Goal: Task Accomplishment & Management: Manage account settings

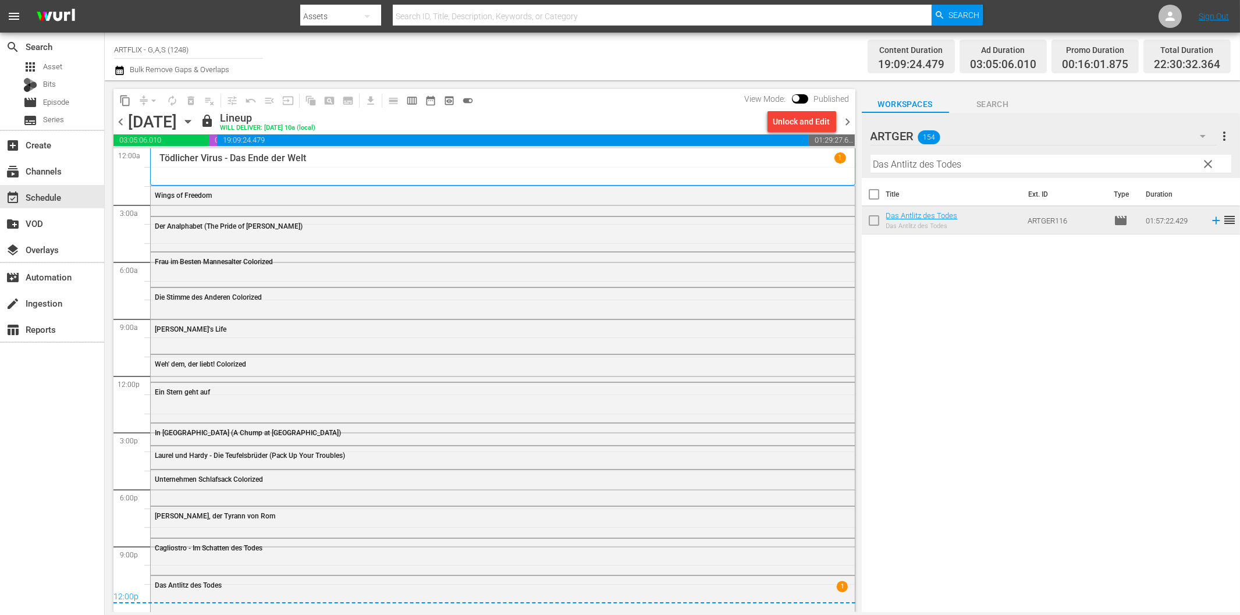
click at [501, 16] on input "text" at bounding box center [662, 16] width 538 height 28
paste input "Fire Island Forsaken Son Friends, Foes & Fireworks Genesis Gentlemen Explorers …"
type input "Fire Island Forsaken Son Friends, Foes & Fireworks Genesis Gentlemen Explorers …"
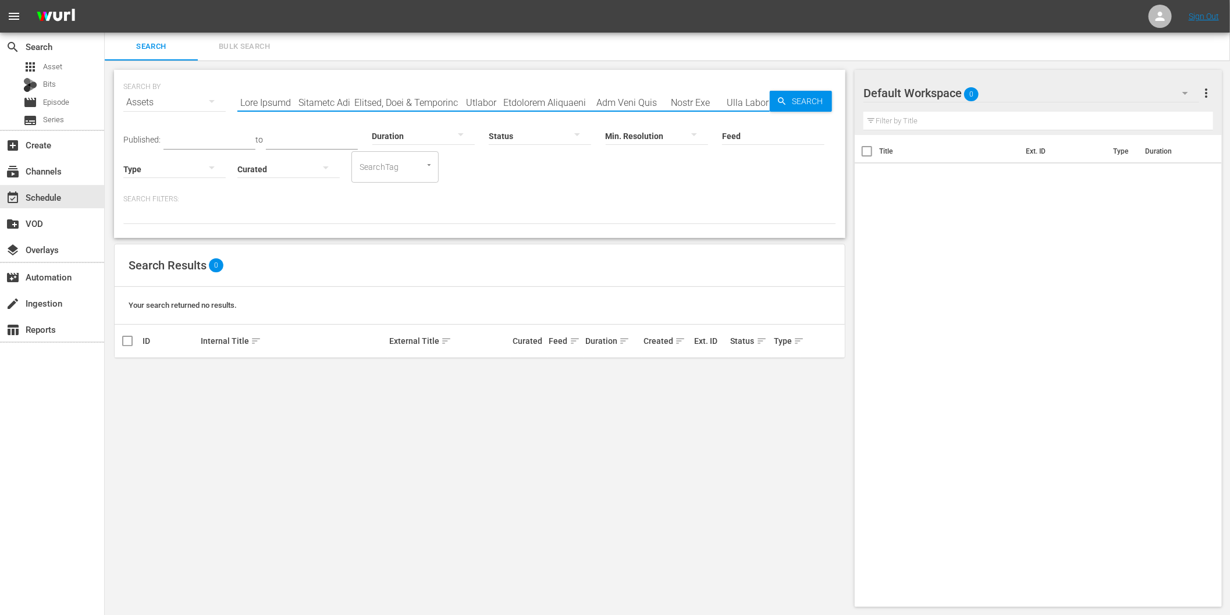
click at [374, 100] on input "text" at bounding box center [503, 102] width 532 height 28
type input "finding hope"
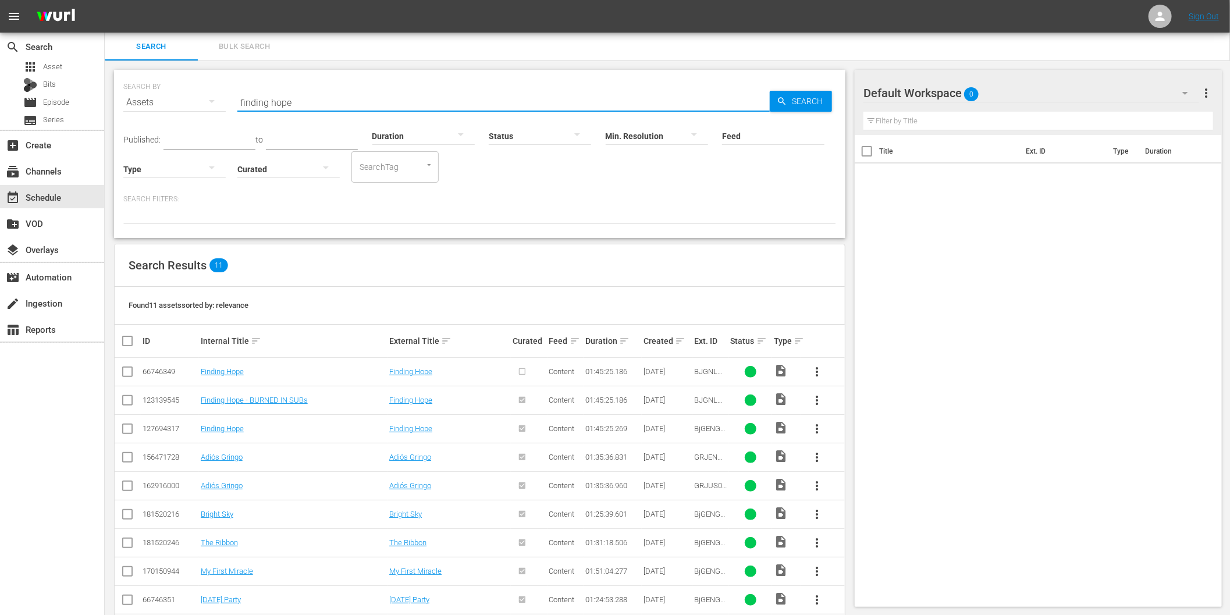
click at [149, 103] on div "Assets" at bounding box center [174, 102] width 102 height 33
click at [289, 104] on div "Channels Series Episodes Bits Assets" at bounding box center [615, 307] width 1230 height 615
click at [304, 100] on div "Channels Series Episodes Bits Assets" at bounding box center [615, 307] width 1230 height 615
click at [264, 95] on input "finding hope" at bounding box center [503, 102] width 532 height 28
click at [165, 97] on div "Assets" at bounding box center [174, 102] width 102 height 33
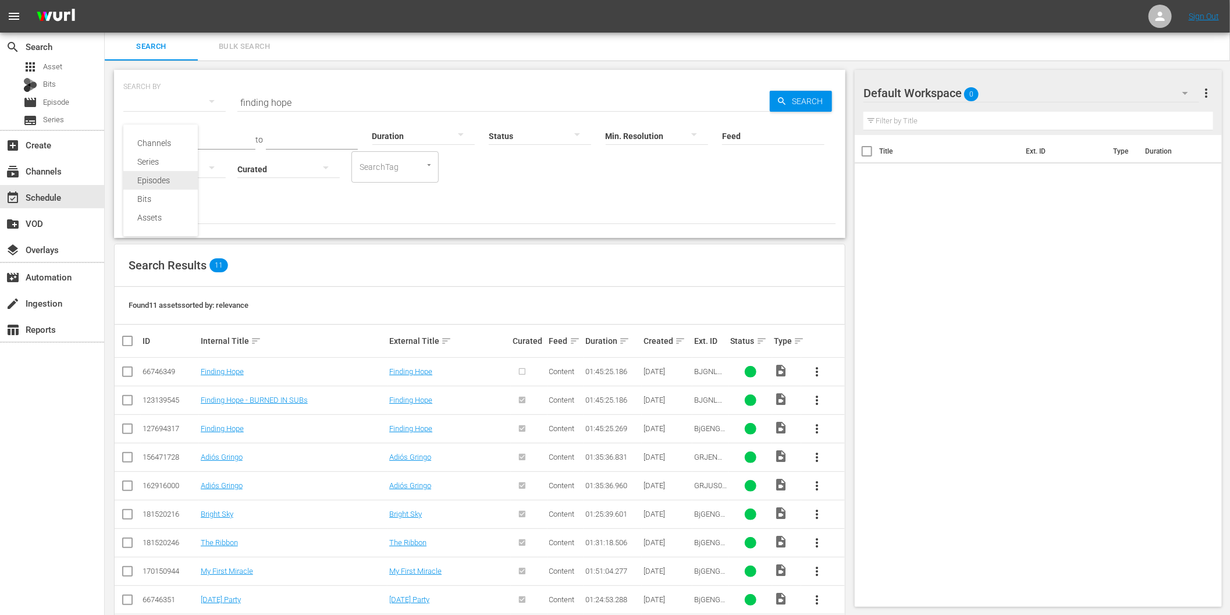
click at [155, 183] on div "Episodes" at bounding box center [160, 180] width 47 height 19
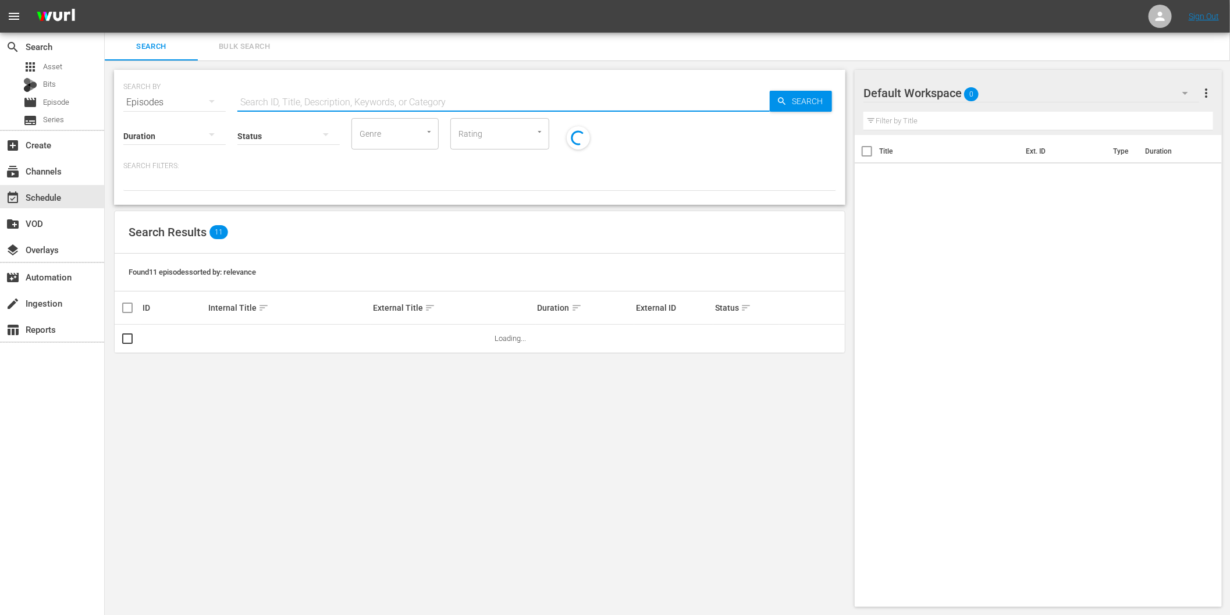
click at [299, 105] on input "text" at bounding box center [503, 102] width 532 height 28
paste input "finding hope"
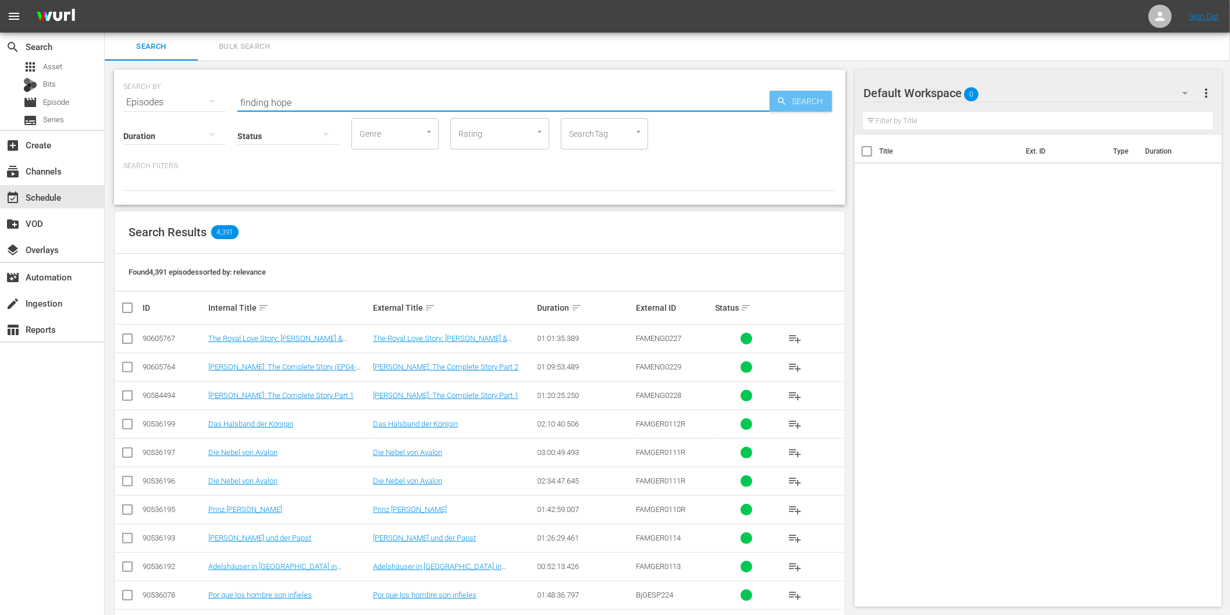
type input "finding hope"
click at [799, 102] on span "Search" at bounding box center [809, 101] width 45 height 21
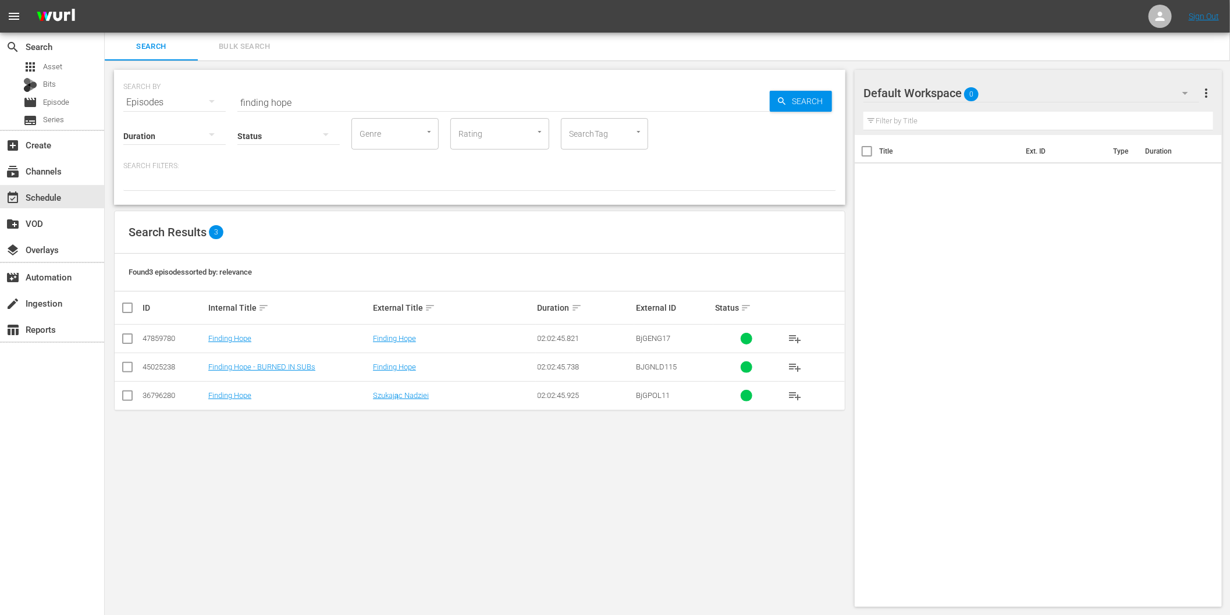
click at [281, 455] on div "SEARCH BY Search By Episodes Search ID, Title, Description, Keywords, or Catego…" at bounding box center [480, 339] width 750 height 556
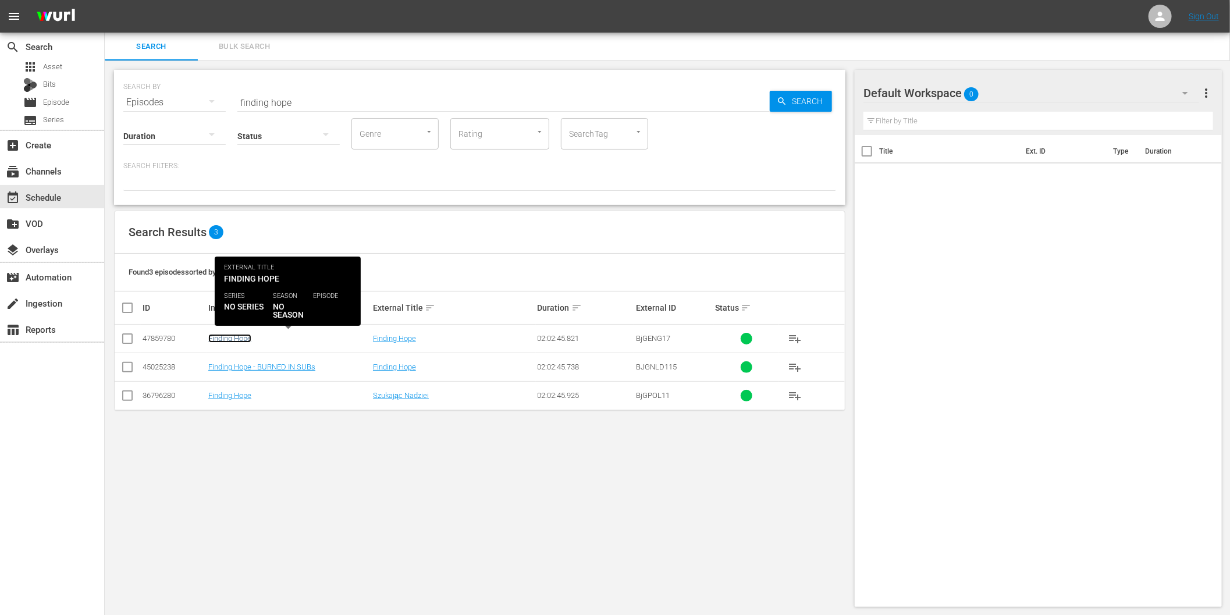
click at [236, 339] on link "Finding Hope" at bounding box center [229, 338] width 43 height 9
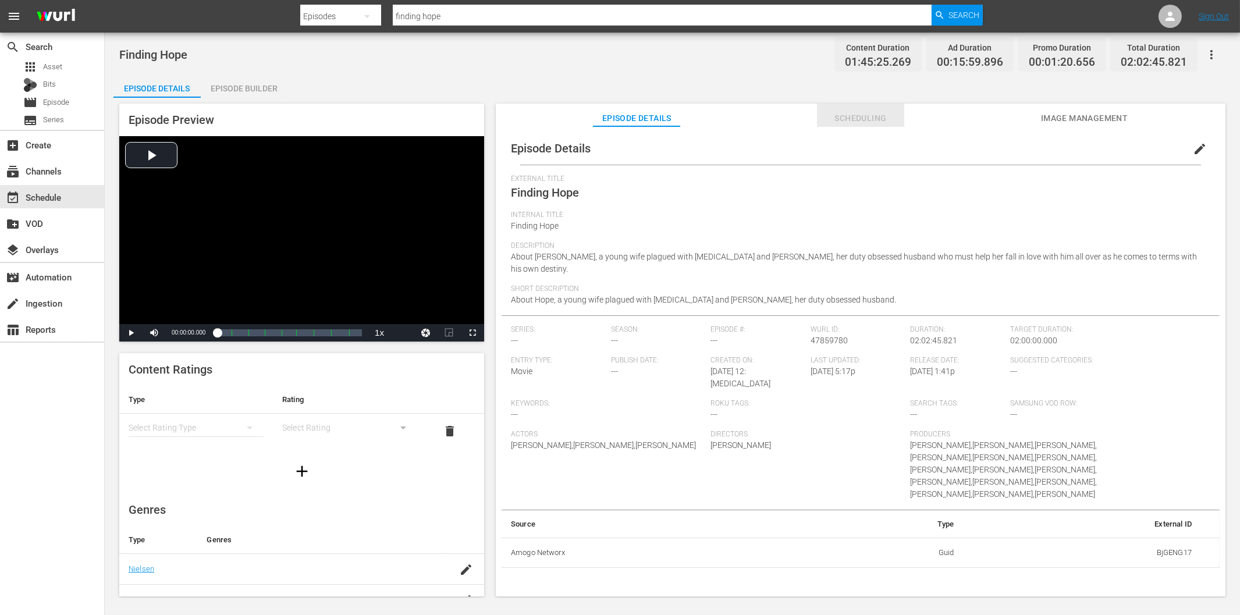
click at [842, 118] on span "Scheduling" at bounding box center [860, 118] width 87 height 15
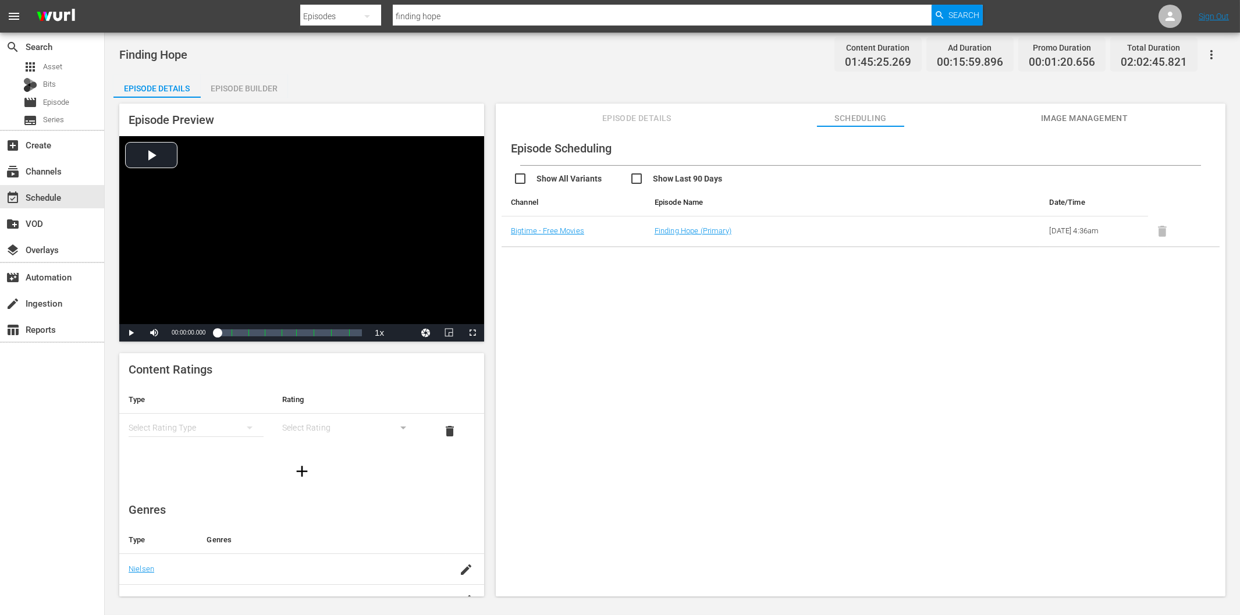
click at [66, 410] on div "search Search apps Asset Bits movie Episode subtitles Series add_box Create sub…" at bounding box center [52, 340] width 105 height 615
click at [37, 198] on div "event_available Schedule" at bounding box center [32, 195] width 65 height 10
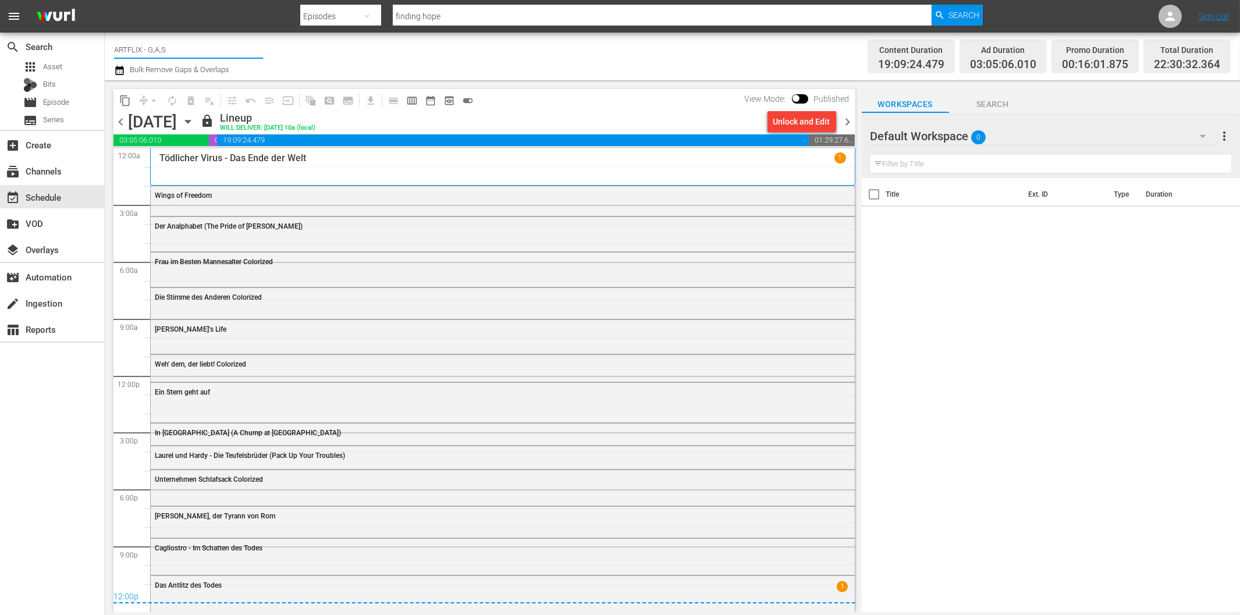
click at [175, 49] on input "ARTFLIX - G,A,S" at bounding box center [188, 49] width 149 height 28
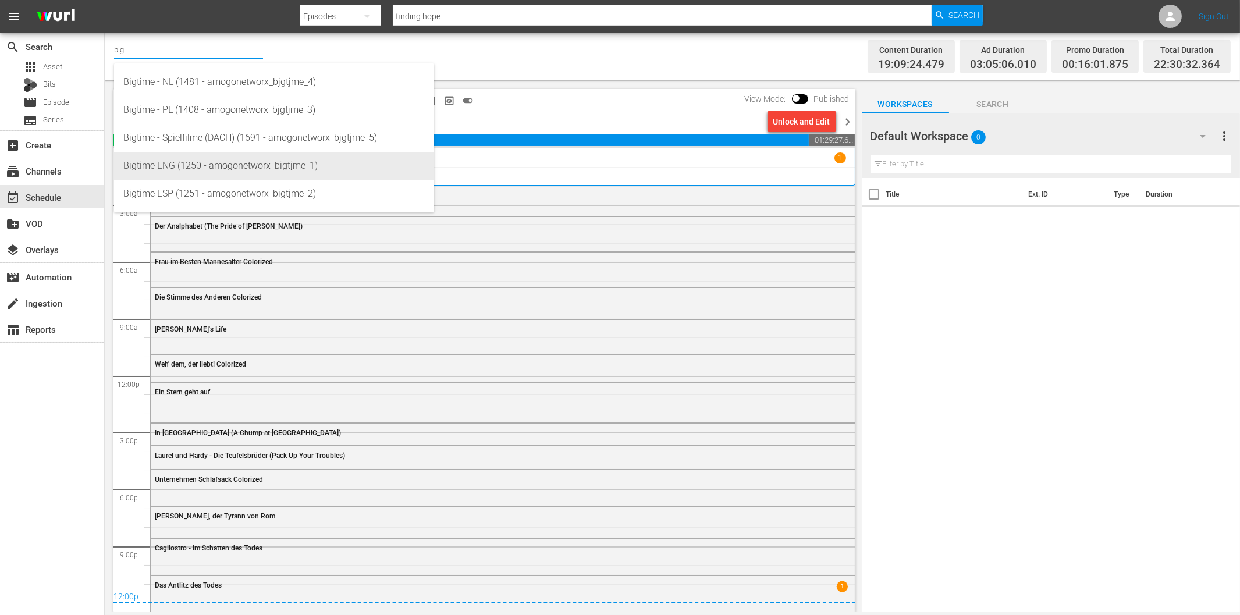
click at [243, 157] on div "Bigtime ENG (1250 - amogonetworx_bigtjme_1)" at bounding box center [273, 166] width 301 height 28
type input "Bigtime ENG (1250 - amogonetworx_bigtjme_1)"
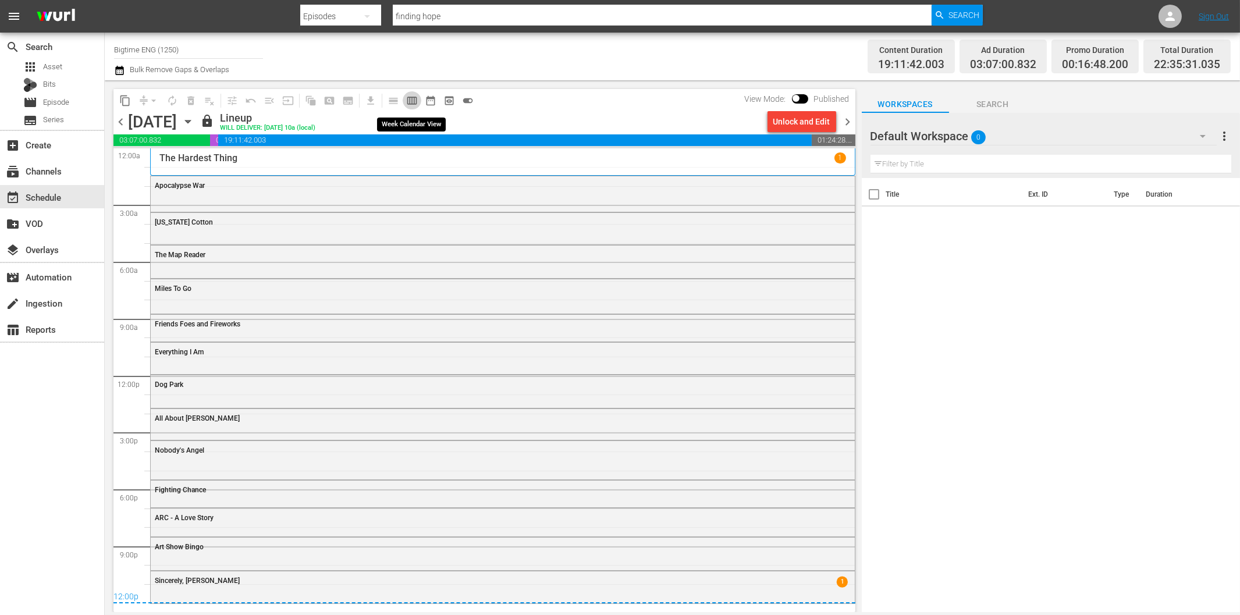
click at [408, 98] on span "calendar_view_week_outlined" at bounding box center [412, 101] width 12 height 12
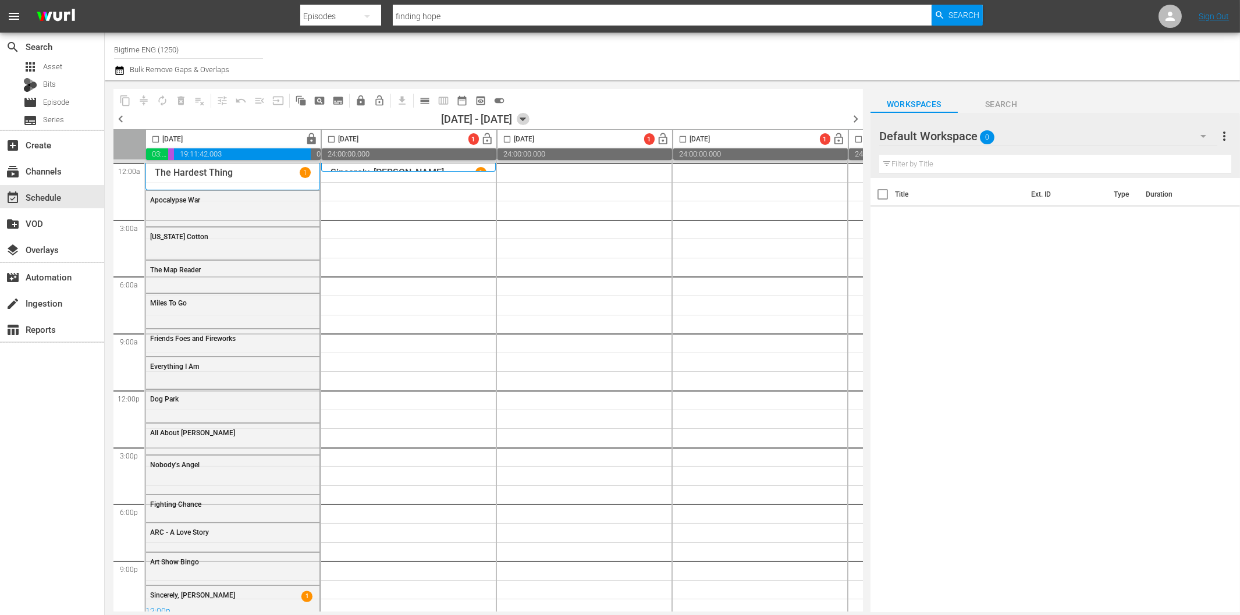
click at [525, 119] on icon "button" at bounding box center [522, 119] width 5 height 3
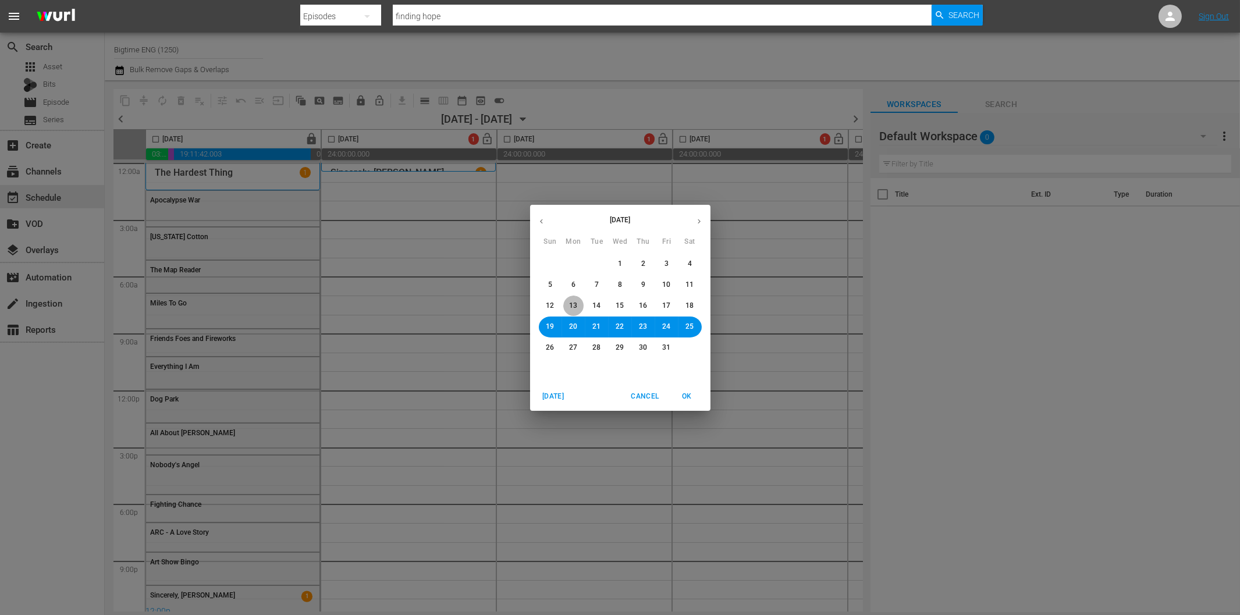
click at [570, 301] on span "13" at bounding box center [574, 306] width 8 height 10
click at [684, 393] on span "OK" at bounding box center [687, 396] width 28 height 12
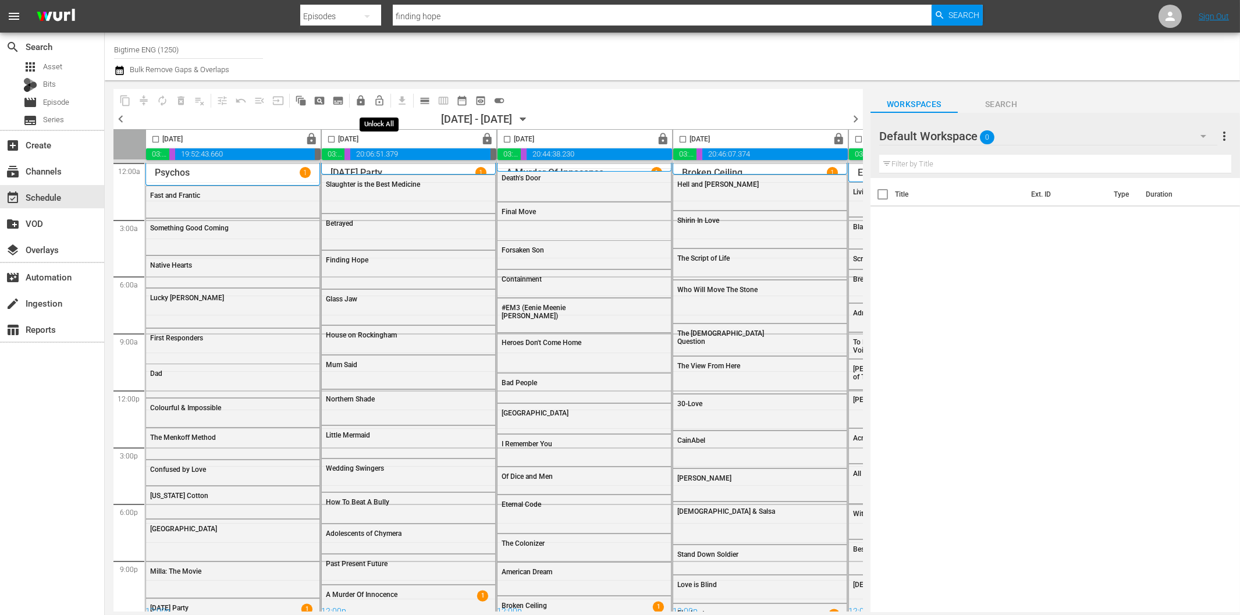
click at [379, 100] on span "lock_open_outlined" at bounding box center [380, 101] width 12 height 12
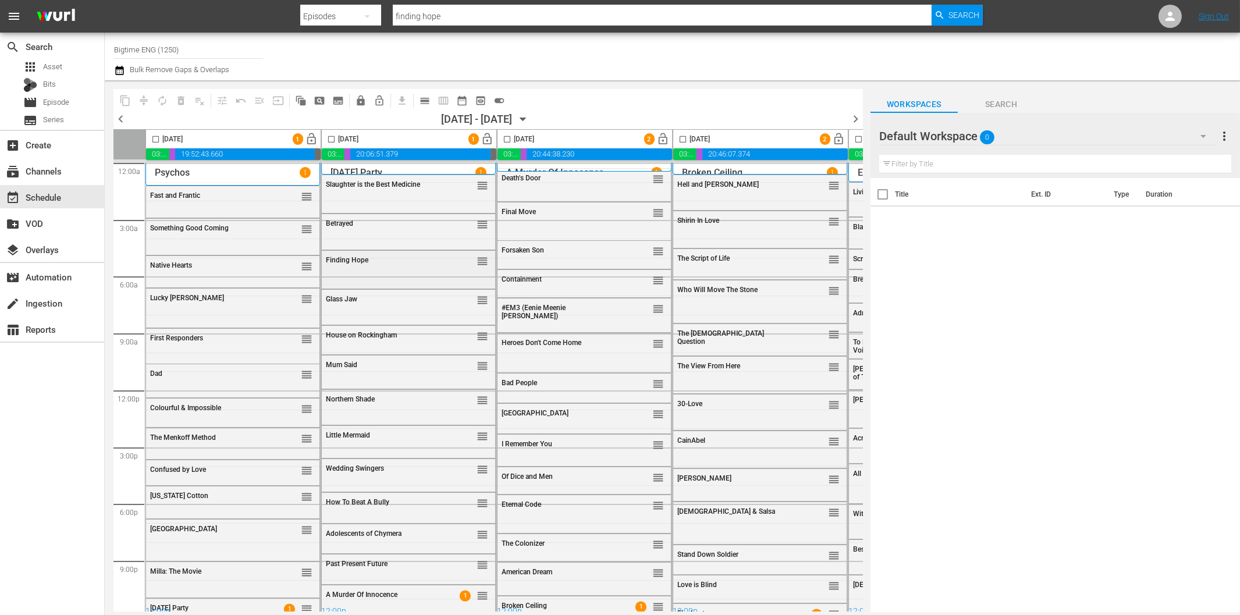
click at [342, 260] on span "Finding Hope" at bounding box center [347, 260] width 42 height 8
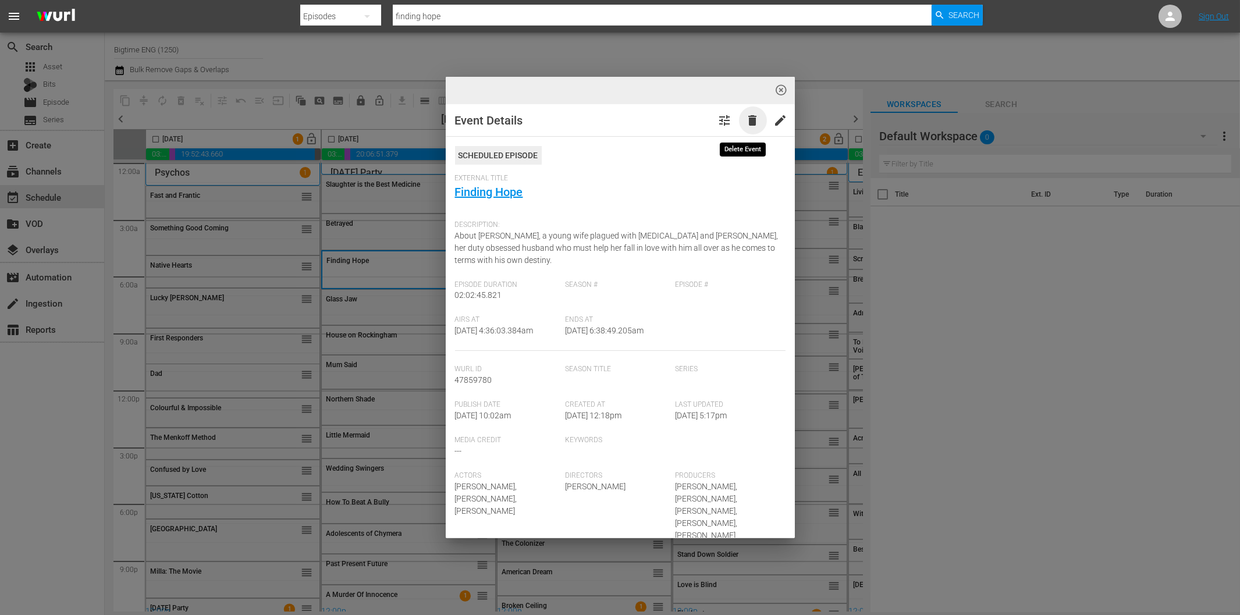
click at [746, 117] on span "delete" at bounding box center [753, 120] width 14 height 14
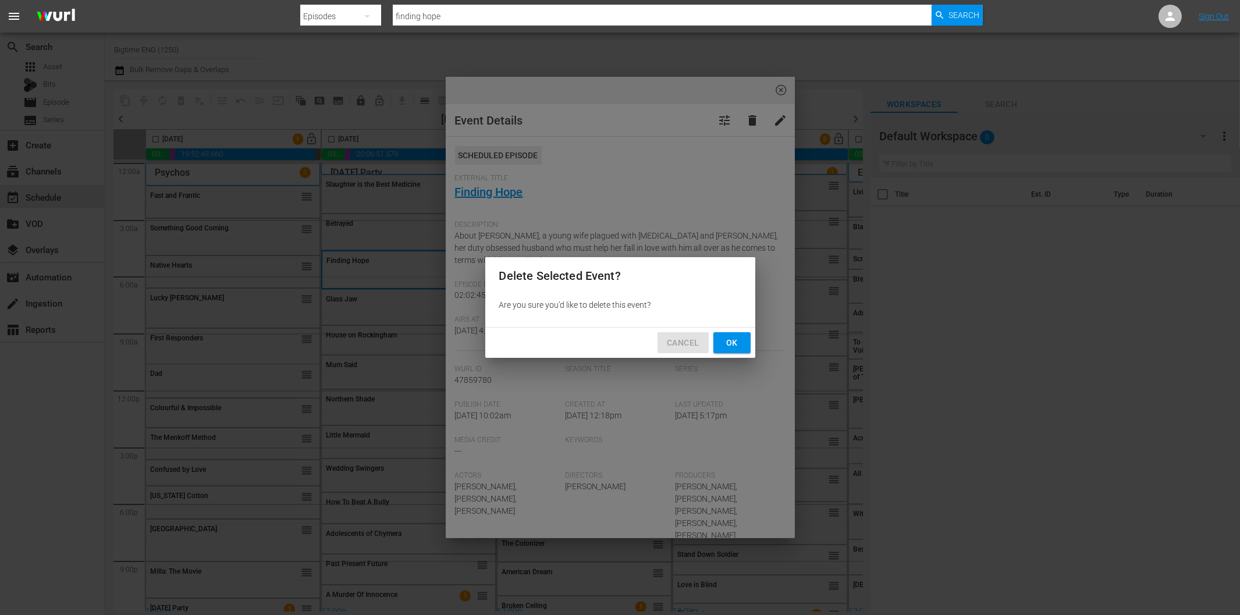
click at [690, 341] on span "Cancel" at bounding box center [683, 343] width 32 height 15
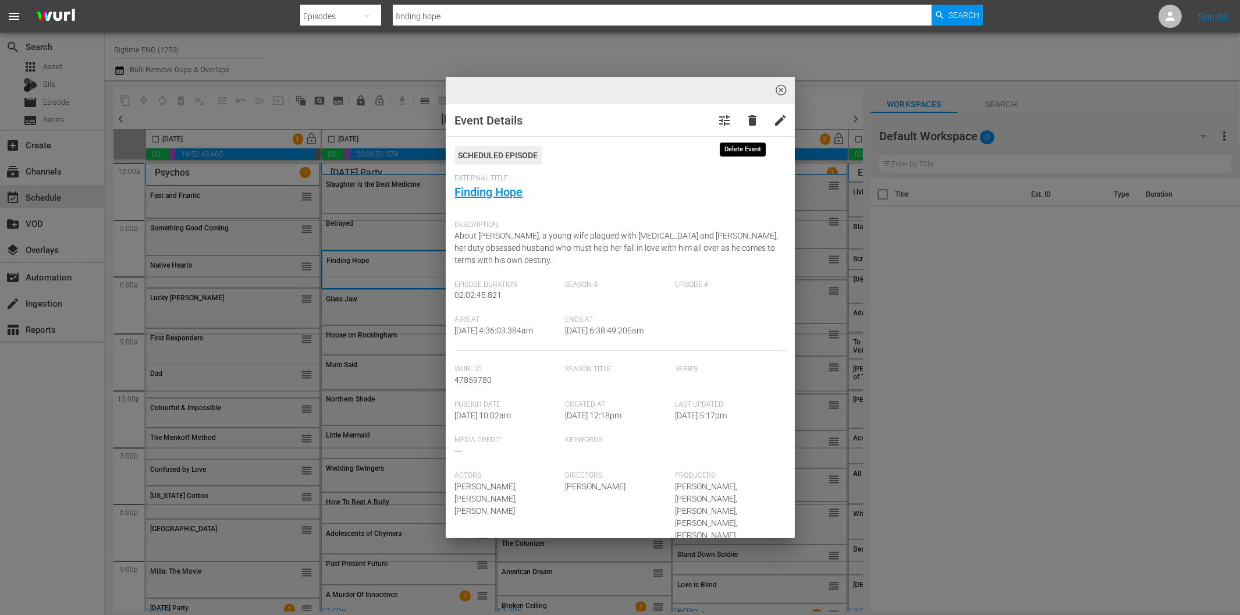
click at [746, 118] on span "delete" at bounding box center [753, 120] width 14 height 14
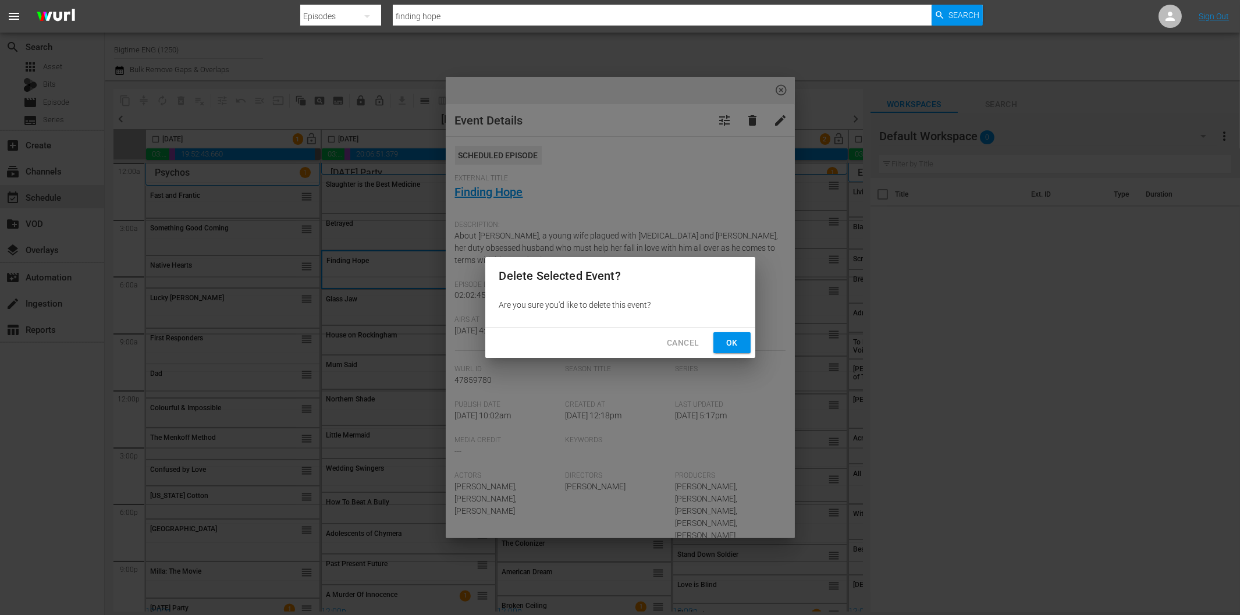
click at [724, 342] on span "Ok" at bounding box center [732, 343] width 19 height 15
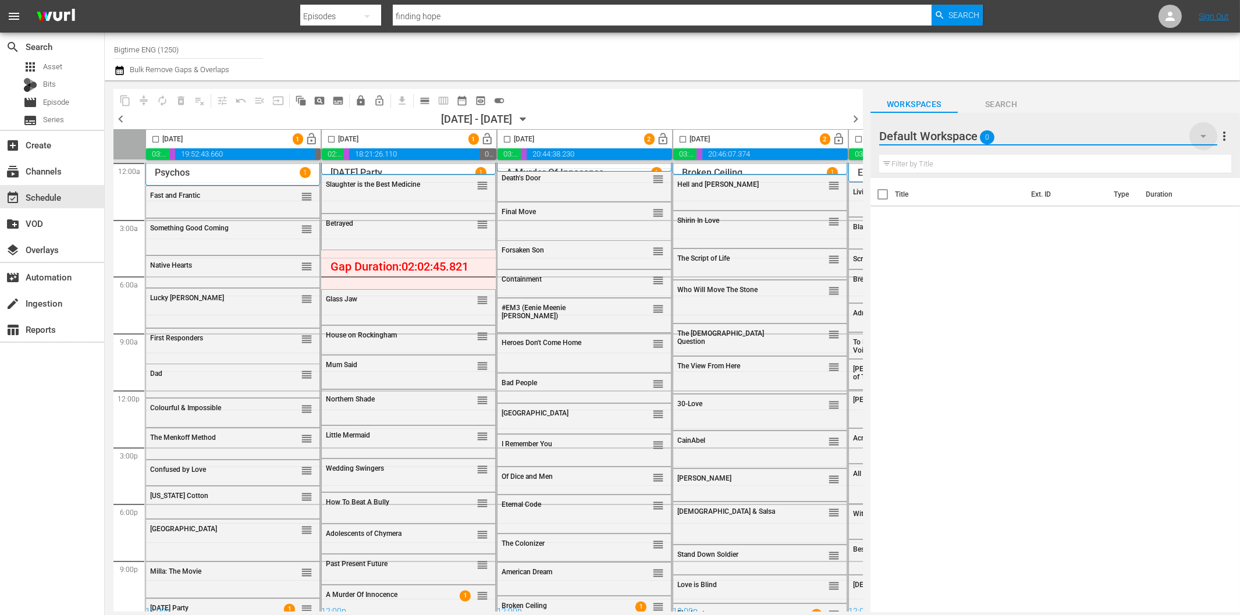
click at [1203, 140] on icon "button" at bounding box center [1203, 136] width 14 height 14
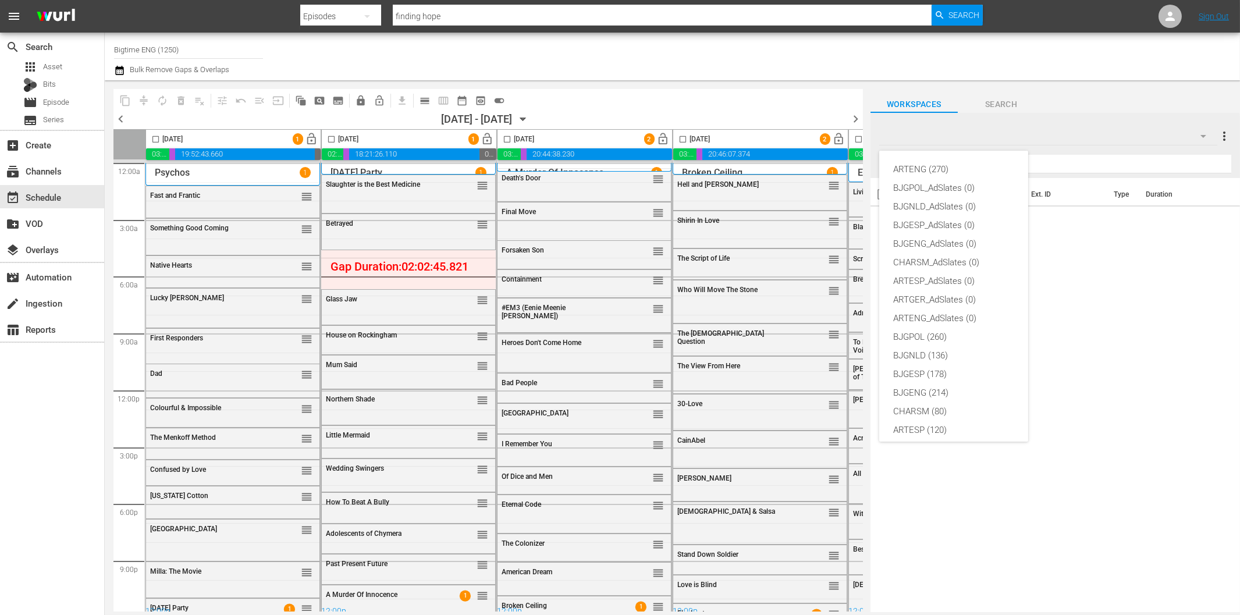
scroll to position [44, 0]
click at [954, 351] on div "BJGENG (214)" at bounding box center [953, 349] width 121 height 19
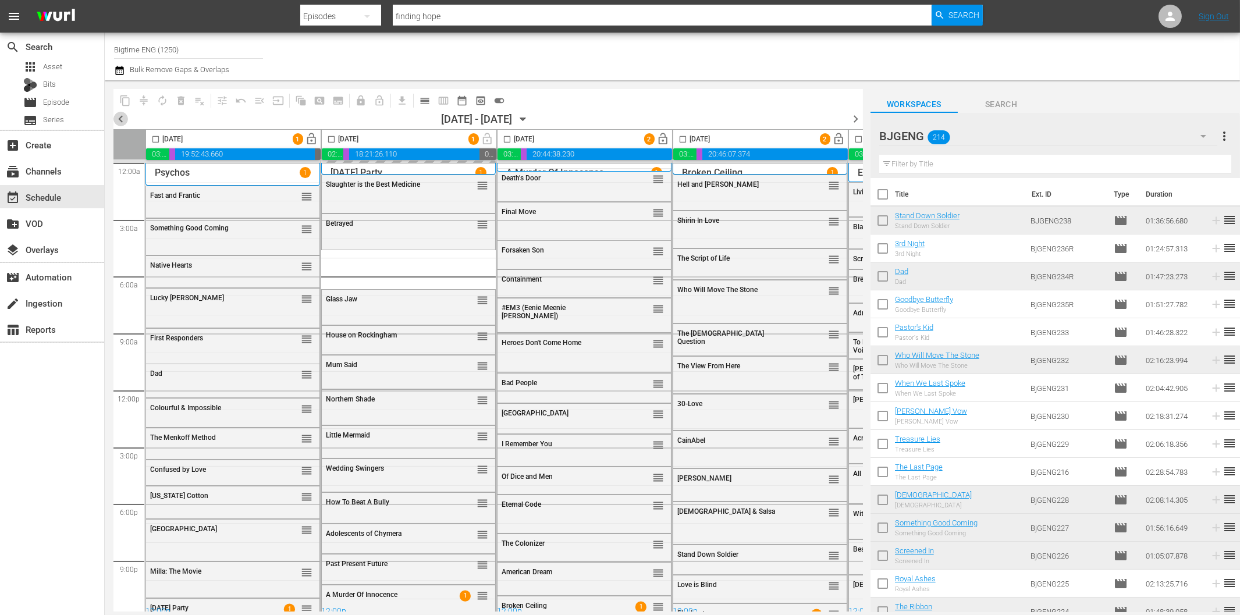
click at [118, 119] on span "chevron_left" at bounding box center [120, 119] width 15 height 15
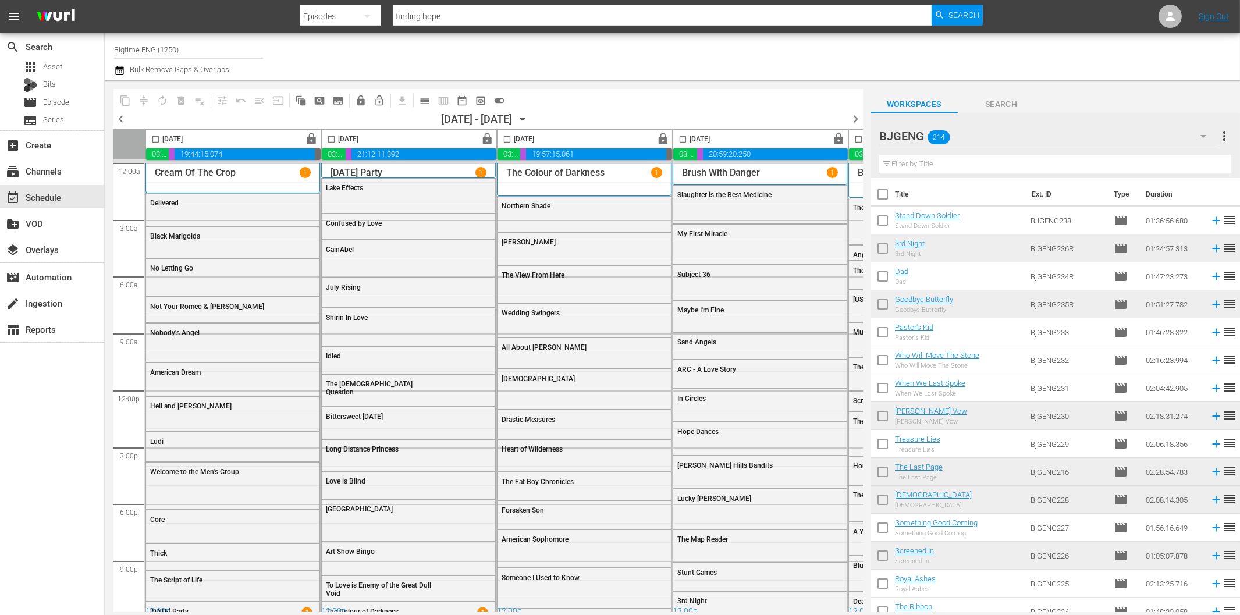
click at [859, 116] on span "chevron_right" at bounding box center [855, 119] width 15 height 15
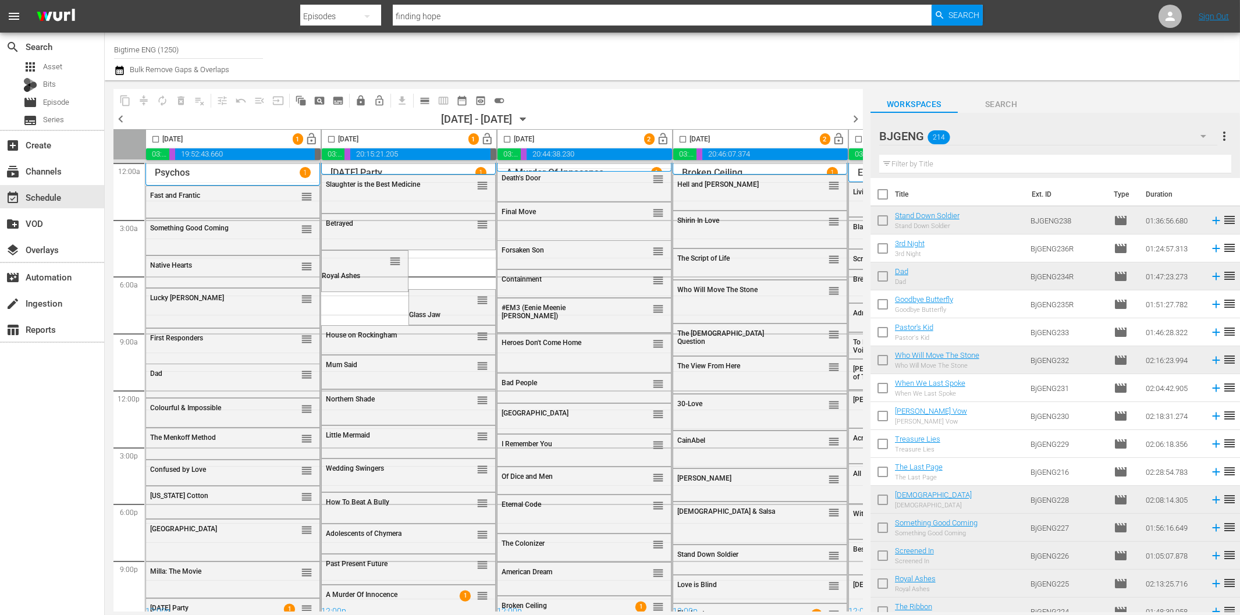
click at [155, 135] on input "checkbox" at bounding box center [155, 141] width 13 height 13
checkbox input "true"
click at [330, 140] on input "checkbox" at bounding box center [331, 141] width 13 height 13
checkbox input "true"
click at [510, 138] on input "checkbox" at bounding box center [506, 141] width 13 height 13
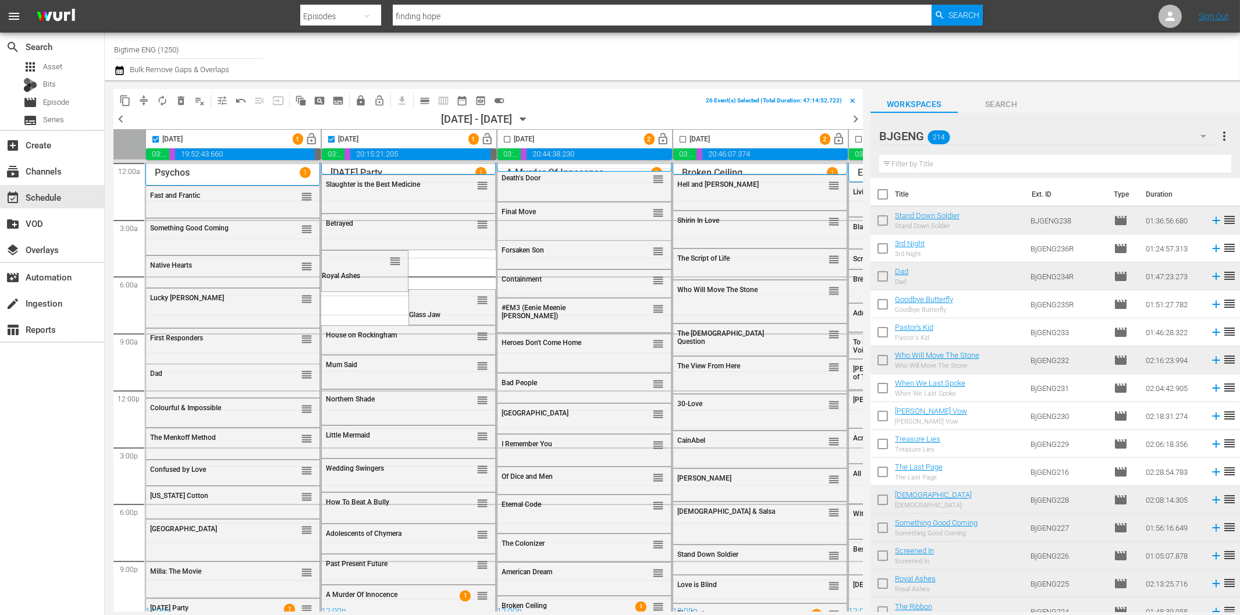
checkbox input "true"
click at [685, 138] on input "checkbox" at bounding box center [682, 141] width 13 height 13
checkbox input "true"
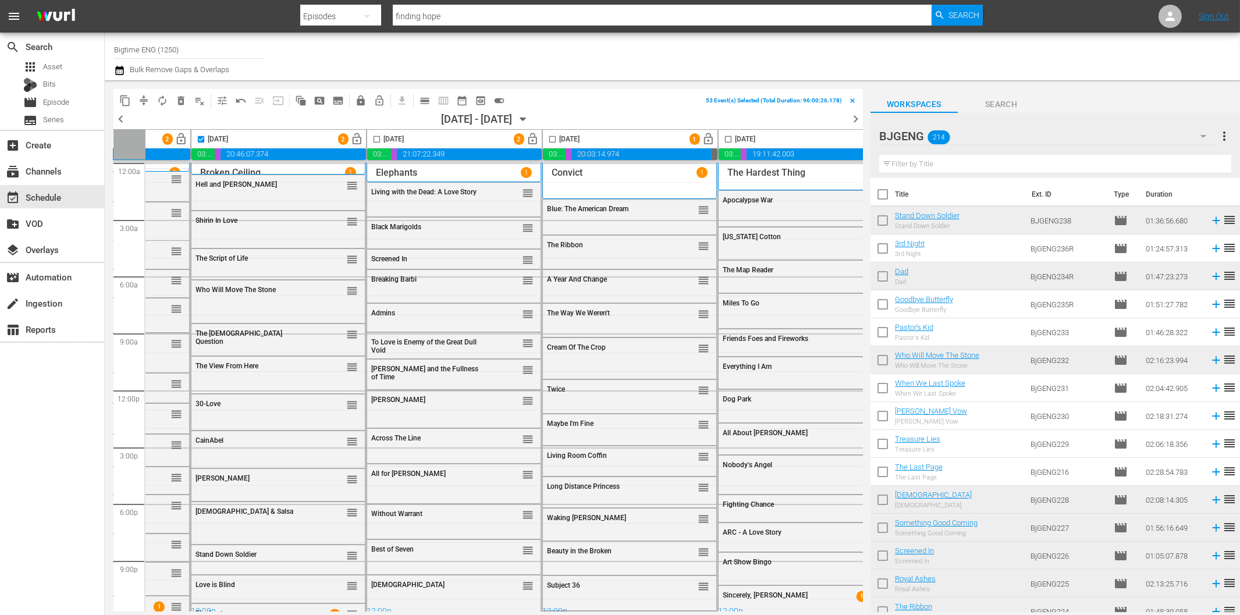
scroll to position [0, 518]
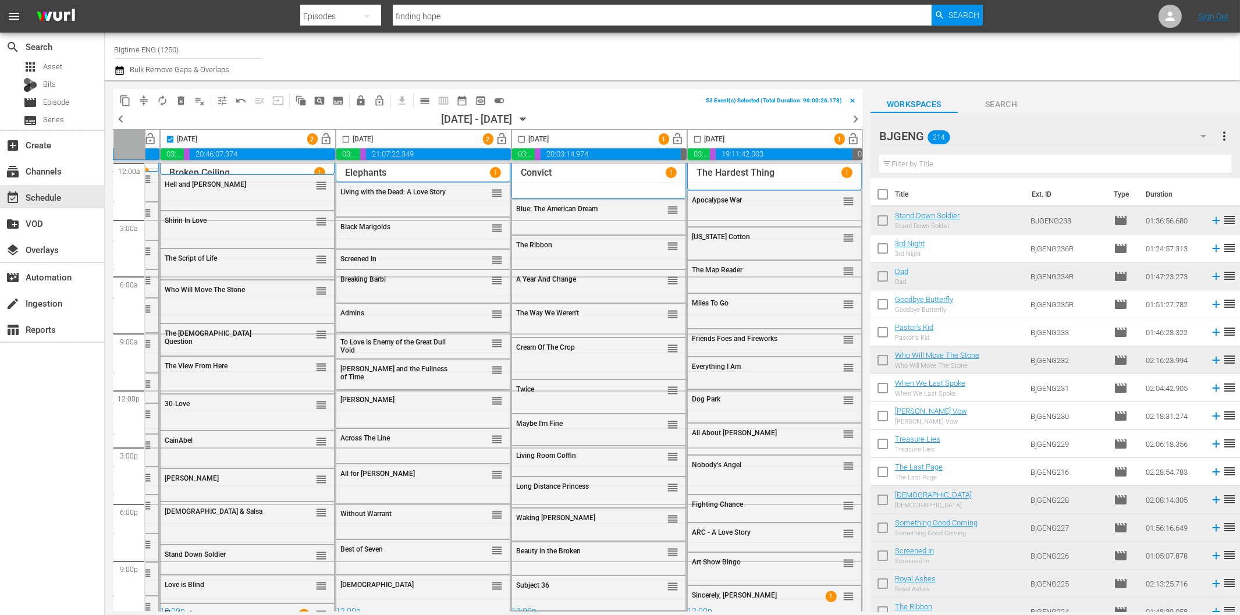
click at [339, 138] on input "checkbox" at bounding box center [345, 141] width 13 height 13
checkbox input "true"
click at [518, 138] on input "checkbox" at bounding box center [521, 141] width 13 height 13
checkbox input "true"
click at [694, 138] on input "checkbox" at bounding box center [697, 141] width 13 height 13
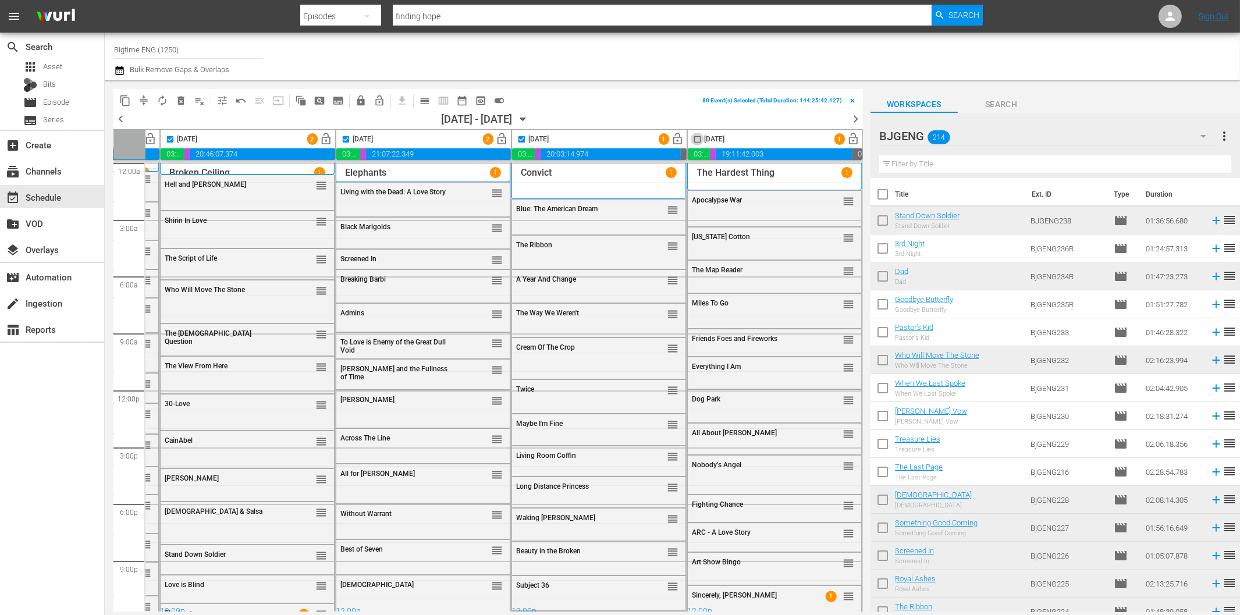
checkbox input "true"
click at [142, 102] on span "compress" at bounding box center [144, 101] width 12 height 12
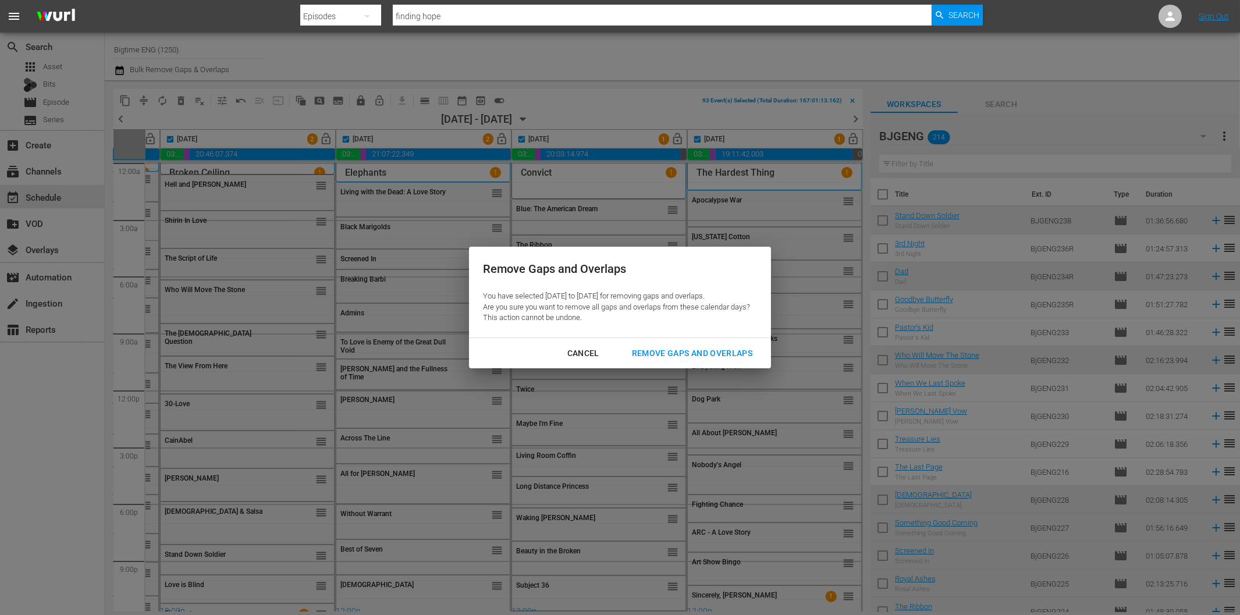
click at [660, 350] on div "Remove Gaps and Overlaps" at bounding box center [692, 353] width 139 height 15
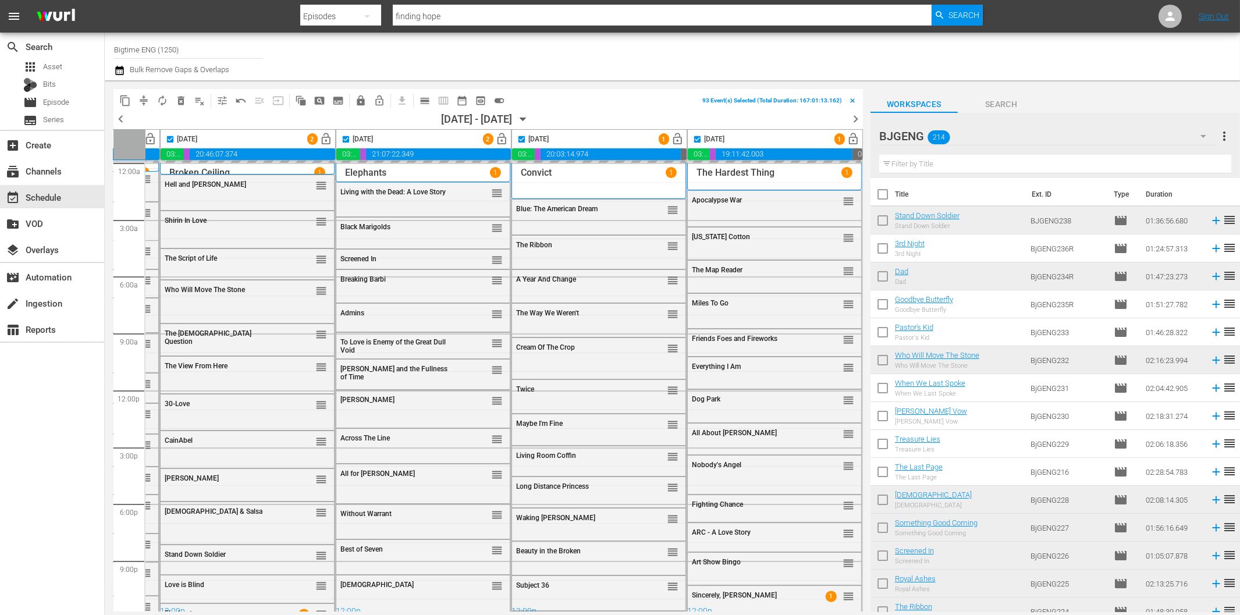
click at [120, 117] on span "chevron_left" at bounding box center [120, 119] width 15 height 15
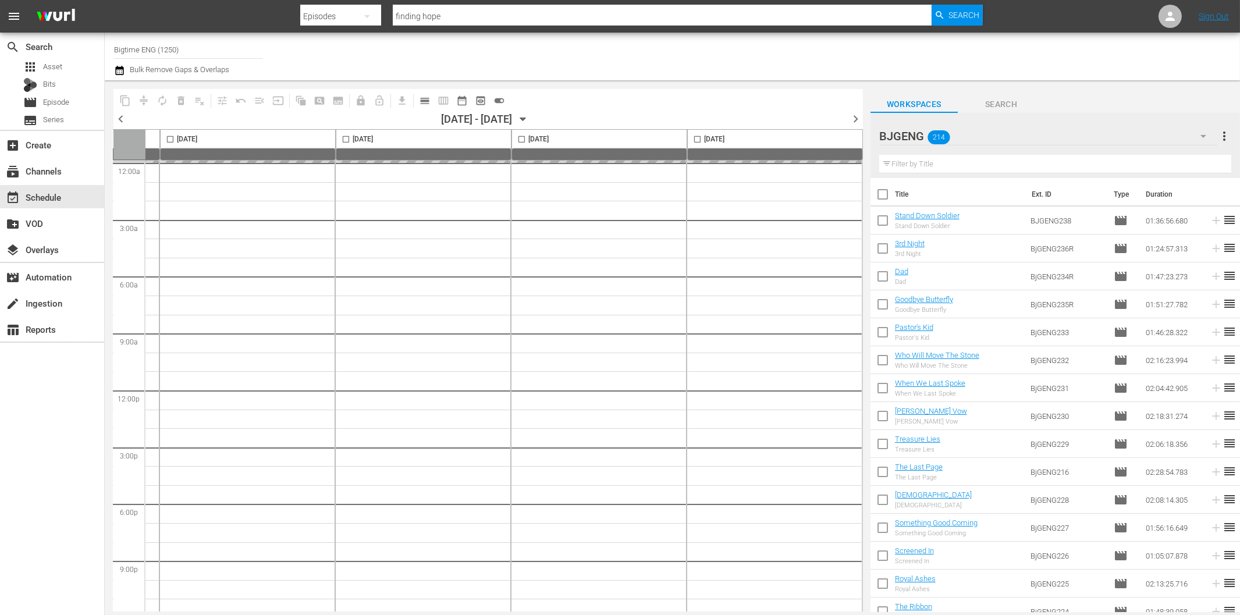
checkbox input "false"
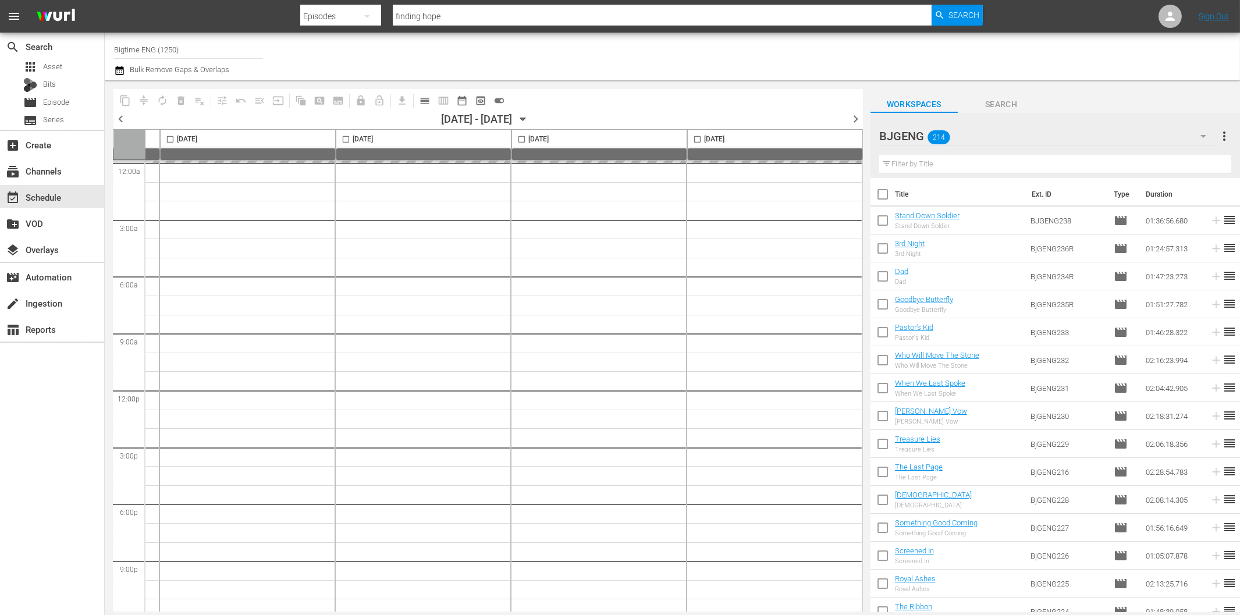
checkbox input "false"
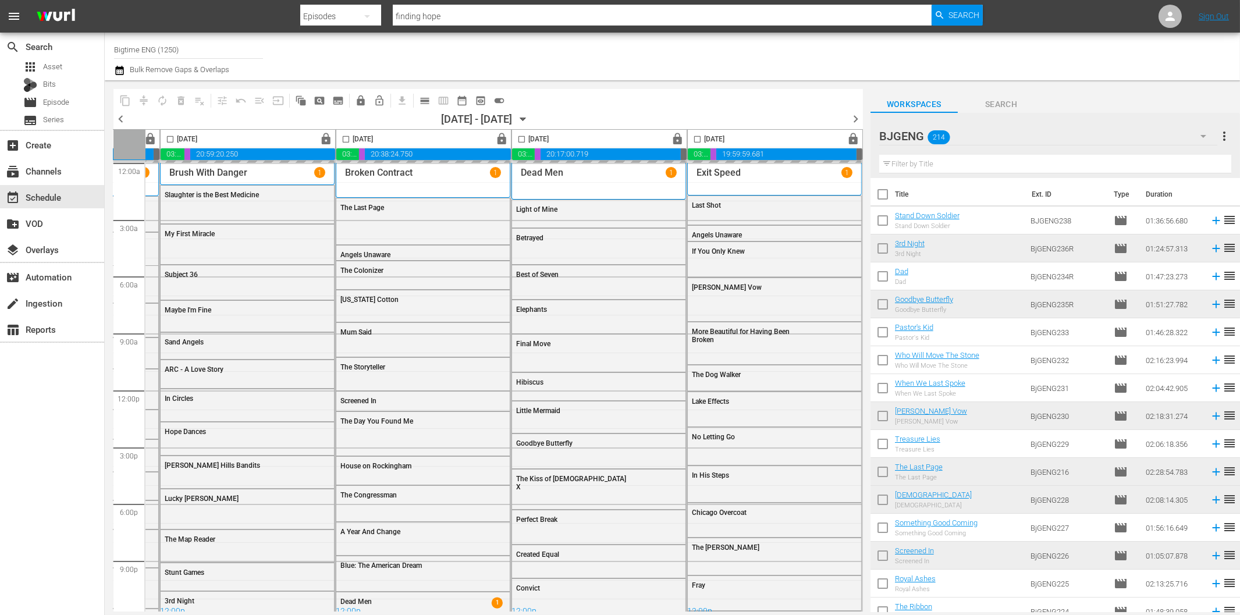
click at [856, 119] on span "chevron_right" at bounding box center [855, 119] width 15 height 15
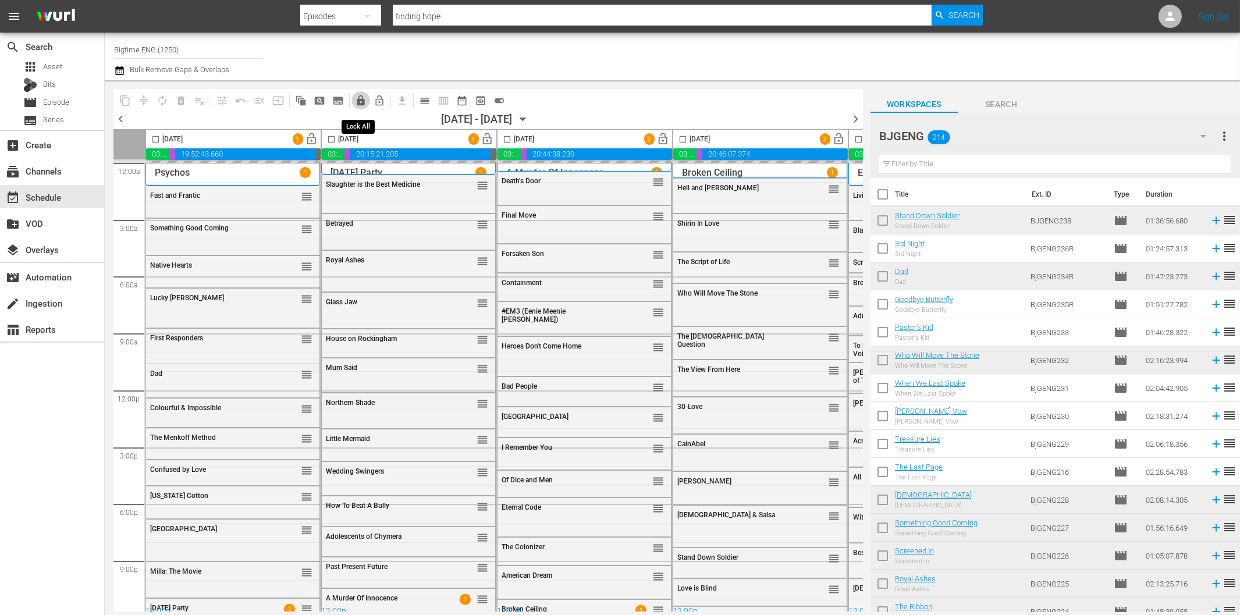
click at [361, 102] on span "lock" at bounding box center [361, 101] width 12 height 12
click at [967, 20] on span "Search" at bounding box center [963, 15] width 31 height 21
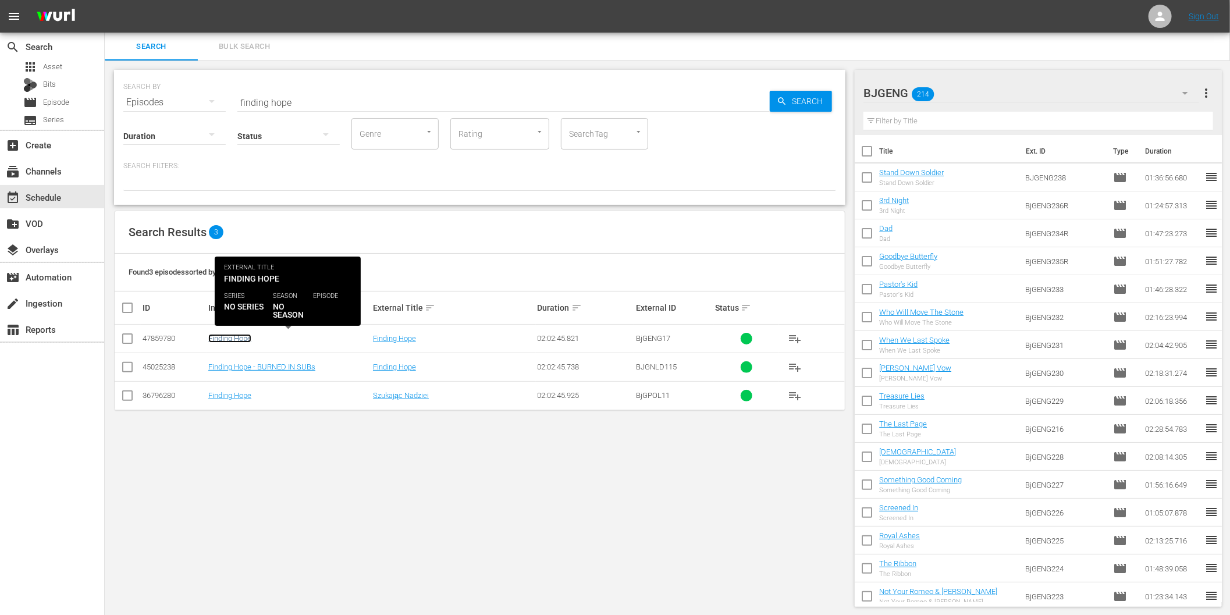
click at [240, 340] on link "Finding Hope" at bounding box center [229, 338] width 43 height 9
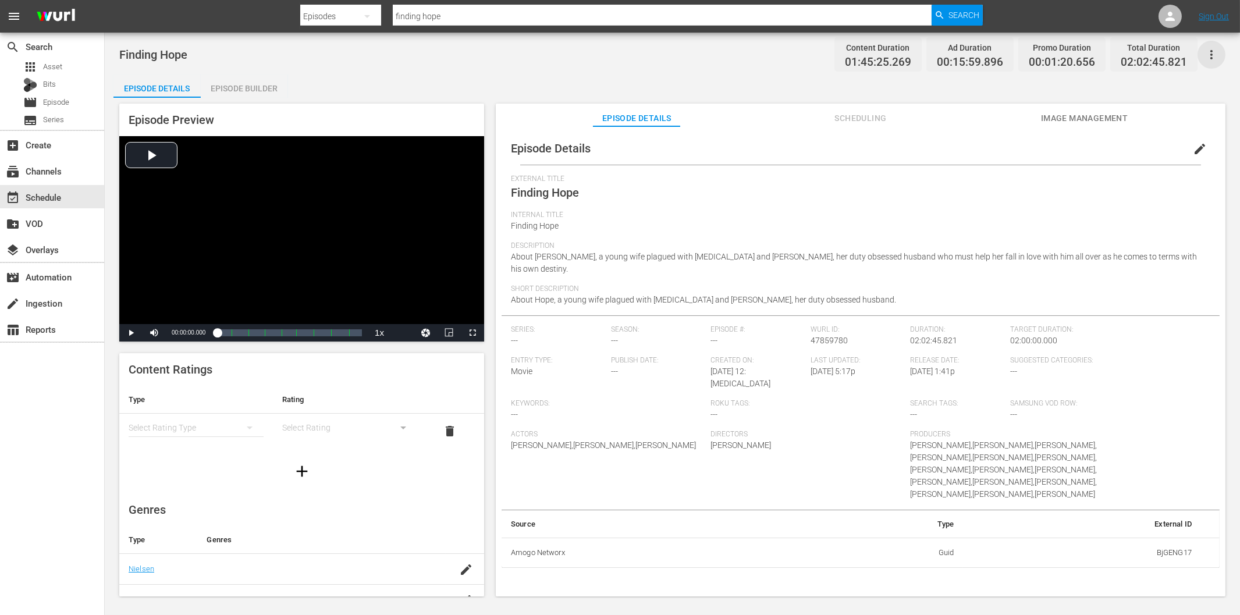
click at [1209, 57] on icon "button" at bounding box center [1211, 55] width 14 height 14
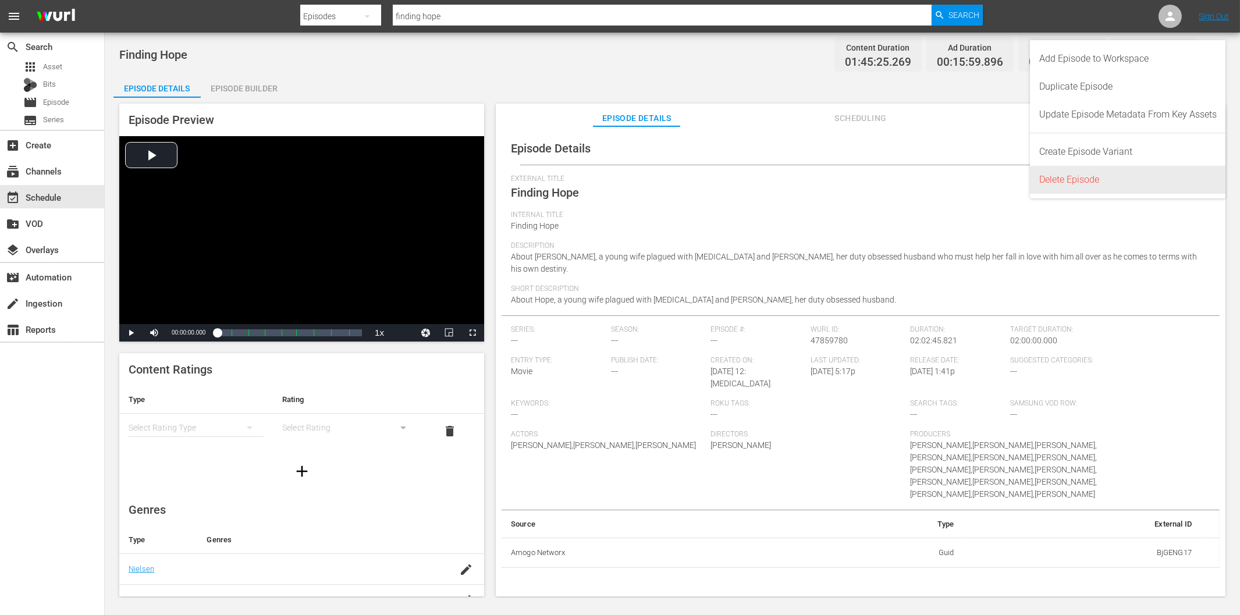
click at [1108, 180] on div "Delete Episode" at bounding box center [1127, 180] width 177 height 28
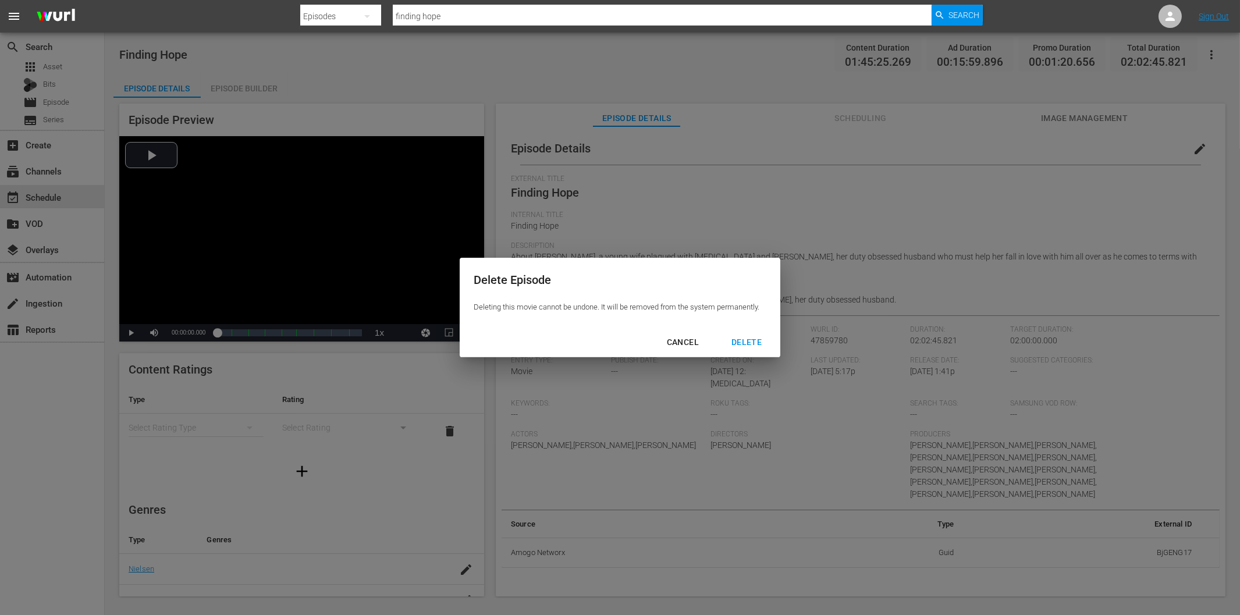
click at [755, 346] on div "DELETE" at bounding box center [746, 342] width 49 height 15
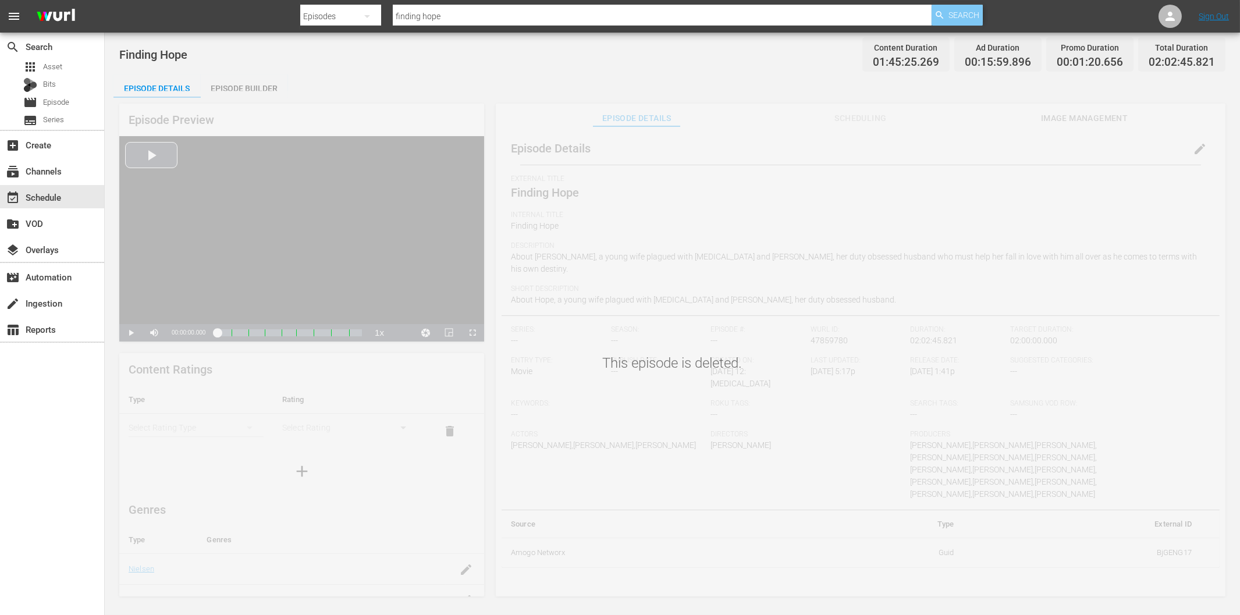
click at [965, 17] on span "Search" at bounding box center [963, 15] width 31 height 21
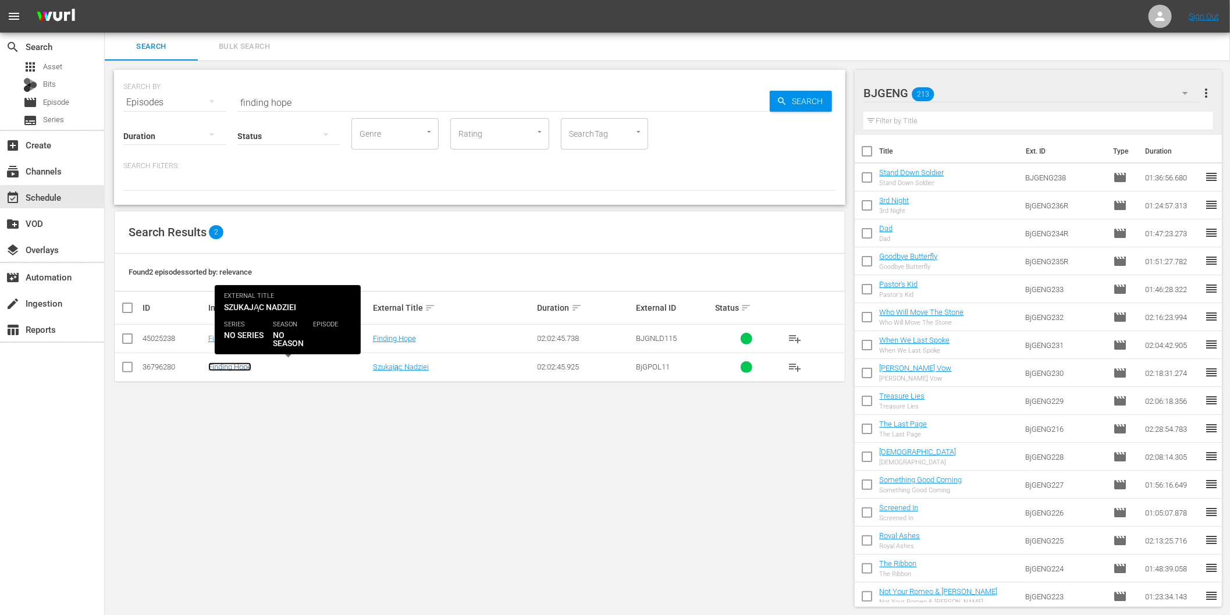
click at [228, 369] on link "Finding Hope" at bounding box center [229, 367] width 43 height 9
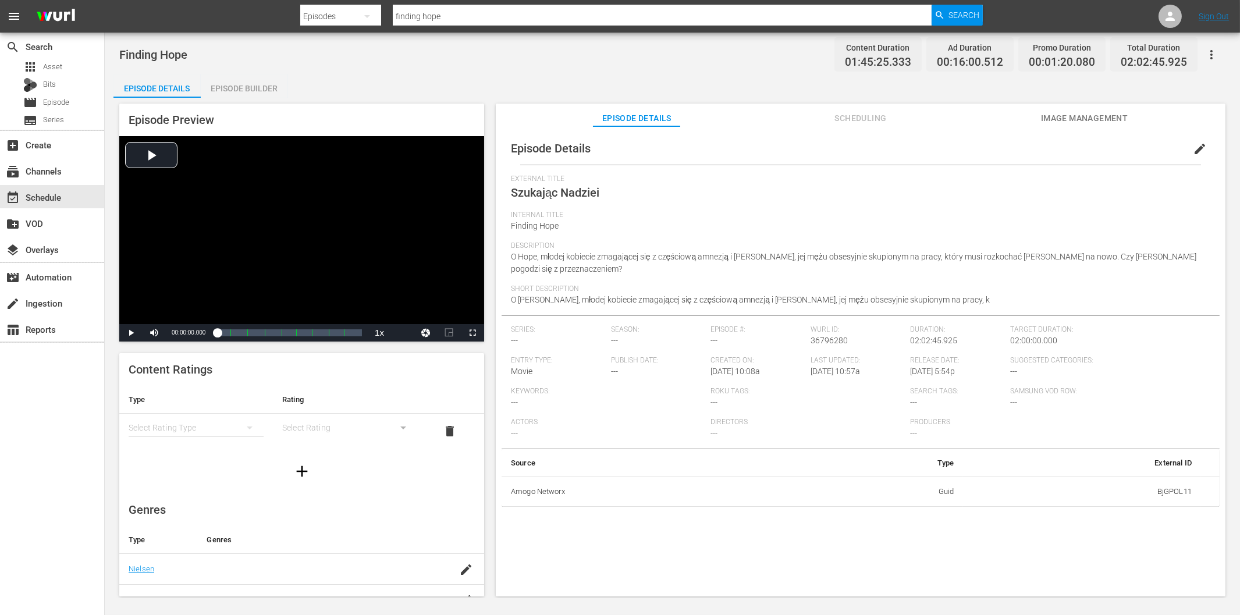
click at [859, 118] on span "Scheduling" at bounding box center [860, 118] width 87 height 15
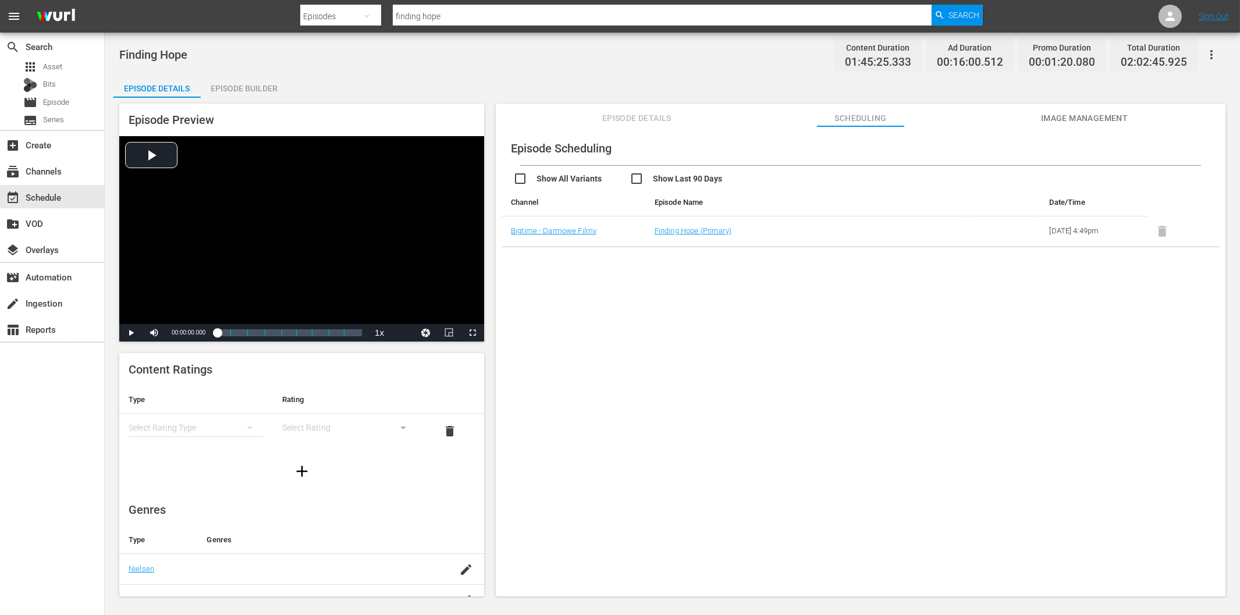
click at [1214, 47] on button "button" at bounding box center [1212, 55] width 28 height 28
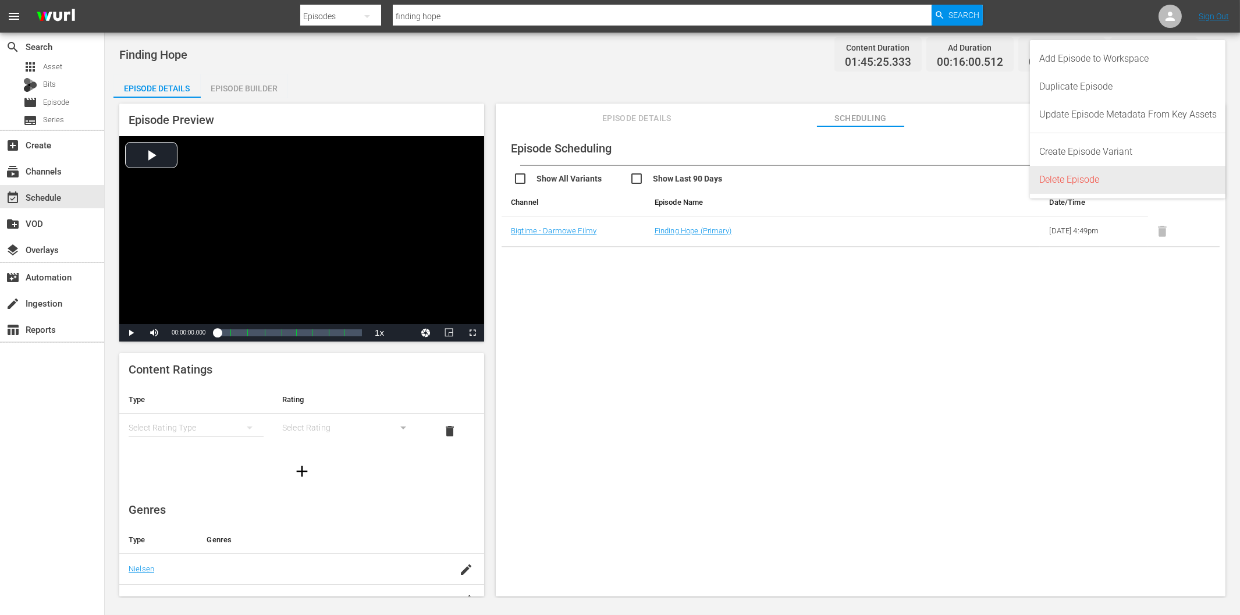
click at [1117, 182] on div "Delete Episode" at bounding box center [1127, 180] width 177 height 28
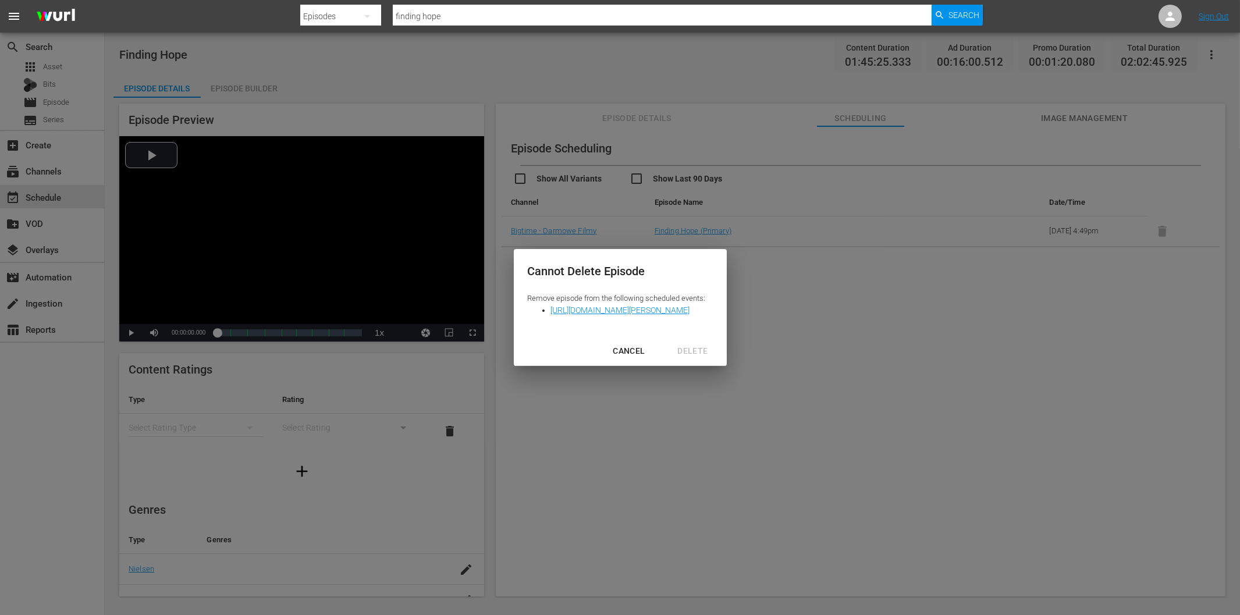
click at [654, 347] on div "CANCEL" at bounding box center [628, 351] width 51 height 15
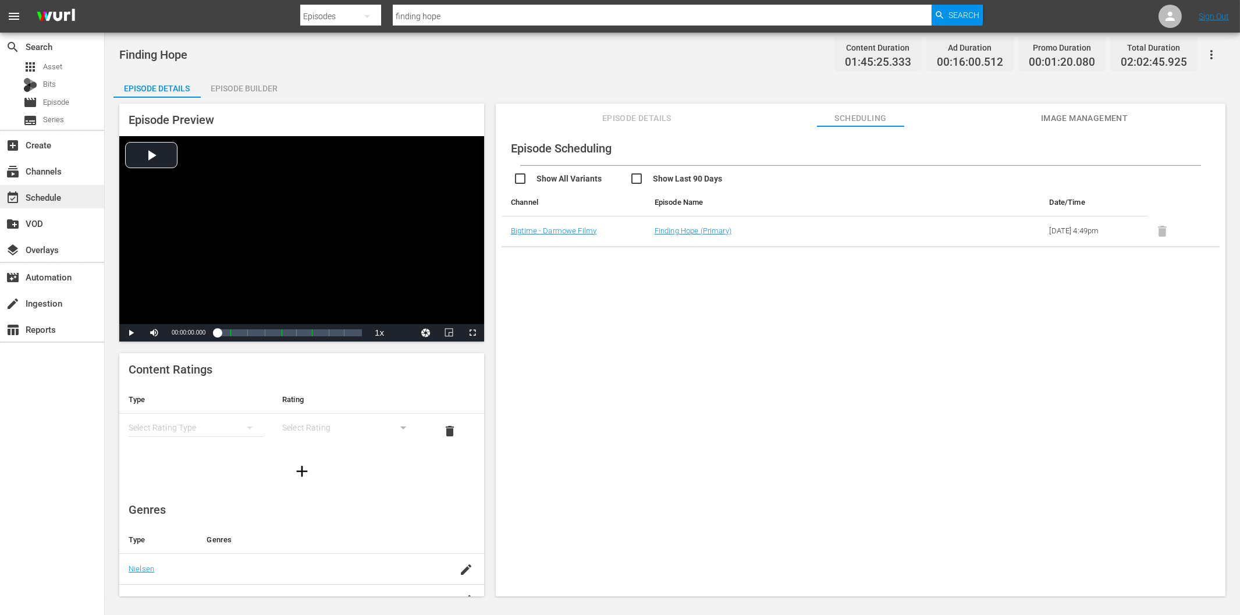
click at [37, 201] on div "event_available Schedule" at bounding box center [32, 195] width 65 height 10
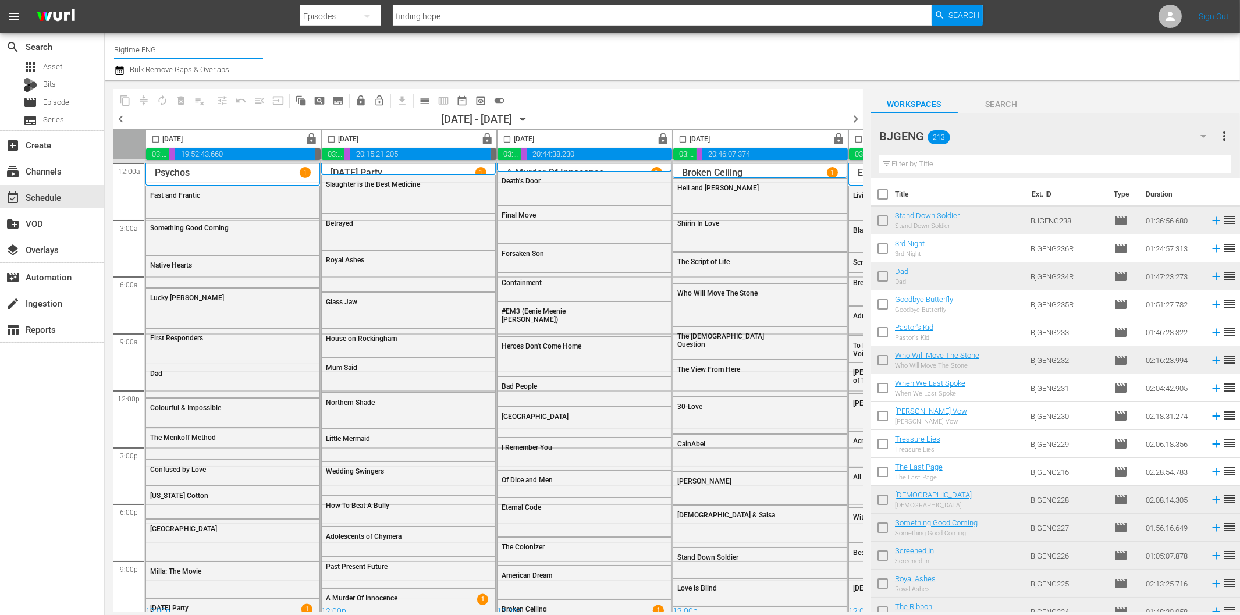
drag, startPoint x: 143, startPoint y: 47, endPoint x: 166, endPoint y: 49, distance: 22.9
click at [166, 49] on input "Bigtime ENG" at bounding box center [188, 49] width 149 height 28
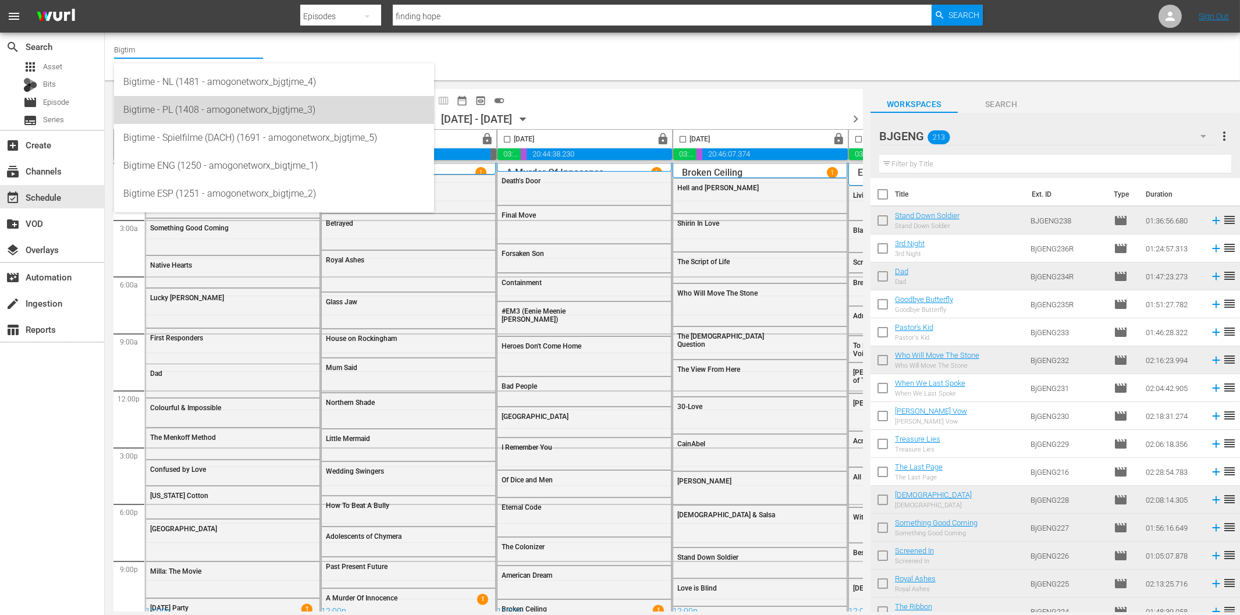
click at [222, 103] on div "Bigtime - PL (1408 - amogonetworx_bjgtjme_3)" at bounding box center [273, 110] width 301 height 28
type input "Bigtime - PL (1408 - amogonetworx_bjgtjme_3)"
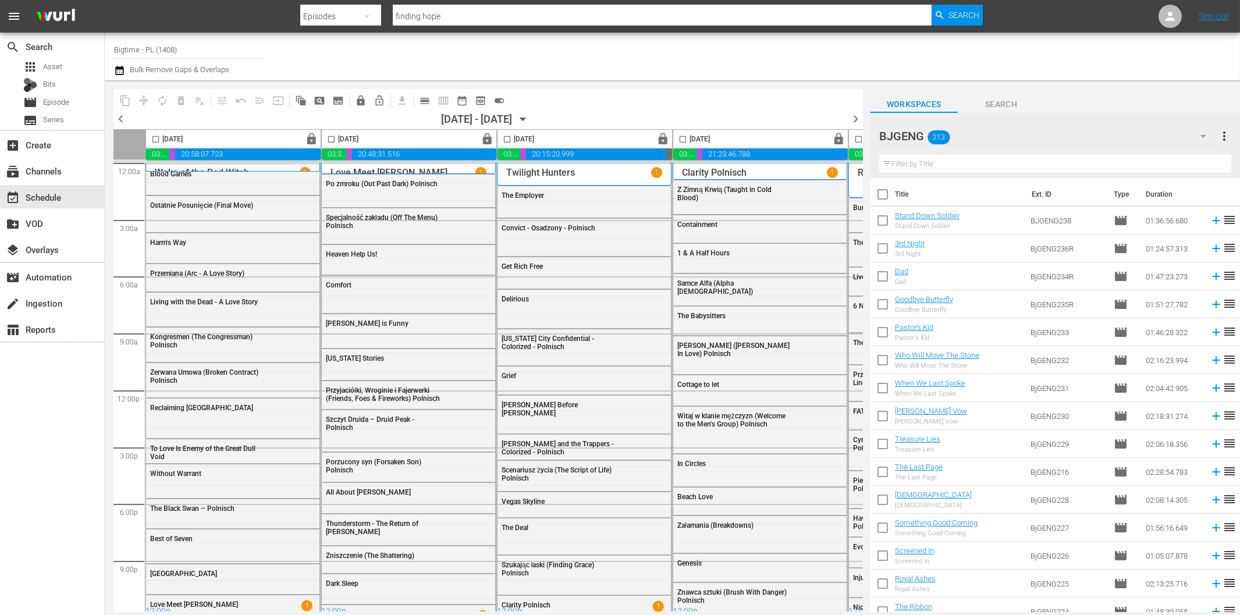
click at [525, 119] on icon "button" at bounding box center [522, 119] width 5 height 3
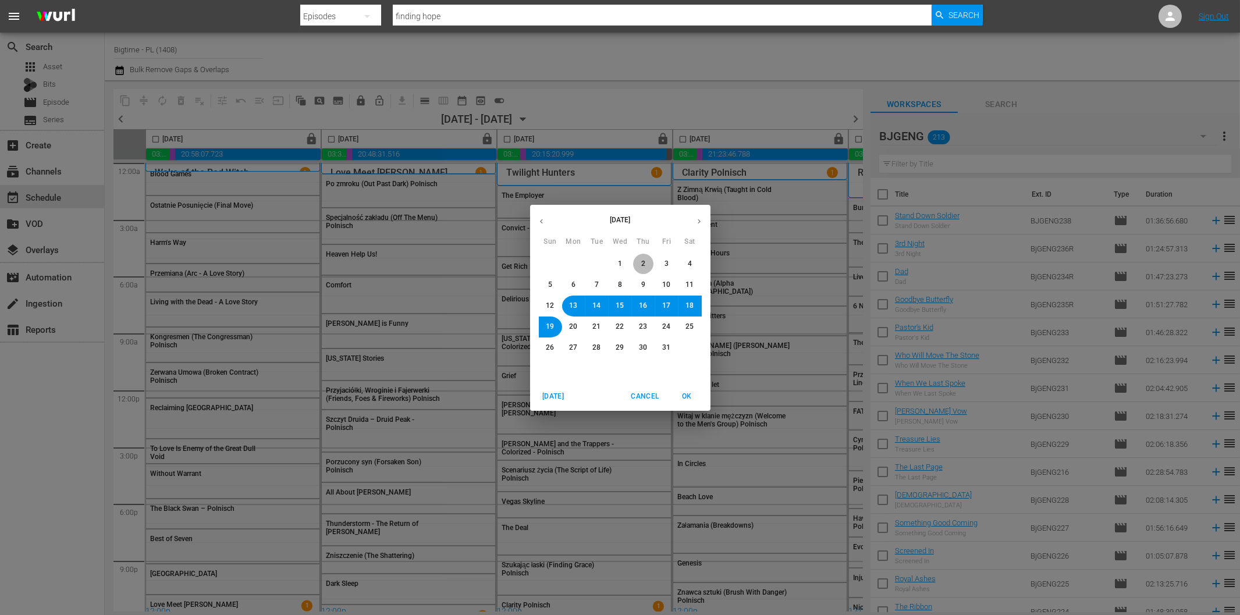
click at [641, 260] on span "2" at bounding box center [643, 264] width 4 height 10
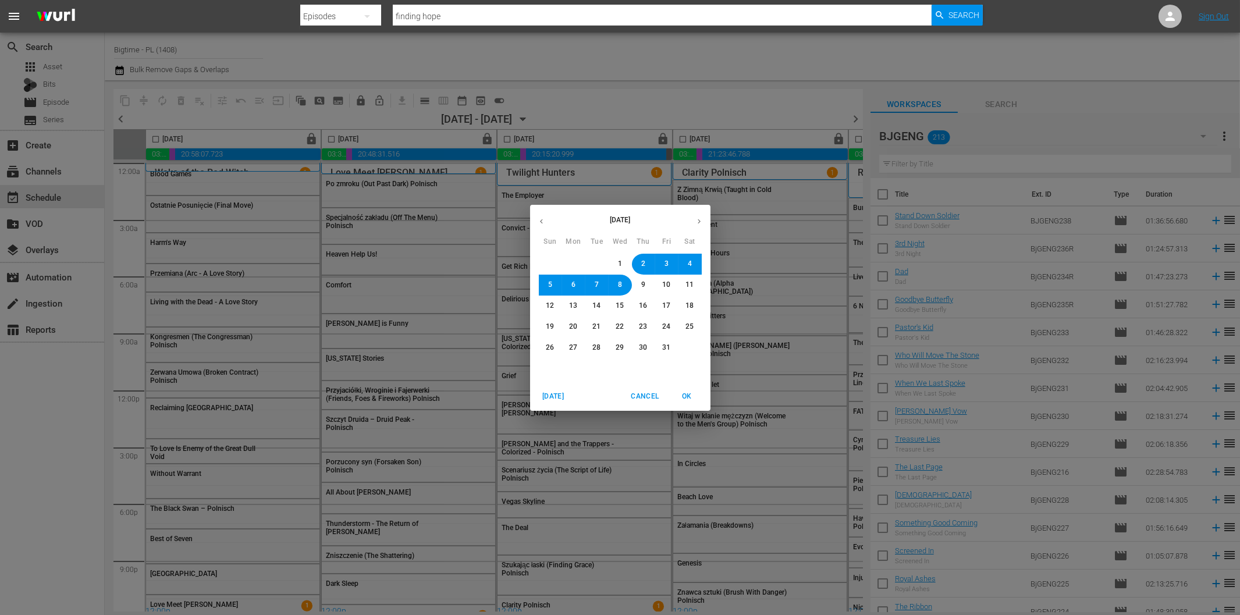
click at [543, 223] on icon "button" at bounding box center [541, 221] width 9 height 9
click at [574, 349] on span "29" at bounding box center [574, 348] width 8 height 10
drag, startPoint x: 687, startPoint y: 396, endPoint x: 403, endPoint y: 288, distance: 303.9
click at [687, 396] on span "OK" at bounding box center [687, 396] width 28 height 12
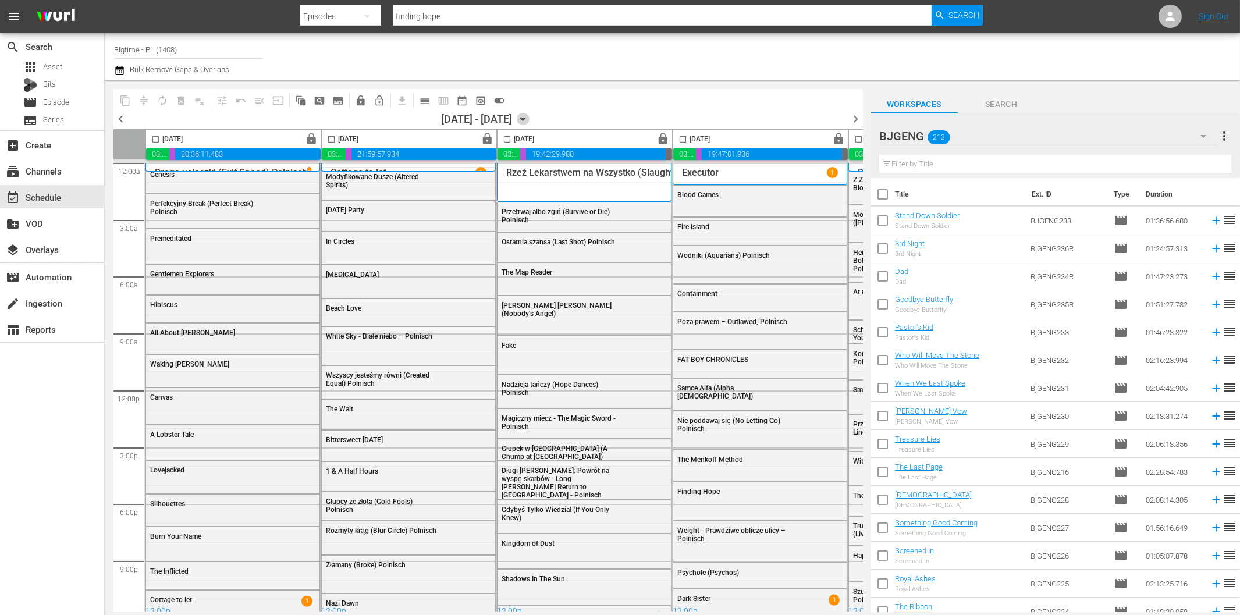
click at [525, 118] on icon "button" at bounding box center [522, 119] width 5 height 3
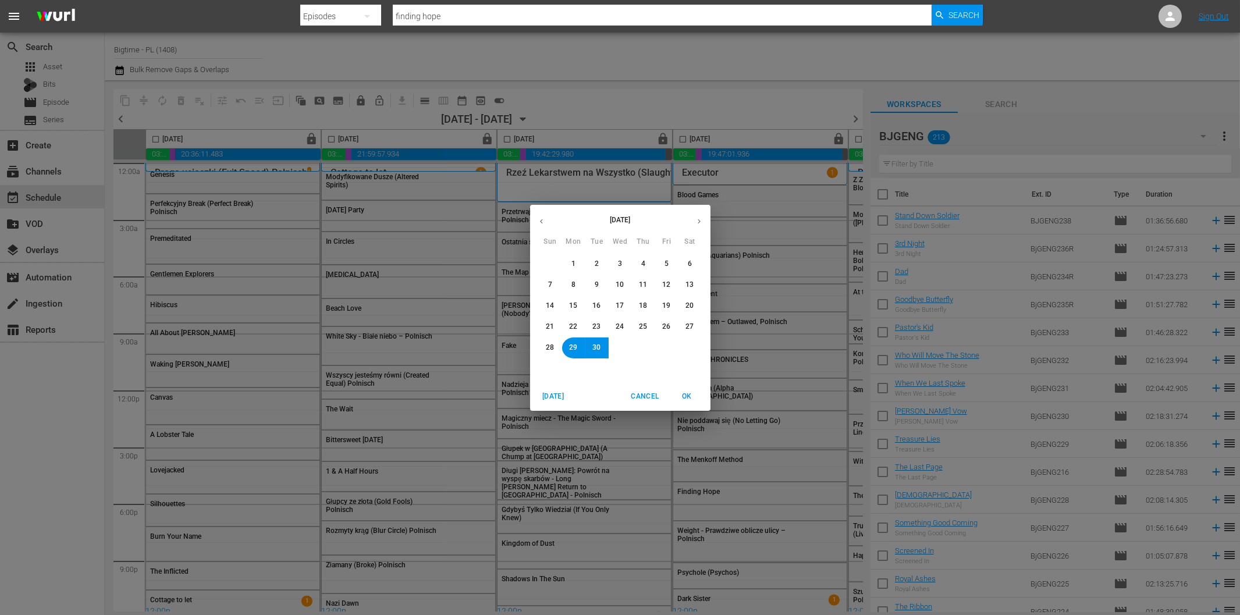
click at [695, 218] on icon "button" at bounding box center [699, 221] width 9 height 9
click at [641, 265] on span "2" at bounding box center [643, 264] width 4 height 10
drag, startPoint x: 684, startPoint y: 393, endPoint x: 0, endPoint y: 290, distance: 691.5
click at [683, 393] on span "OK" at bounding box center [687, 396] width 28 height 12
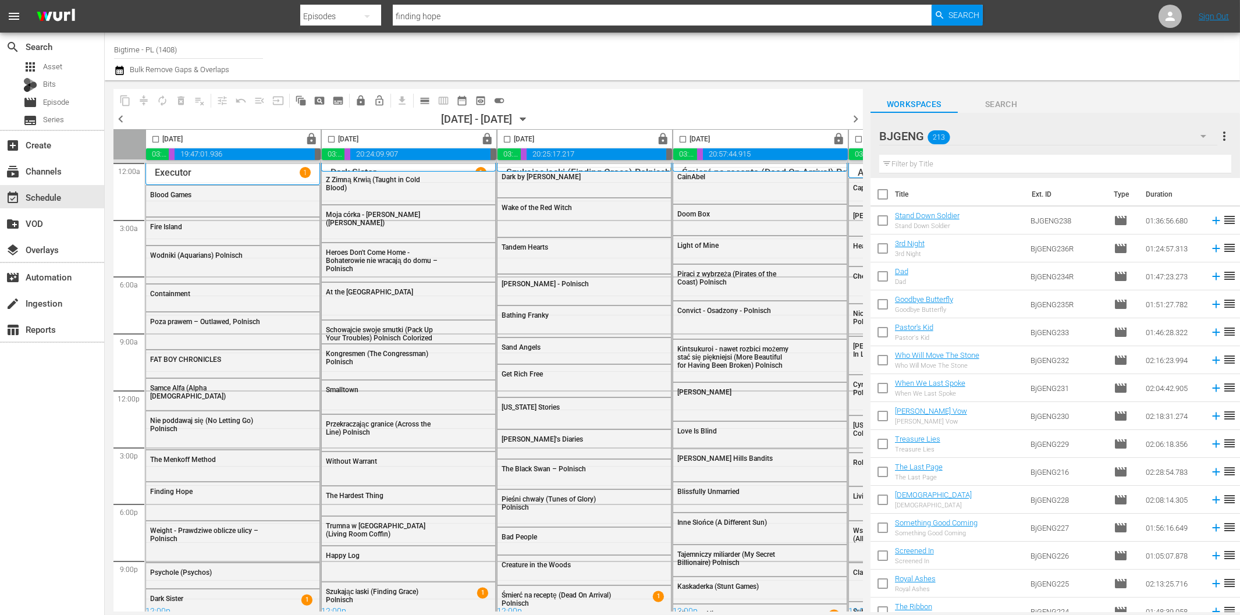
click at [1204, 137] on icon "button" at bounding box center [1203, 136] width 14 height 14
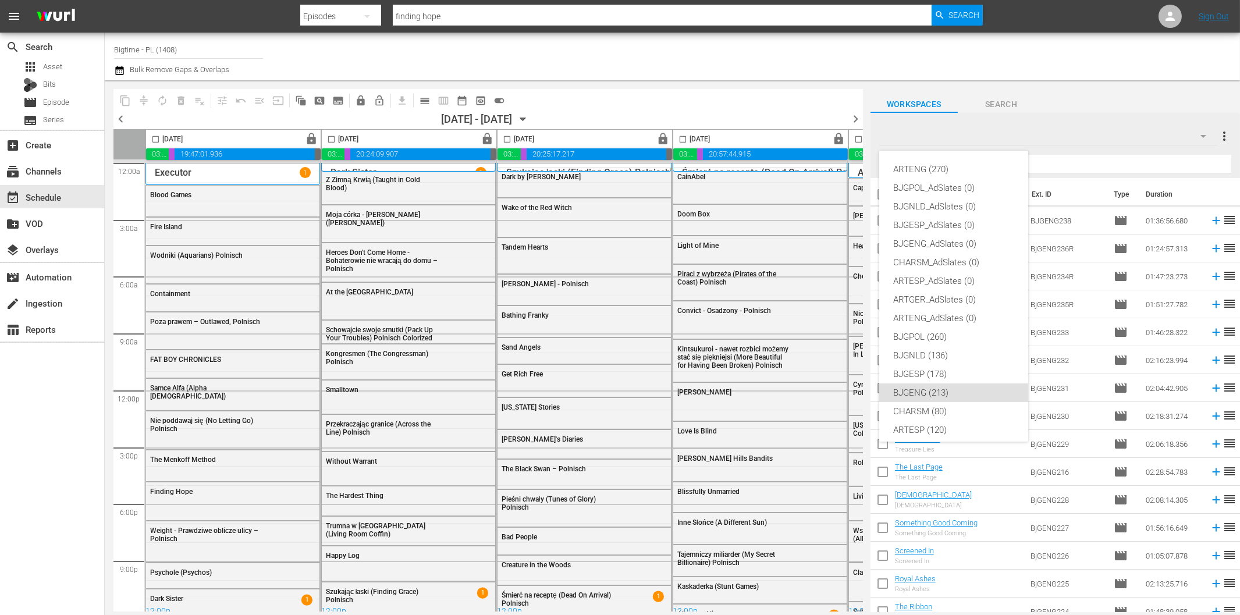
scroll to position [44, 0]
click at [940, 294] on div "BJGPOL (260)" at bounding box center [953, 293] width 121 height 19
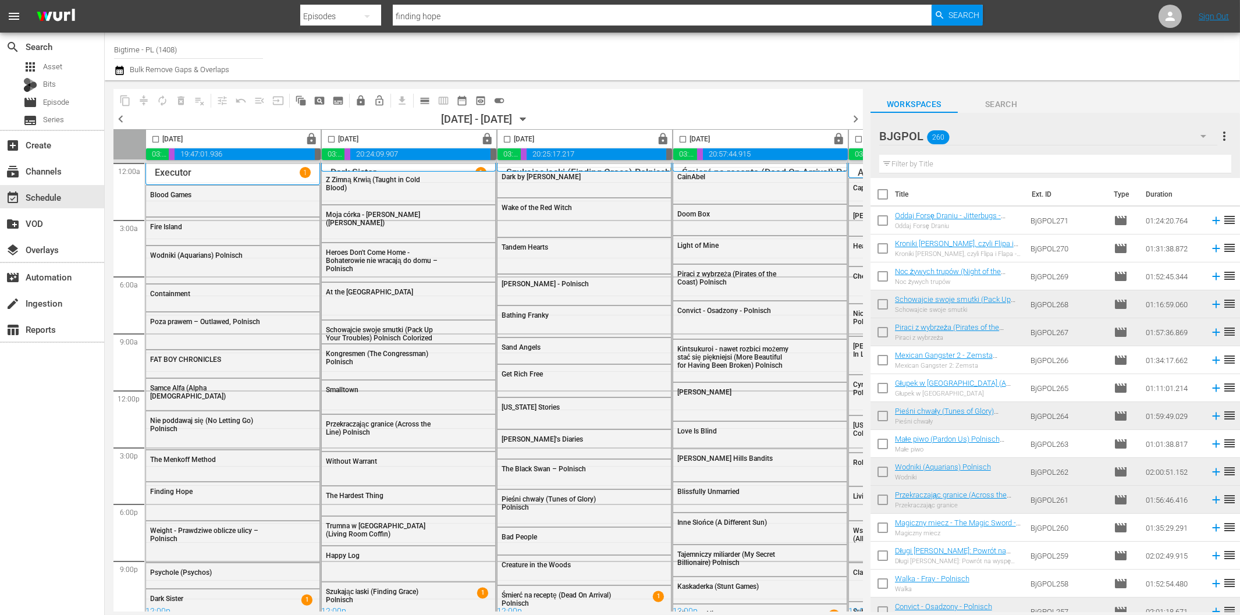
click at [947, 163] on input "text" at bounding box center [1055, 164] width 352 height 19
click at [382, 100] on span "lock_open_outlined" at bounding box center [380, 101] width 12 height 12
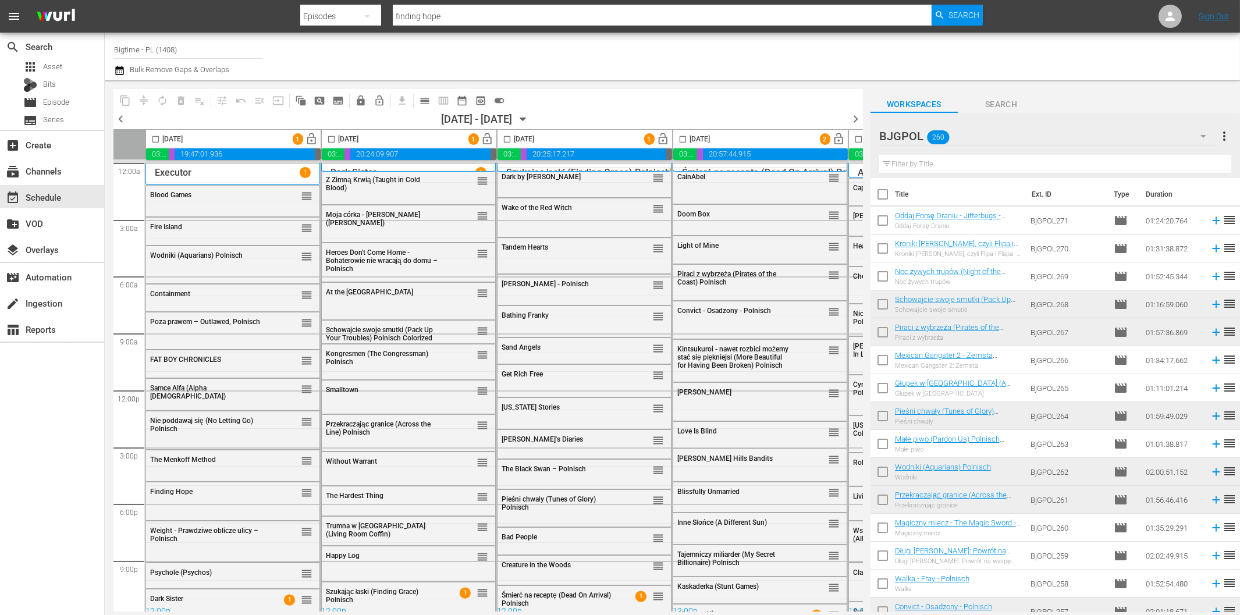
click at [858, 119] on span "chevron_right" at bounding box center [855, 119] width 15 height 15
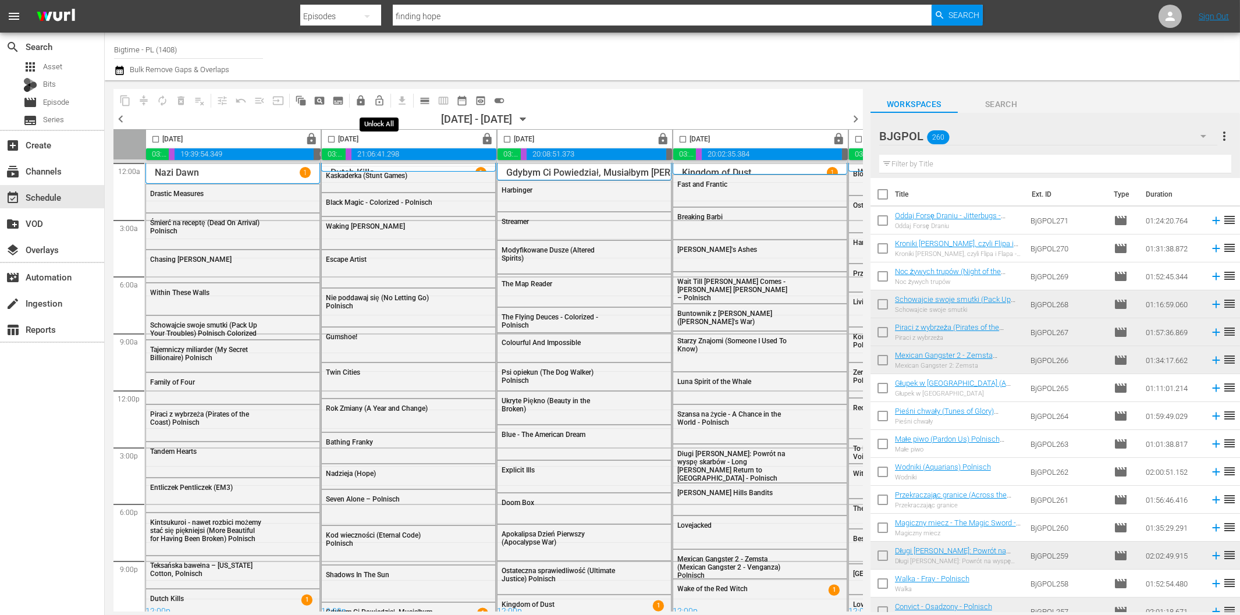
click at [376, 100] on span "lock_open_outlined" at bounding box center [380, 101] width 12 height 12
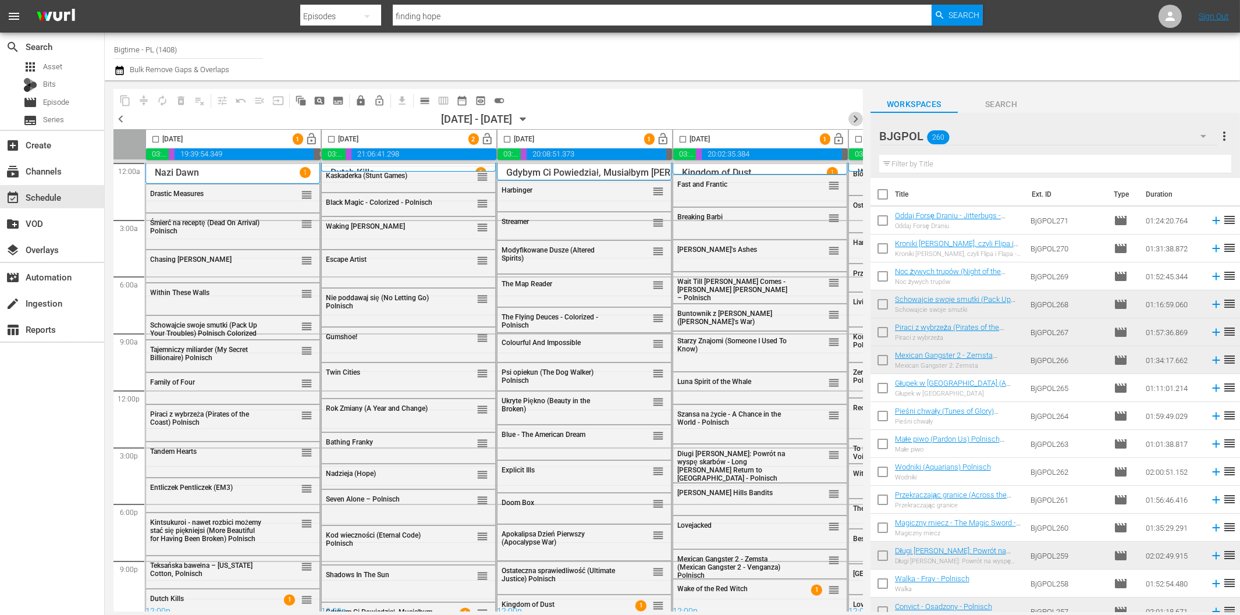
click at [854, 113] on span "chevron_right" at bounding box center [855, 119] width 15 height 15
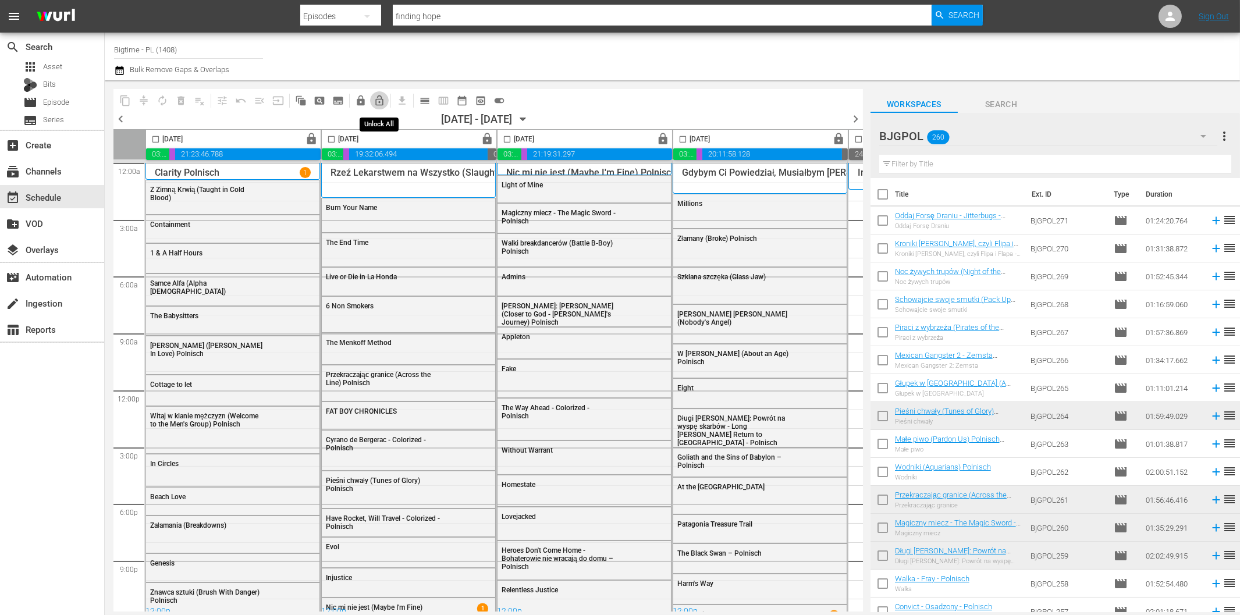
click at [379, 102] on span "lock_open_outlined" at bounding box center [380, 101] width 12 height 12
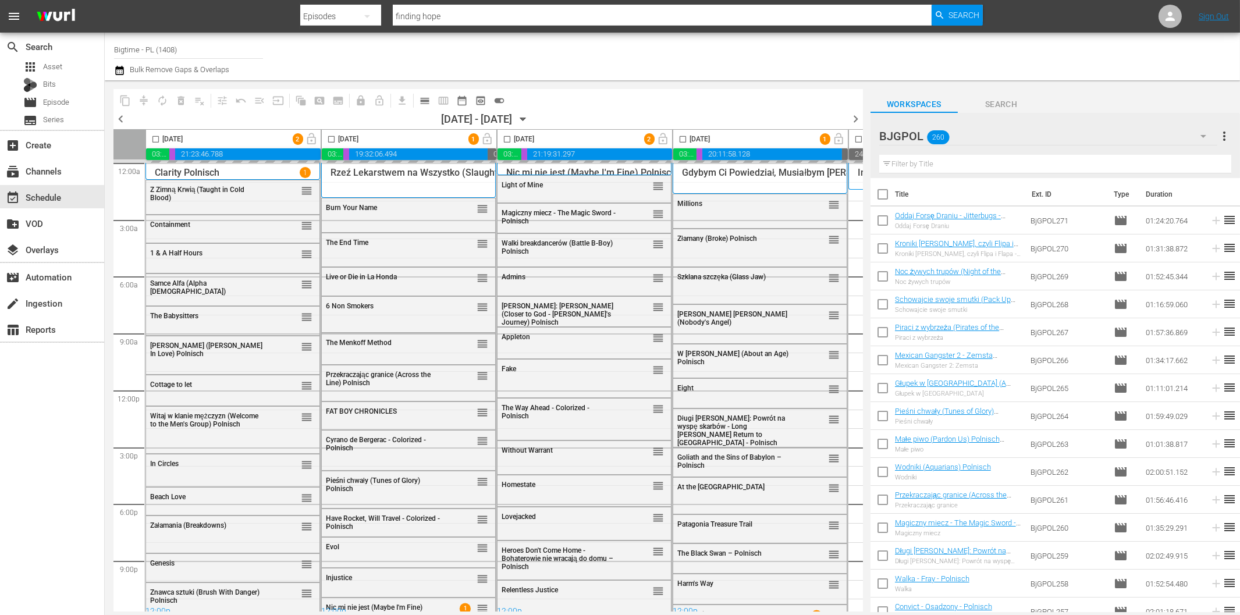
click at [122, 120] on span "chevron_left" at bounding box center [120, 119] width 15 height 15
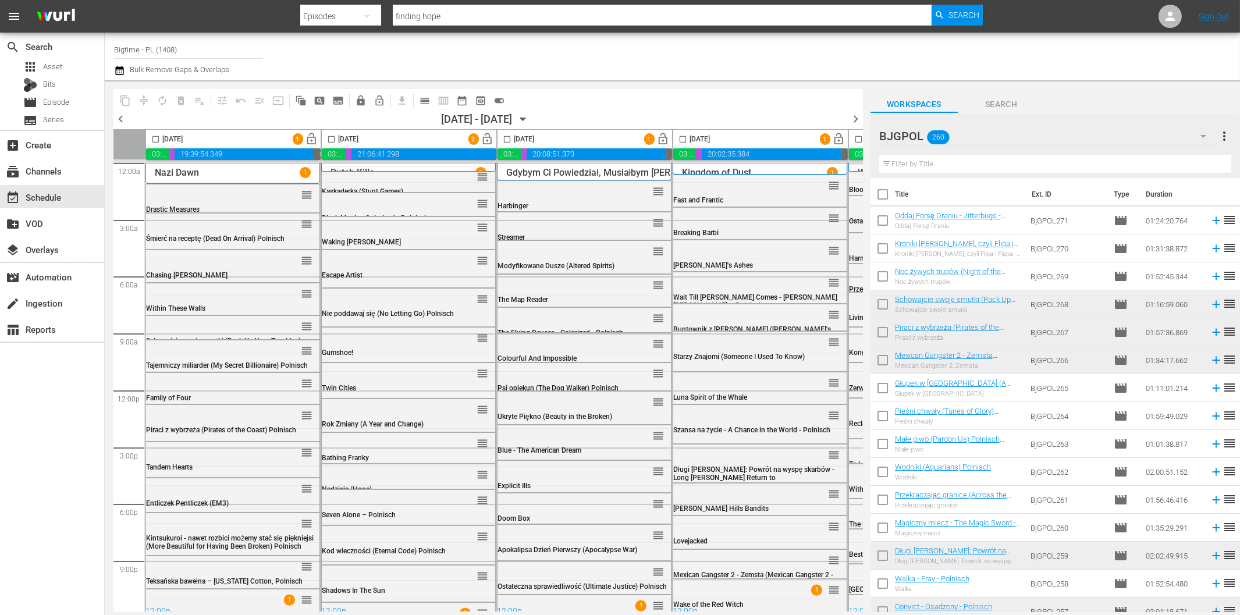
click at [122, 120] on span "chevron_left" at bounding box center [120, 119] width 15 height 15
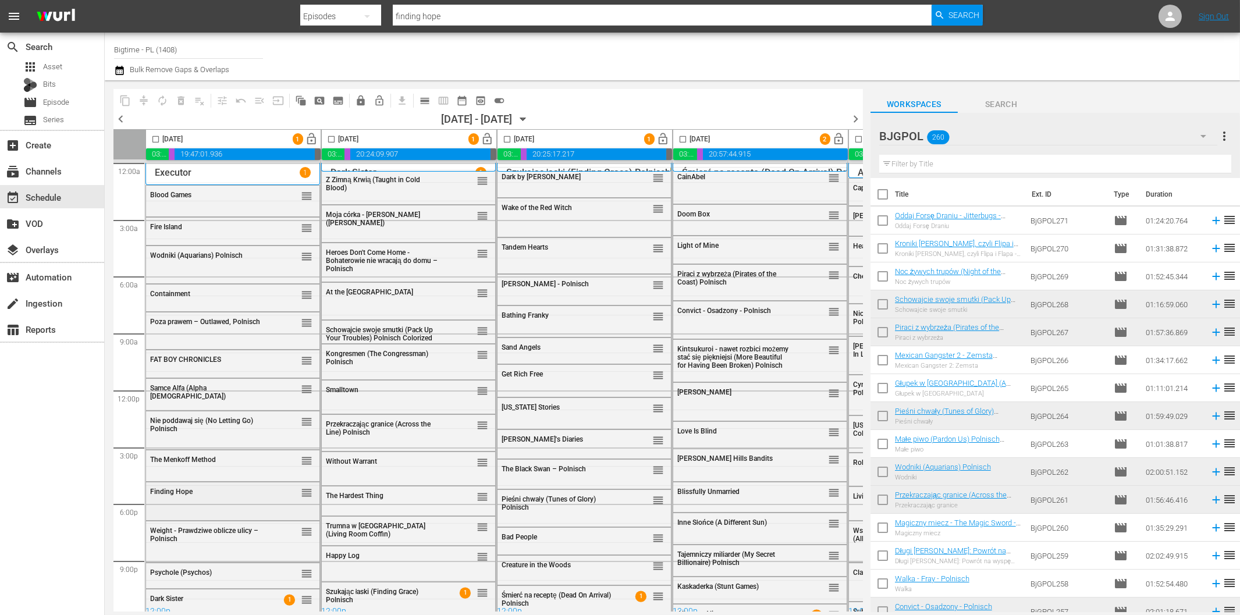
click at [213, 493] on div "Finding Hope" at bounding box center [207, 492] width 114 height 8
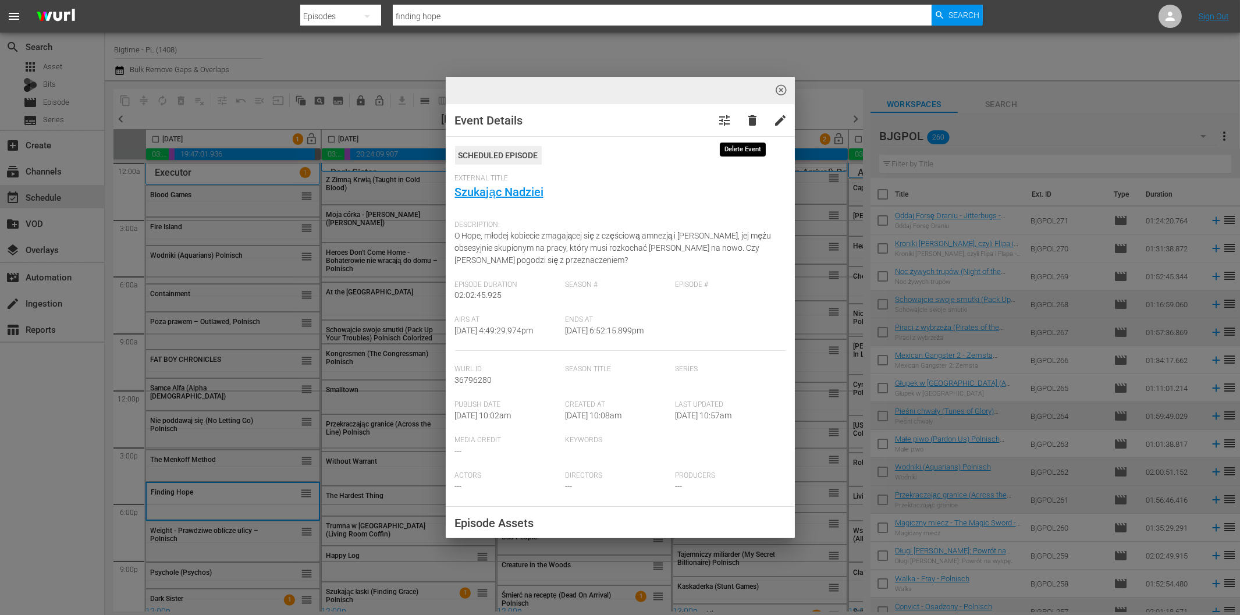
click at [746, 116] on span "delete" at bounding box center [753, 120] width 14 height 14
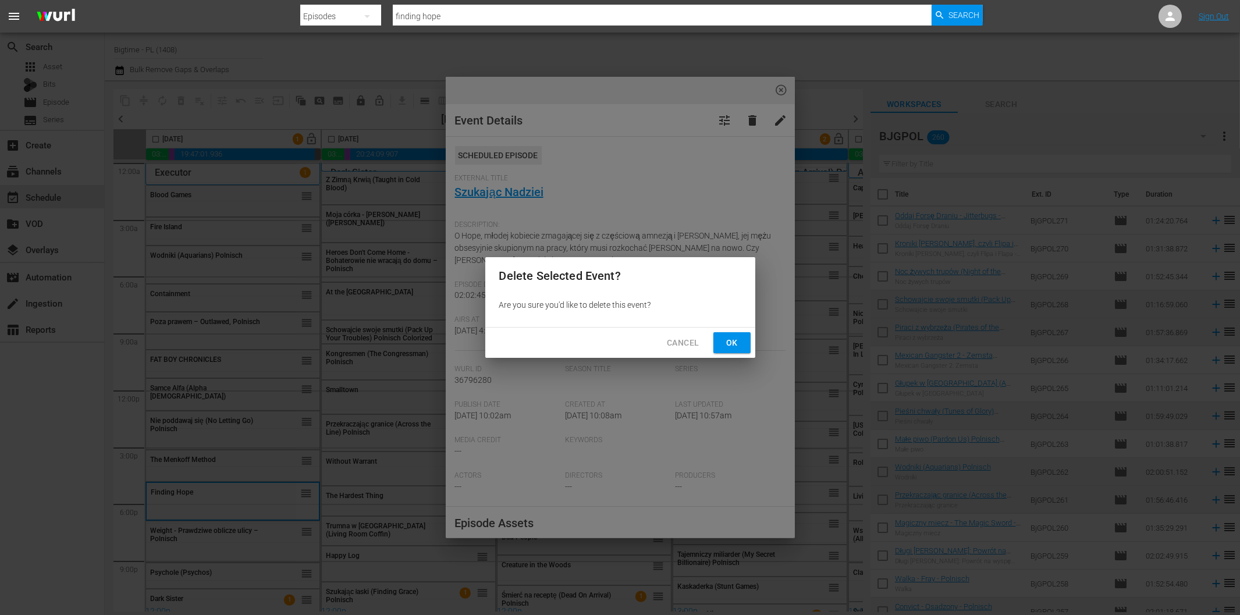
click at [732, 344] on span "Ok" at bounding box center [732, 343] width 19 height 15
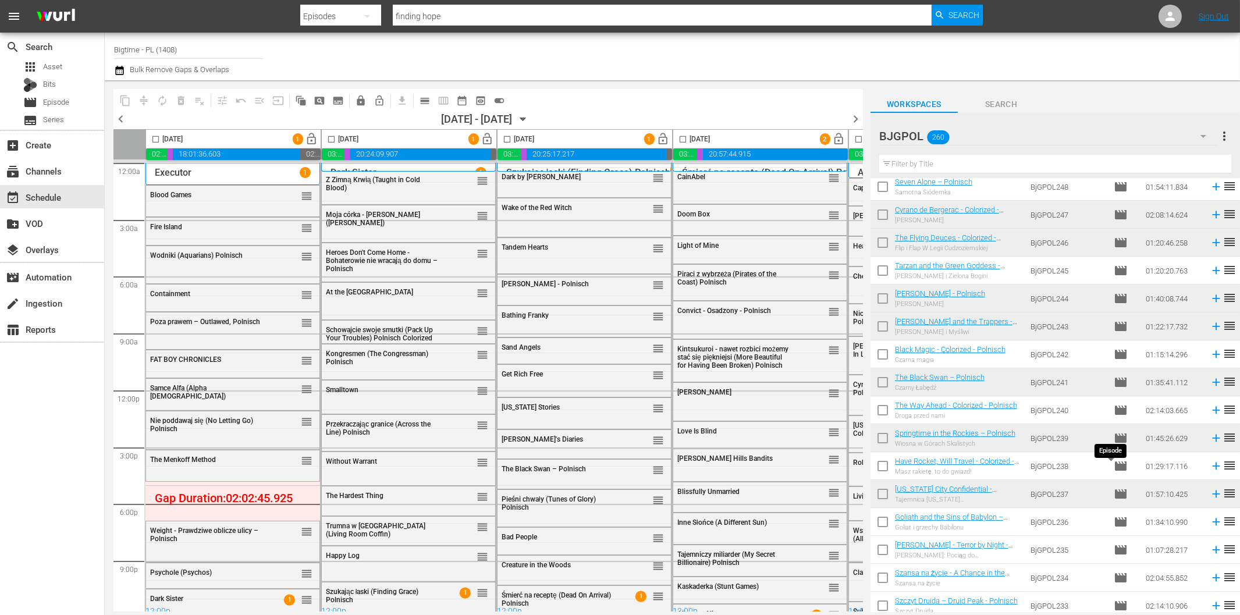
scroll to position [781, 0]
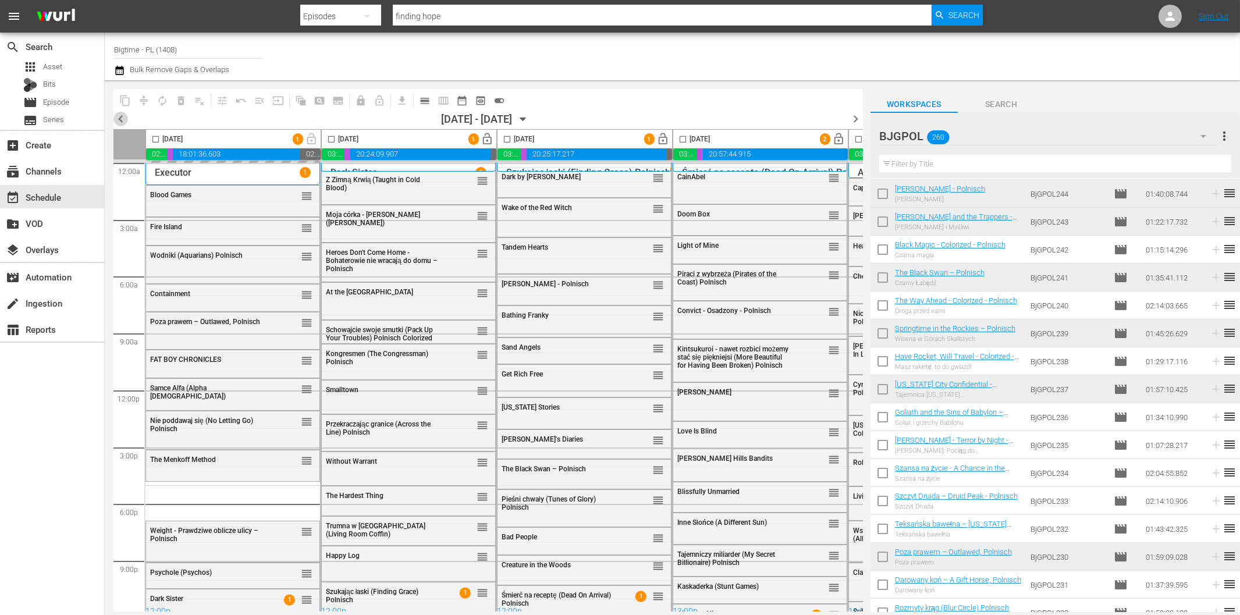
click at [123, 122] on span "chevron_left" at bounding box center [120, 119] width 15 height 15
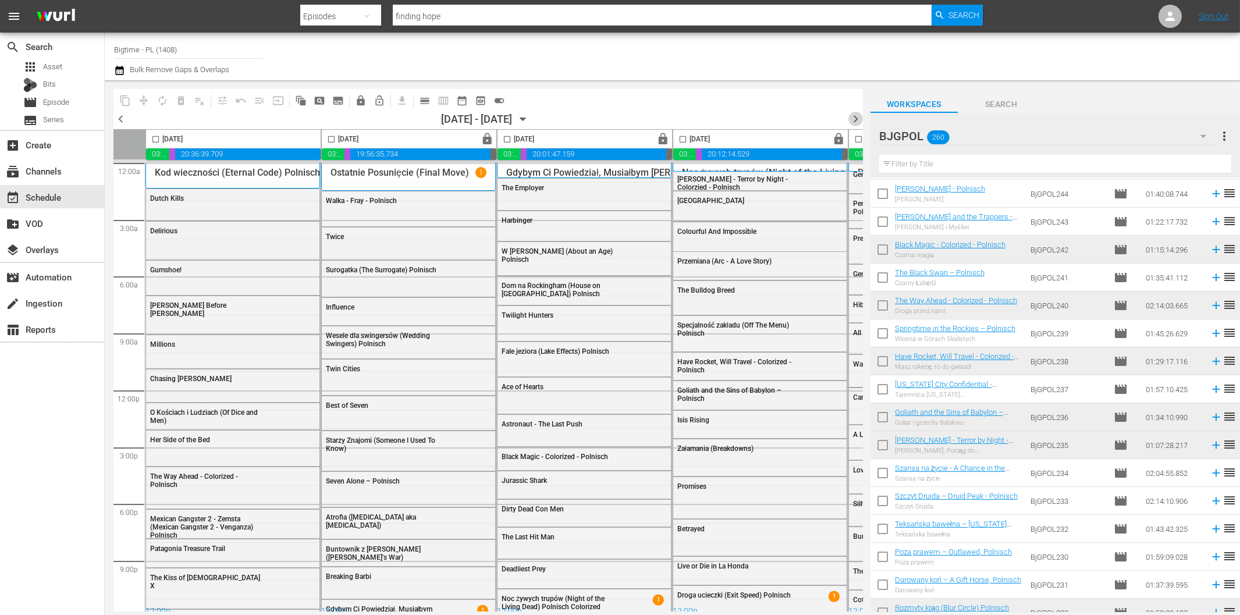
click at [857, 120] on span "chevron_right" at bounding box center [855, 119] width 15 height 15
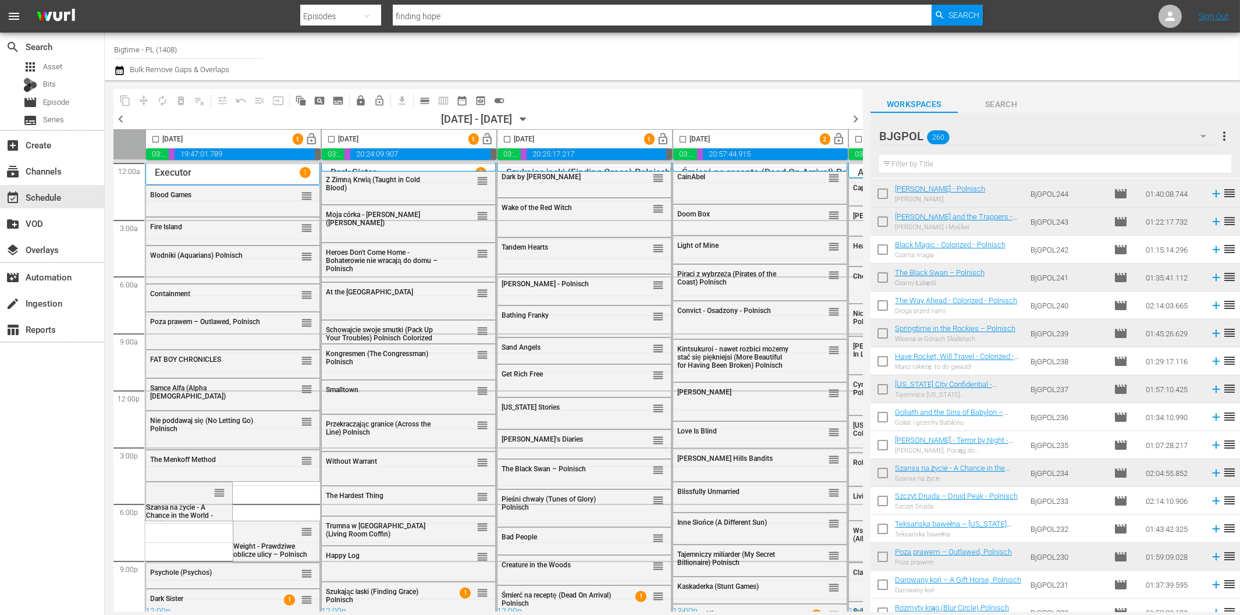
click at [155, 137] on input "checkbox" at bounding box center [155, 141] width 13 height 13
checkbox input "true"
click at [331, 137] on input "checkbox" at bounding box center [331, 141] width 13 height 13
checkbox input "true"
click at [510, 136] on input "checkbox" at bounding box center [506, 141] width 13 height 13
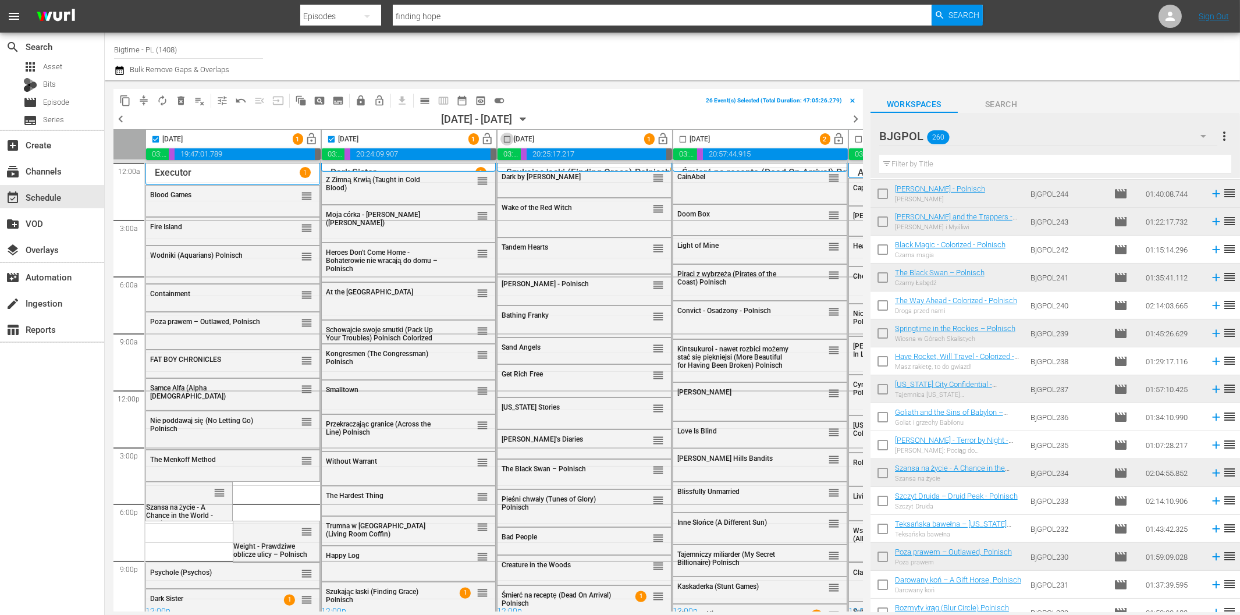
checkbox input "true"
click at [681, 138] on input "checkbox" at bounding box center [682, 141] width 13 height 13
checkbox input "true"
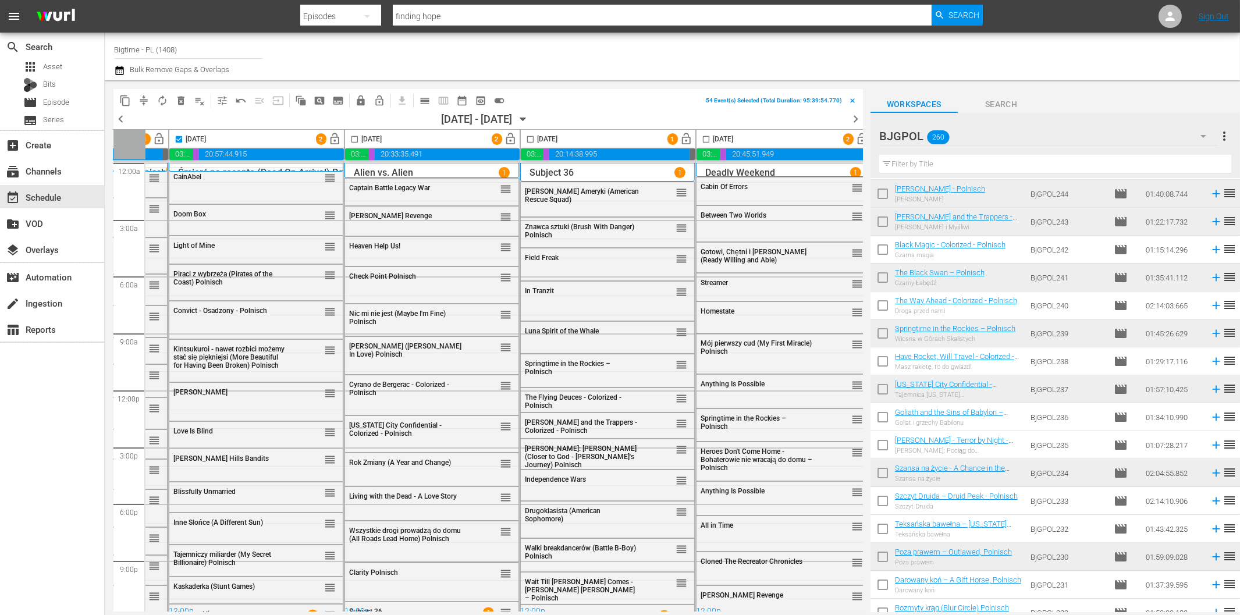
scroll to position [0, 518]
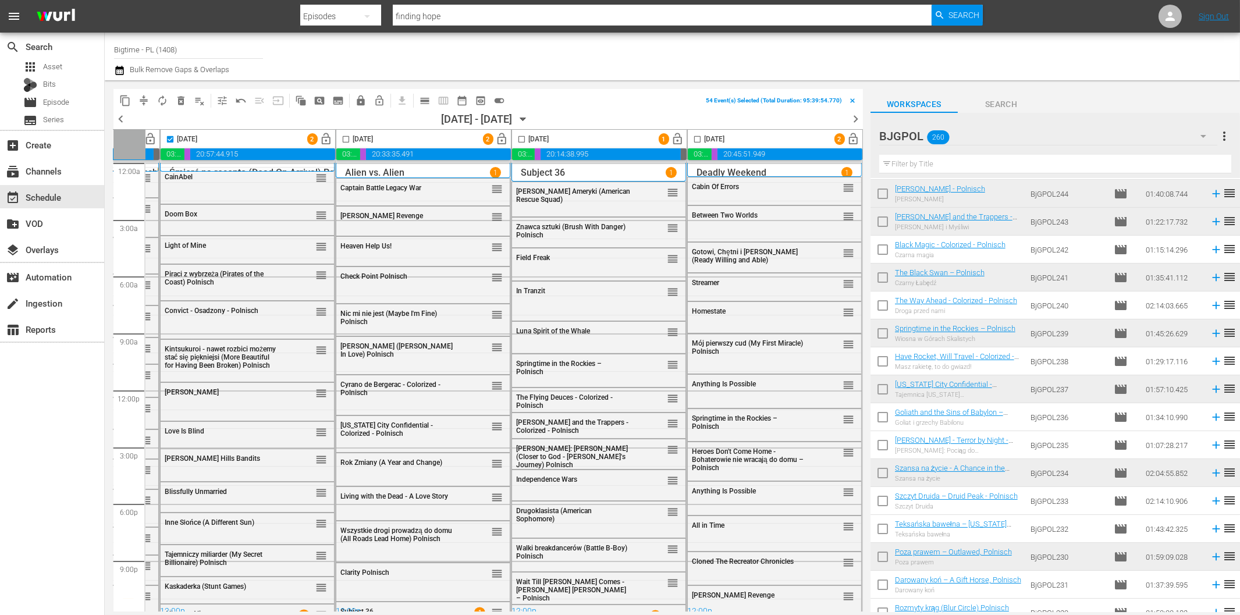
click at [340, 140] on input "checkbox" at bounding box center [345, 141] width 13 height 13
checkbox input "true"
click at [515, 138] on input "checkbox" at bounding box center [521, 141] width 13 height 13
checkbox input "true"
click at [693, 140] on input "checkbox" at bounding box center [697, 141] width 13 height 13
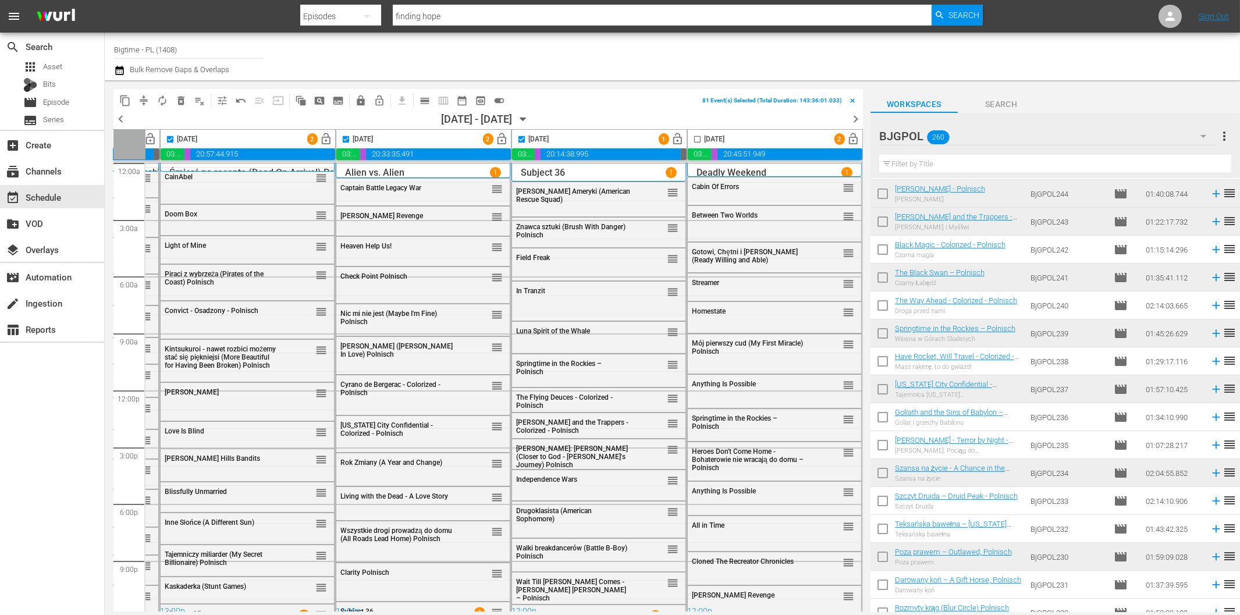
checkbox input "true"
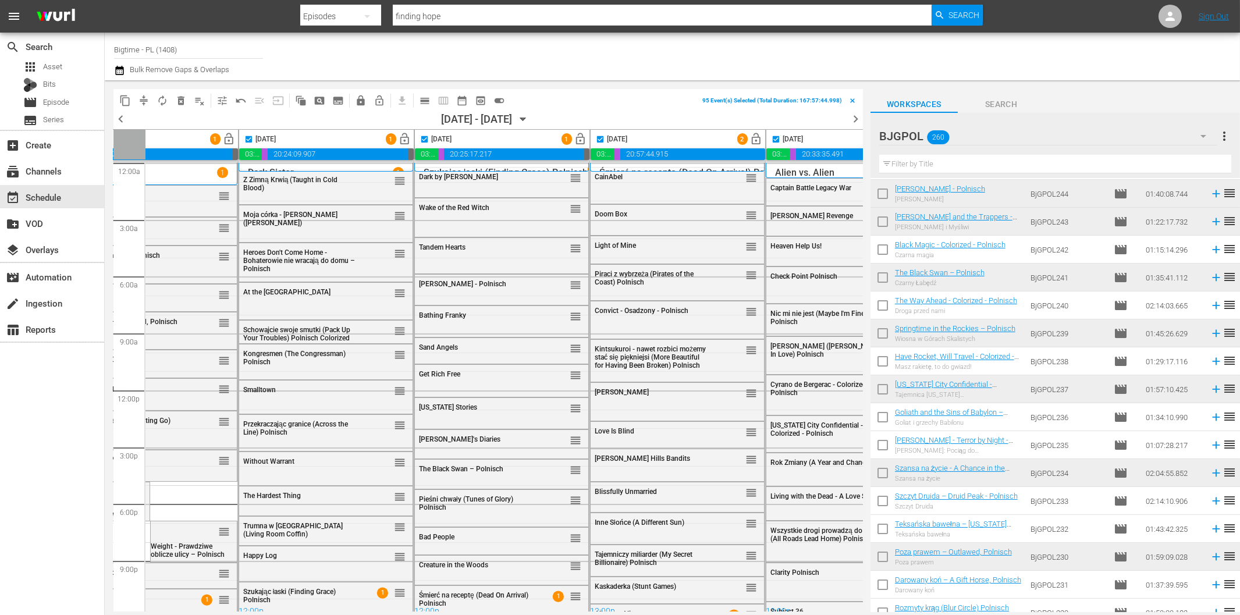
scroll to position [0, 0]
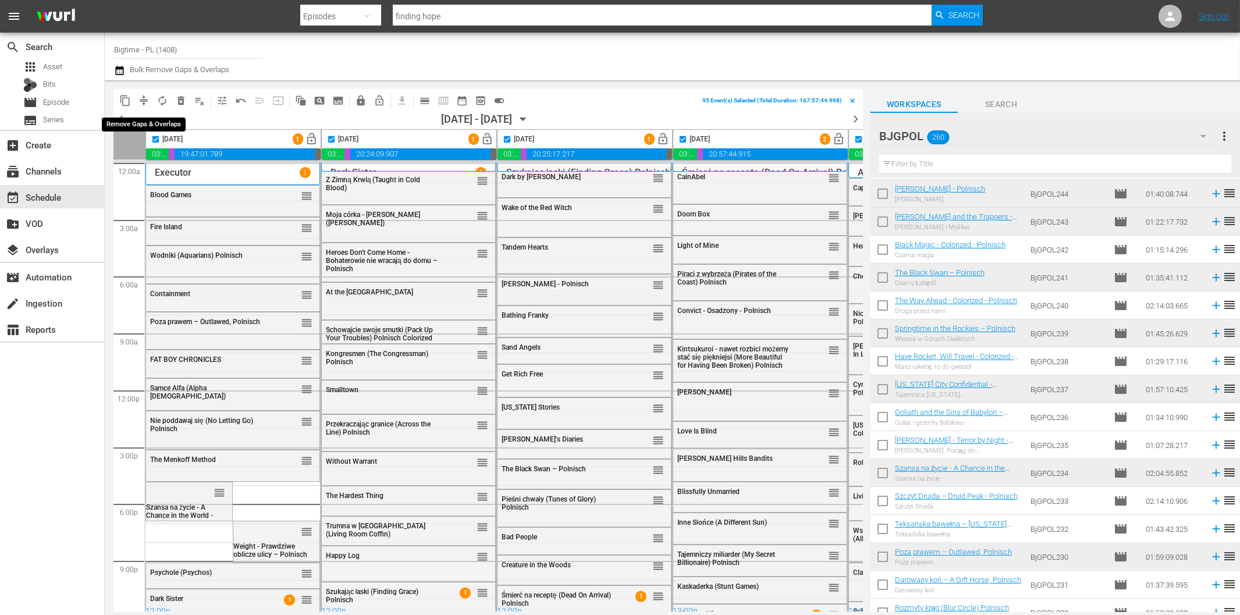
click at [143, 97] on span "compress" at bounding box center [144, 101] width 12 height 12
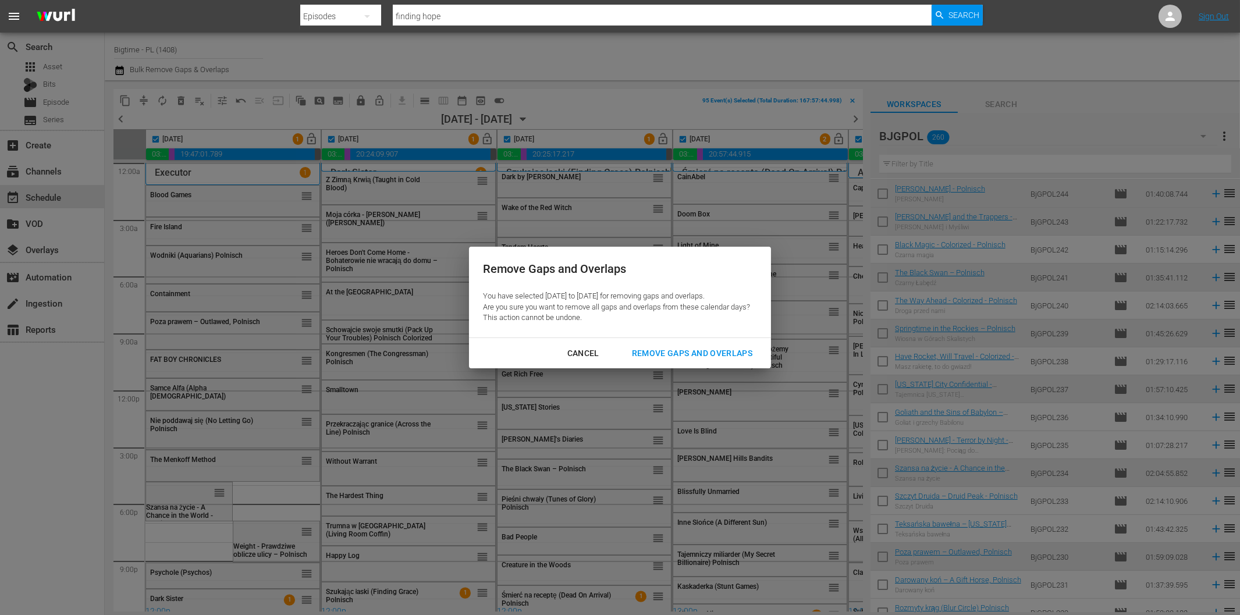
click at [676, 350] on div "Remove Gaps and Overlaps" at bounding box center [692, 353] width 139 height 15
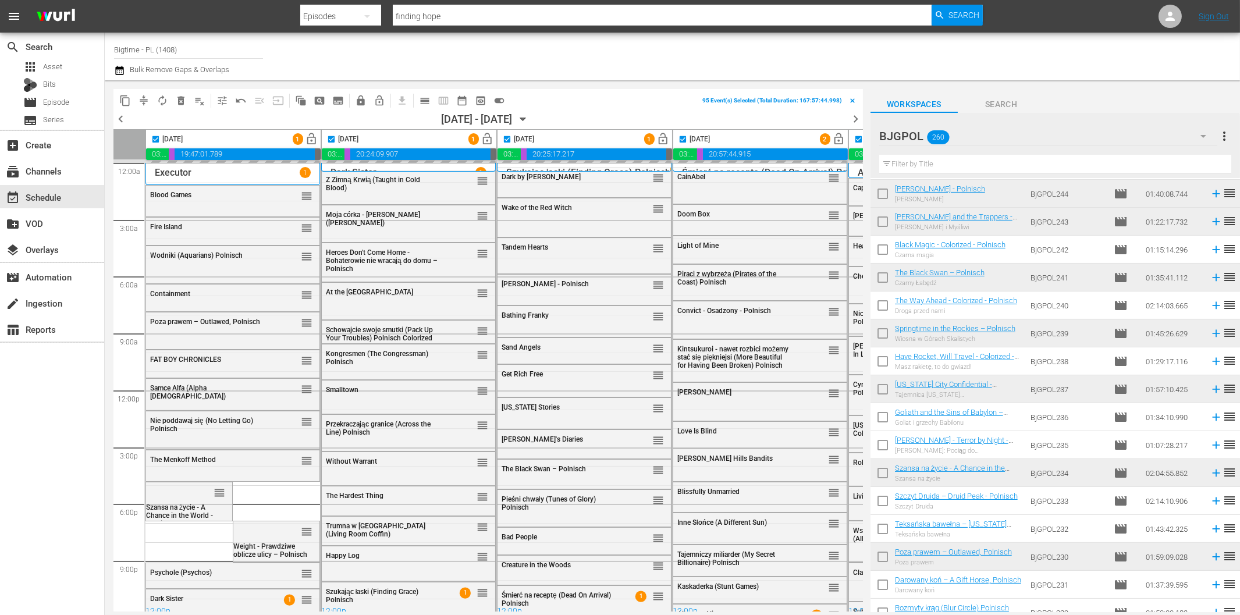
click at [119, 114] on span "chevron_left" at bounding box center [120, 119] width 15 height 15
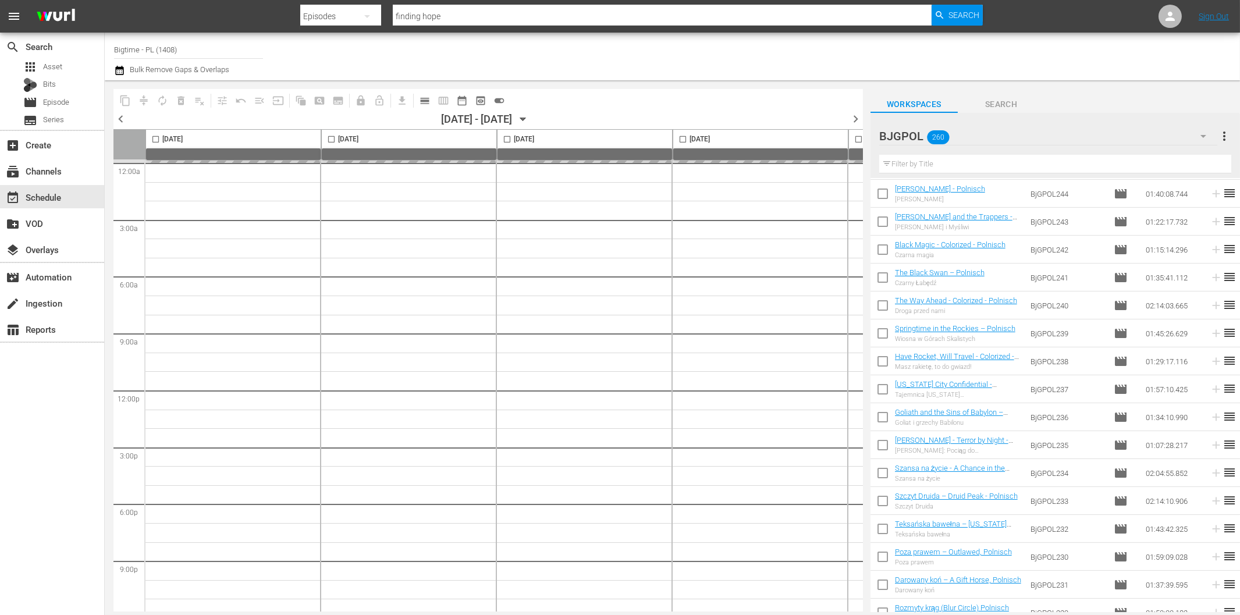
checkbox input "false"
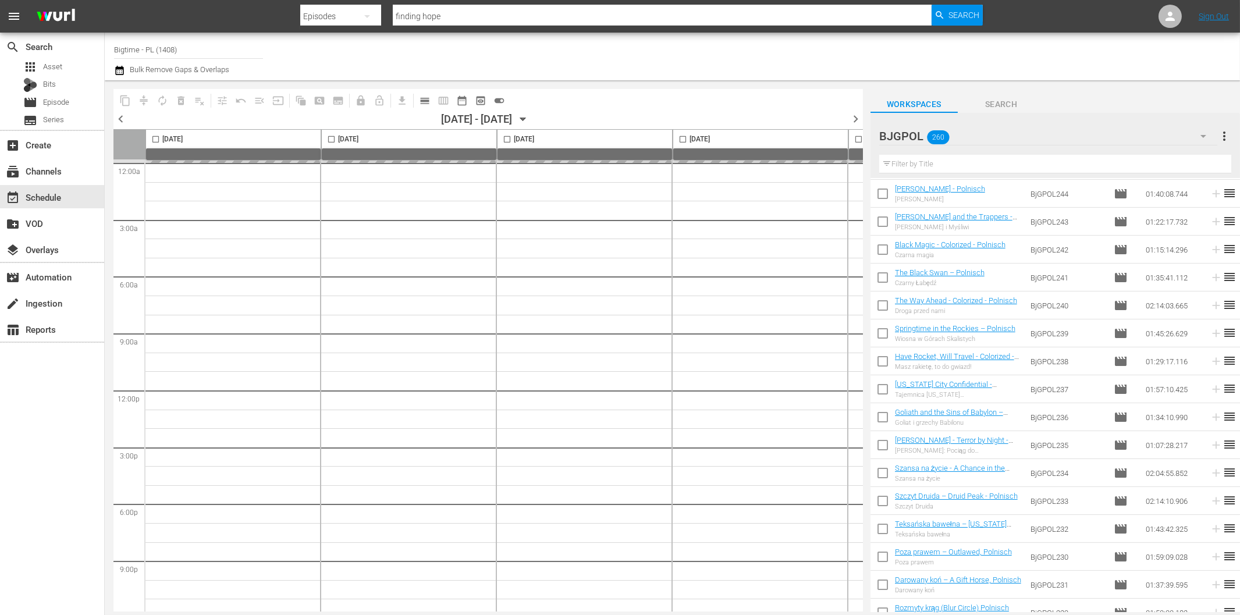
checkbox input "false"
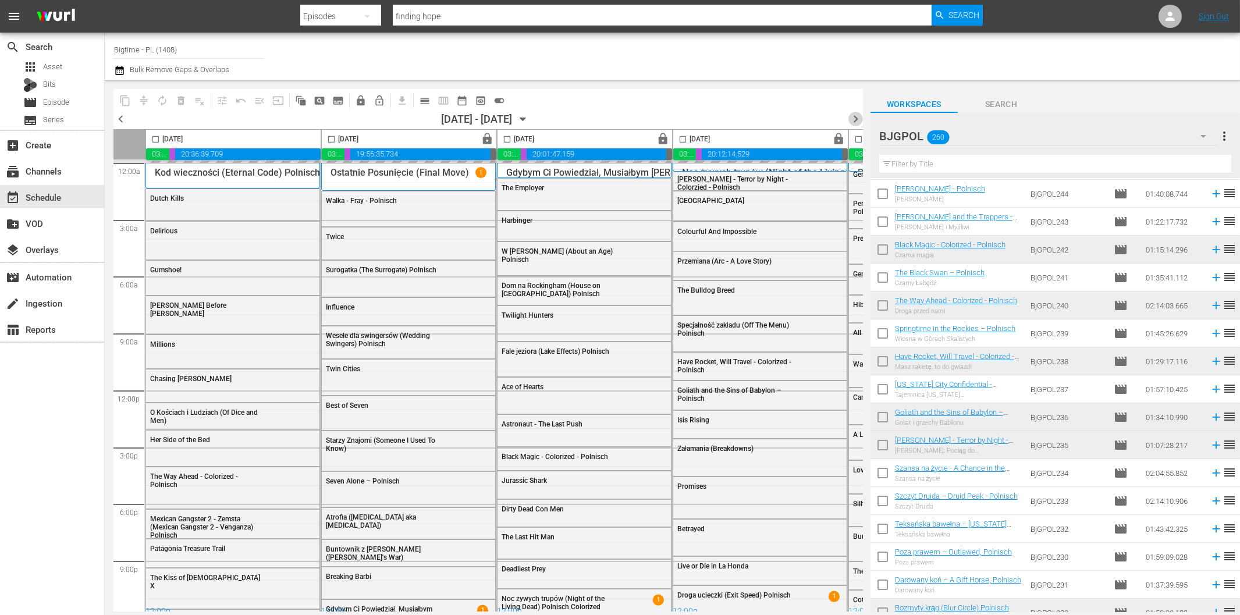
click at [854, 115] on span "chevron_right" at bounding box center [855, 119] width 15 height 15
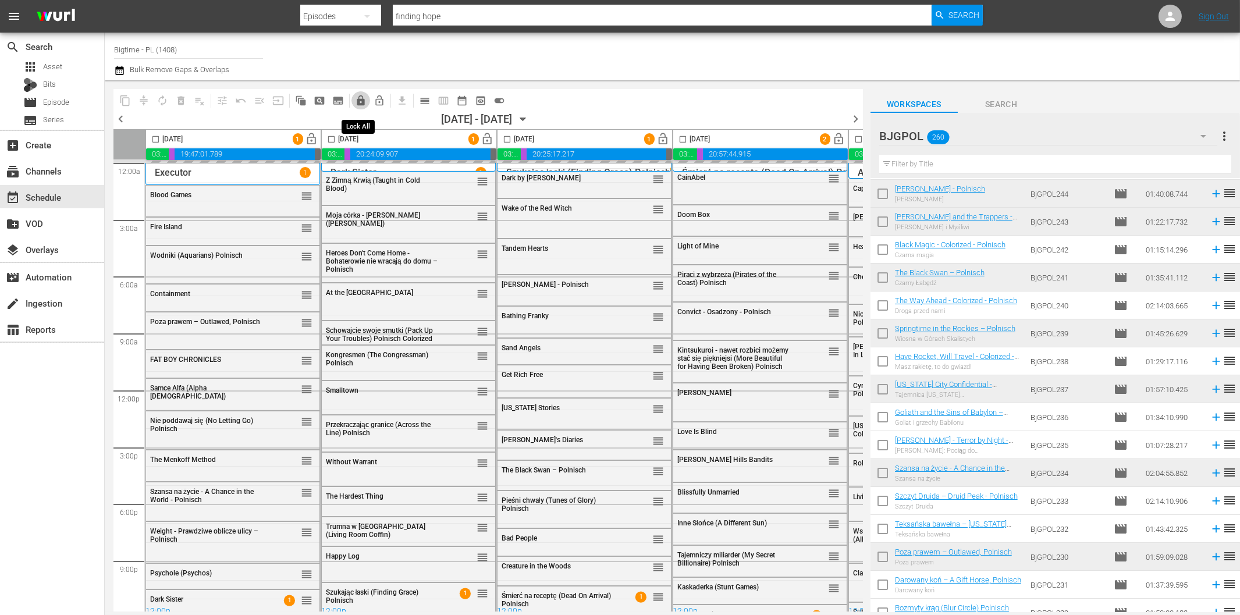
click at [361, 105] on span "lock" at bounding box center [361, 101] width 12 height 12
click at [857, 123] on span "chevron_right" at bounding box center [855, 119] width 15 height 15
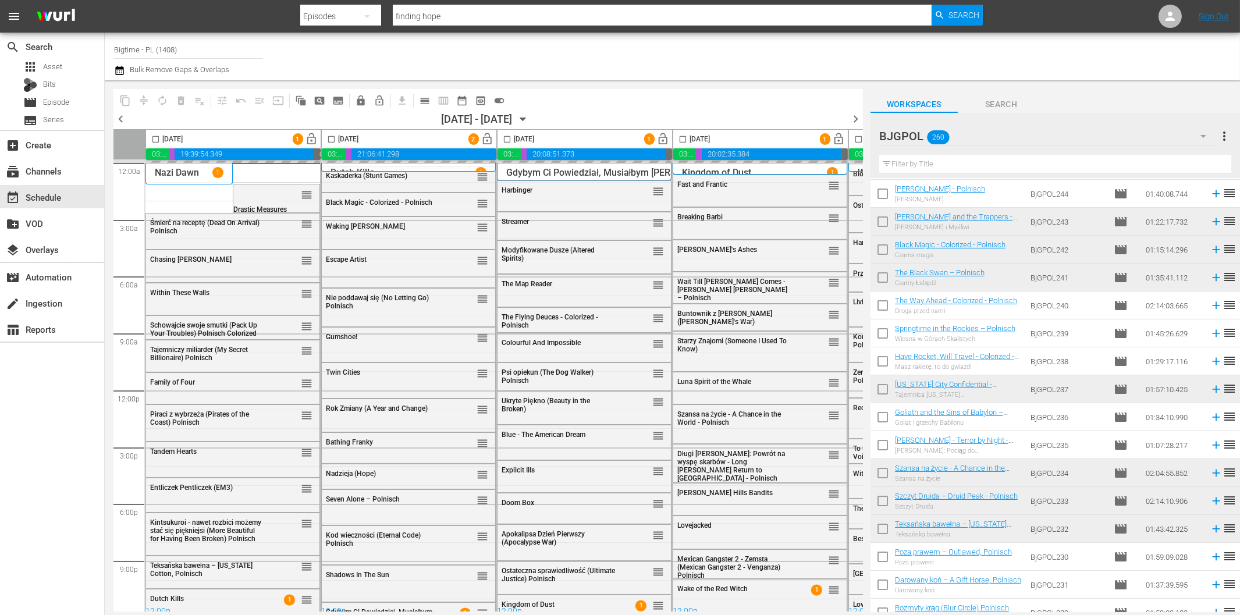
click at [154, 138] on input "checkbox" at bounding box center [155, 141] width 13 height 13
checkbox input "true"
click at [329, 137] on input "checkbox" at bounding box center [331, 141] width 13 height 13
checkbox input "true"
click at [510, 137] on input "checkbox" at bounding box center [506, 141] width 13 height 13
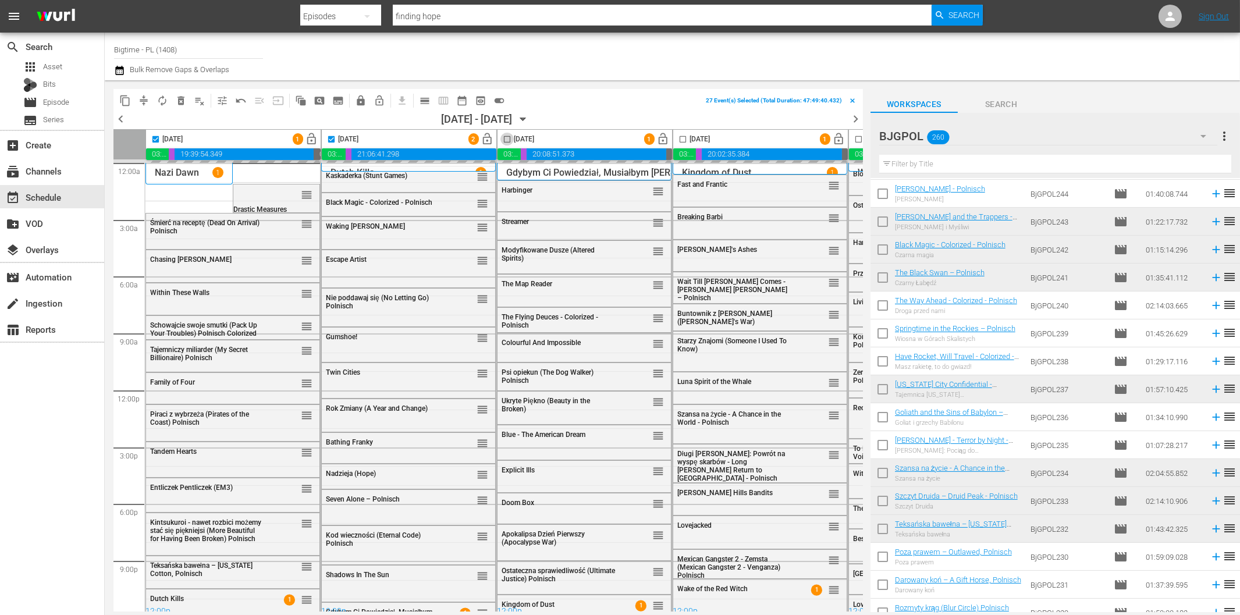
checkbox input "true"
click at [687, 138] on input "checkbox" at bounding box center [682, 141] width 13 height 13
checkbox input "true"
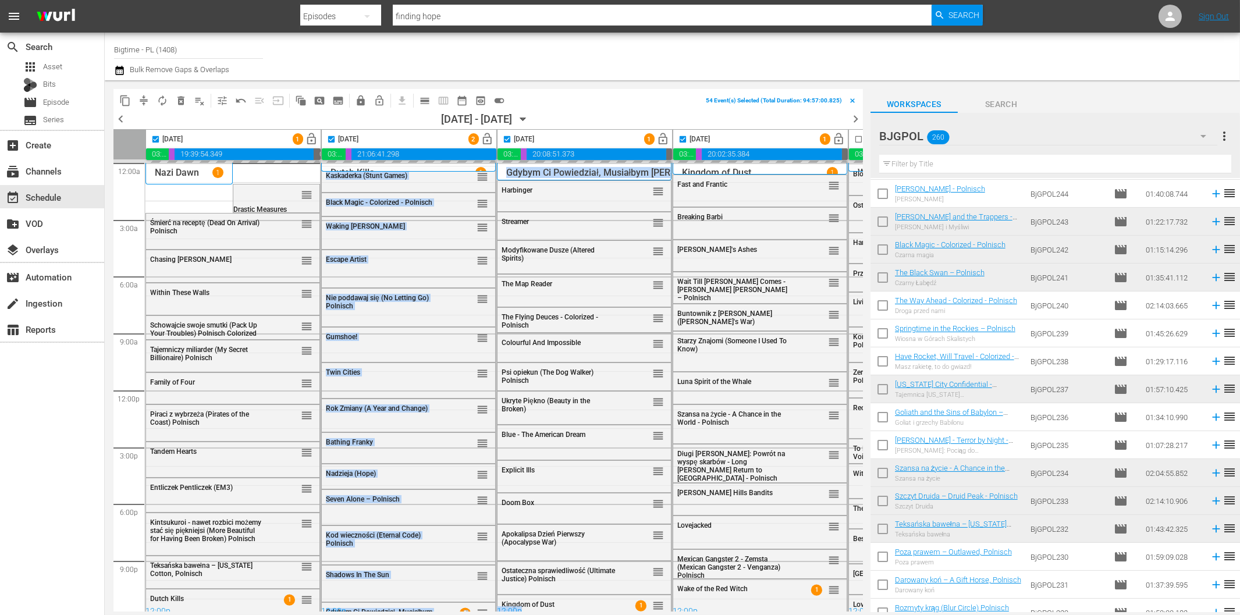
scroll to position [9, 0]
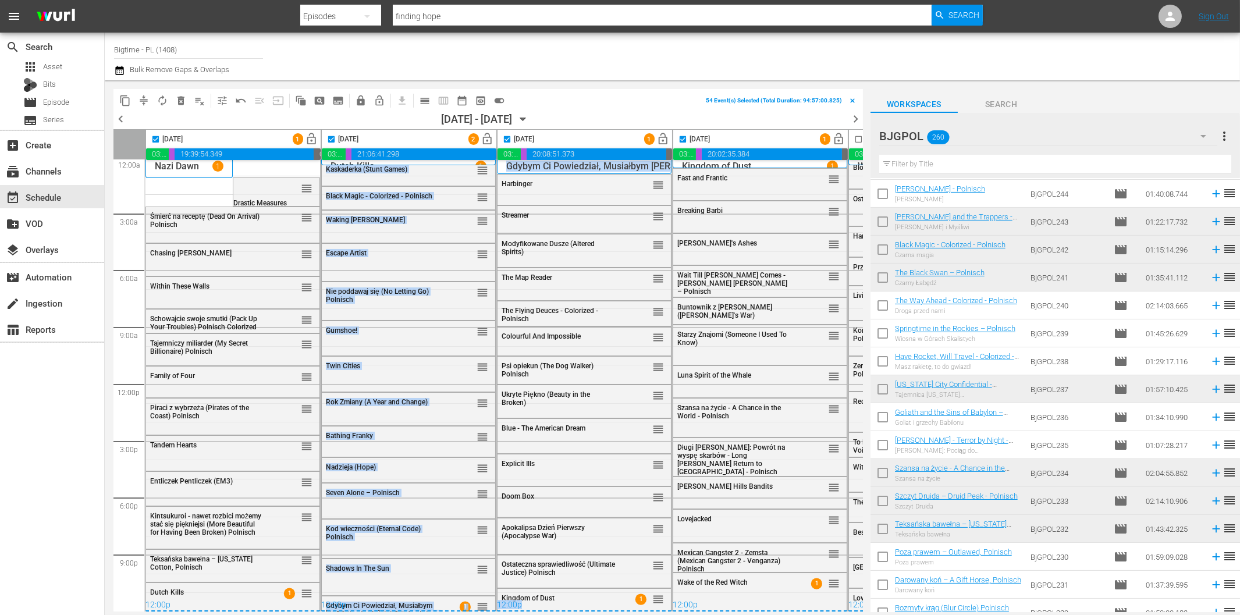
drag, startPoint x: 474, startPoint y: 613, endPoint x: 633, endPoint y: 608, distance: 158.3
click at [633, 608] on body "menu Search By Episodes Search ID, Title, Description, Keywords, or Category fi…" at bounding box center [620, 307] width 1240 height 615
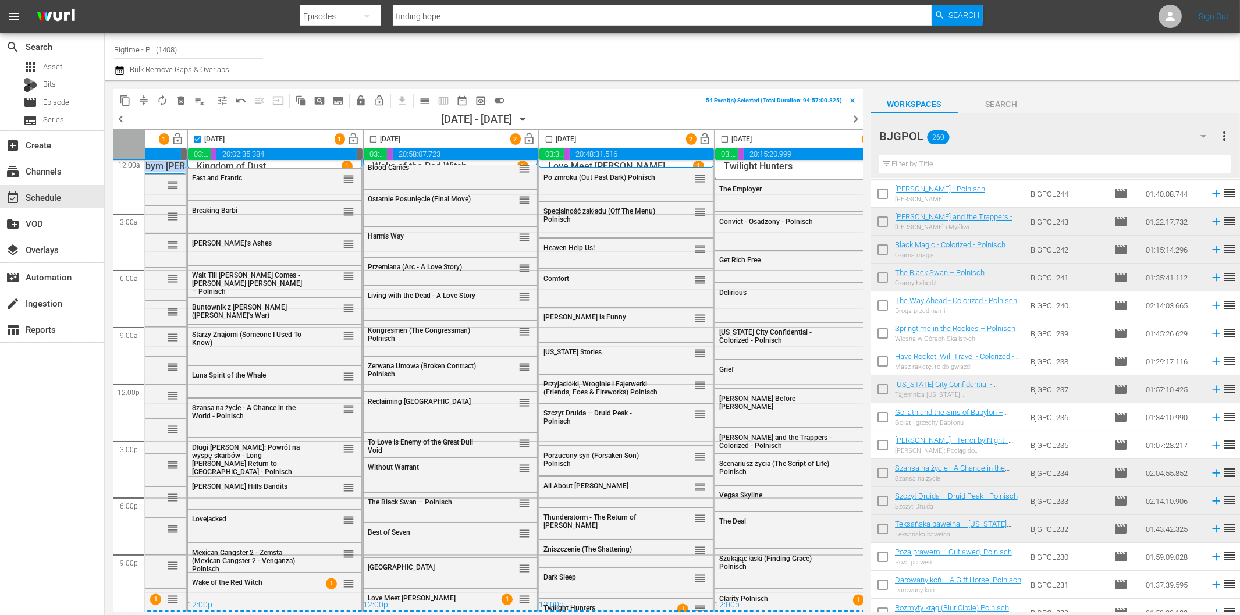
scroll to position [9, 518]
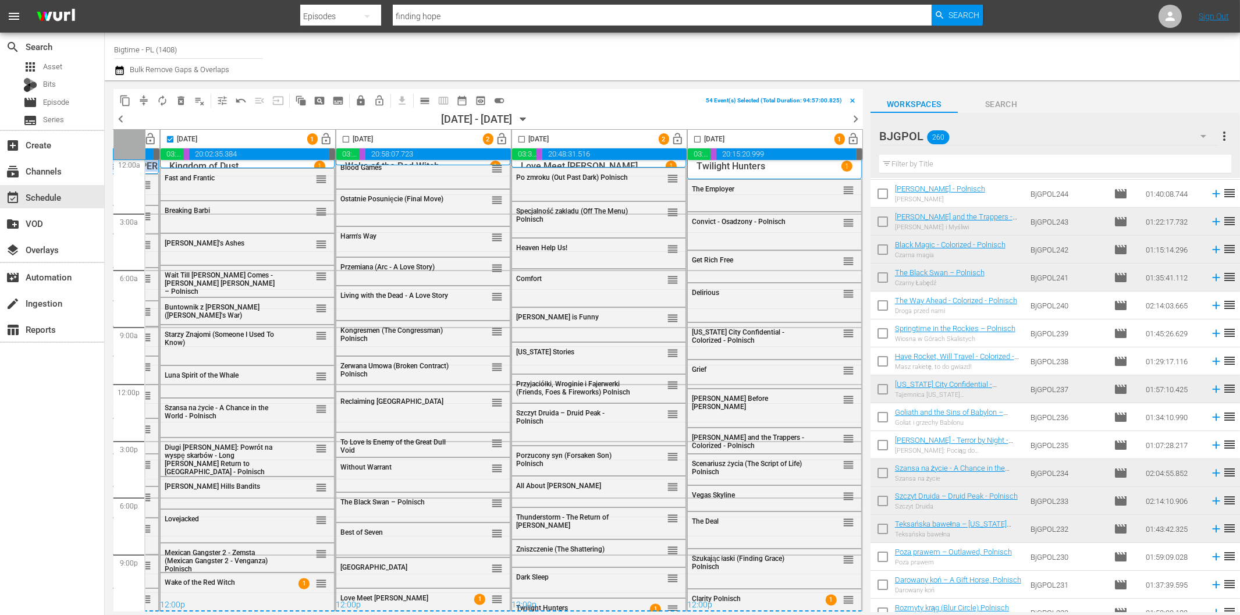
click at [339, 138] on input "checkbox" at bounding box center [345, 141] width 13 height 13
checkbox input "true"
click at [515, 140] on input "checkbox" at bounding box center [521, 141] width 13 height 13
checkbox input "true"
click at [691, 140] on input "checkbox" at bounding box center [697, 141] width 13 height 13
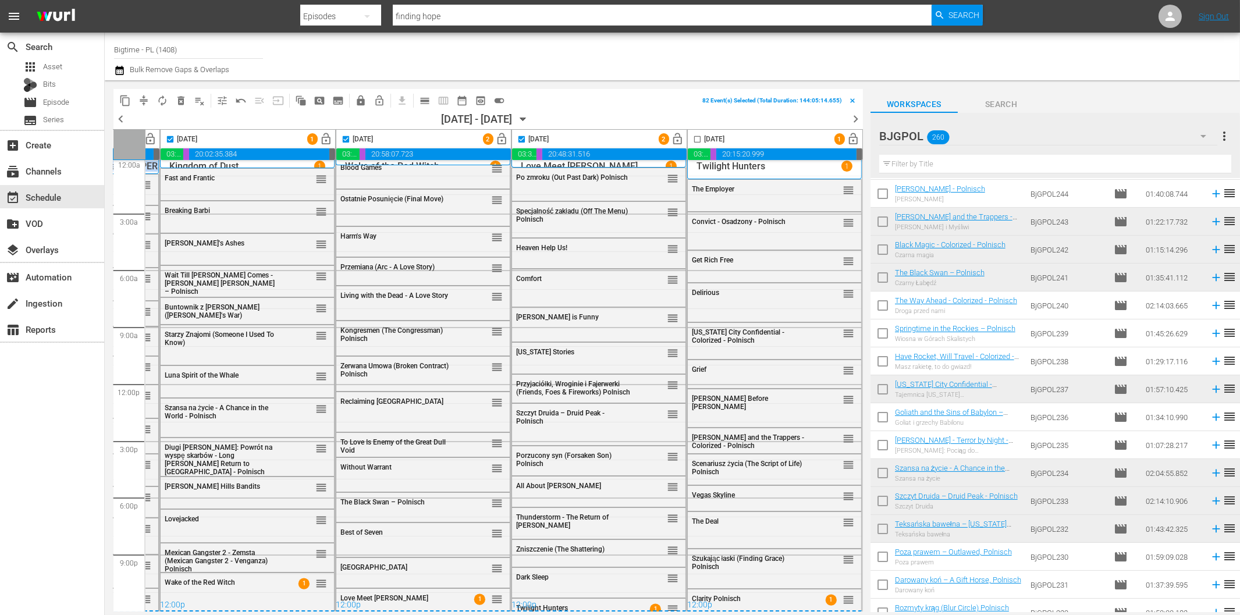
checkbox input "true"
click at [146, 102] on span "compress" at bounding box center [144, 101] width 12 height 12
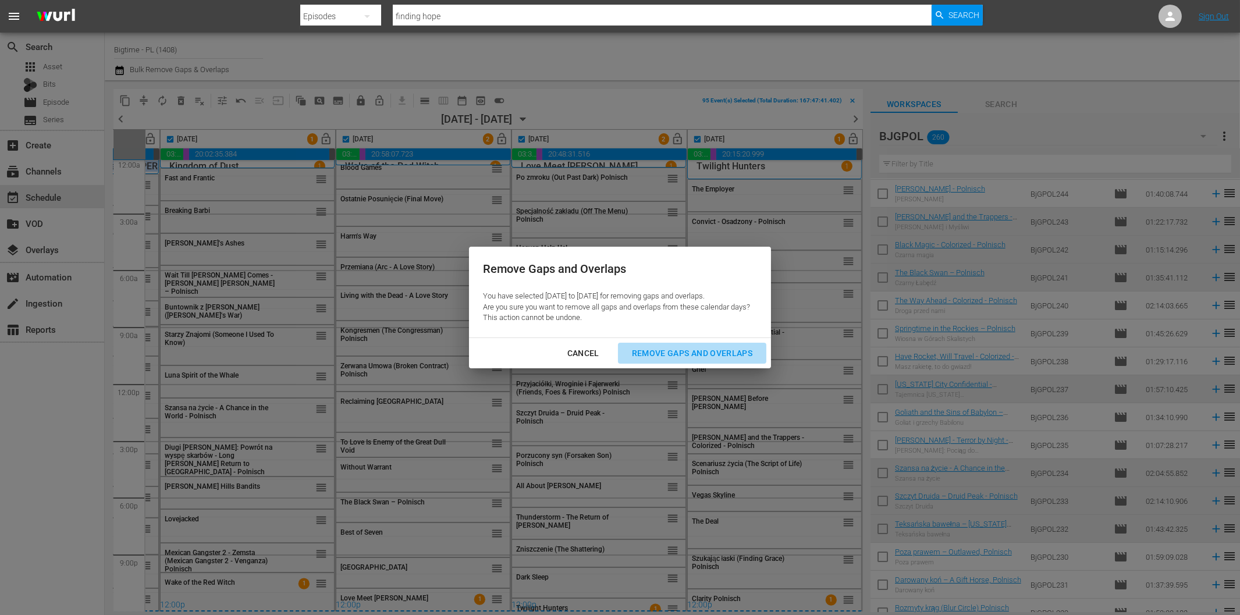
click at [648, 351] on div "Remove Gaps and Overlaps" at bounding box center [692, 353] width 139 height 15
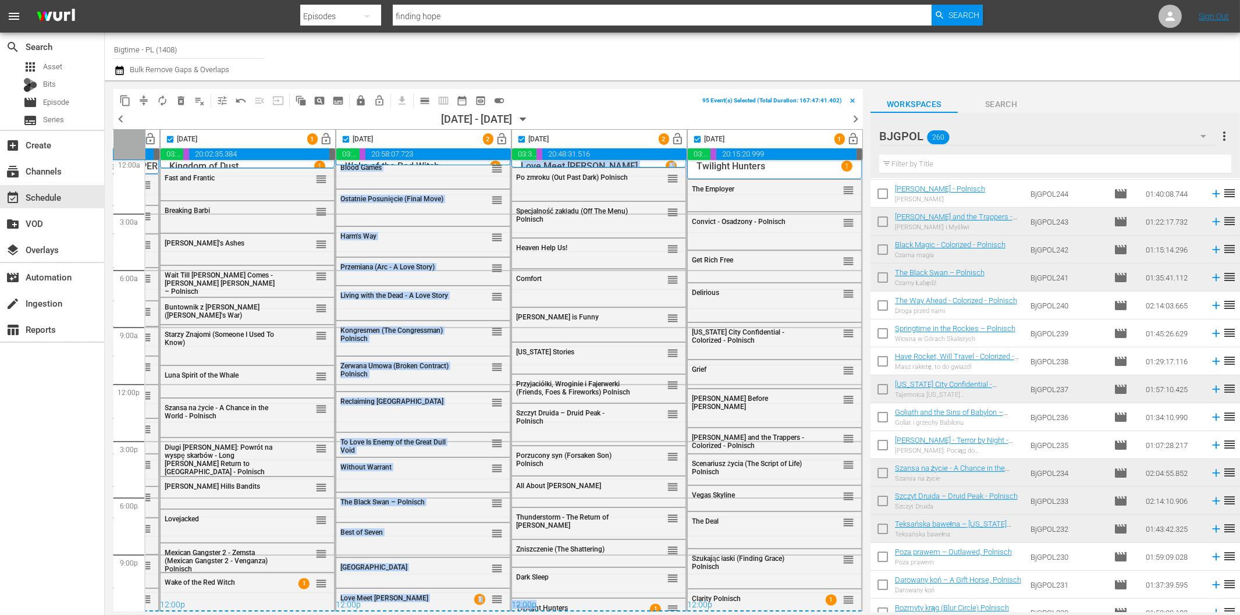
drag, startPoint x: 611, startPoint y: 612, endPoint x: 389, endPoint y: 603, distance: 222.4
click at [389, 603] on div "content_copy compress autorenew_outlined delete_forever_outlined playlist_remov…" at bounding box center [479, 346] width 749 height 532
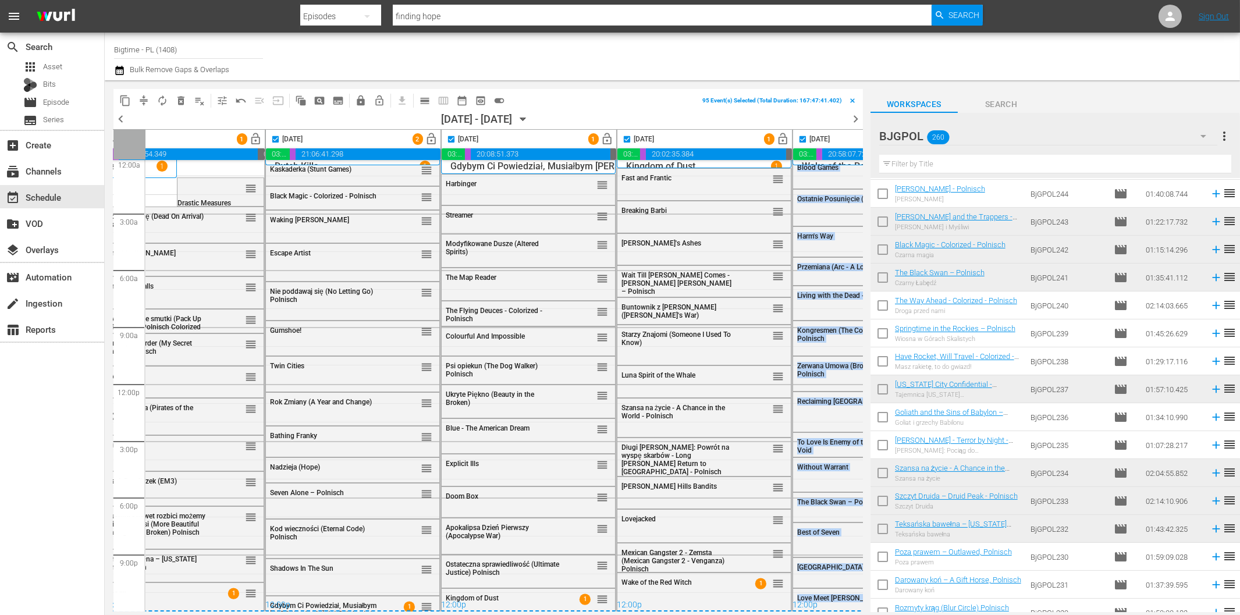
scroll to position [9, 0]
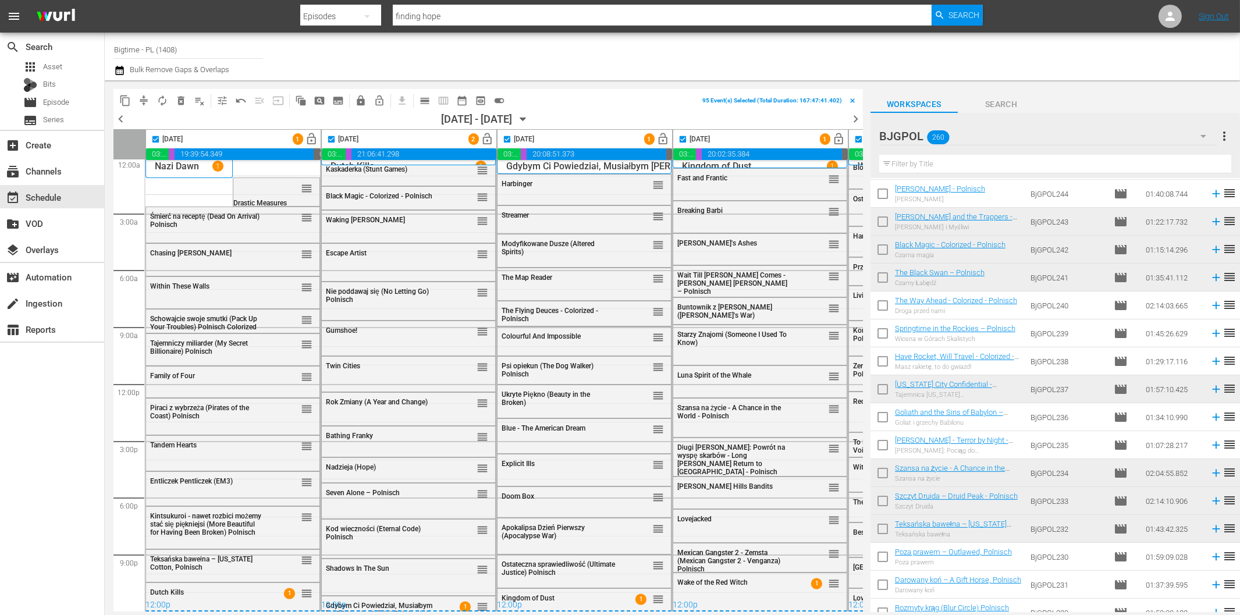
click at [589, 77] on div "Channel Title Bigtime - PL (1408) Bulk Remove Gaps & Overlaps" at bounding box center [672, 57] width 1135 height 48
click at [146, 98] on span "compress" at bounding box center [144, 101] width 12 height 12
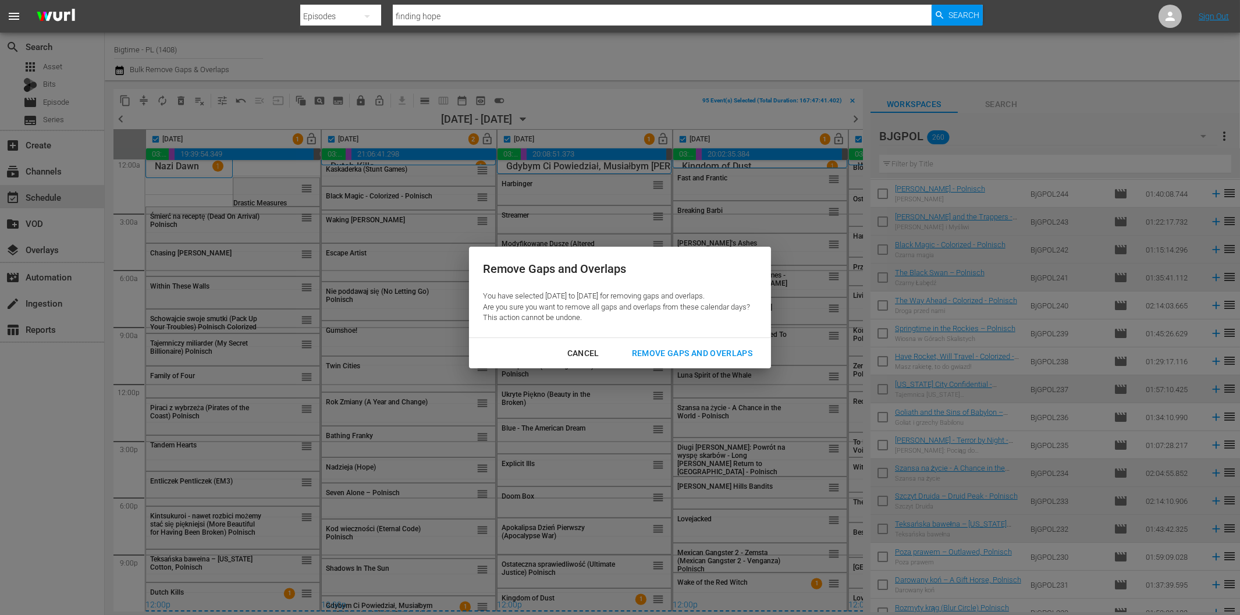
drag, startPoint x: 664, startPoint y: 351, endPoint x: 505, endPoint y: 305, distance: 165.5
click at [664, 352] on div "Remove Gaps and Overlaps" at bounding box center [692, 353] width 139 height 15
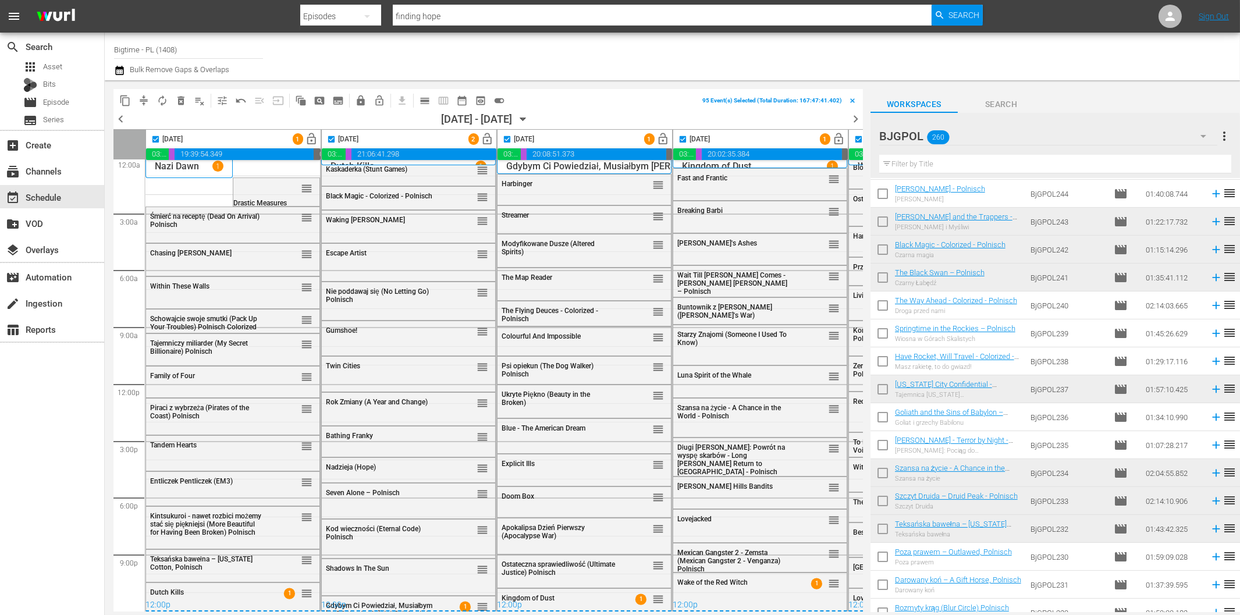
click at [121, 115] on span "chevron_left" at bounding box center [120, 119] width 15 height 15
checkbox input "false"
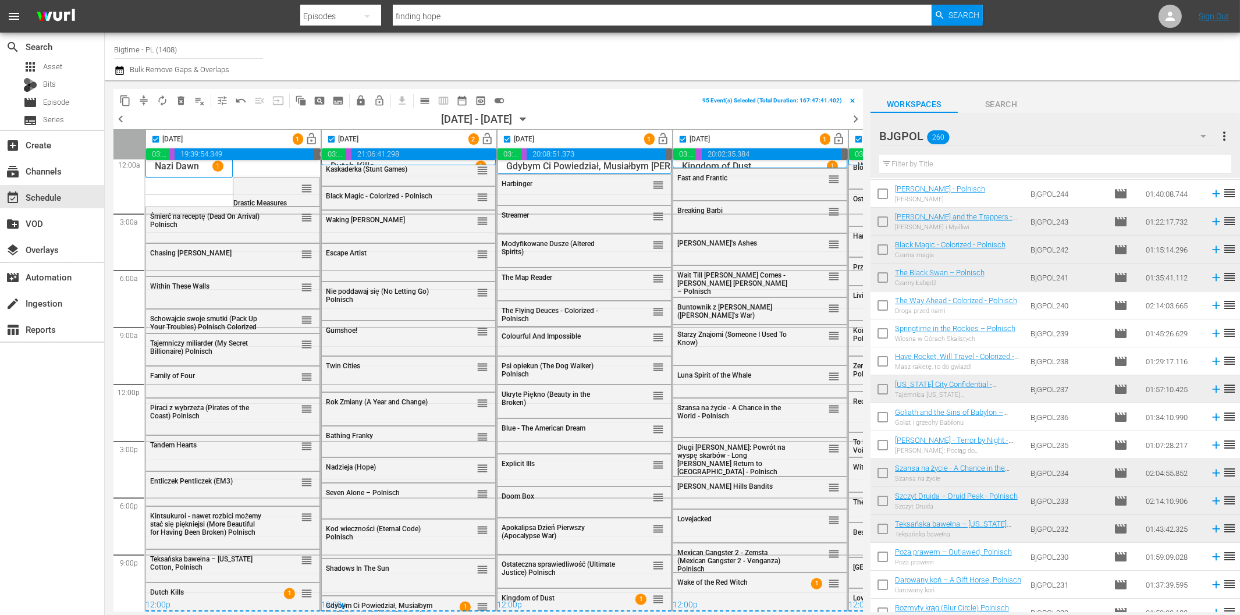
checkbox input "false"
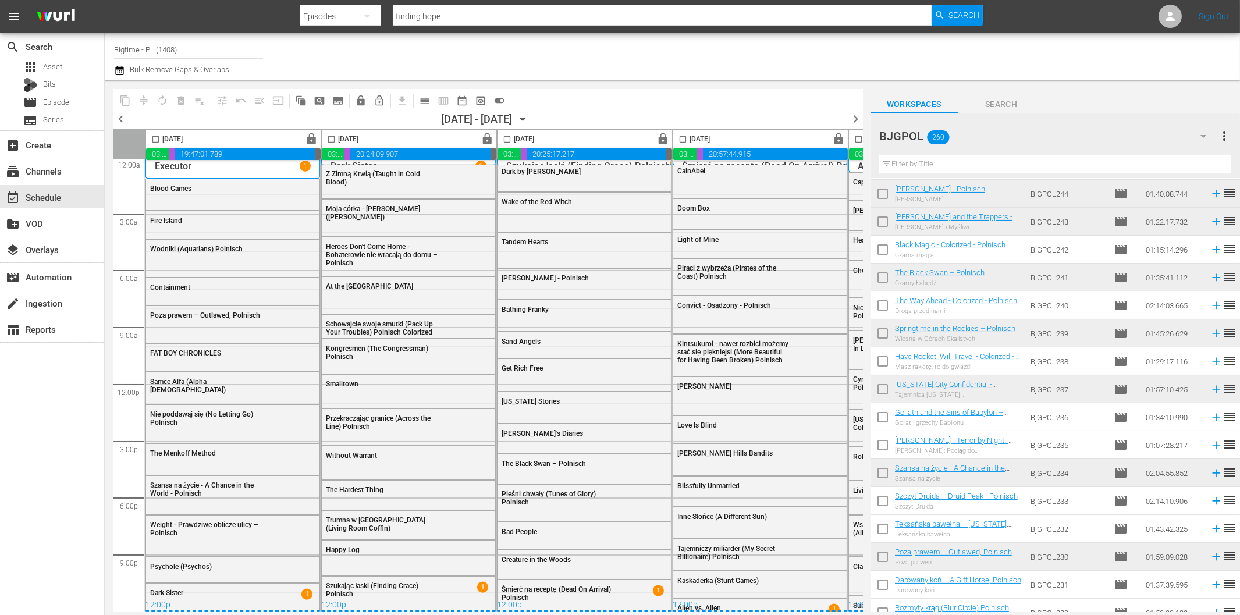
click at [472, 606] on div "12:00p" at bounding box center [408, 606] width 175 height 12
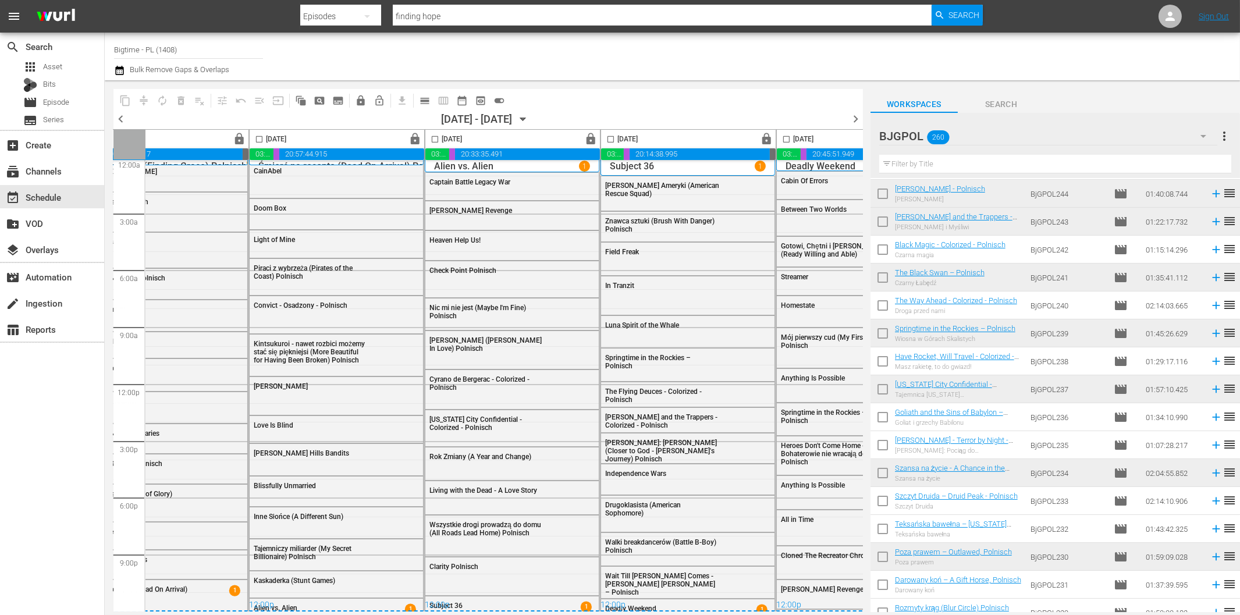
scroll to position [9, 518]
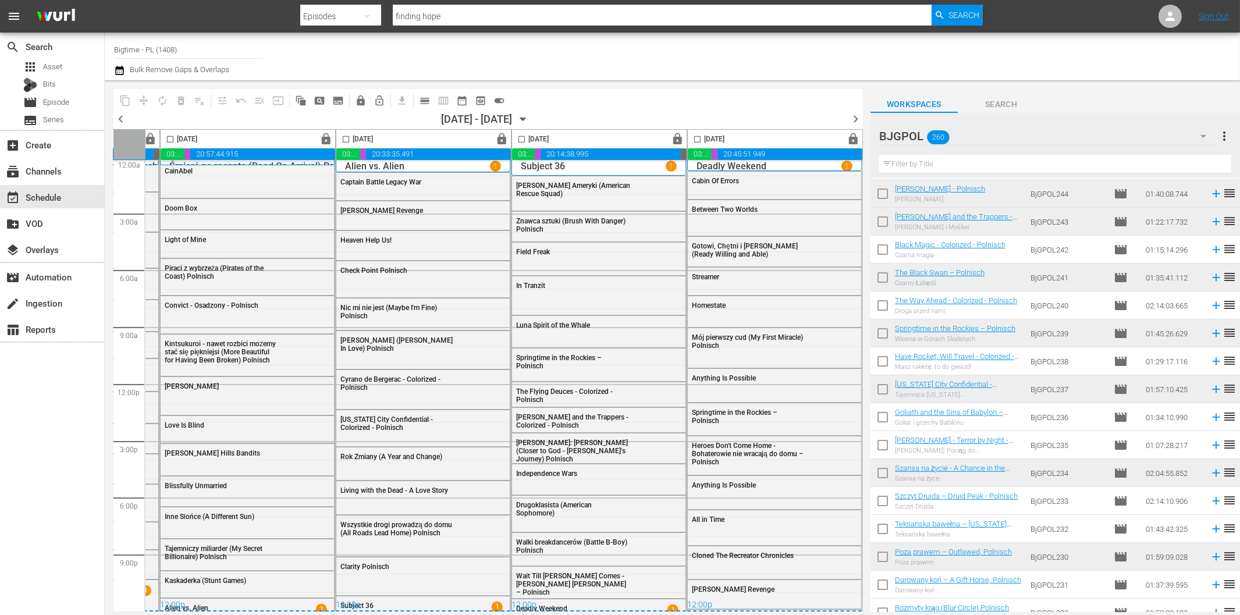
click at [858, 118] on span "chevron_right" at bounding box center [855, 119] width 15 height 15
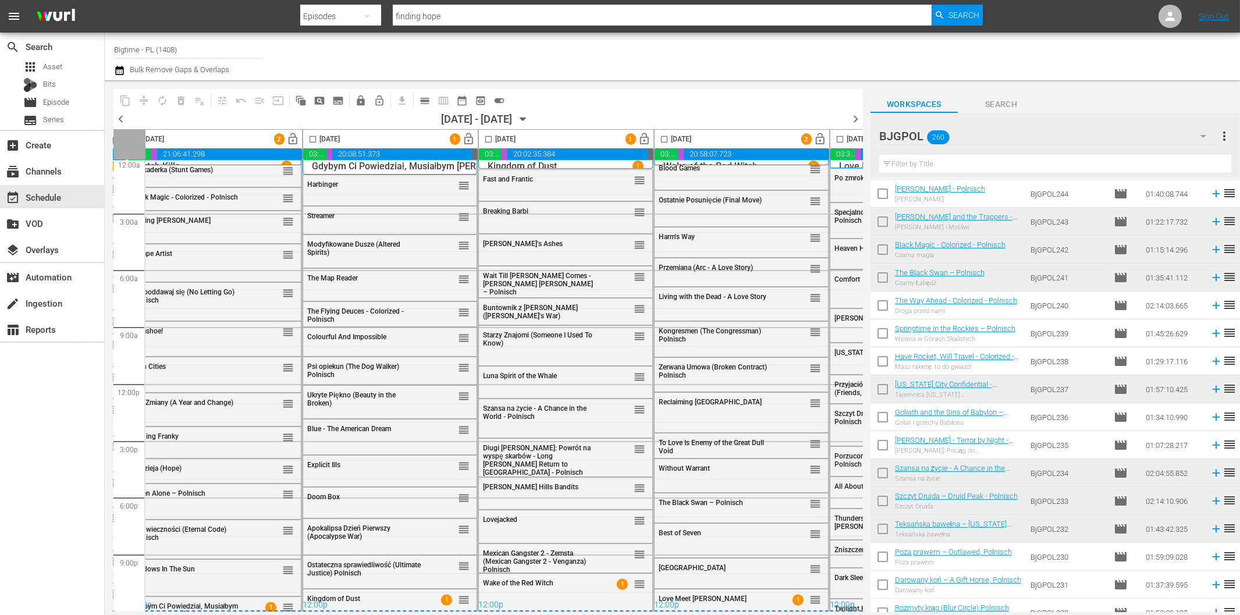
scroll to position [9, 0]
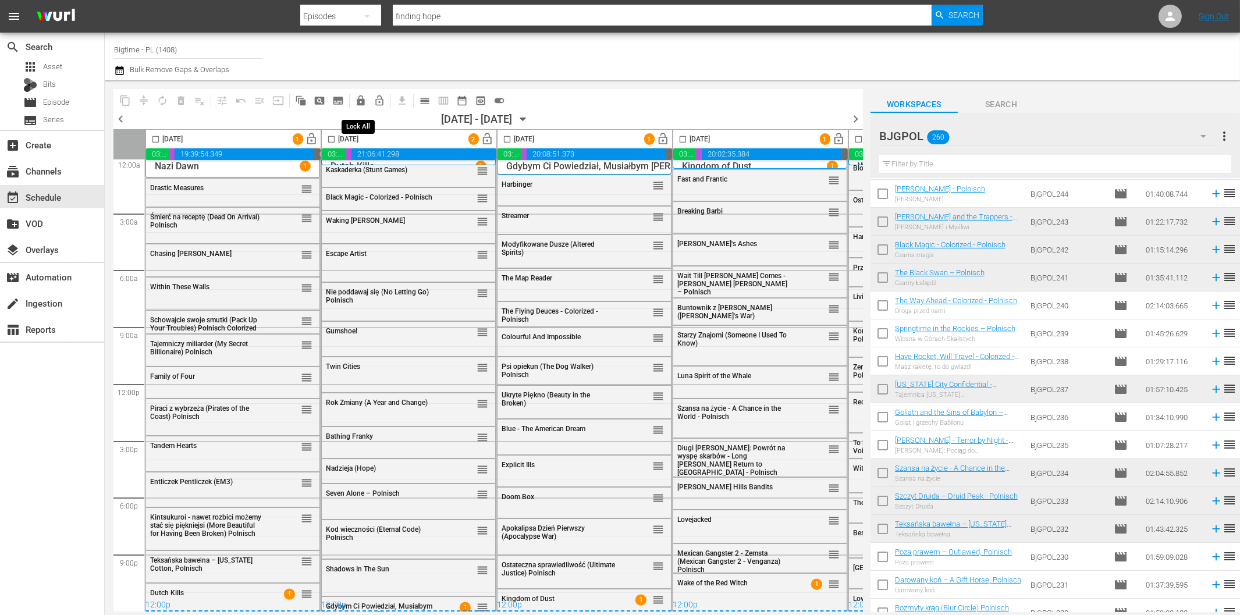
click at [361, 102] on span "lock" at bounding box center [361, 101] width 12 height 12
click at [120, 116] on span "chevron_left" at bounding box center [120, 119] width 15 height 15
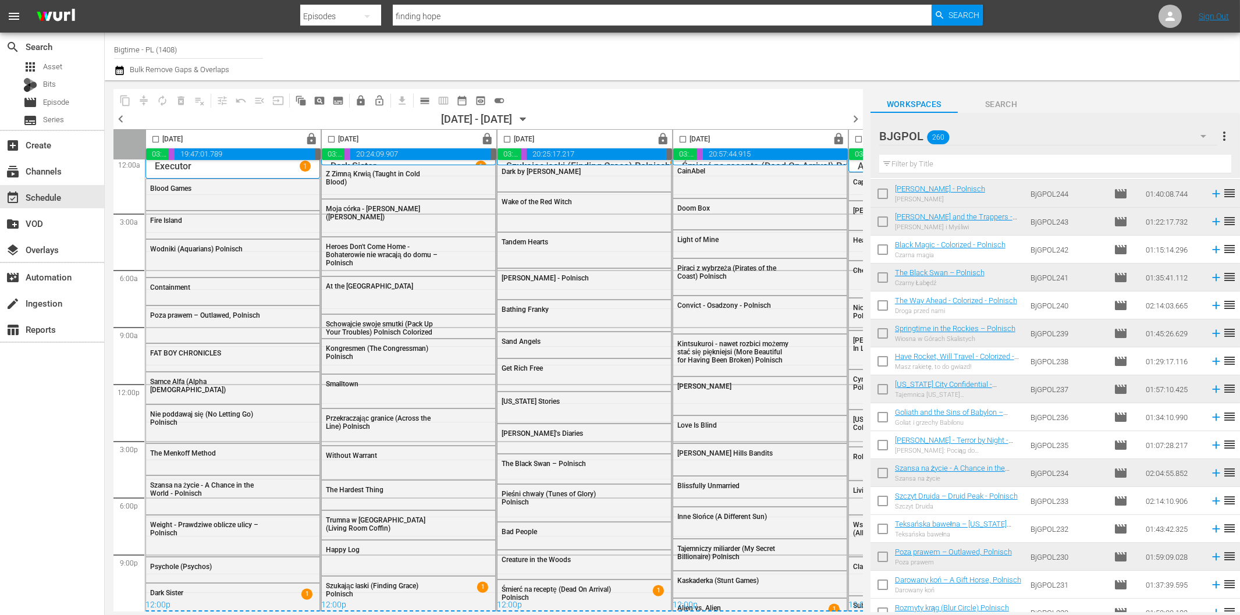
click at [852, 123] on span "chevron_right" at bounding box center [855, 119] width 15 height 15
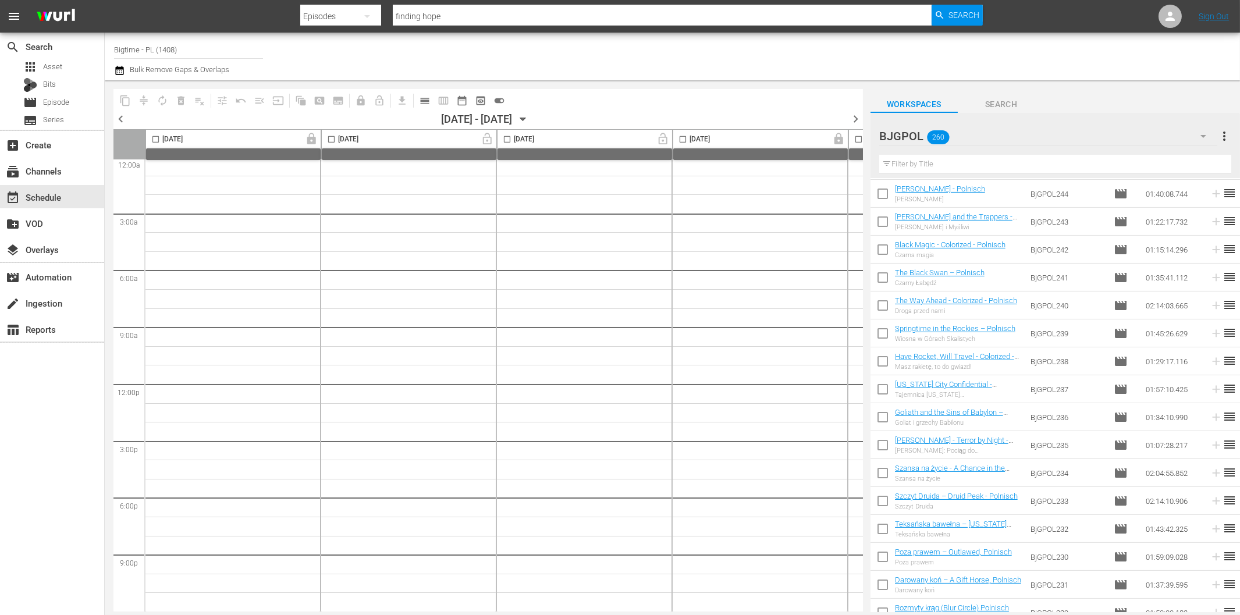
click at [122, 117] on span "chevron_left" at bounding box center [120, 119] width 15 height 15
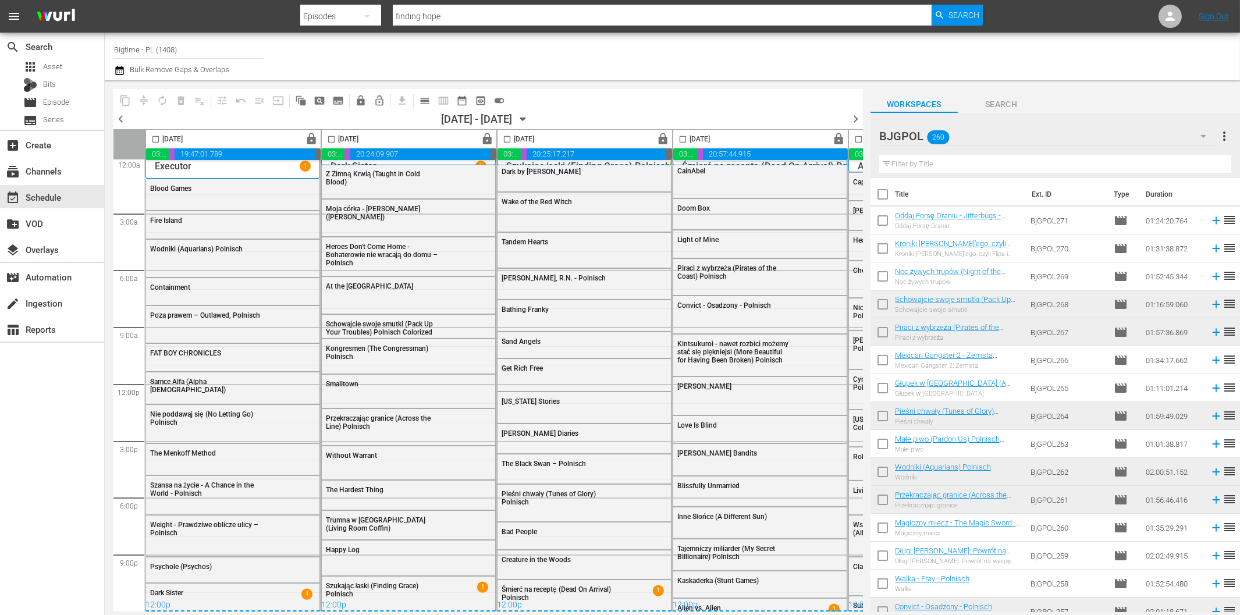
scroll to position [781, 0]
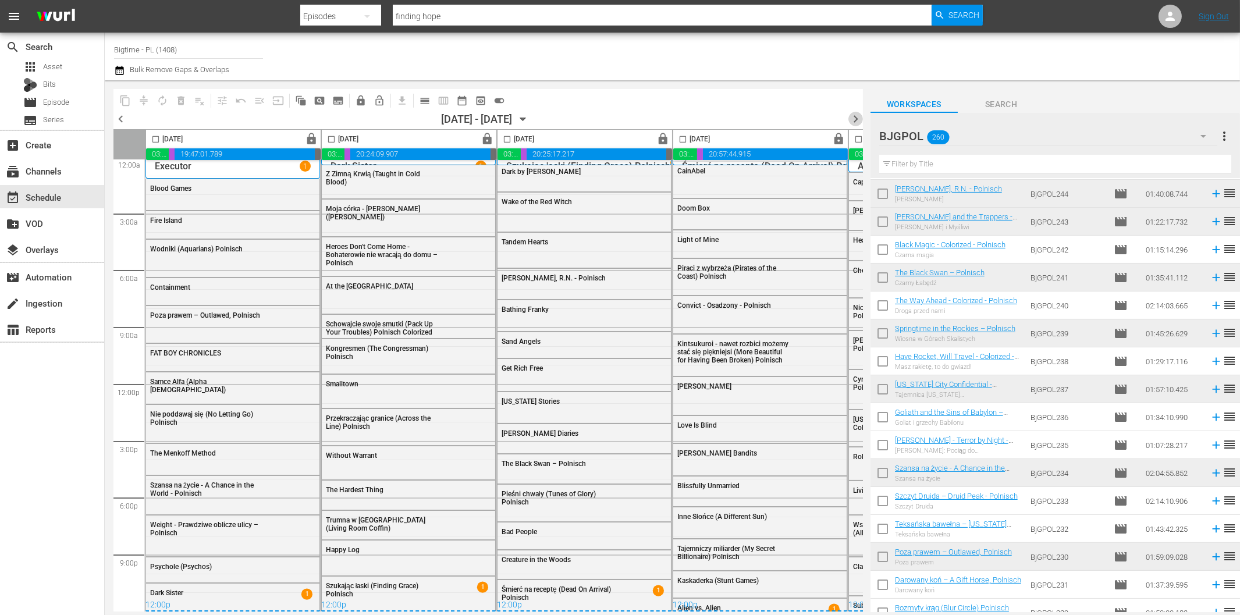
click at [855, 119] on span "chevron_right" at bounding box center [855, 119] width 15 height 15
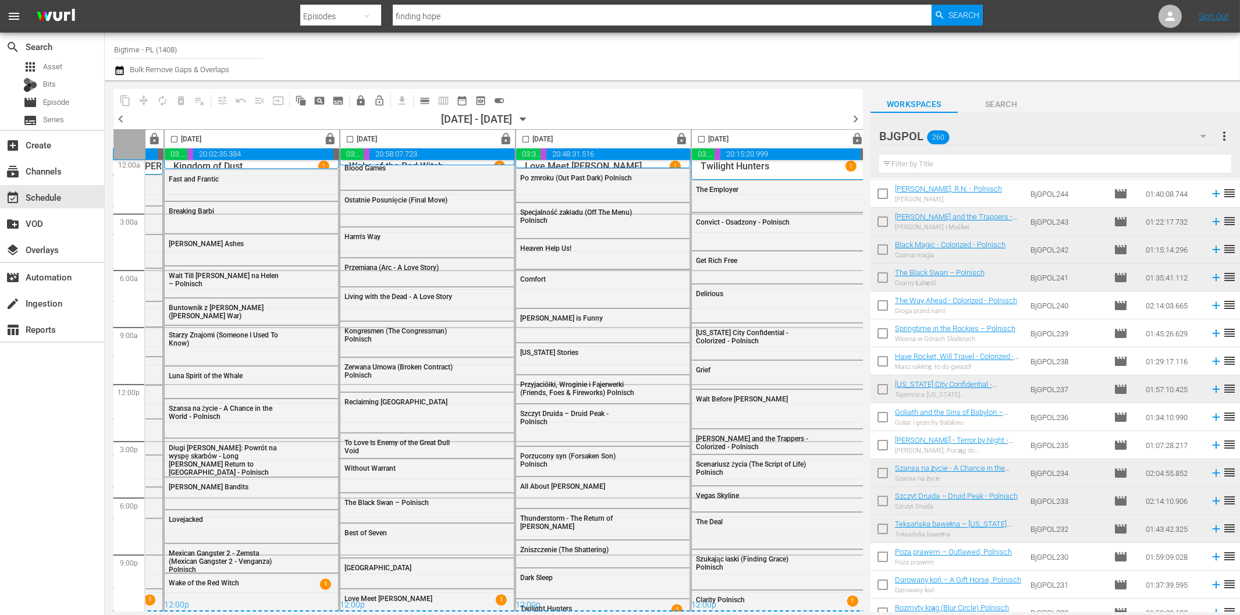
scroll to position [9, 518]
click at [854, 118] on span "chevron_right" at bounding box center [855, 119] width 15 height 15
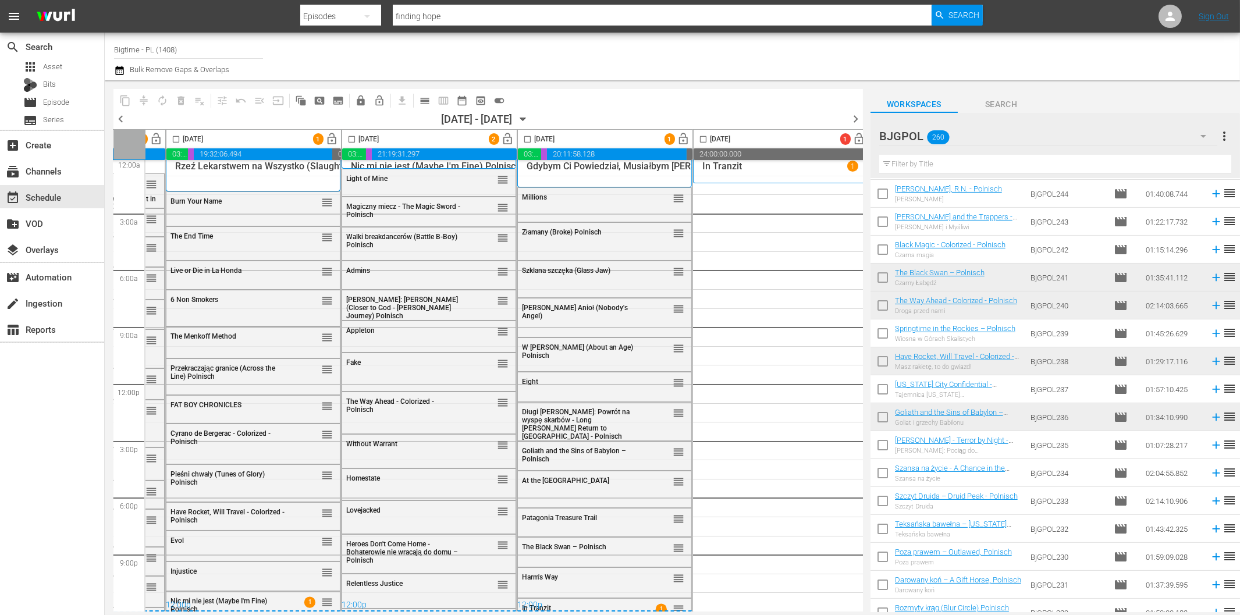
scroll to position [9, 0]
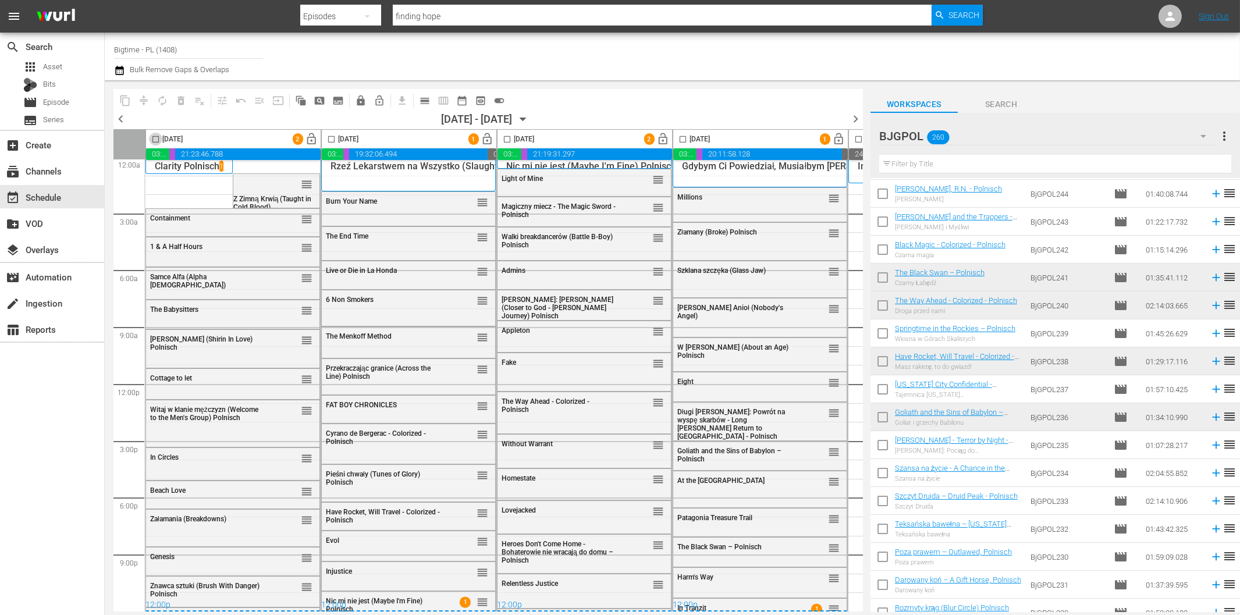
drag, startPoint x: 155, startPoint y: 136, endPoint x: 340, endPoint y: 140, distance: 184.5
click at [155, 136] on input "checkbox" at bounding box center [155, 141] width 13 height 13
checkbox input "true"
drag, startPoint x: 332, startPoint y: 138, endPoint x: 464, endPoint y: 143, distance: 132.1
click at [332, 138] on input "checkbox" at bounding box center [331, 141] width 13 height 13
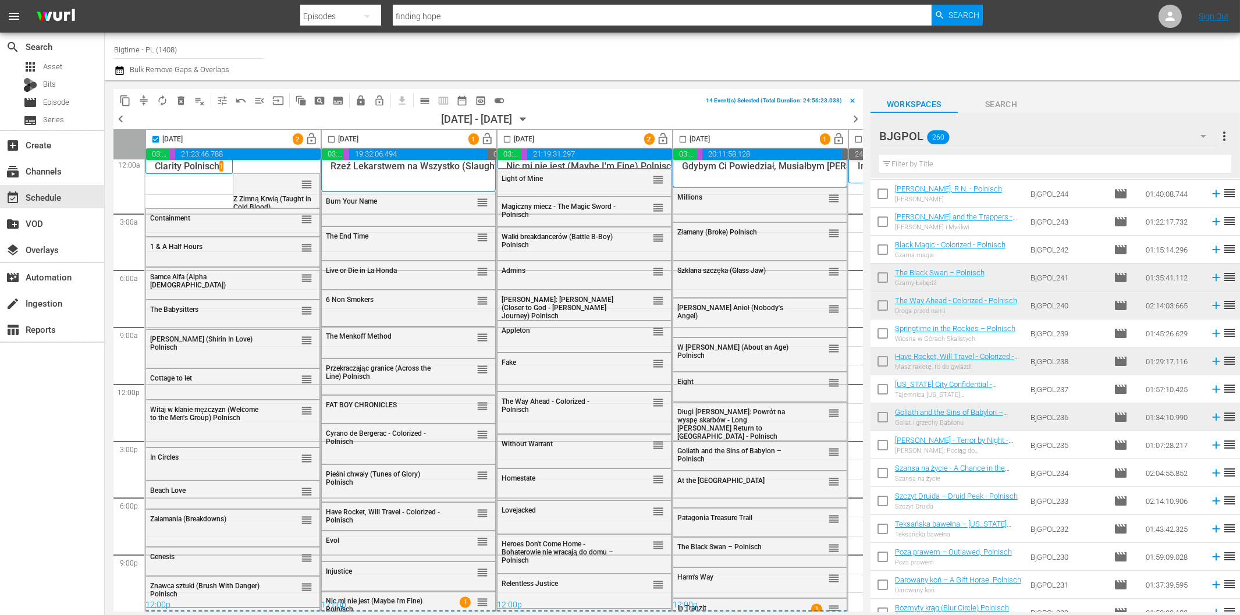
checkbox input "true"
click at [506, 138] on input "checkbox" at bounding box center [506, 141] width 13 height 13
checkbox input "true"
click at [682, 138] on input "checkbox" at bounding box center [682, 141] width 13 height 13
checkbox input "true"
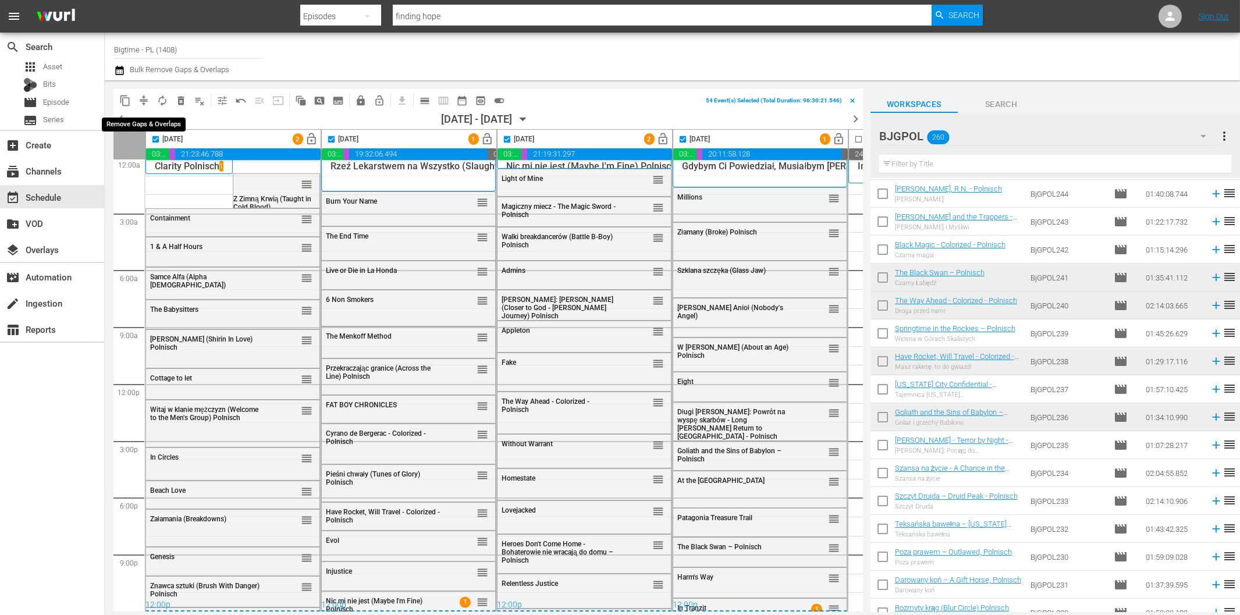
click at [145, 101] on span "compress" at bounding box center [144, 101] width 12 height 12
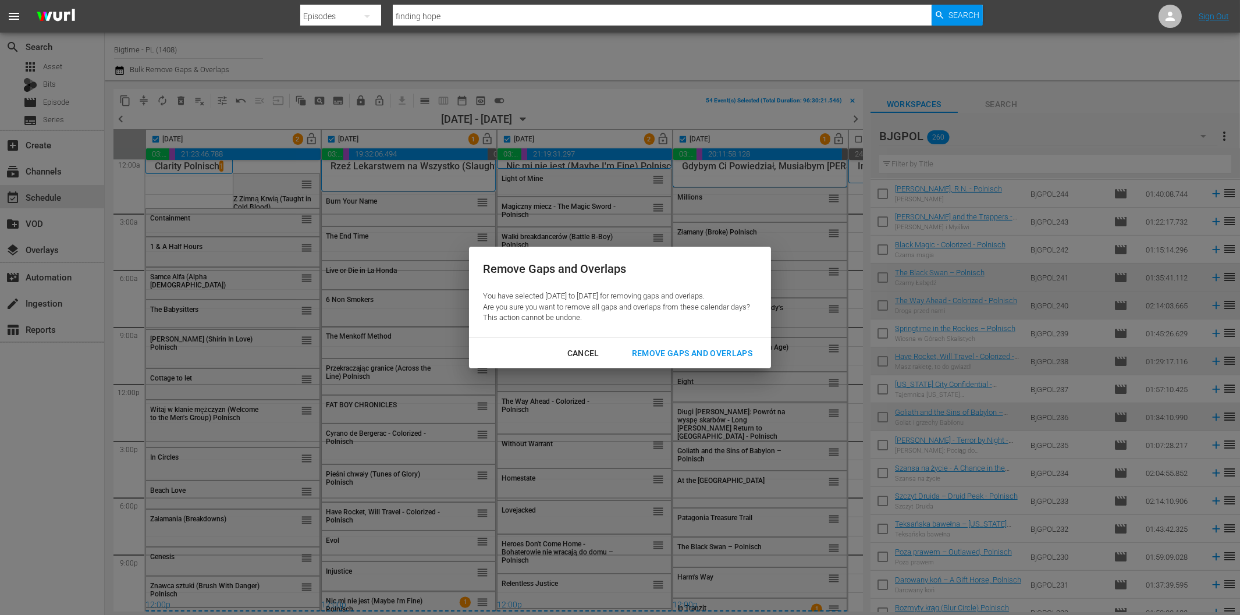
click at [660, 352] on div "Remove Gaps and Overlaps" at bounding box center [692, 353] width 139 height 15
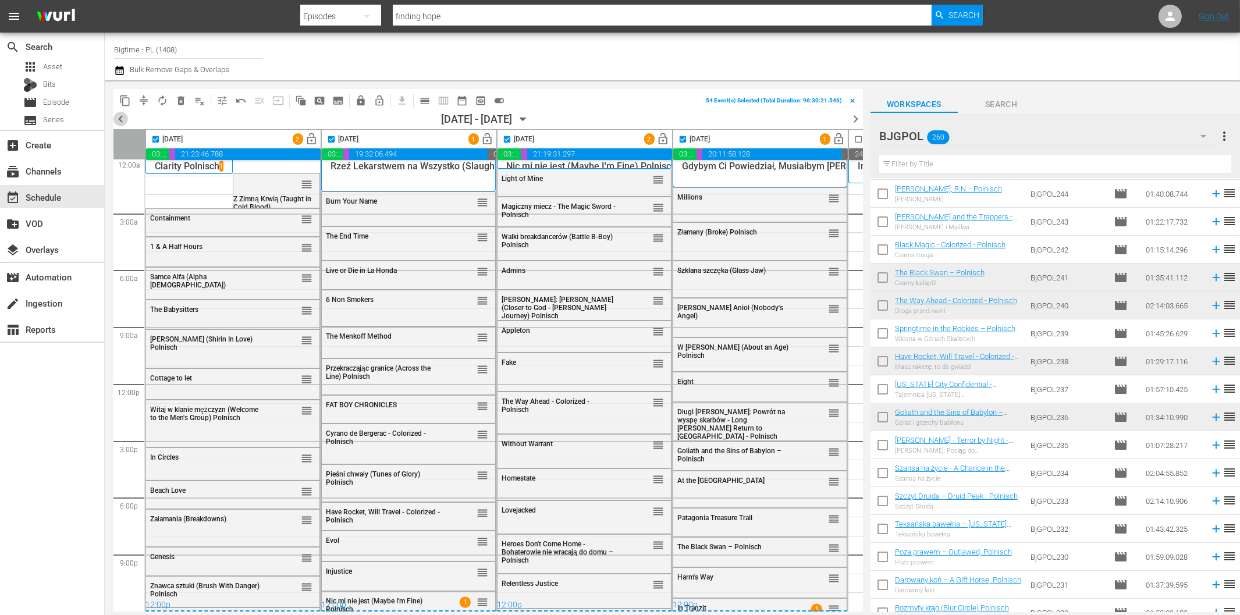
click at [122, 118] on span "chevron_left" at bounding box center [120, 119] width 15 height 15
checkbox input "false"
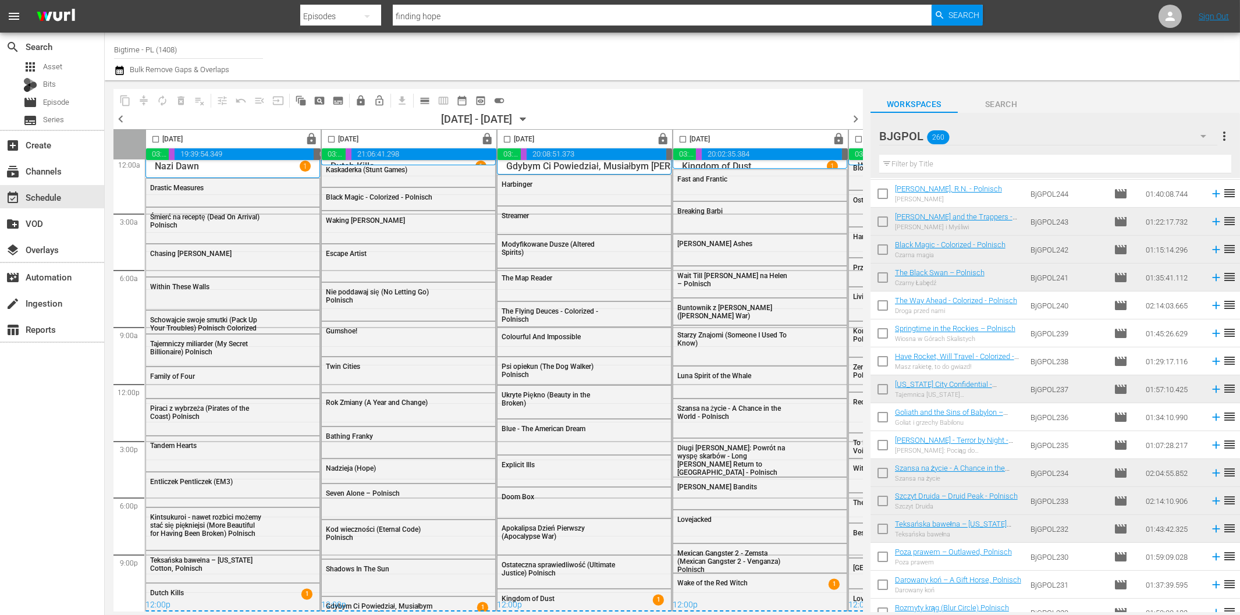
click at [856, 116] on span "chevron_right" at bounding box center [855, 119] width 15 height 15
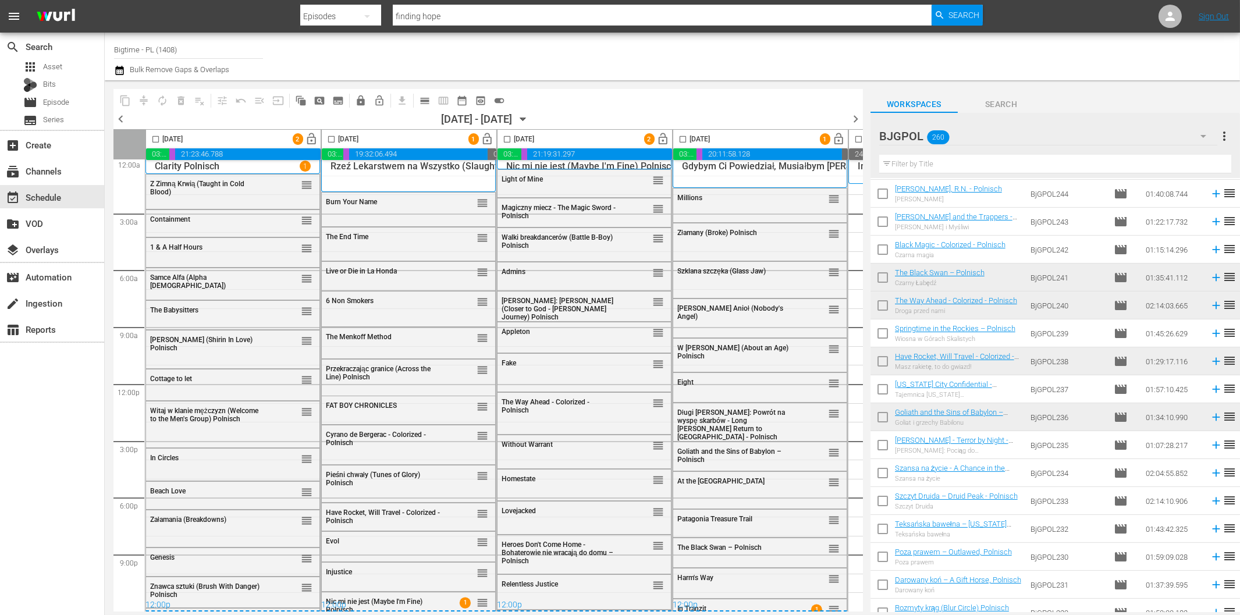
click at [158, 136] on input "checkbox" at bounding box center [155, 141] width 13 height 13
checkbox input "false"
click at [314, 136] on span "lock_open" at bounding box center [311, 139] width 13 height 13
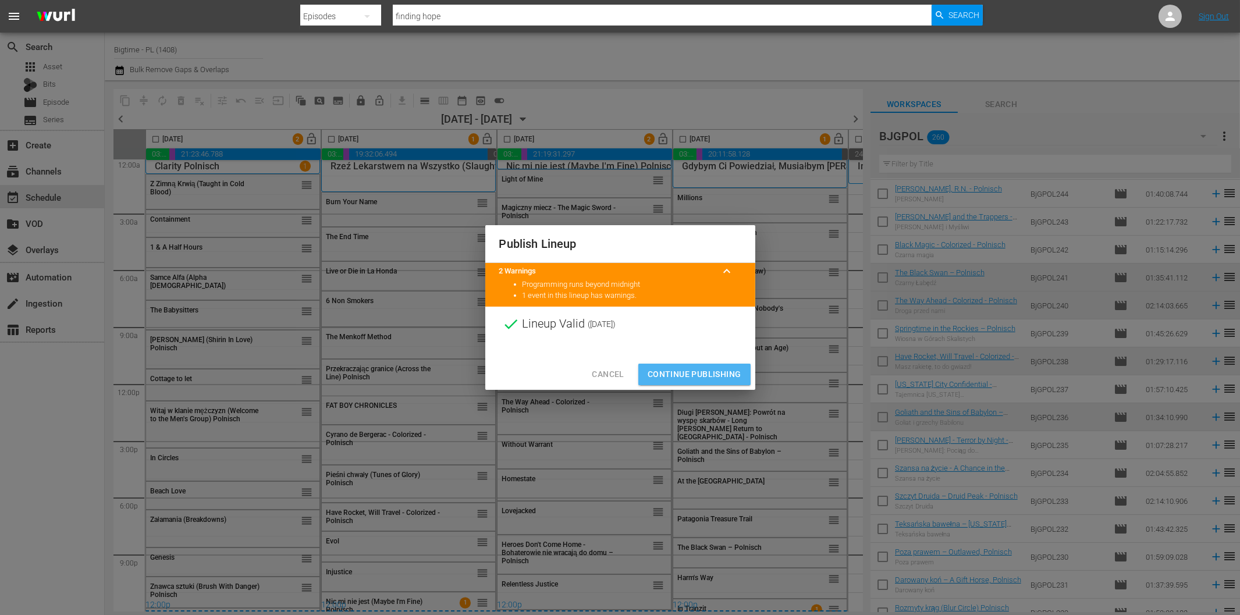
click at [723, 379] on span "Continue Publishing" at bounding box center [695, 374] width 94 height 15
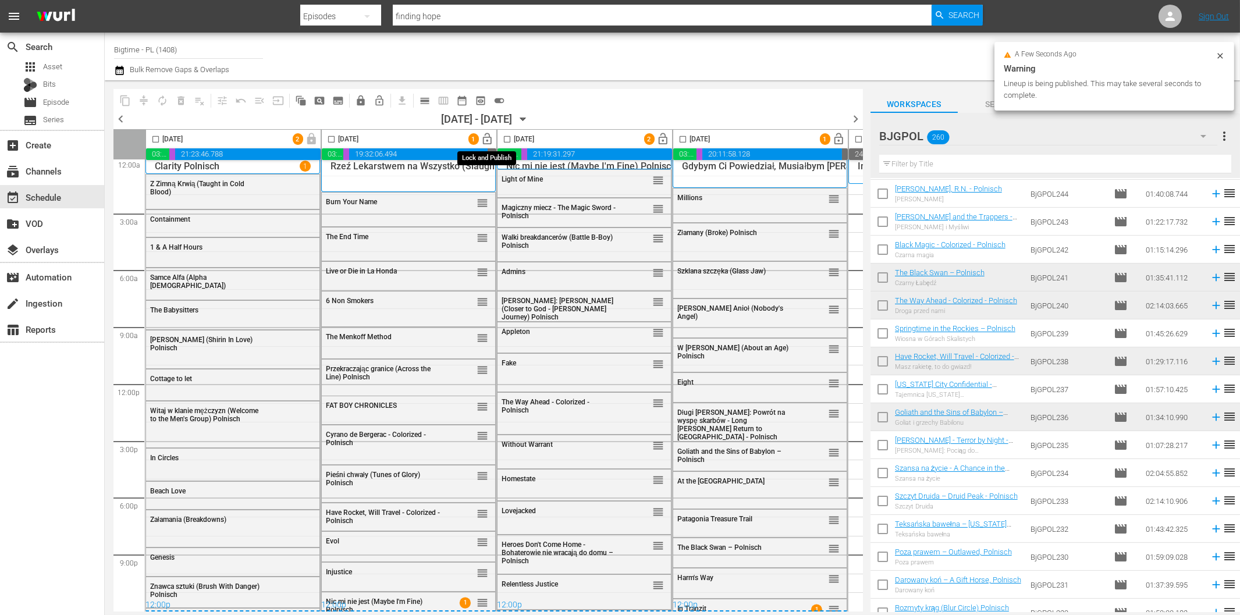
click at [487, 140] on span "lock_open" at bounding box center [487, 139] width 13 height 13
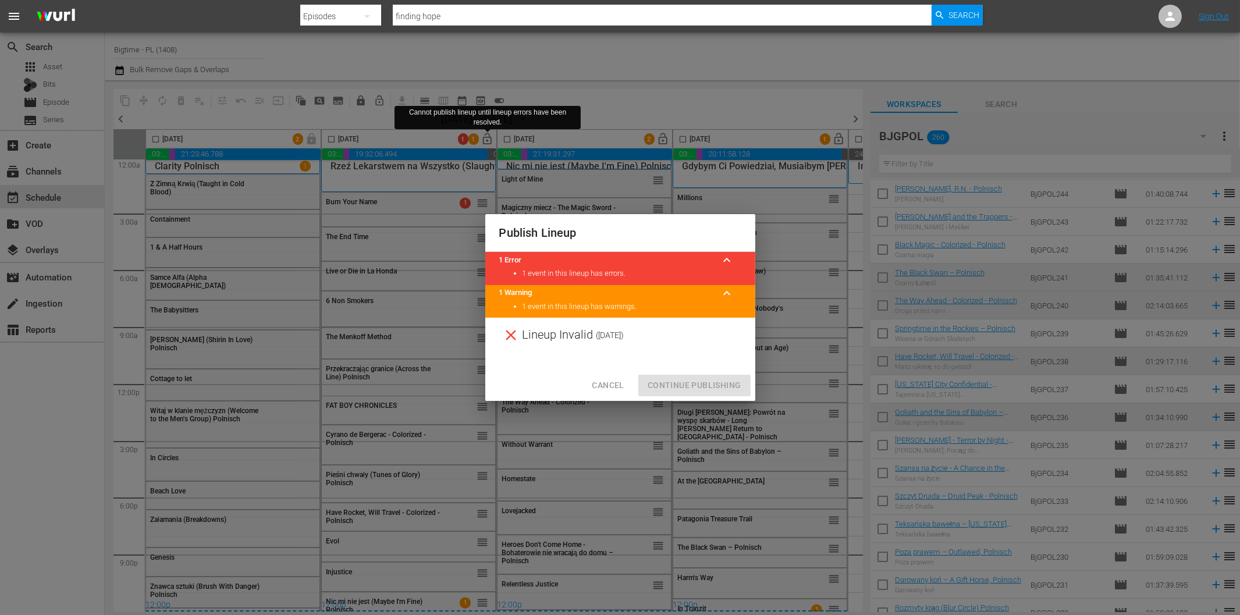
click at [607, 386] on span "Cancel" at bounding box center [608, 385] width 32 height 15
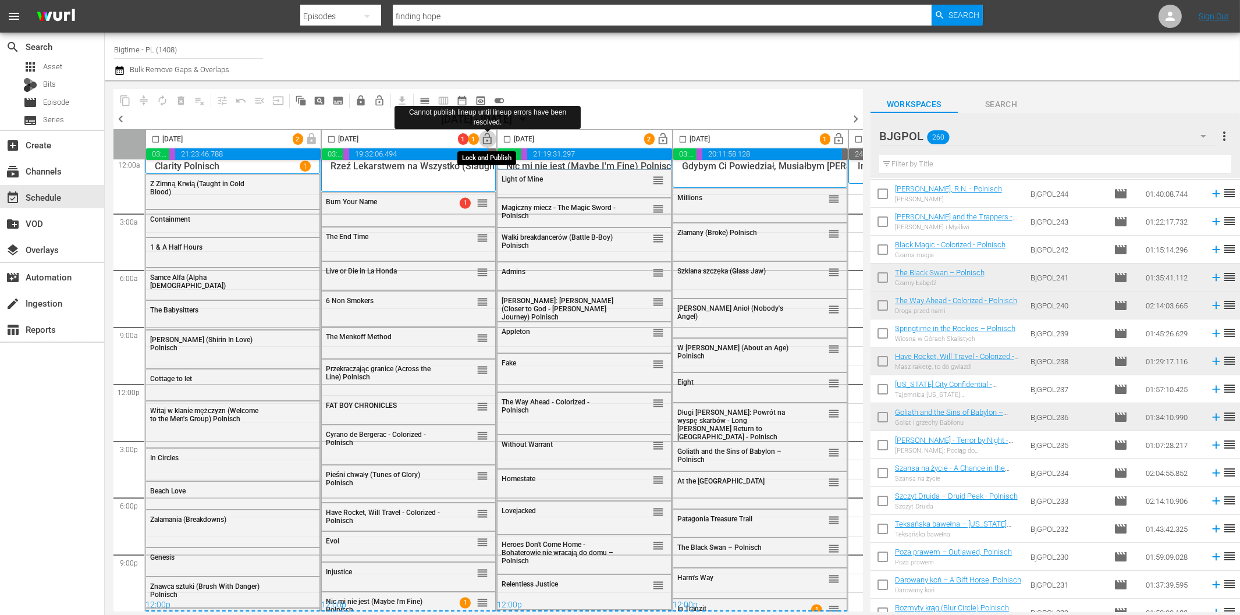
click at [486, 143] on span "lock_open" at bounding box center [487, 139] width 13 height 13
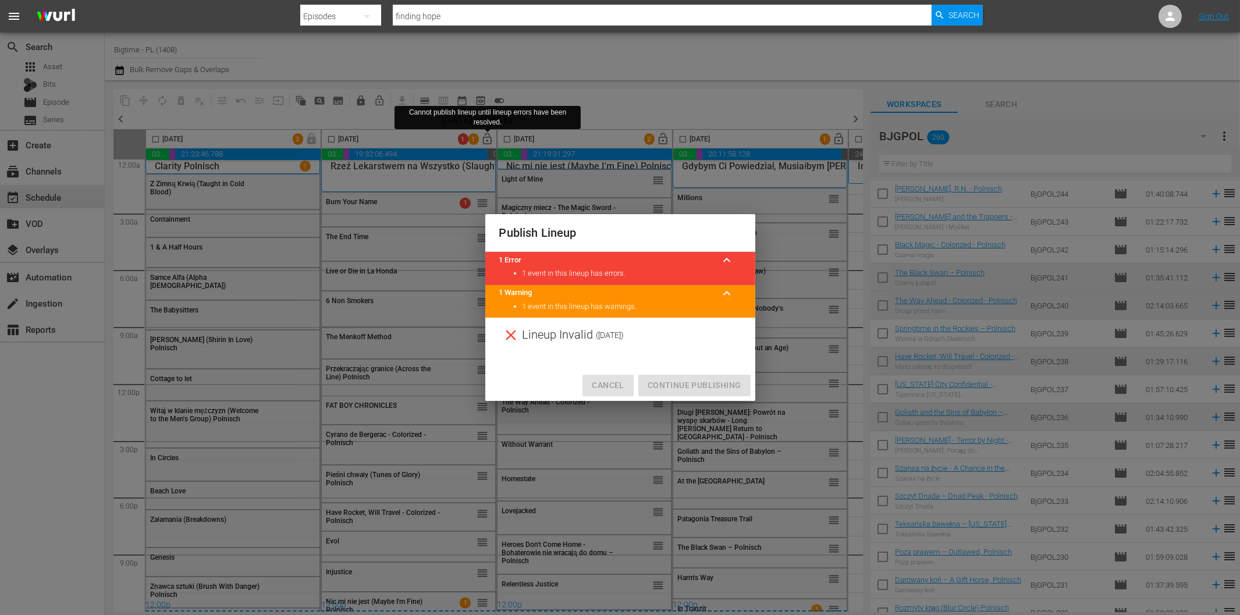
click at [613, 387] on span "Cancel" at bounding box center [608, 385] width 32 height 15
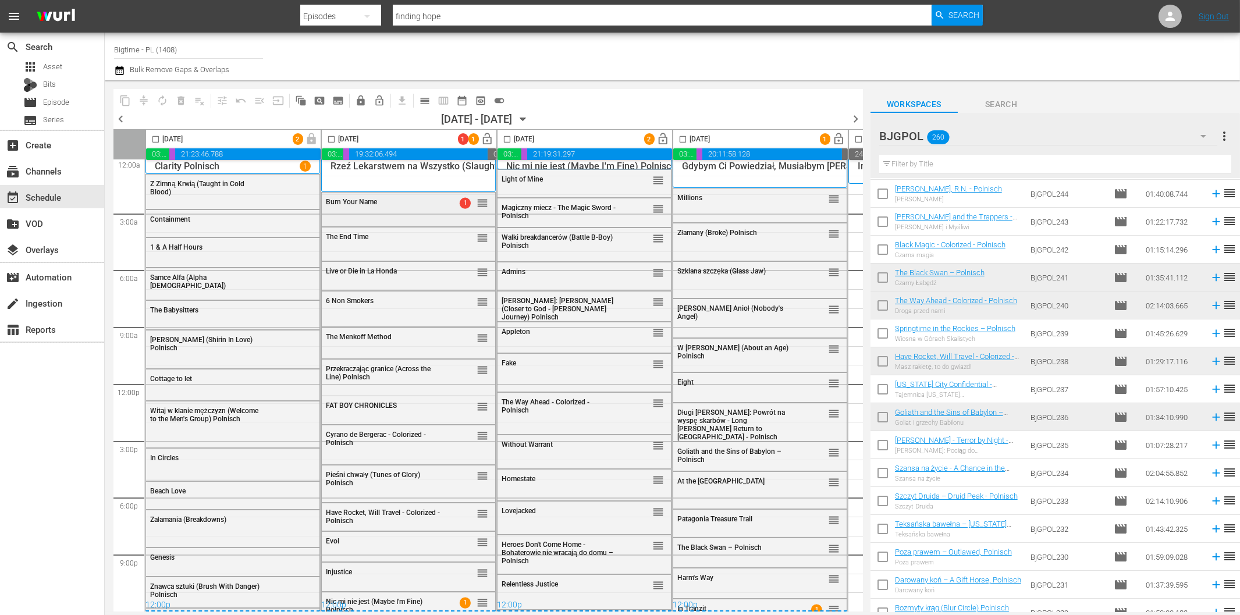
click at [367, 208] on div "Burn Your Name 1 reorder" at bounding box center [408, 203] width 173 height 20
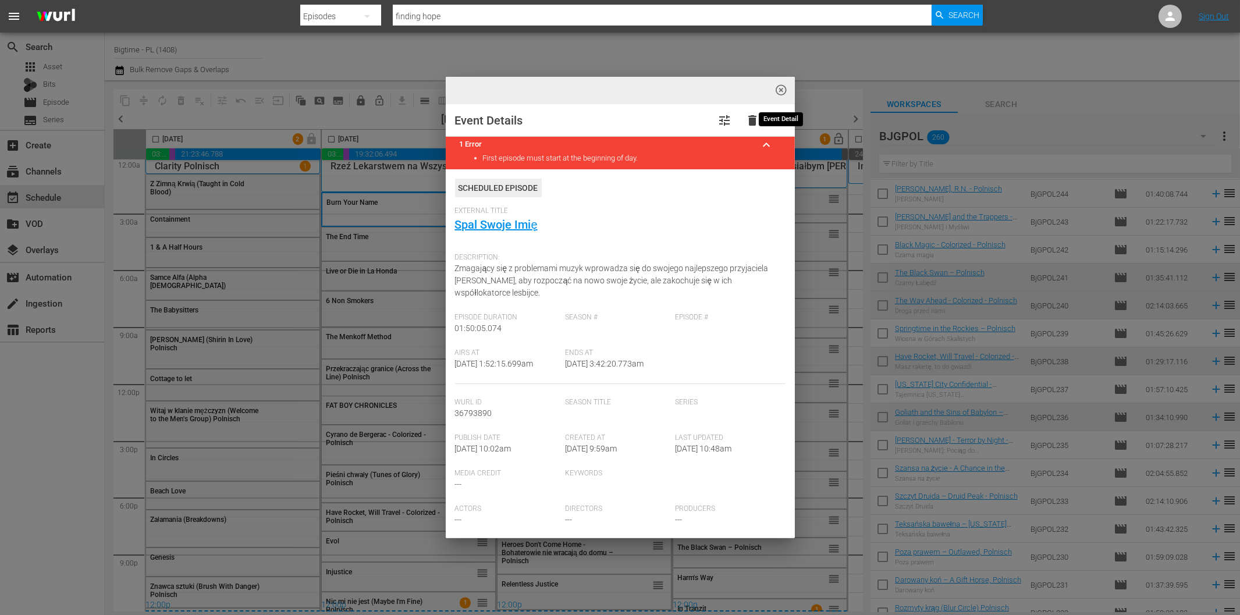
click at [778, 88] on span "highlight_off_icon" at bounding box center [780, 90] width 13 height 13
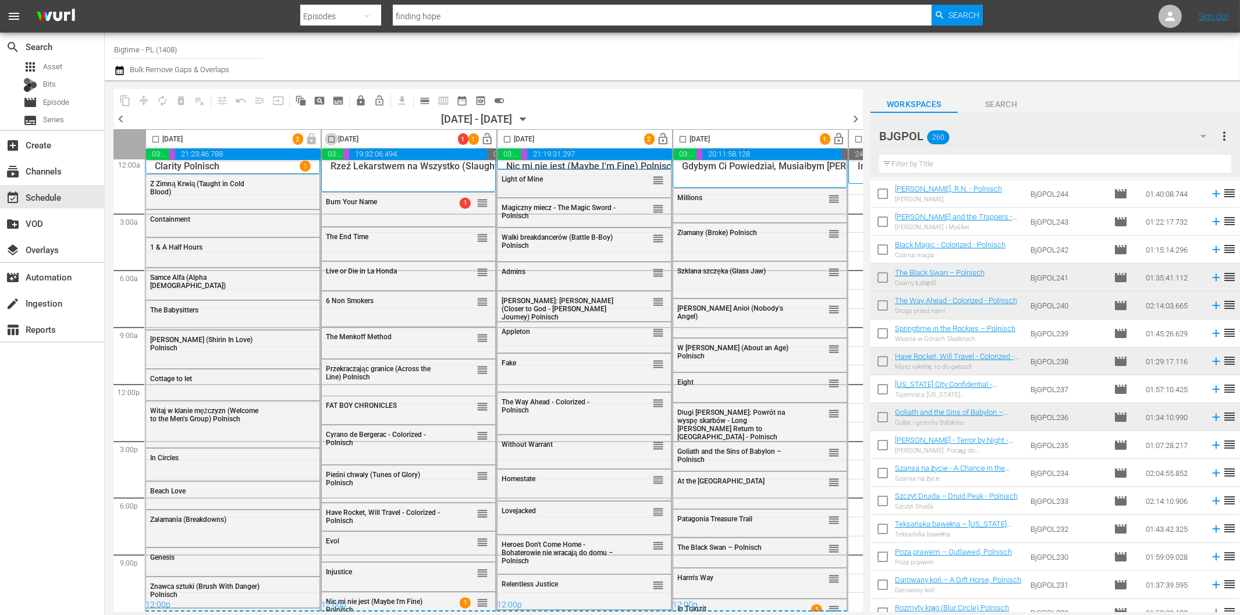
click at [331, 140] on input "checkbox" at bounding box center [331, 141] width 13 height 13
checkbox input "true"
click at [507, 137] on input "checkbox" at bounding box center [506, 141] width 13 height 13
checkbox input "true"
click at [684, 135] on input "checkbox" at bounding box center [682, 141] width 13 height 13
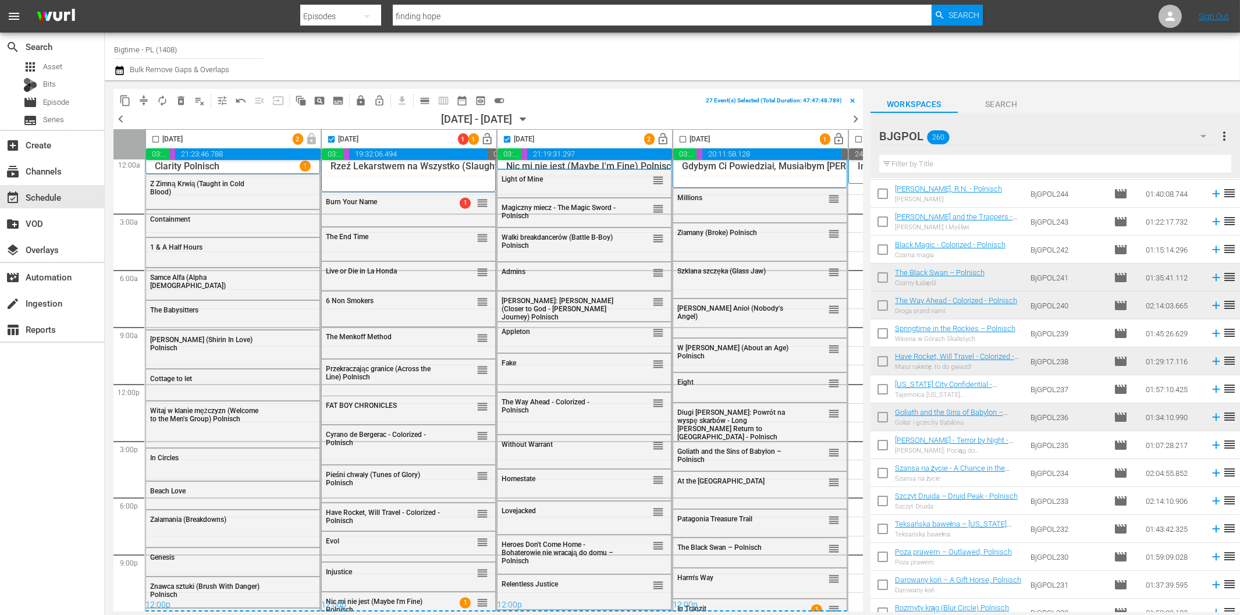
checkbox input "true"
click at [142, 97] on span "compress" at bounding box center [144, 101] width 12 height 12
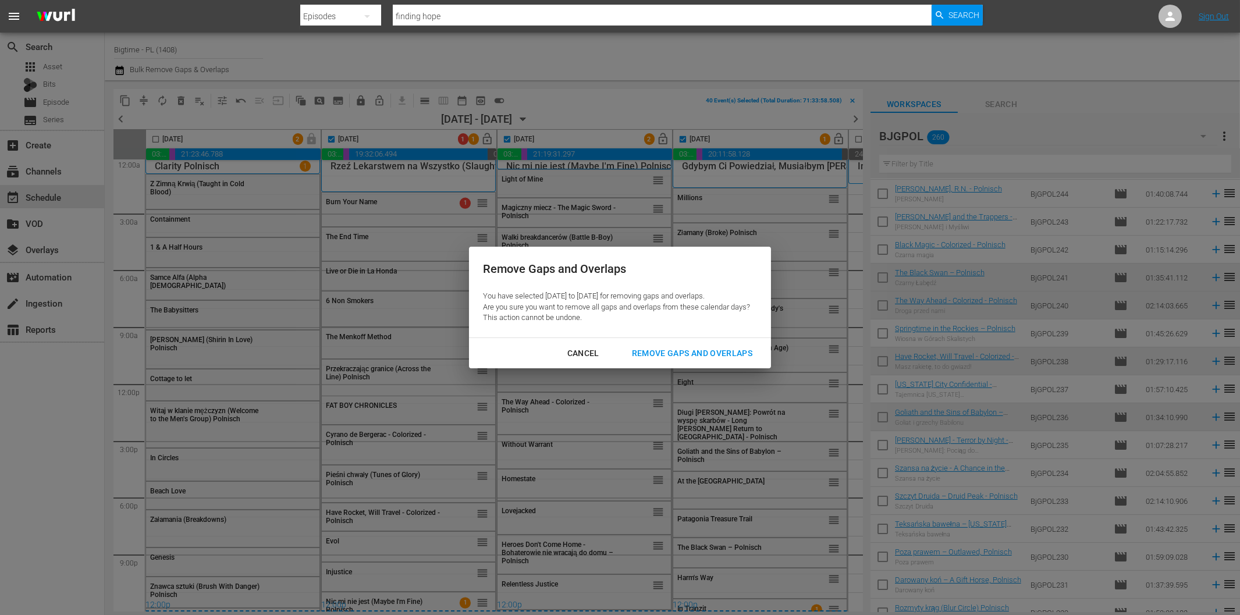
click at [680, 346] on div "Remove Gaps and Overlaps" at bounding box center [692, 353] width 139 height 15
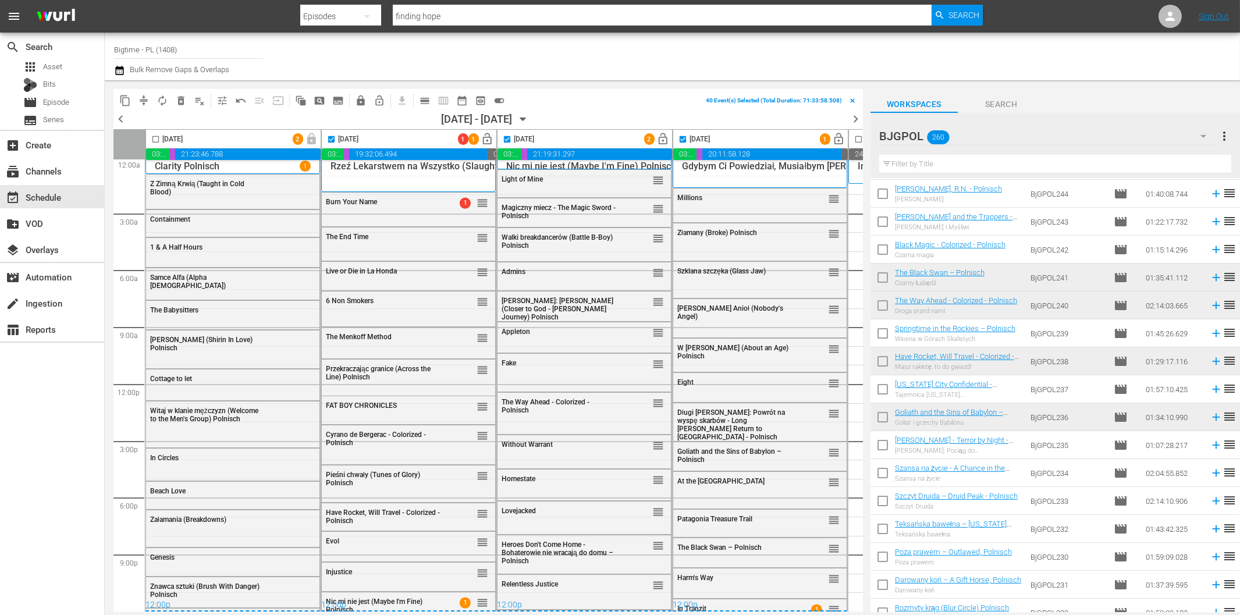
click at [857, 114] on span "chevron_right" at bounding box center [855, 119] width 15 height 15
checkbox input "false"
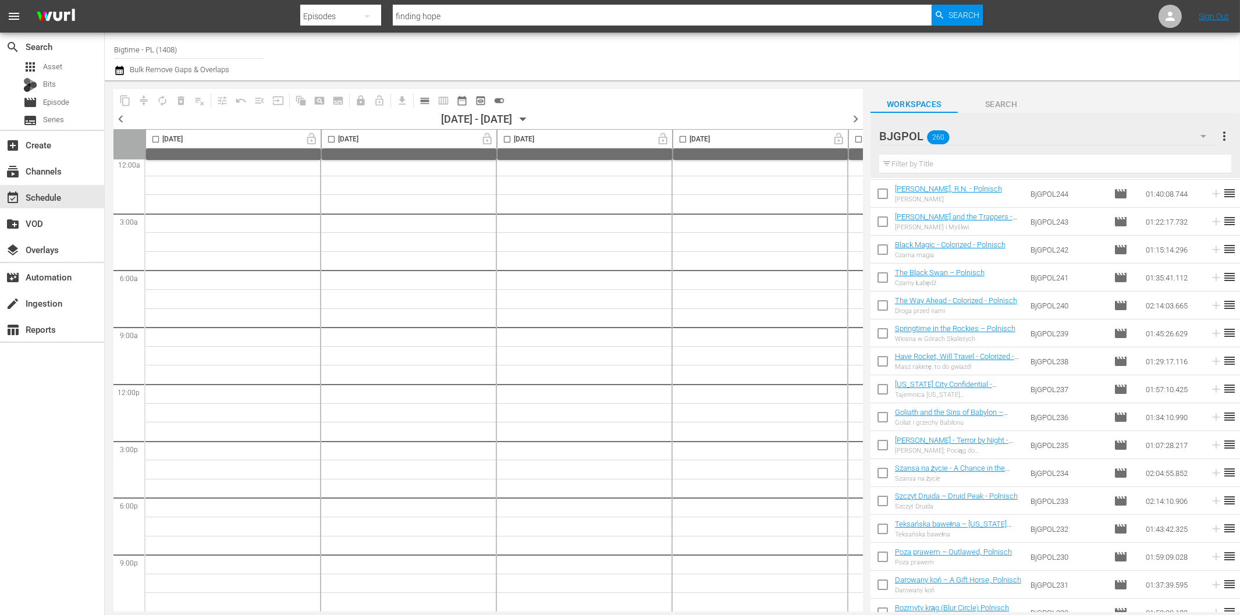
click at [120, 116] on span "chevron_left" at bounding box center [120, 119] width 15 height 15
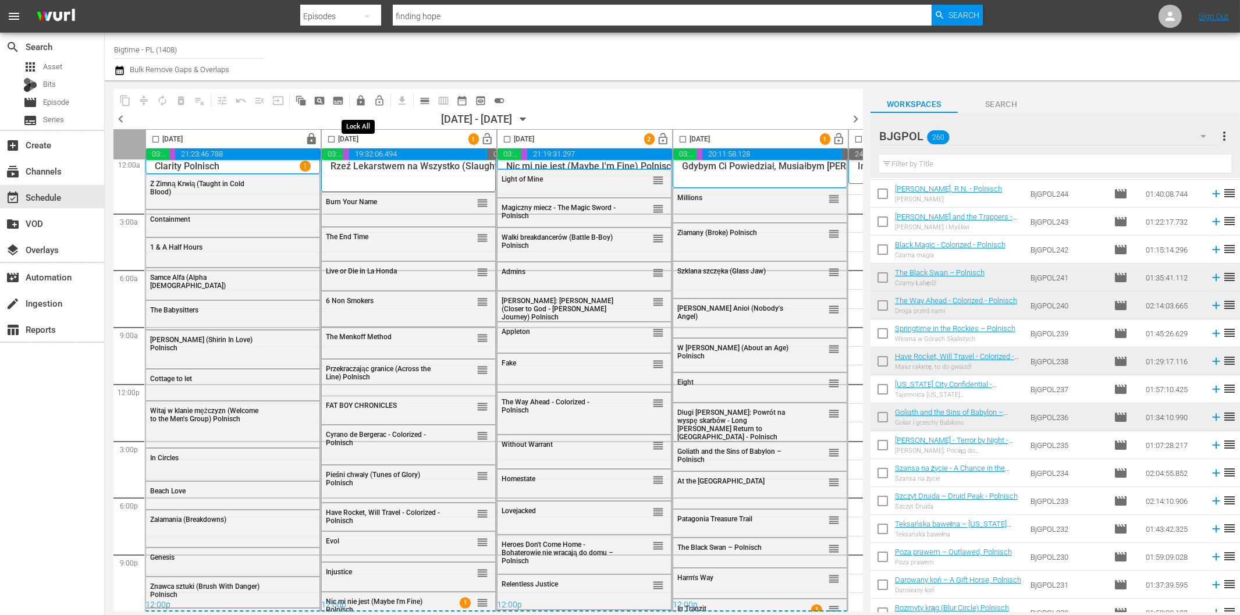
click at [363, 98] on span "lock" at bounding box center [361, 101] width 12 height 12
click at [120, 113] on span "chevron_left" at bounding box center [120, 119] width 15 height 15
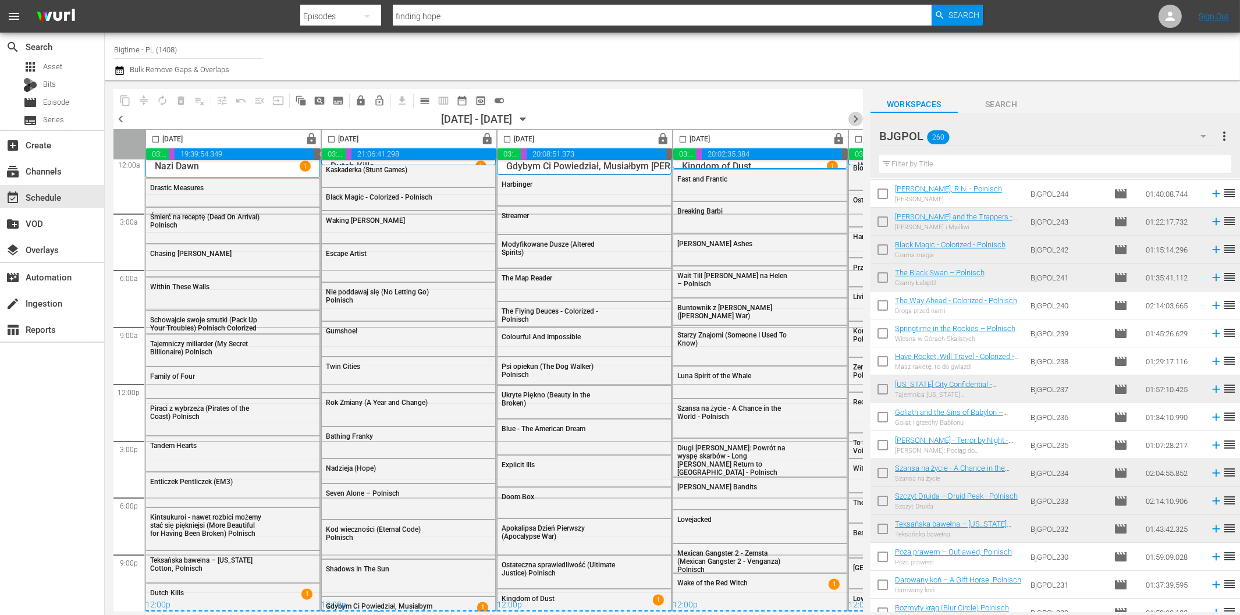
click at [854, 119] on span "chevron_right" at bounding box center [855, 119] width 15 height 15
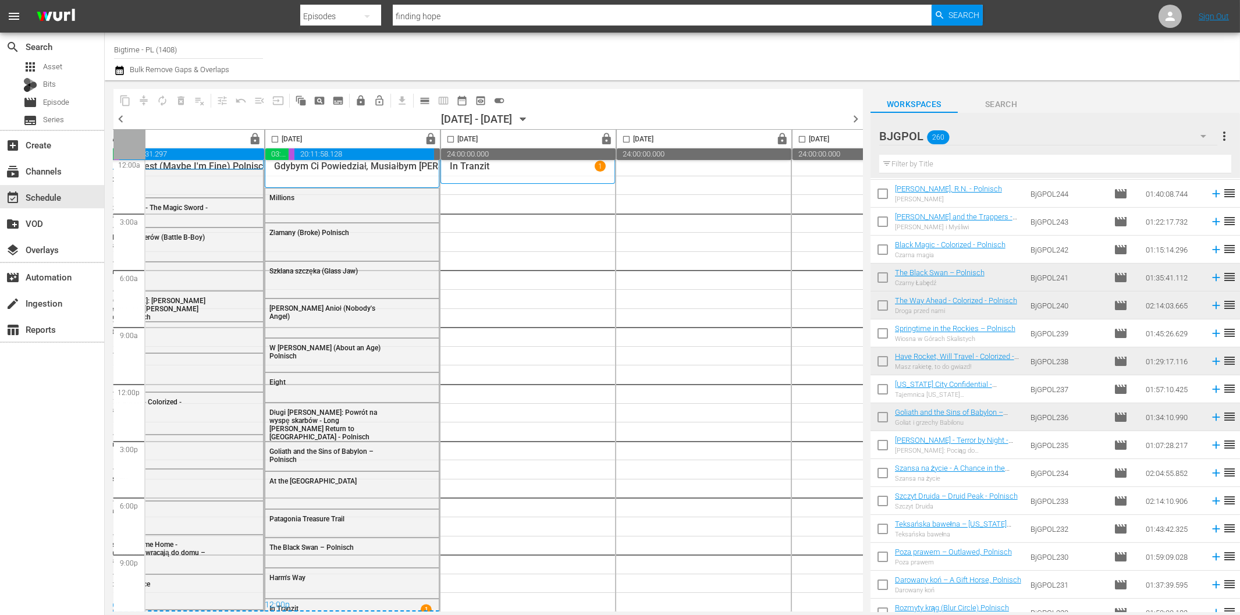
scroll to position [9, 518]
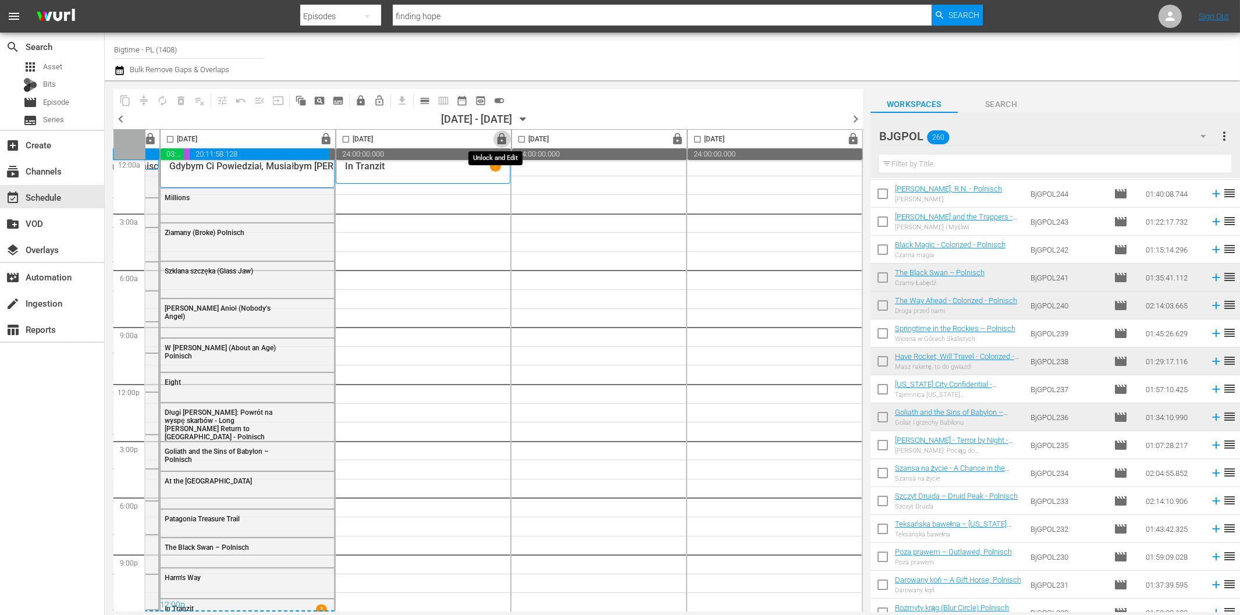
click at [496, 140] on span "lock" at bounding box center [502, 139] width 13 height 13
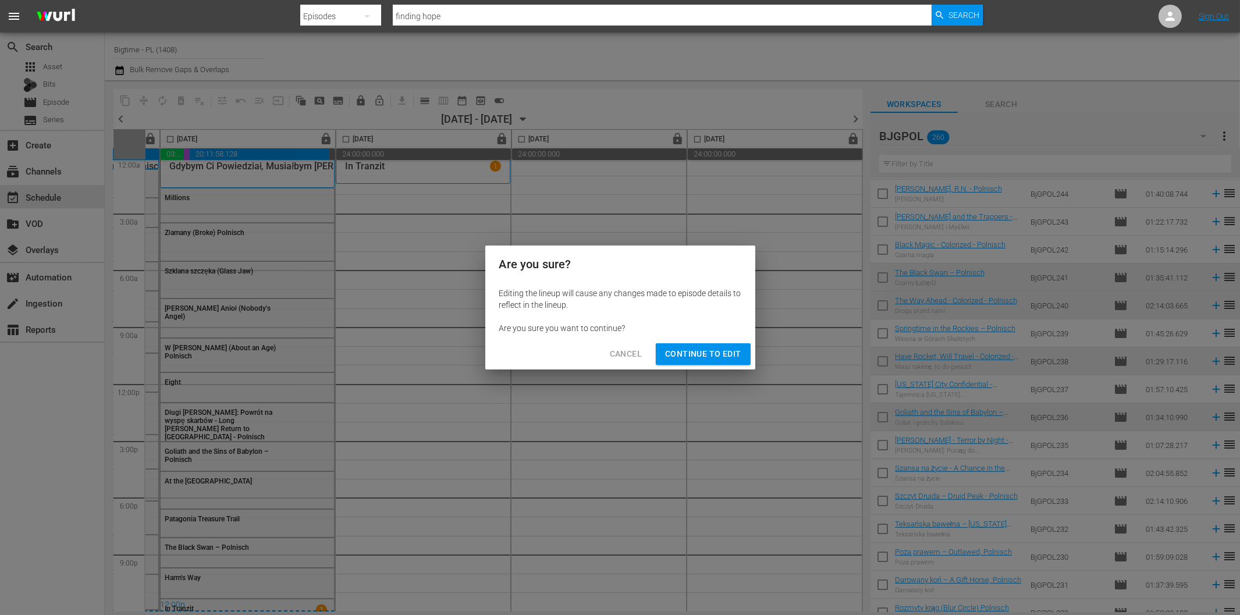
click at [698, 351] on span "Continue to Edit" at bounding box center [703, 354] width 76 height 15
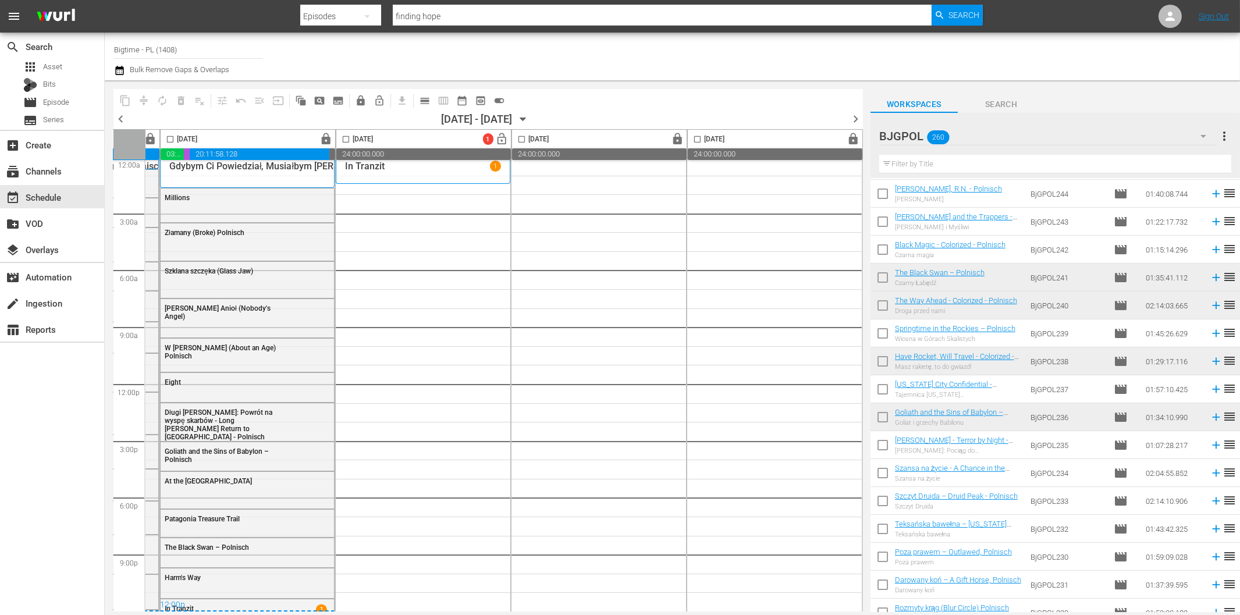
click at [671, 138] on span "lock" at bounding box center [677, 139] width 13 height 13
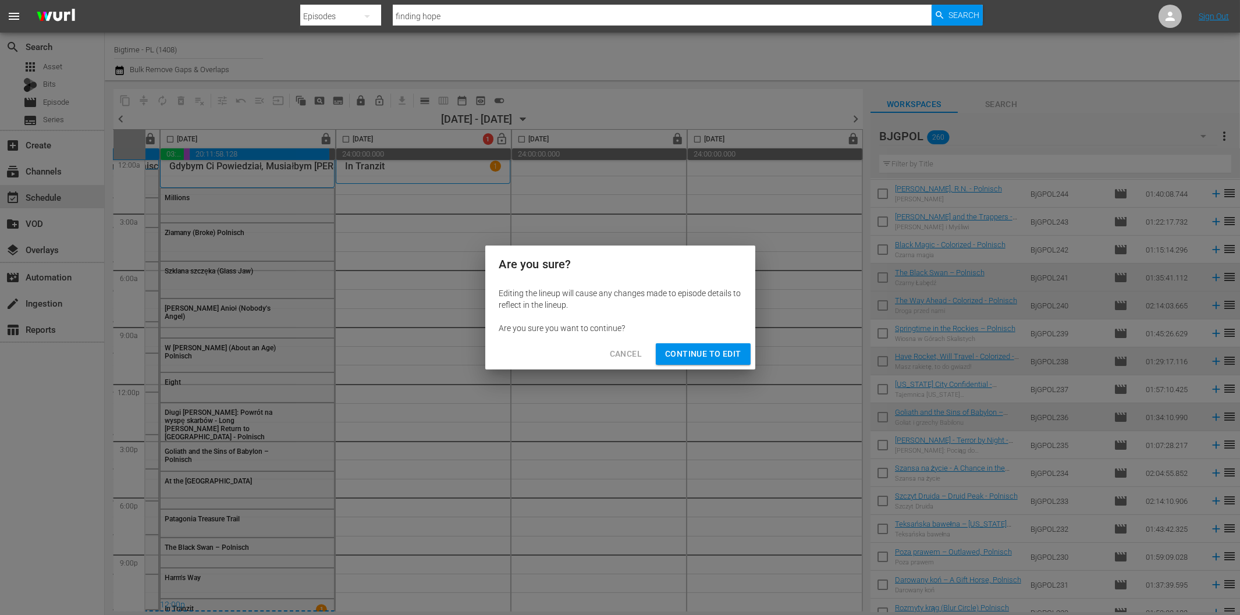
click at [706, 356] on span "Continue to Edit" at bounding box center [703, 354] width 76 height 15
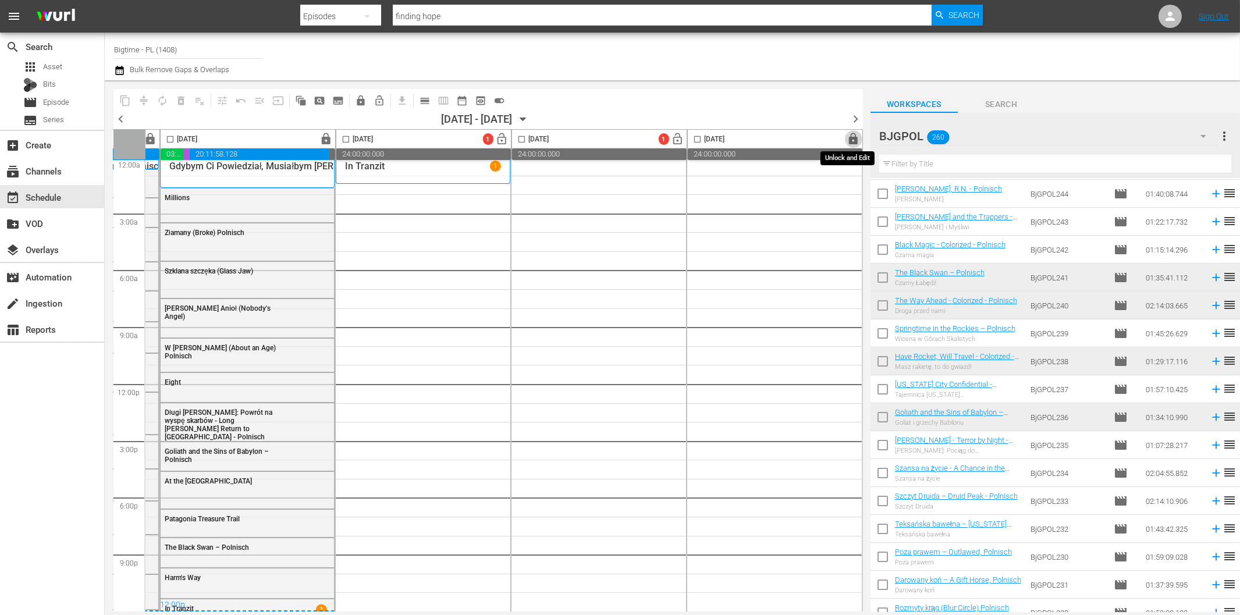
click at [847, 140] on span "lock" at bounding box center [853, 139] width 13 height 13
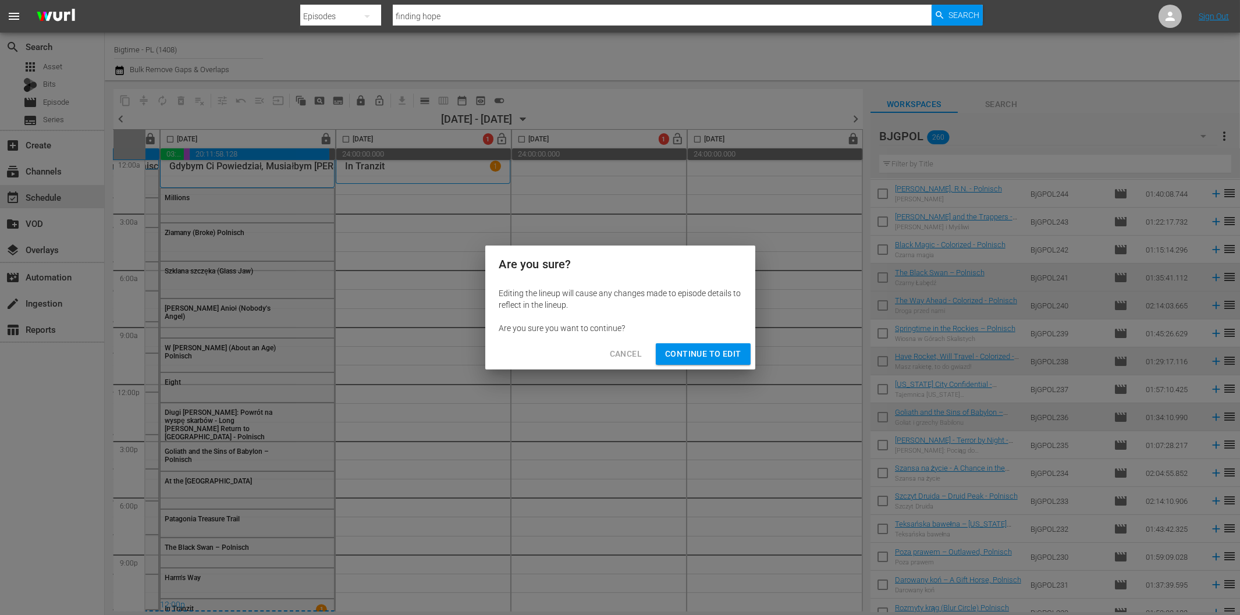
click at [701, 355] on span "Continue to Edit" at bounding box center [703, 354] width 76 height 15
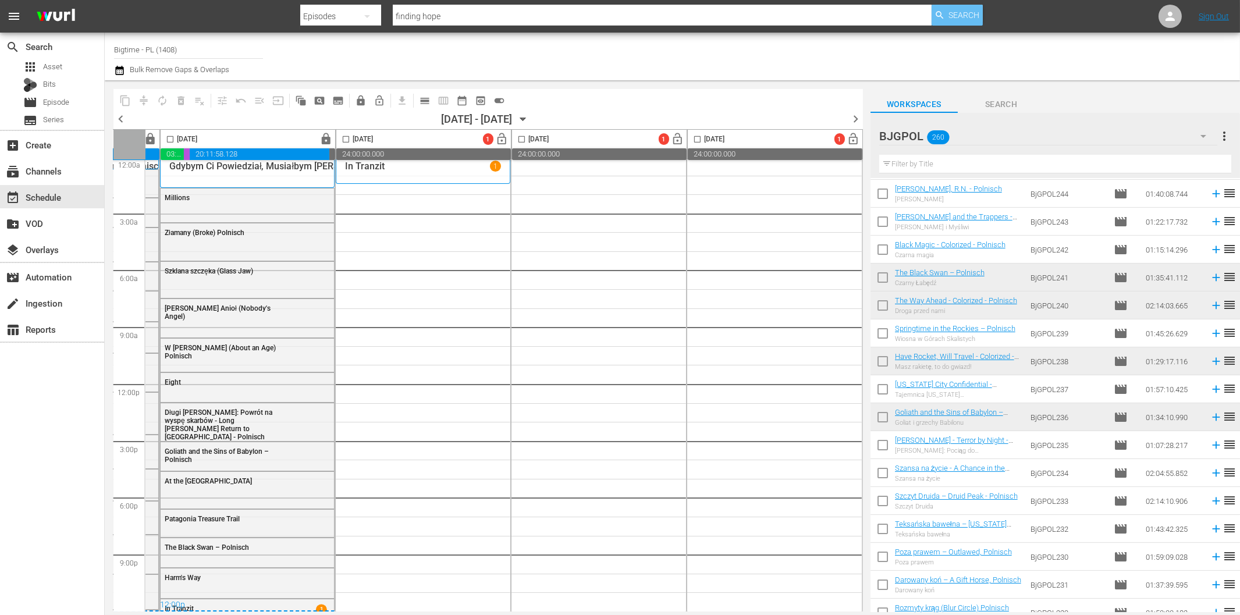
click at [971, 13] on span "Search" at bounding box center [963, 15] width 31 height 21
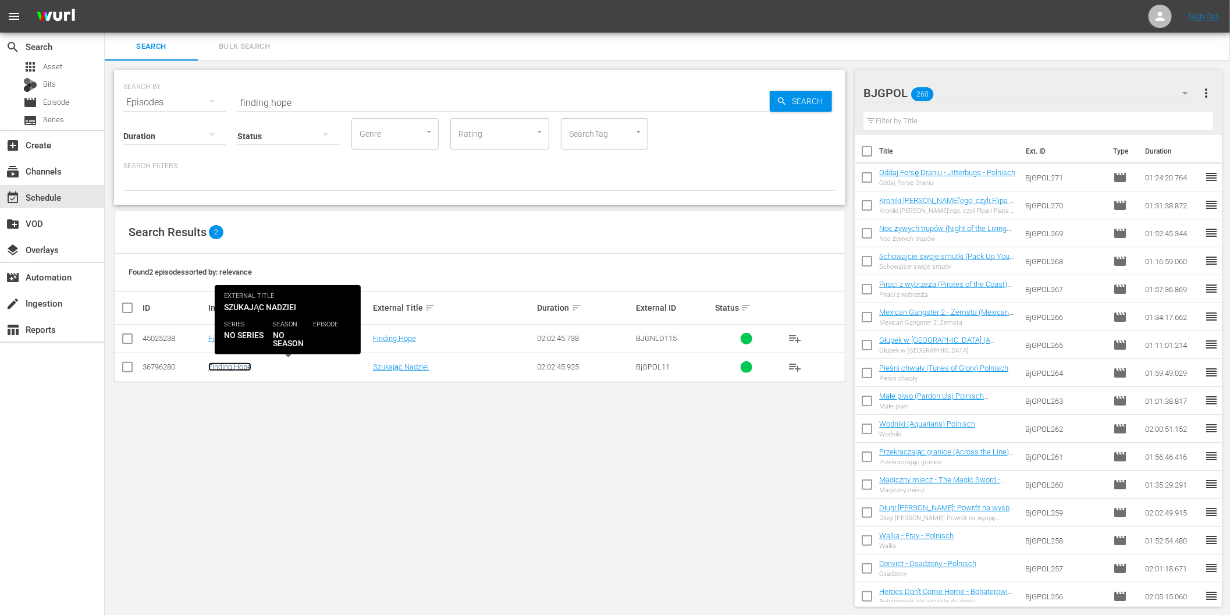
click at [242, 368] on link "Finding Hope" at bounding box center [229, 367] width 43 height 9
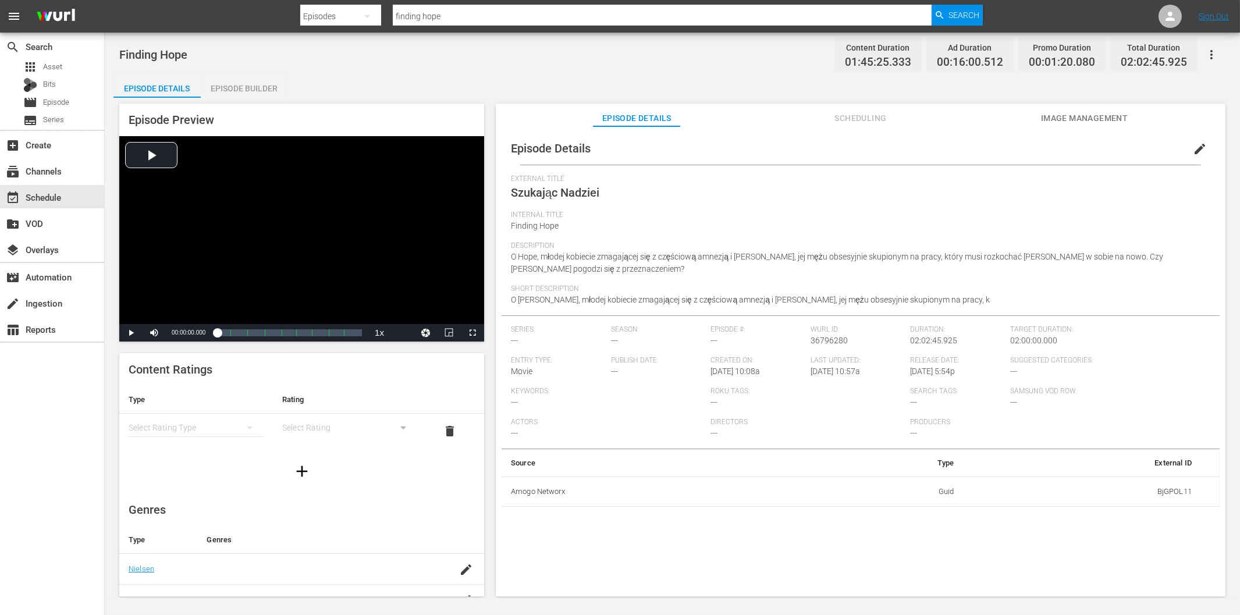
click at [857, 115] on span "Scheduling" at bounding box center [860, 118] width 87 height 15
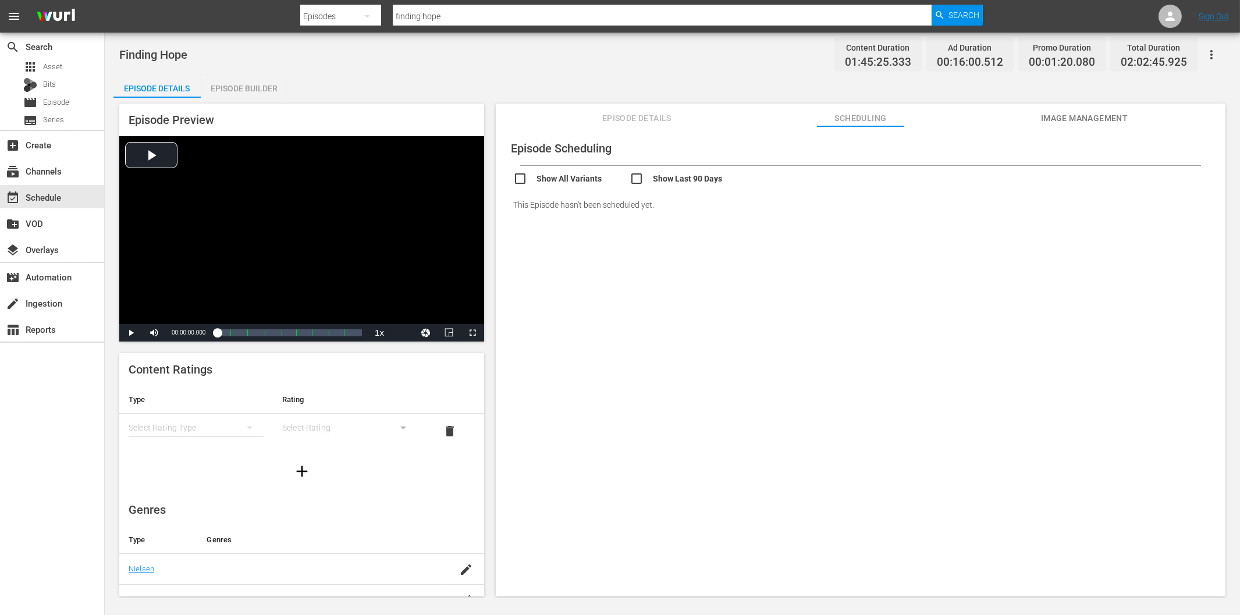
click at [1208, 50] on icon "button" at bounding box center [1211, 55] width 14 height 14
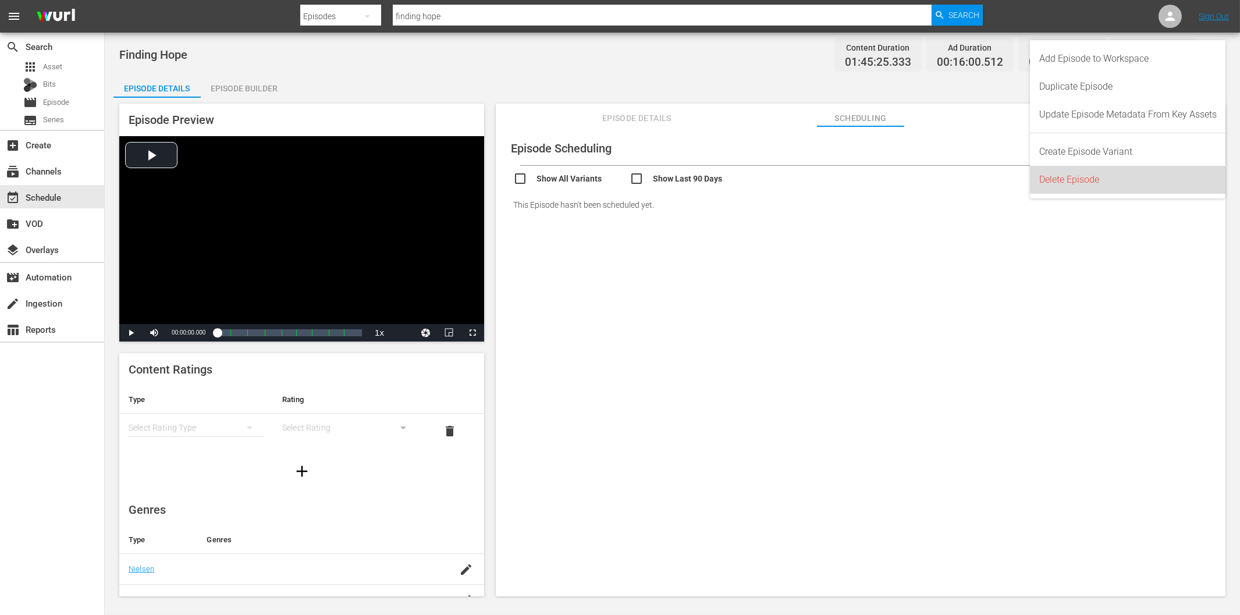
click at [1106, 180] on div "Delete Episode" at bounding box center [1127, 180] width 177 height 28
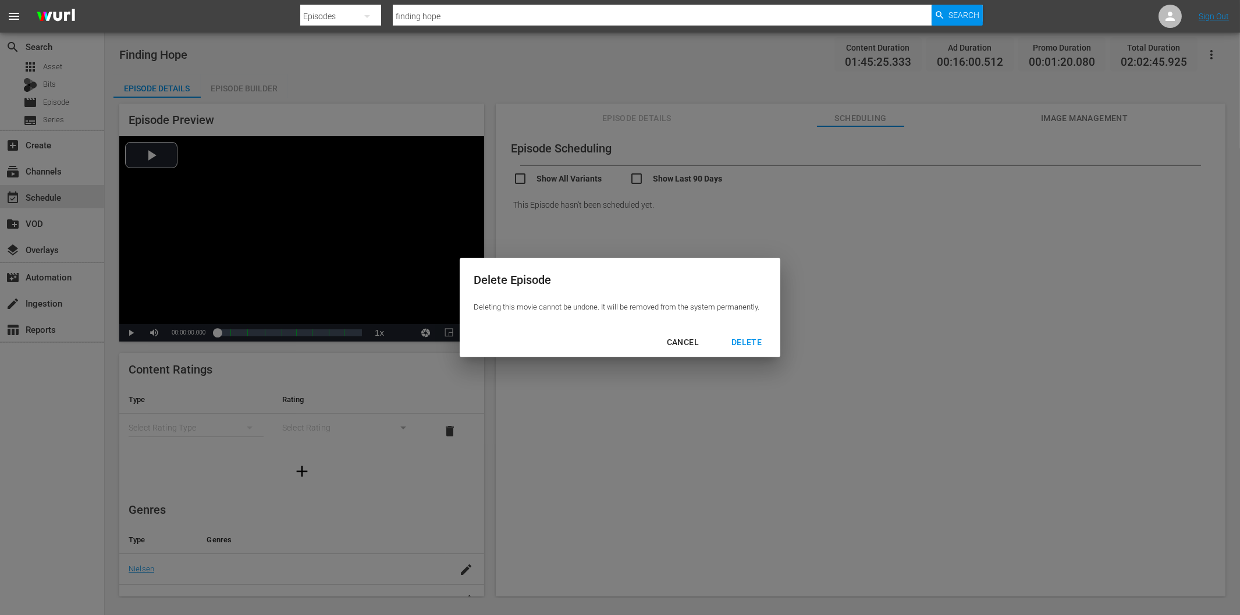
click at [754, 341] on div "DELETE" at bounding box center [746, 342] width 49 height 15
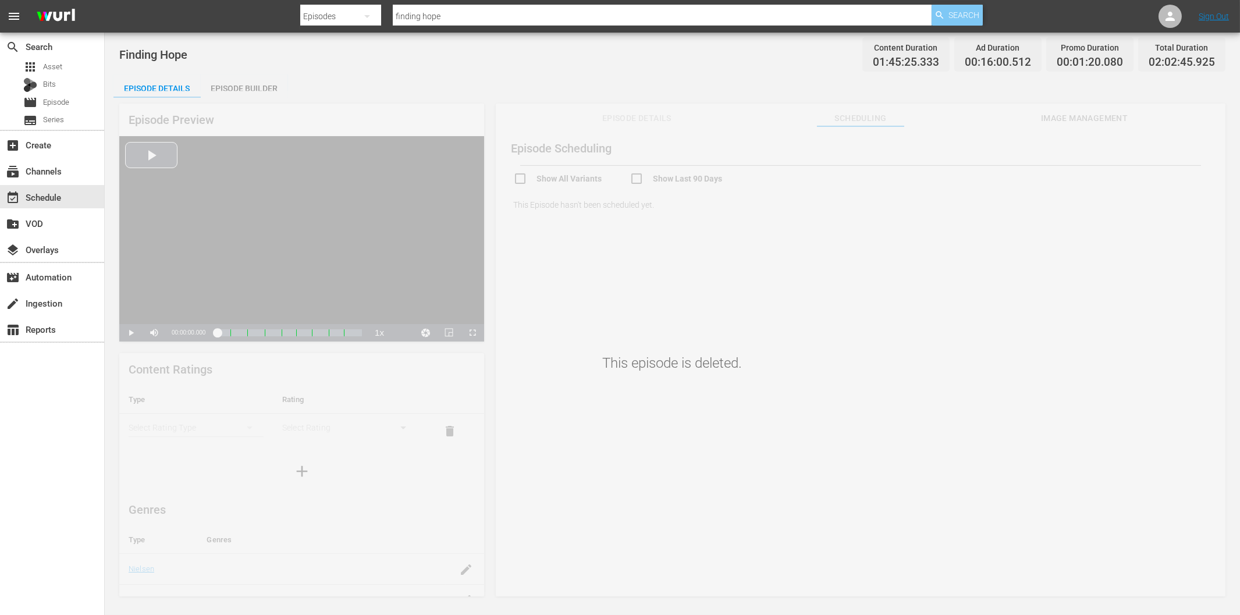
click at [967, 15] on span "Search" at bounding box center [963, 15] width 31 height 21
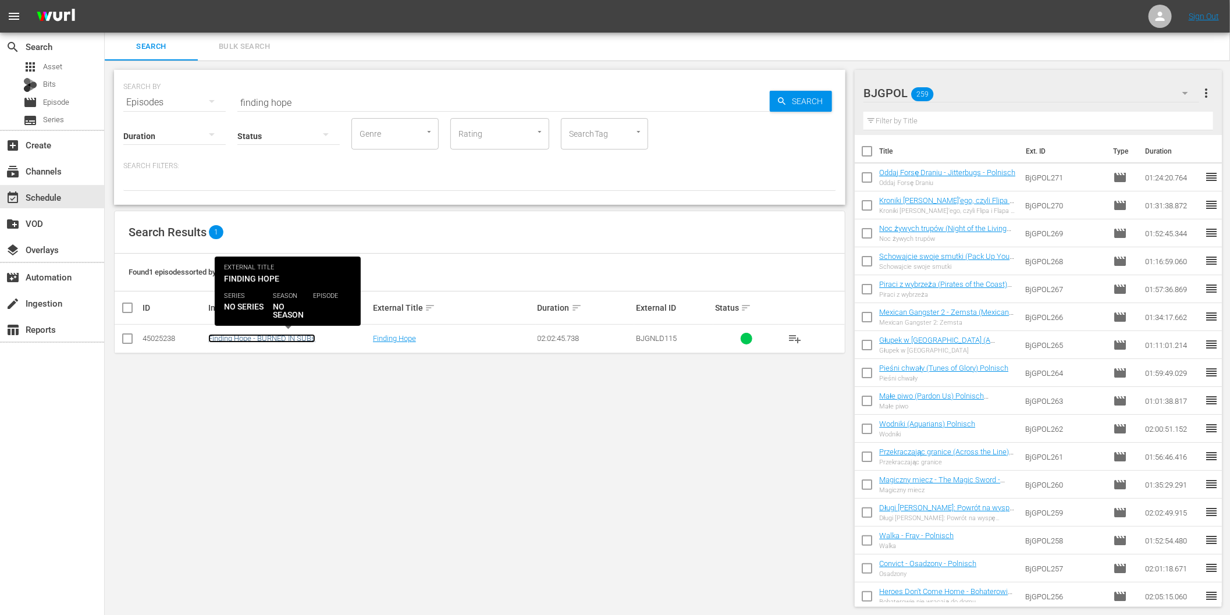
click at [253, 341] on link "Finding Hope - BURNED IN SUBs" at bounding box center [261, 338] width 107 height 9
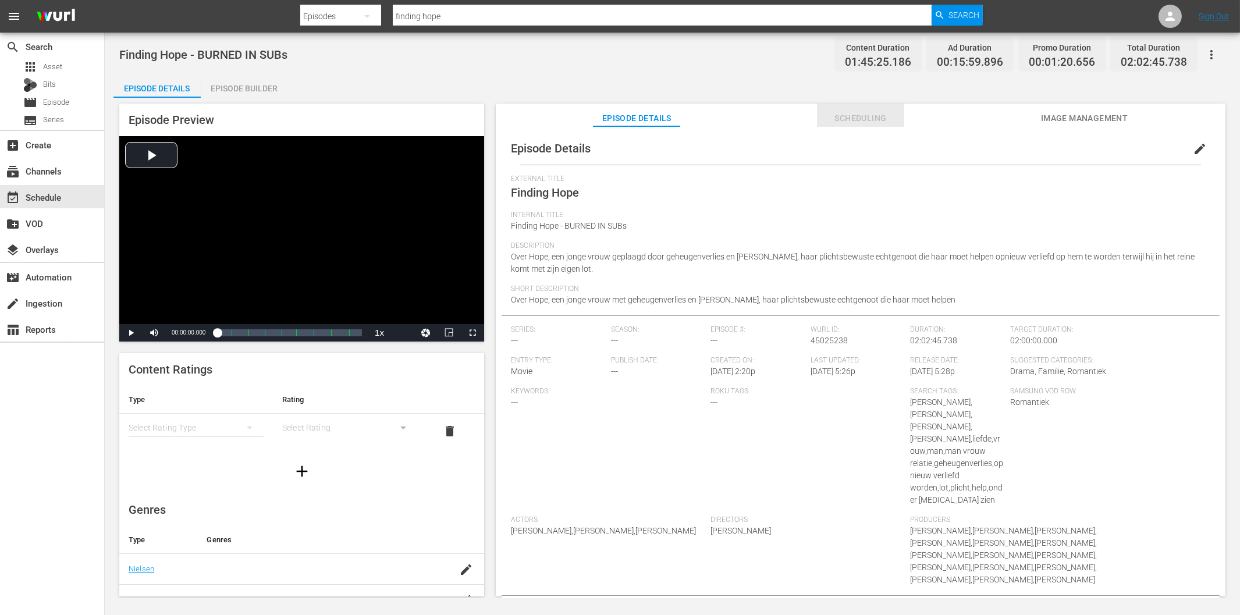
click at [867, 114] on span "Scheduling" at bounding box center [860, 118] width 87 height 15
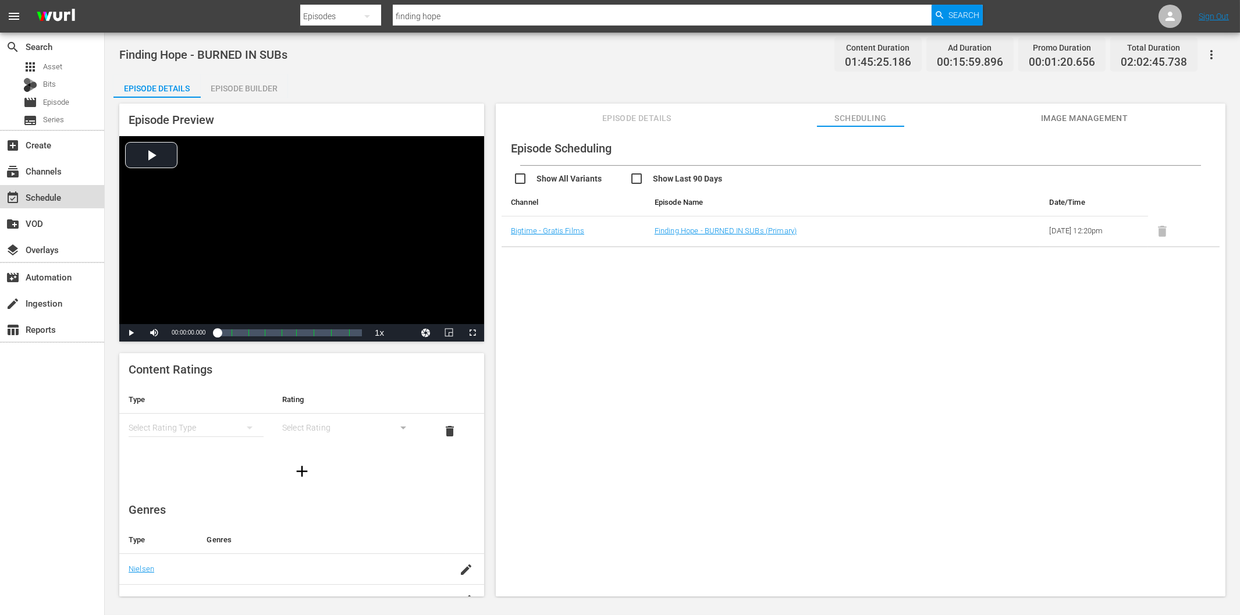
click at [59, 196] on div "event_available Schedule" at bounding box center [32, 195] width 65 height 10
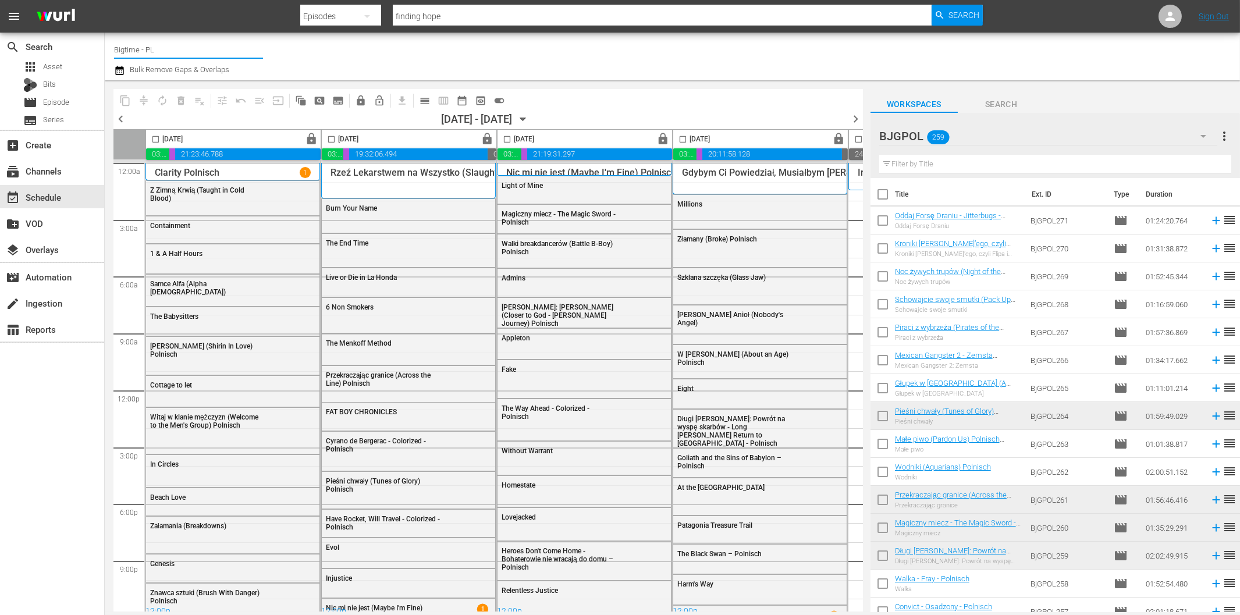
drag, startPoint x: 145, startPoint y: 50, endPoint x: 169, endPoint y: 51, distance: 23.9
click at [169, 51] on input "Bigtime - PL" at bounding box center [188, 49] width 149 height 28
type input "Bigtime"
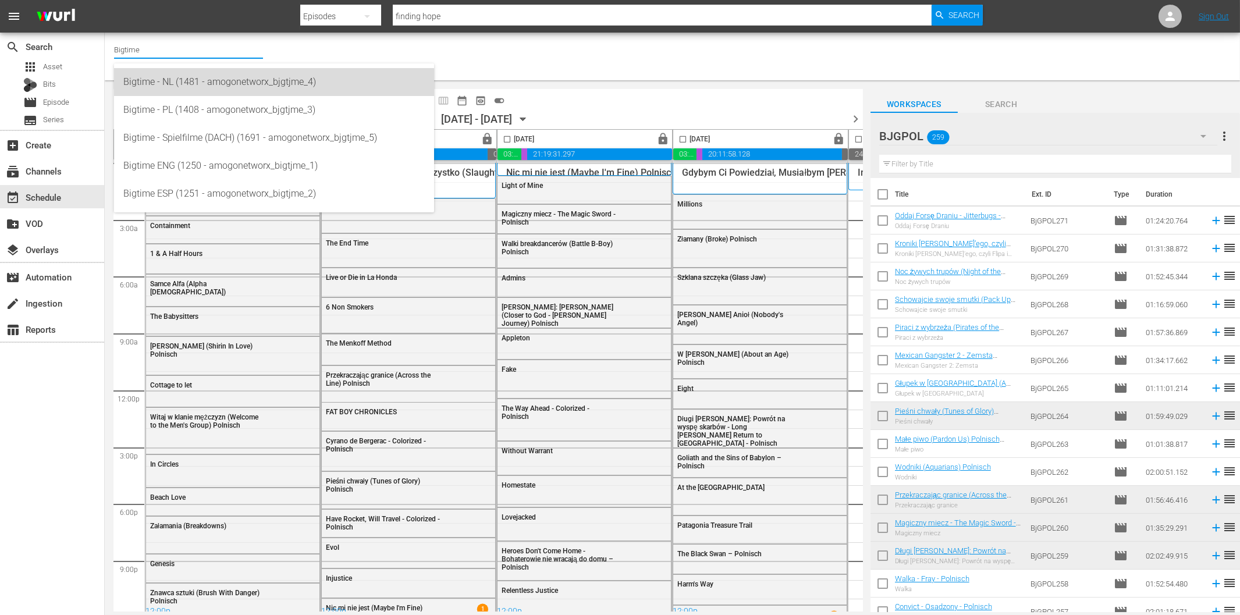
click at [213, 86] on div "Bigtime - NL (1481 - amogonetworx_bjgtjme_4)" at bounding box center [273, 82] width 301 height 28
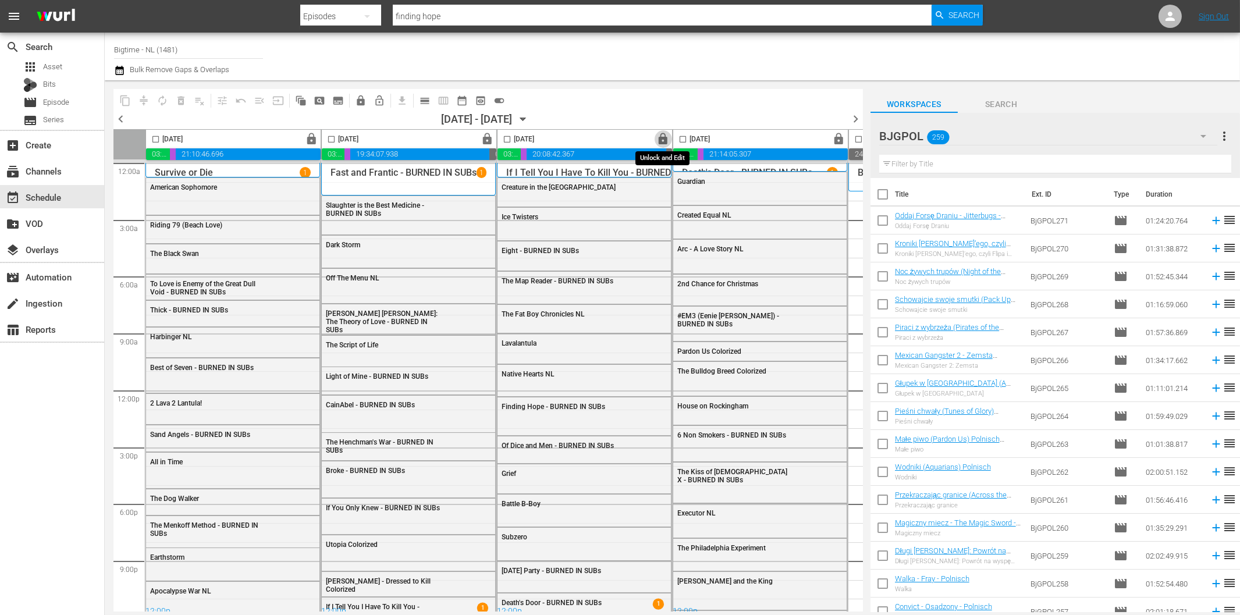
click at [664, 141] on span "lock" at bounding box center [663, 139] width 13 height 13
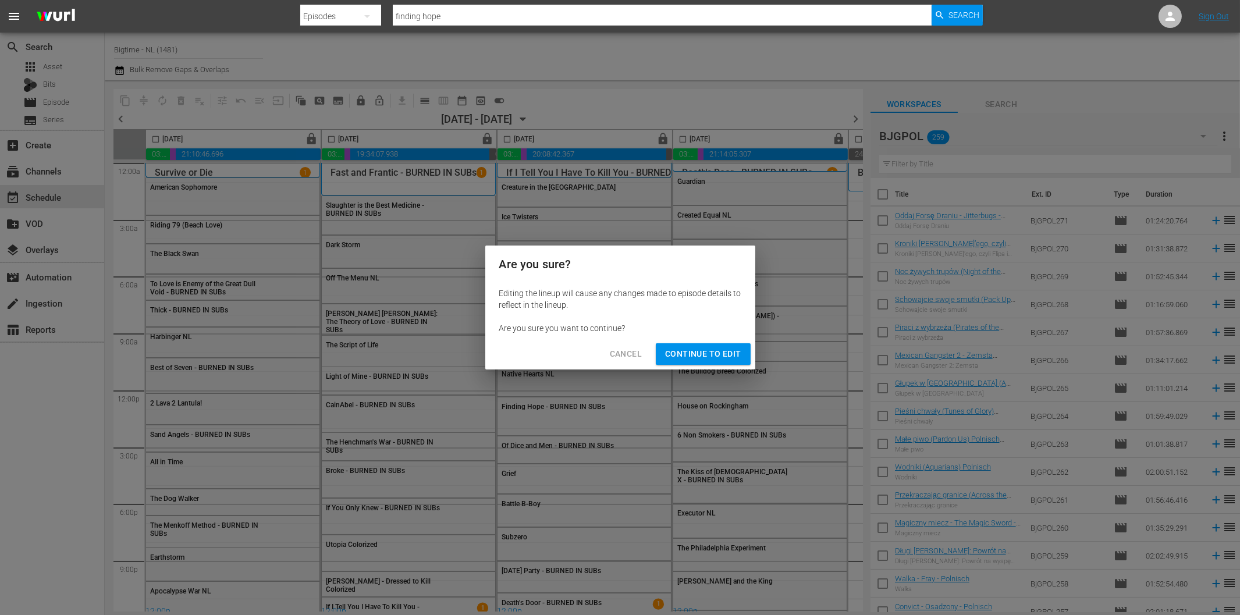
drag, startPoint x: 690, startPoint y: 354, endPoint x: 836, endPoint y: 134, distance: 264.3
click at [690, 355] on span "Continue to Edit" at bounding box center [703, 354] width 76 height 15
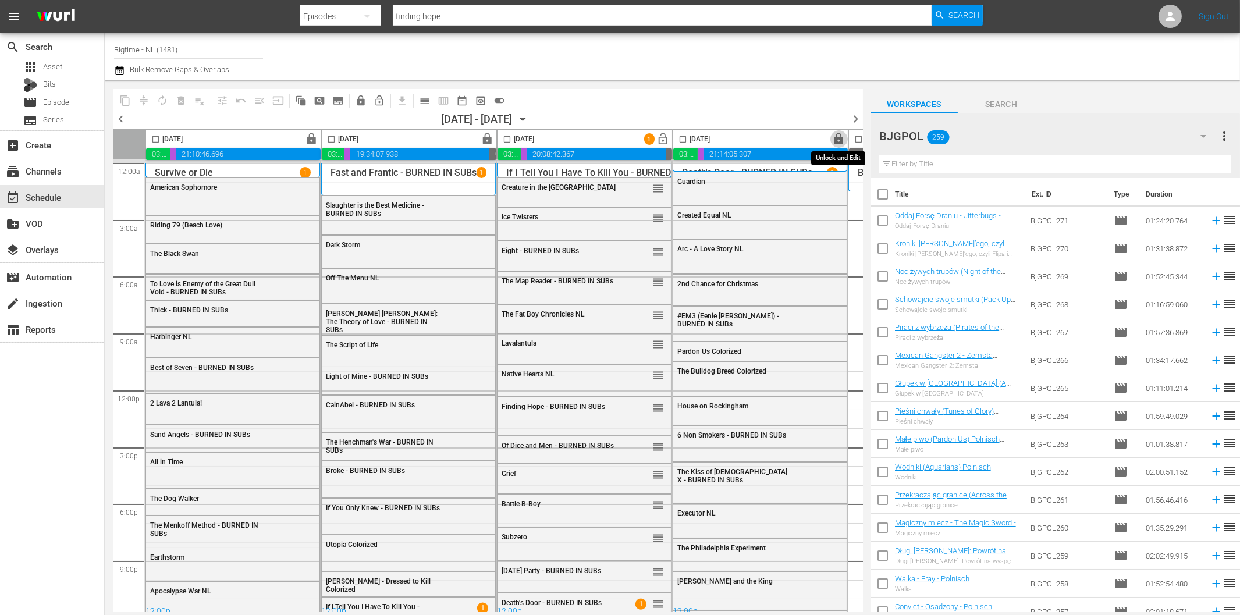
click at [839, 138] on span "lock" at bounding box center [839, 139] width 13 height 13
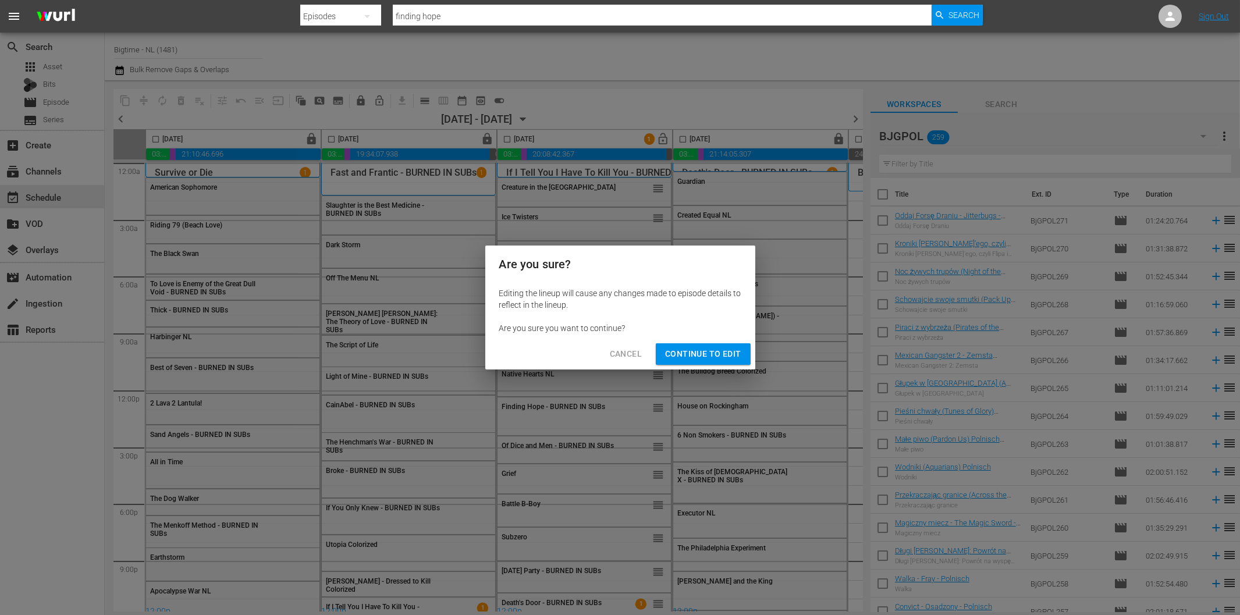
click at [719, 351] on span "Continue to Edit" at bounding box center [703, 354] width 76 height 15
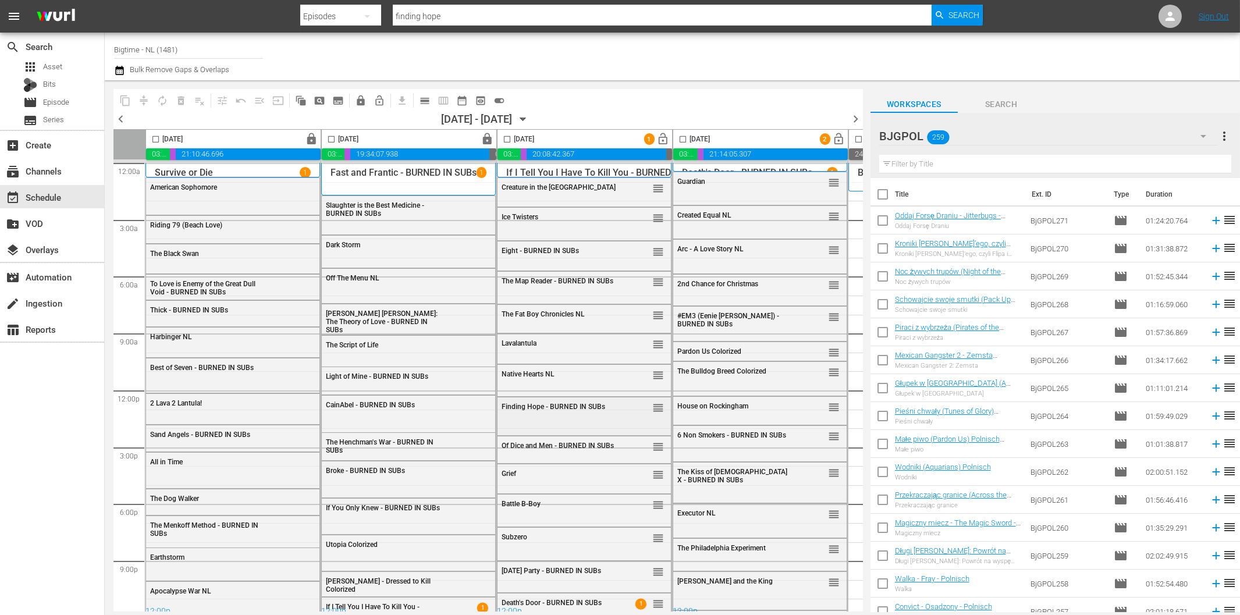
click at [537, 406] on span "Finding Hope - BURNED IN SUBs" at bounding box center [554, 407] width 104 height 8
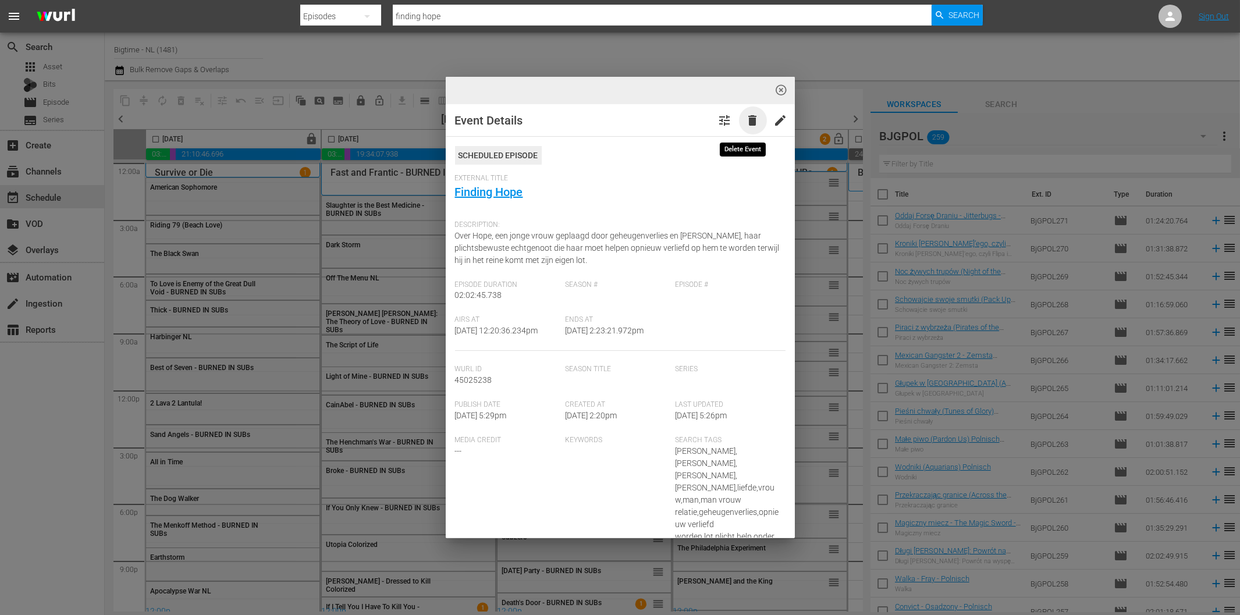
click at [746, 120] on span "delete" at bounding box center [753, 120] width 14 height 14
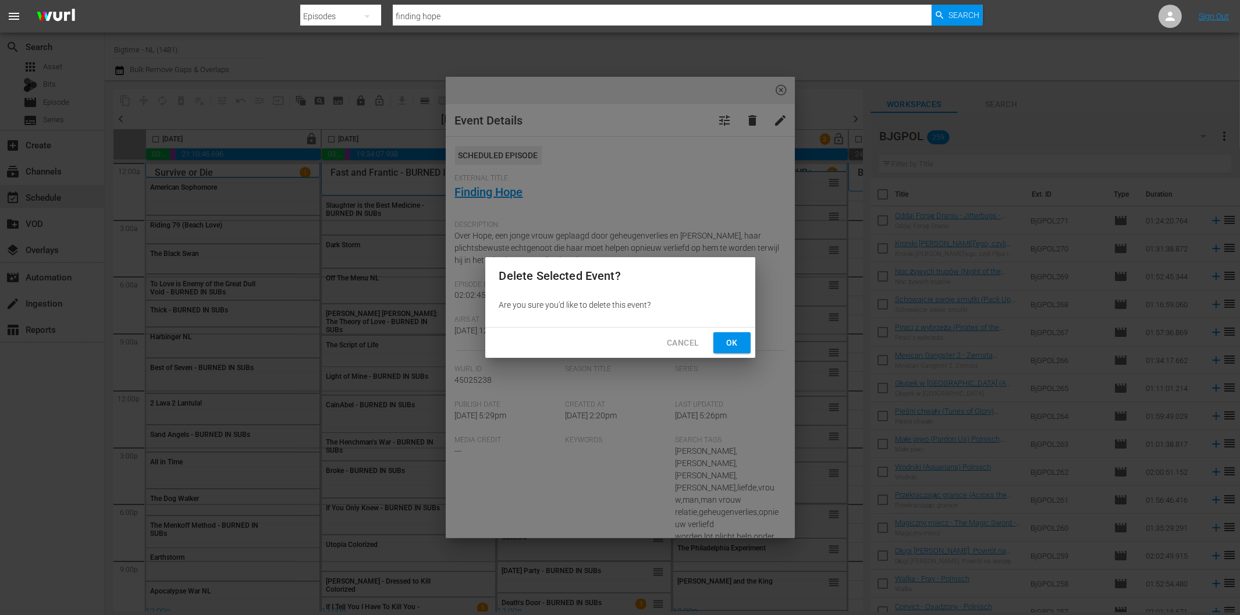
click at [737, 344] on span "Ok" at bounding box center [732, 343] width 19 height 15
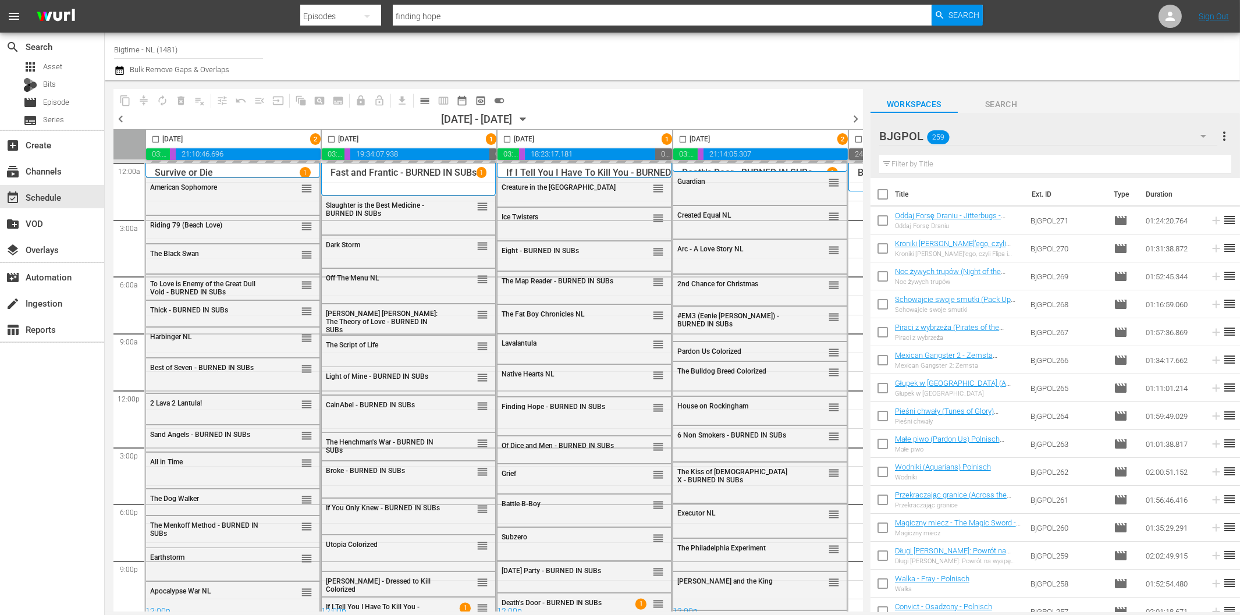
click at [1203, 132] on icon "button" at bounding box center [1203, 136] width 14 height 14
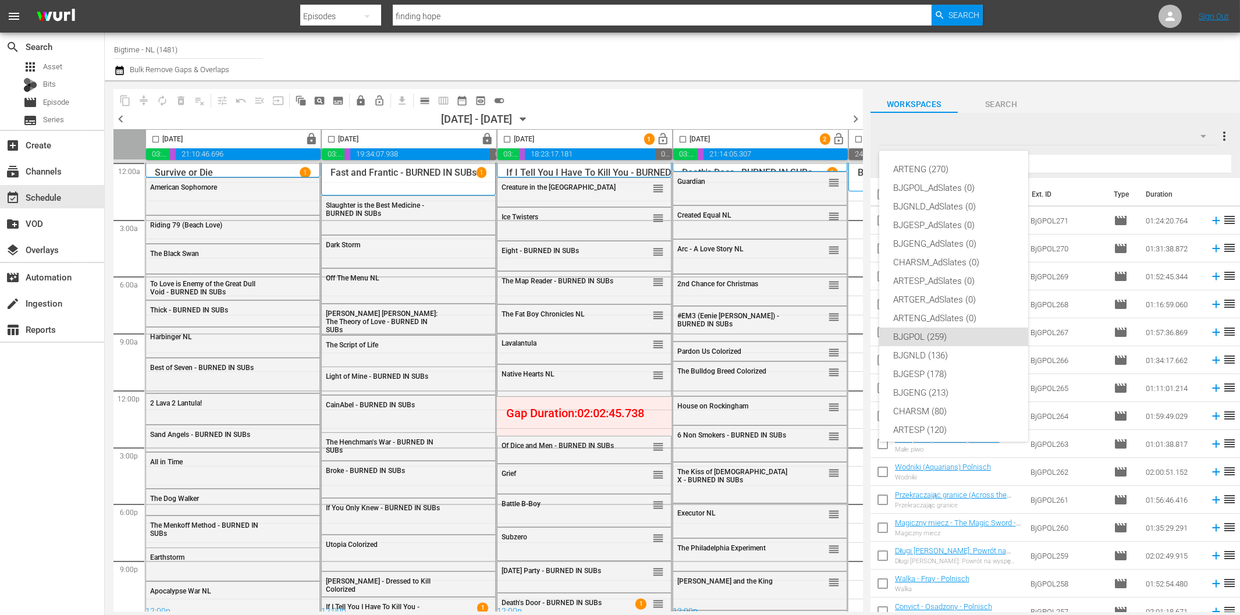
scroll to position [44, 0]
click at [933, 309] on div "BJGNLD (136)" at bounding box center [953, 312] width 121 height 19
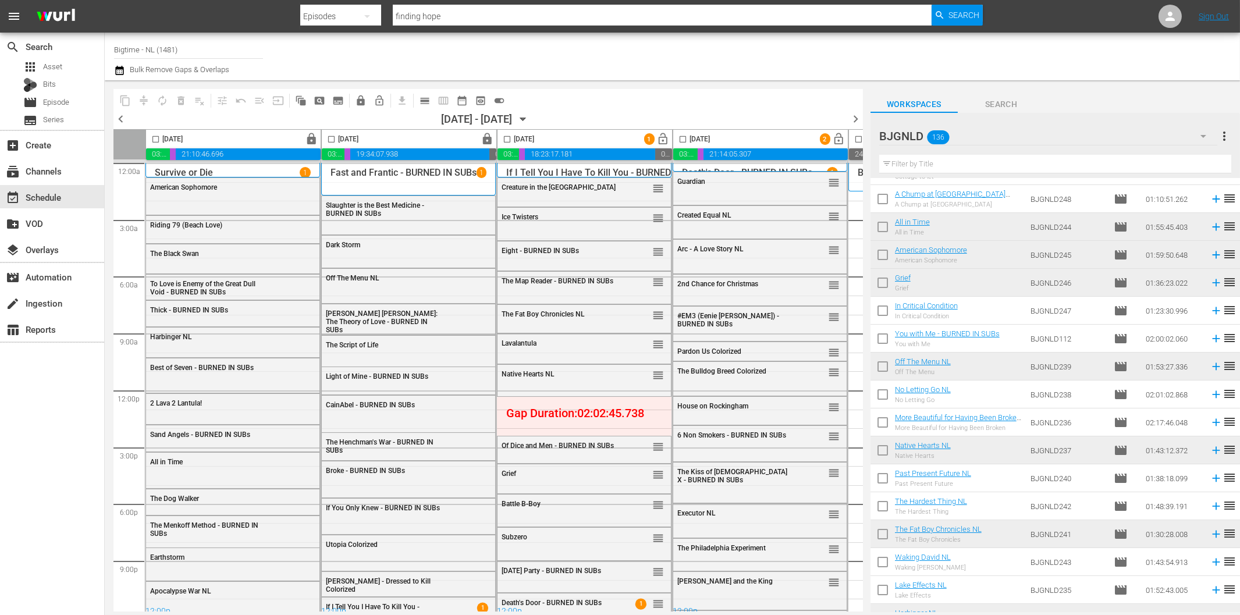
scroll to position [388, 0]
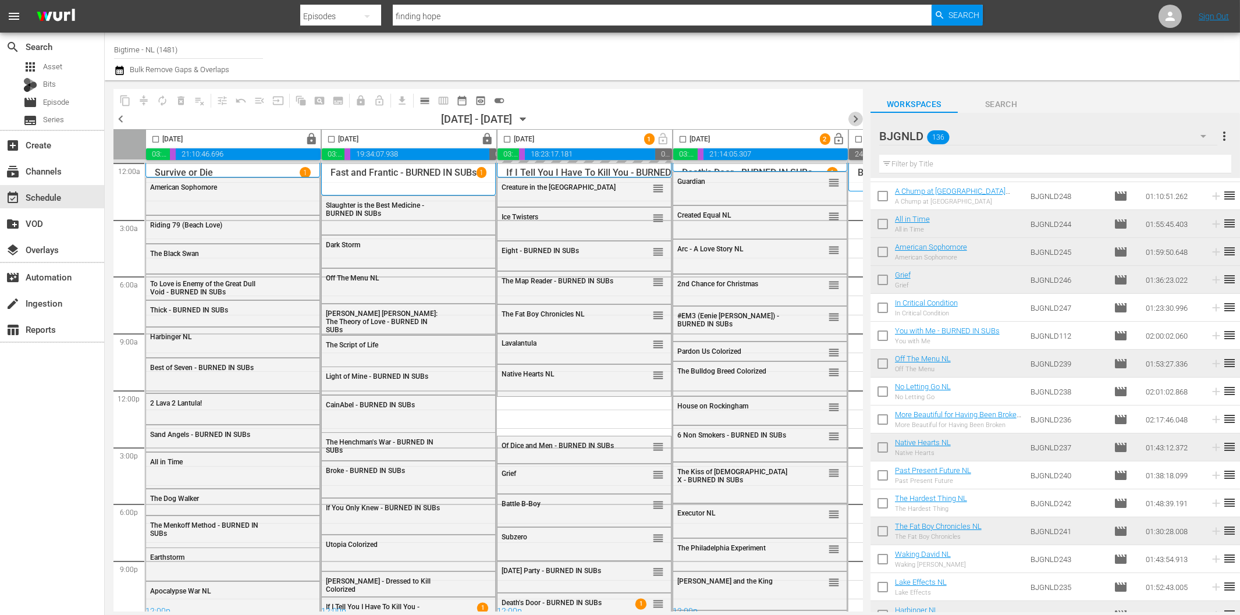
click at [855, 123] on span "chevron_right" at bounding box center [855, 119] width 15 height 15
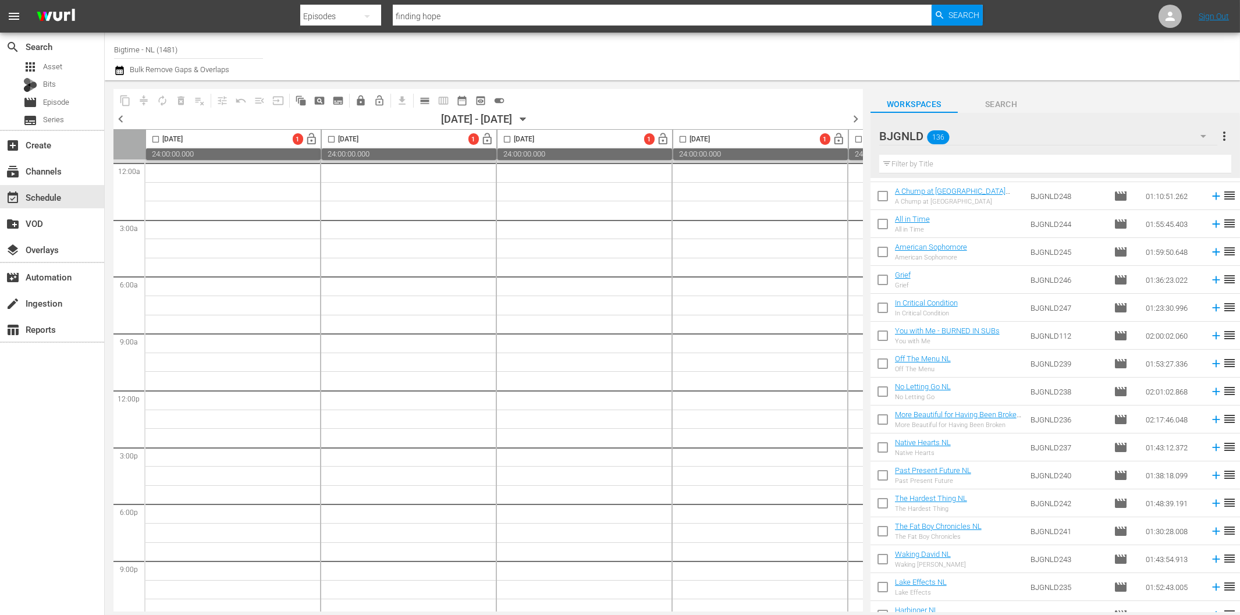
click at [121, 113] on span "chevron_left" at bounding box center [120, 119] width 15 height 15
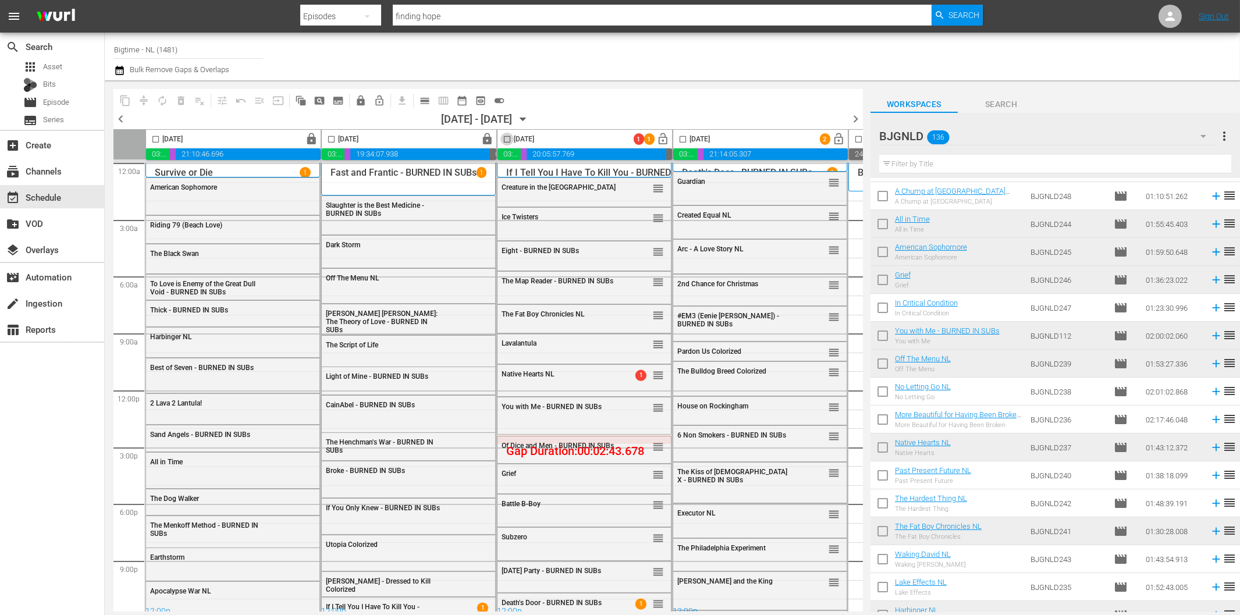
click at [507, 136] on input "checkbox" at bounding box center [506, 141] width 13 height 13
checkbox input "true"
click at [687, 137] on input "checkbox" at bounding box center [682, 141] width 13 height 13
checkbox input "true"
click at [146, 93] on button "compress" at bounding box center [143, 100] width 19 height 19
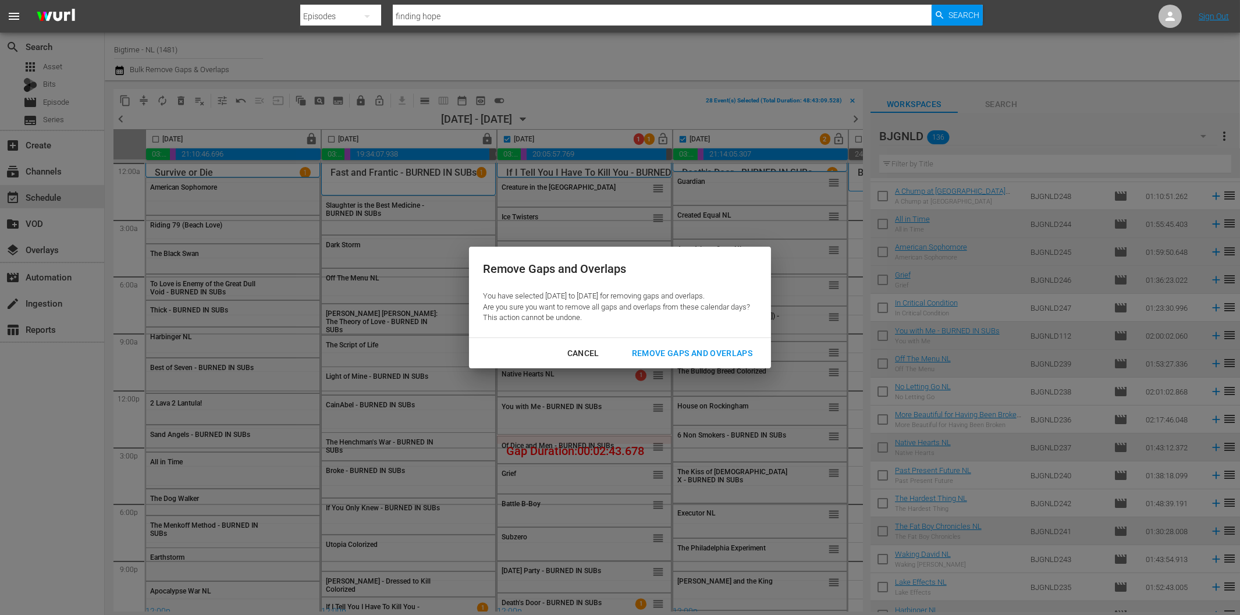
click at [649, 347] on div "Remove Gaps and Overlaps" at bounding box center [692, 353] width 139 height 15
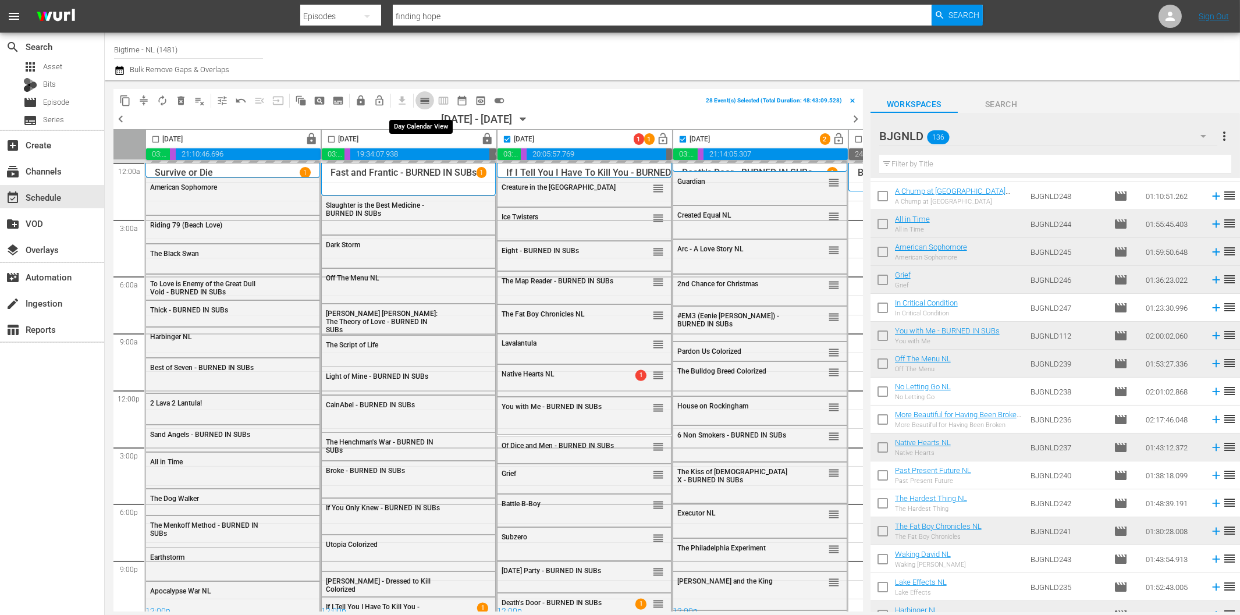
click at [422, 102] on span "calendar_view_day_outlined" at bounding box center [425, 101] width 12 height 12
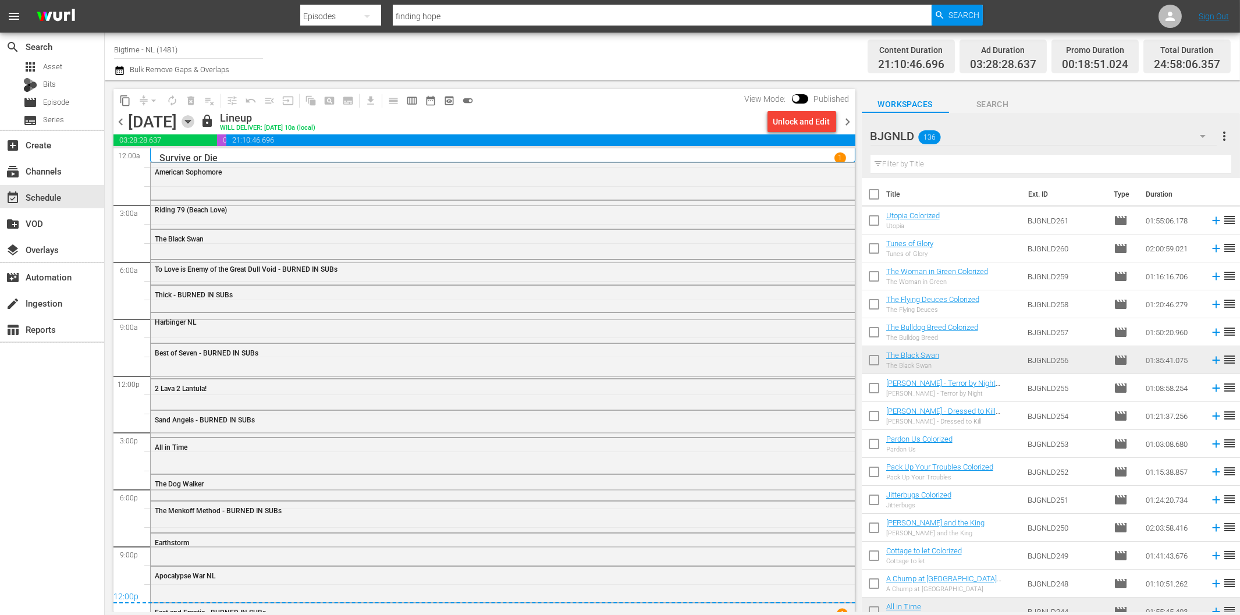
click at [194, 123] on icon "button" at bounding box center [188, 121] width 13 height 13
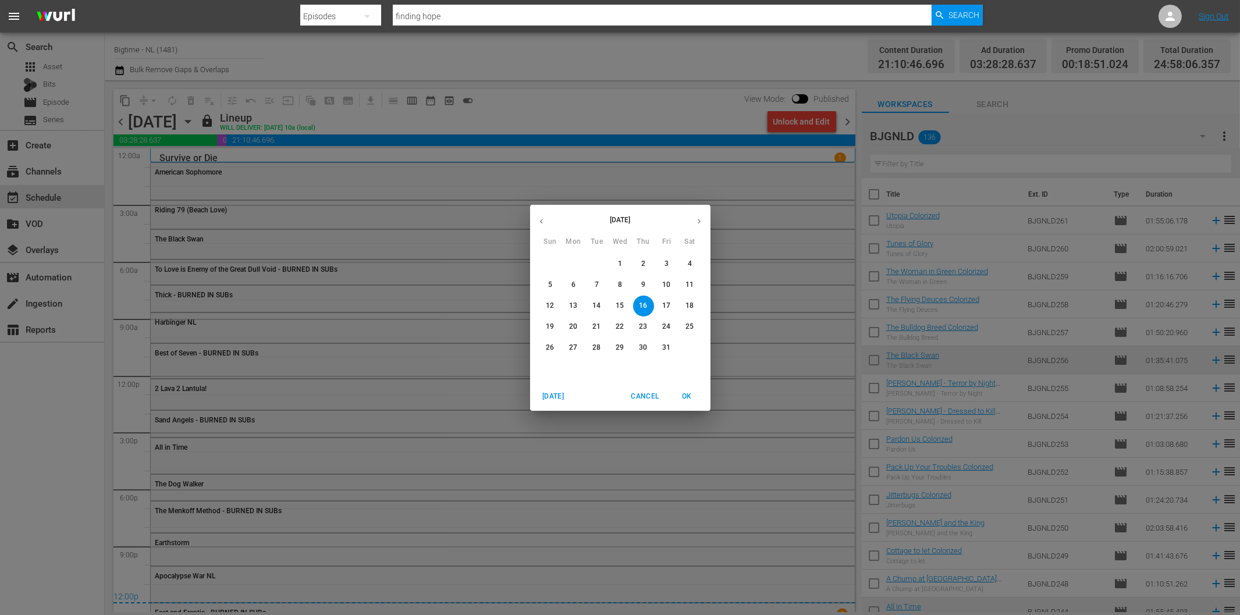
click at [690, 306] on p "18" at bounding box center [689, 306] width 8 height 10
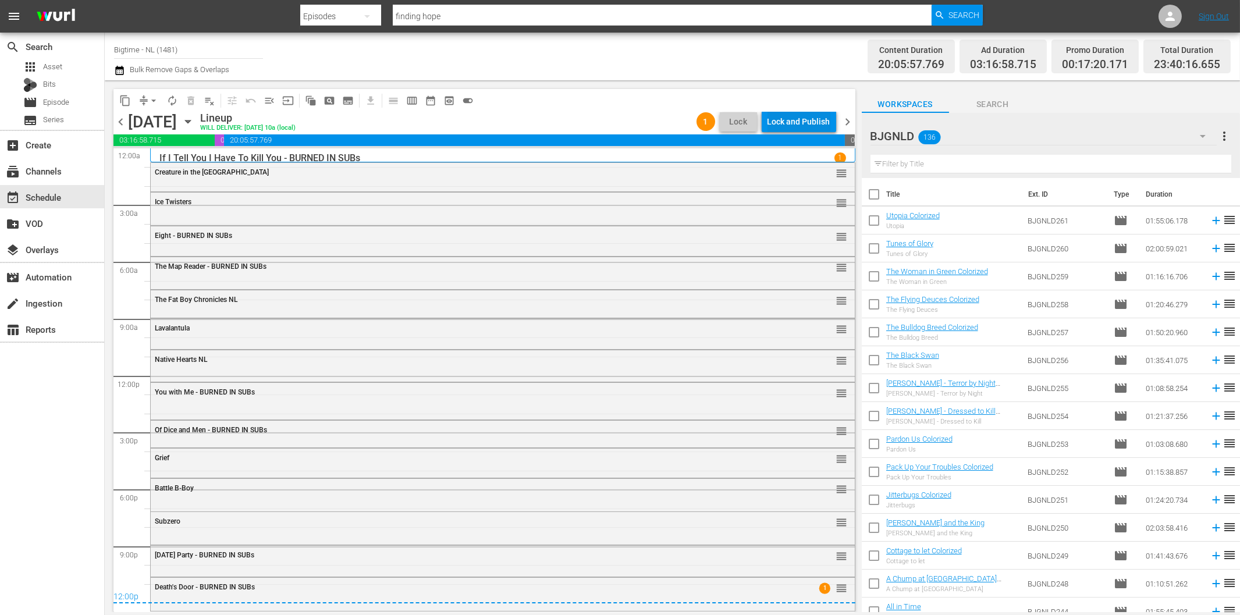
click at [811, 112] on div "Lock and Publish" at bounding box center [798, 121] width 63 height 21
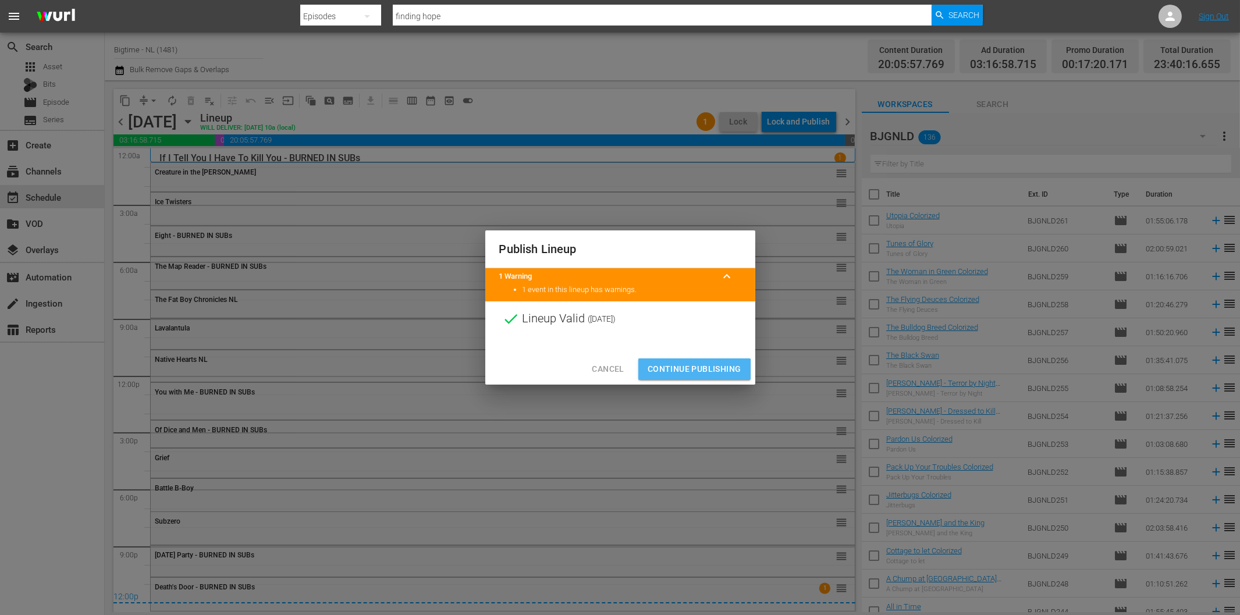
click at [691, 375] on span "Continue Publishing" at bounding box center [695, 369] width 94 height 15
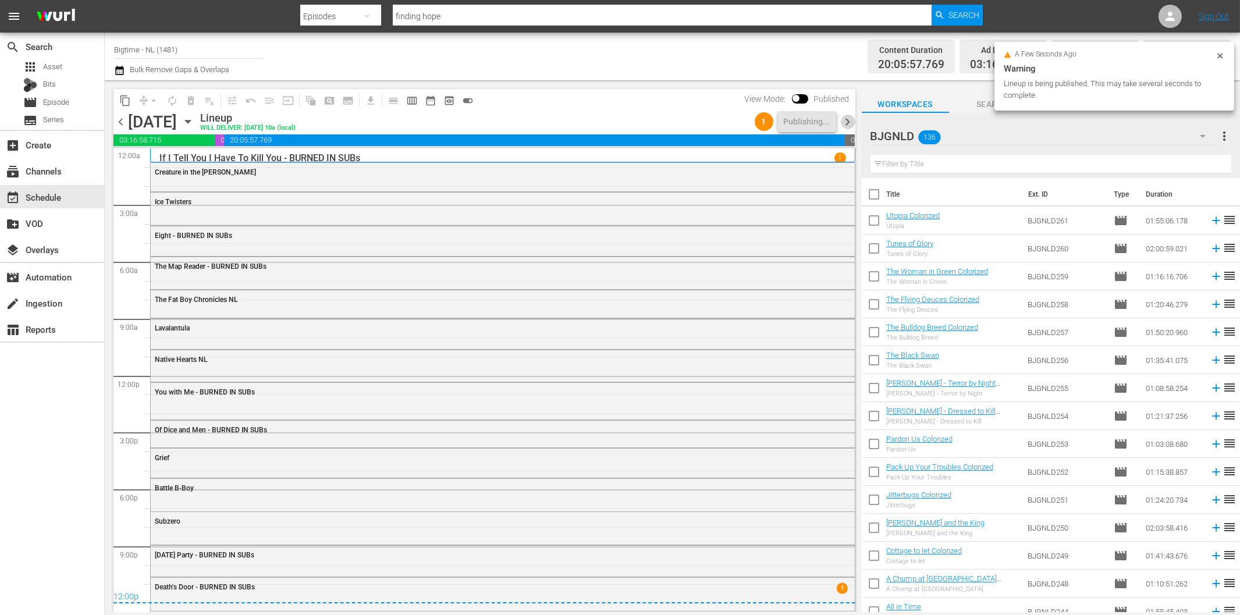
click at [850, 124] on span "chevron_right" at bounding box center [848, 122] width 15 height 15
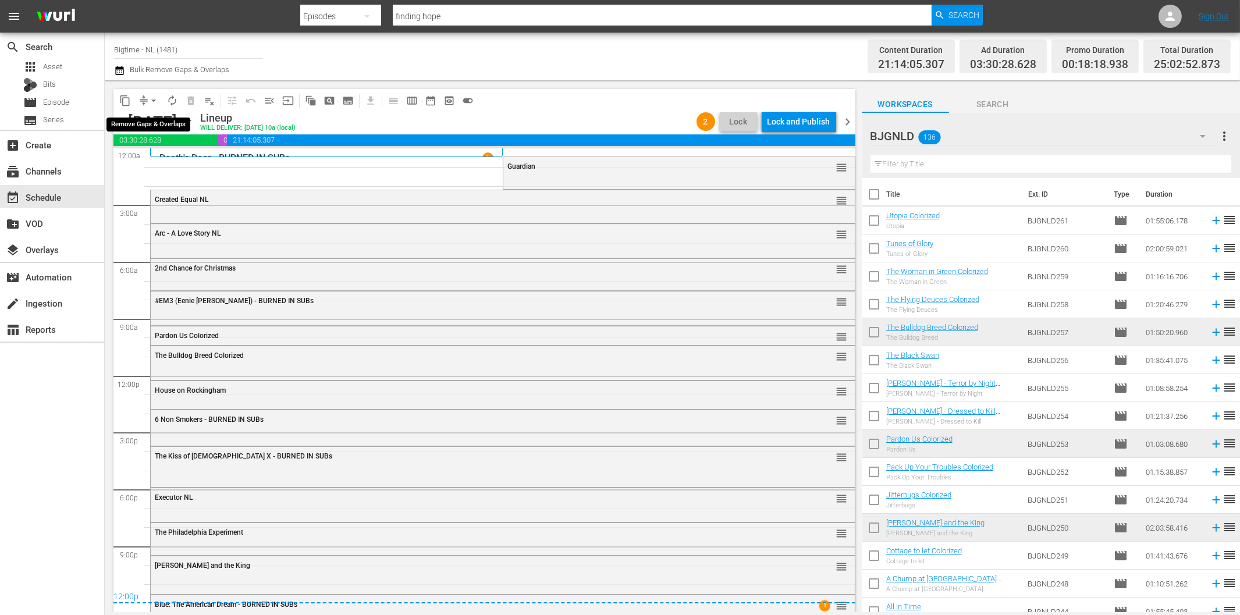
click at [147, 100] on button "arrow_drop_down" at bounding box center [153, 100] width 19 height 19
click at [164, 161] on li "Align to End of Previous Day" at bounding box center [154, 161] width 122 height 19
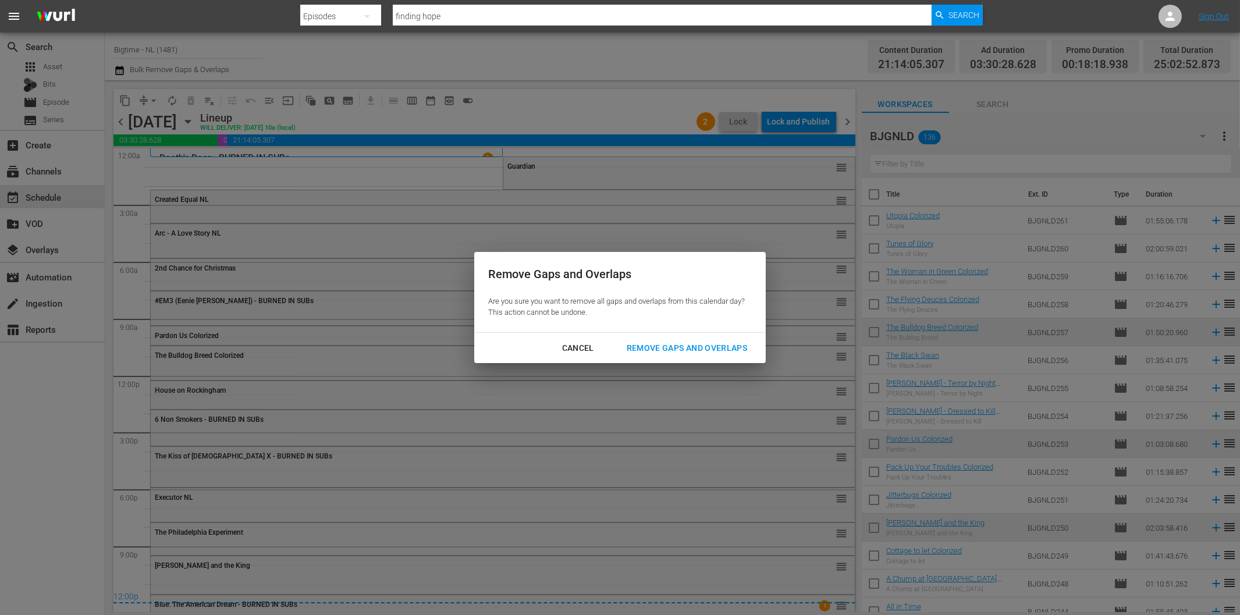
click at [648, 344] on div "Remove Gaps and Overlaps" at bounding box center [686, 348] width 139 height 15
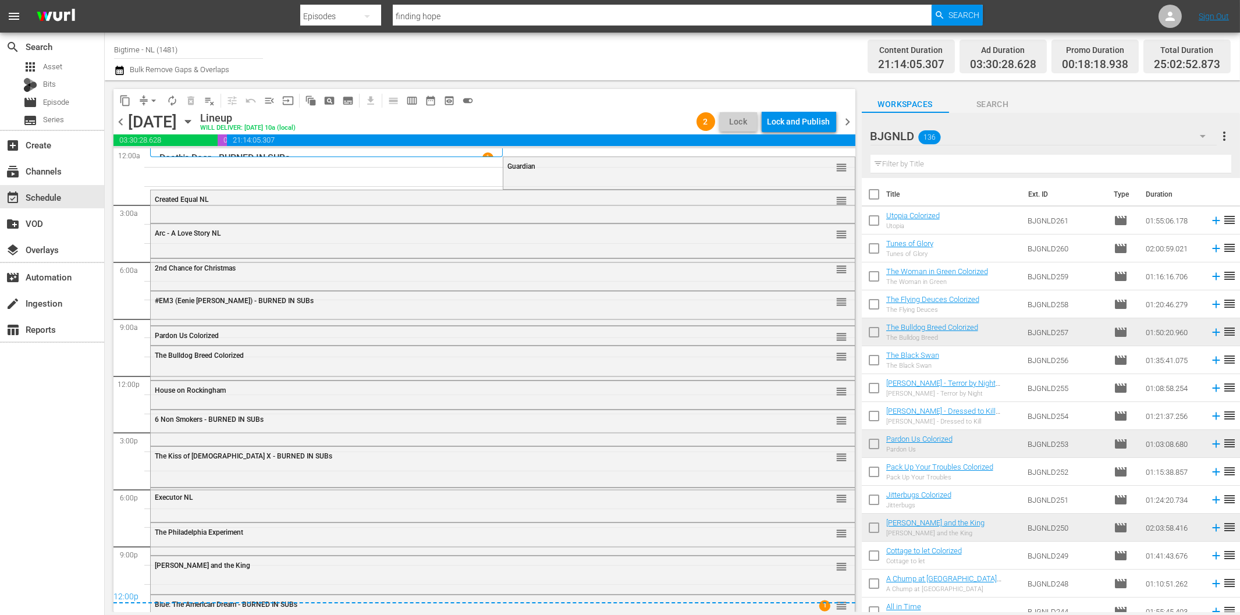
click at [118, 125] on span "chevron_left" at bounding box center [120, 122] width 15 height 15
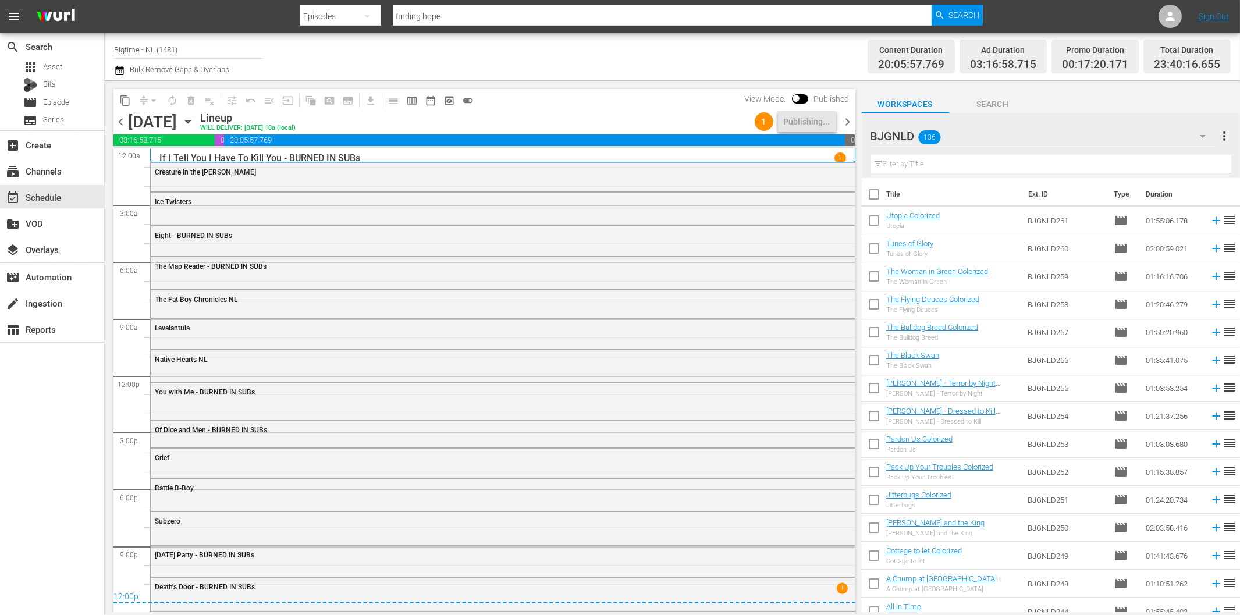
click at [848, 124] on span "chevron_right" at bounding box center [848, 122] width 15 height 15
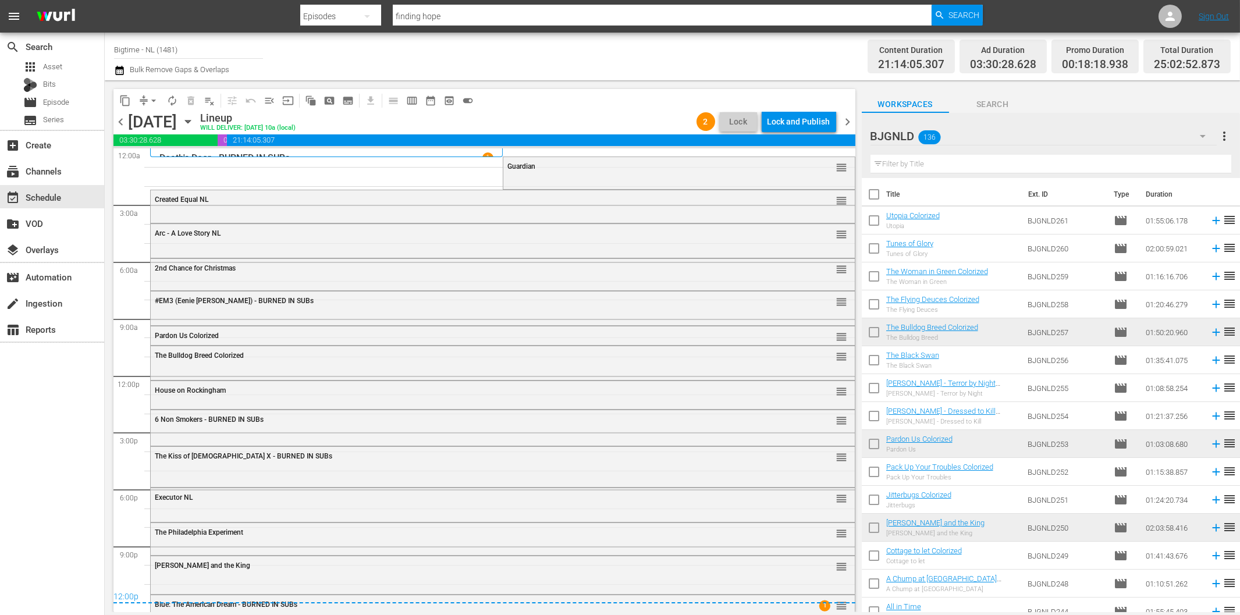
click at [120, 119] on span "chevron_left" at bounding box center [120, 122] width 15 height 15
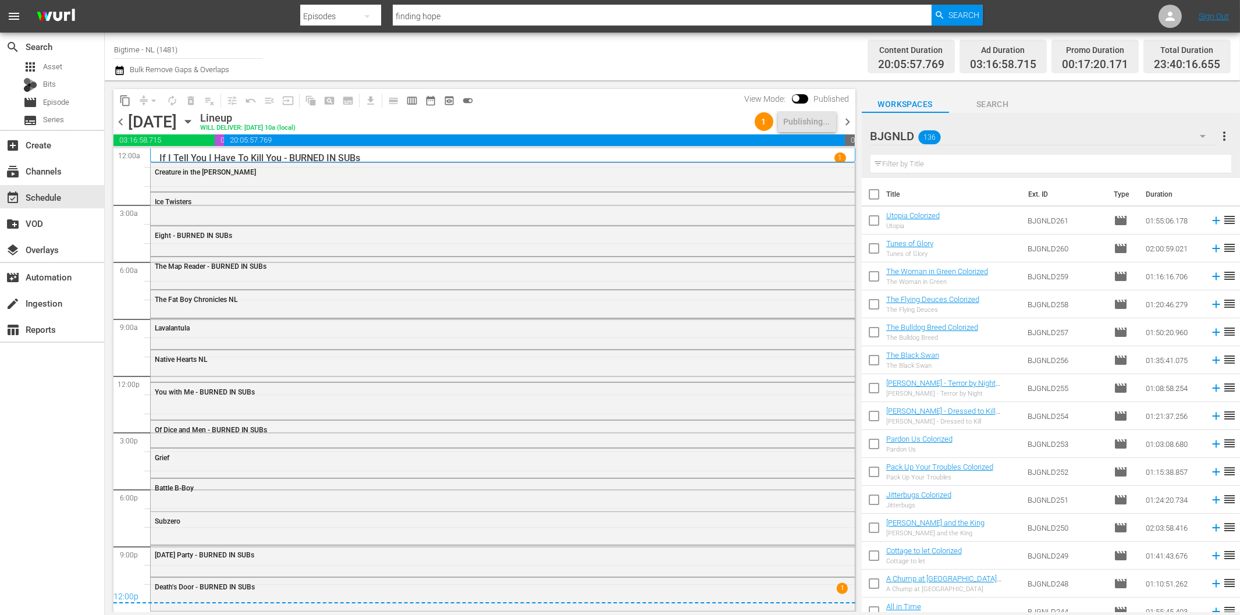
click at [844, 126] on span "chevron_right" at bounding box center [848, 122] width 15 height 15
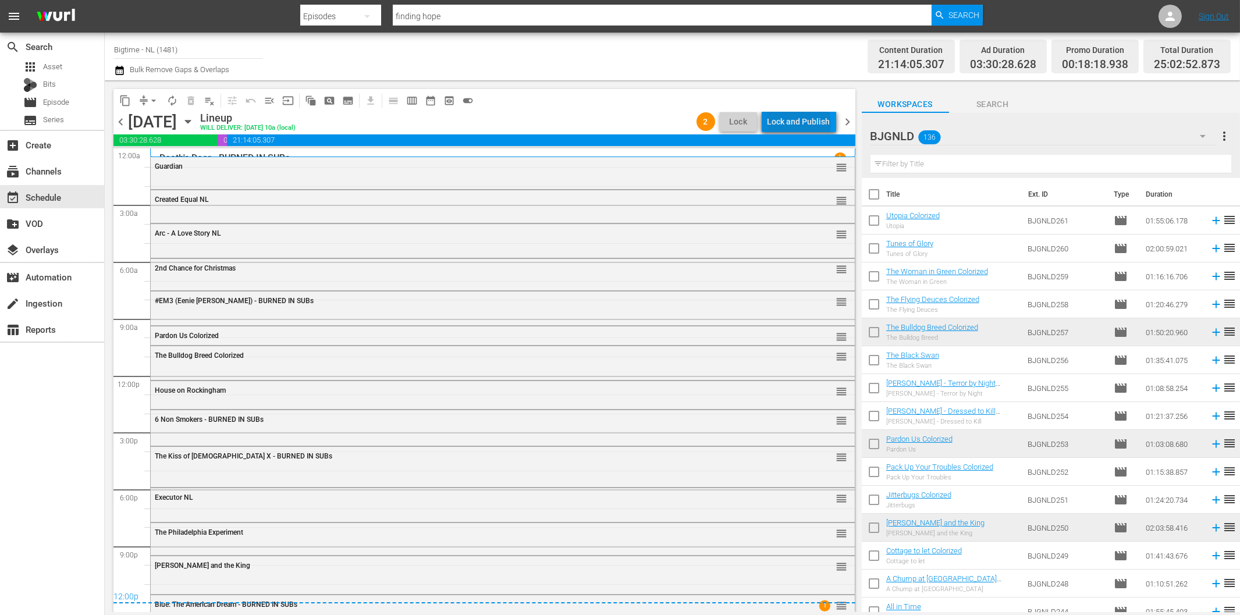
click at [801, 125] on div "Lock and Publish" at bounding box center [798, 121] width 63 height 21
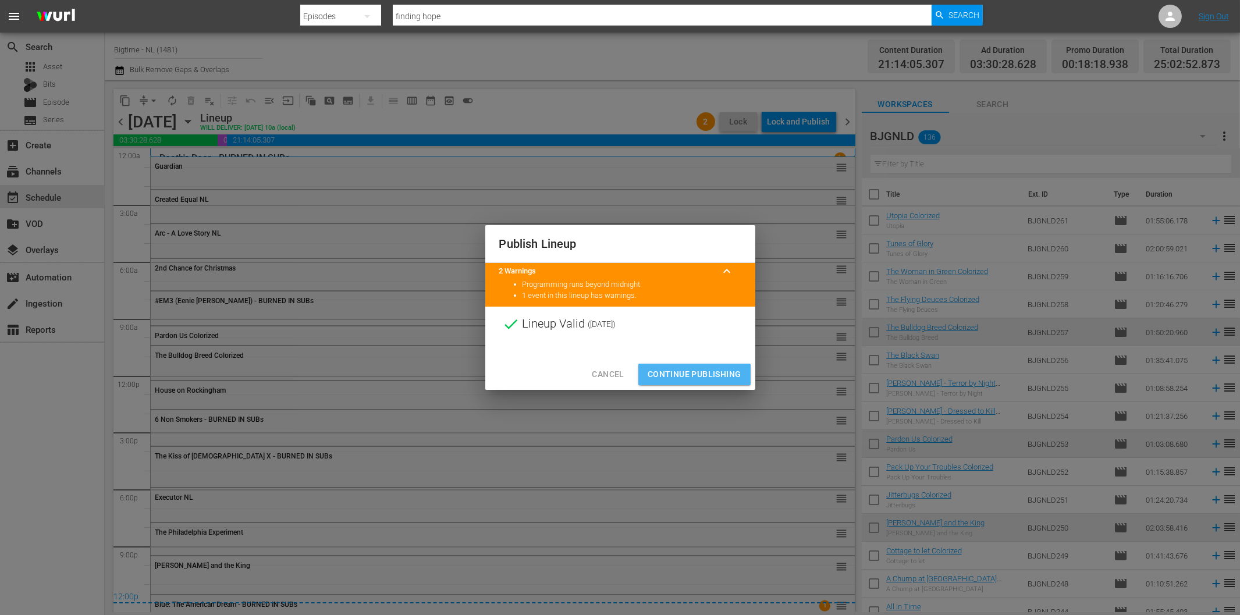
click at [730, 375] on span "Continue Publishing" at bounding box center [695, 374] width 94 height 15
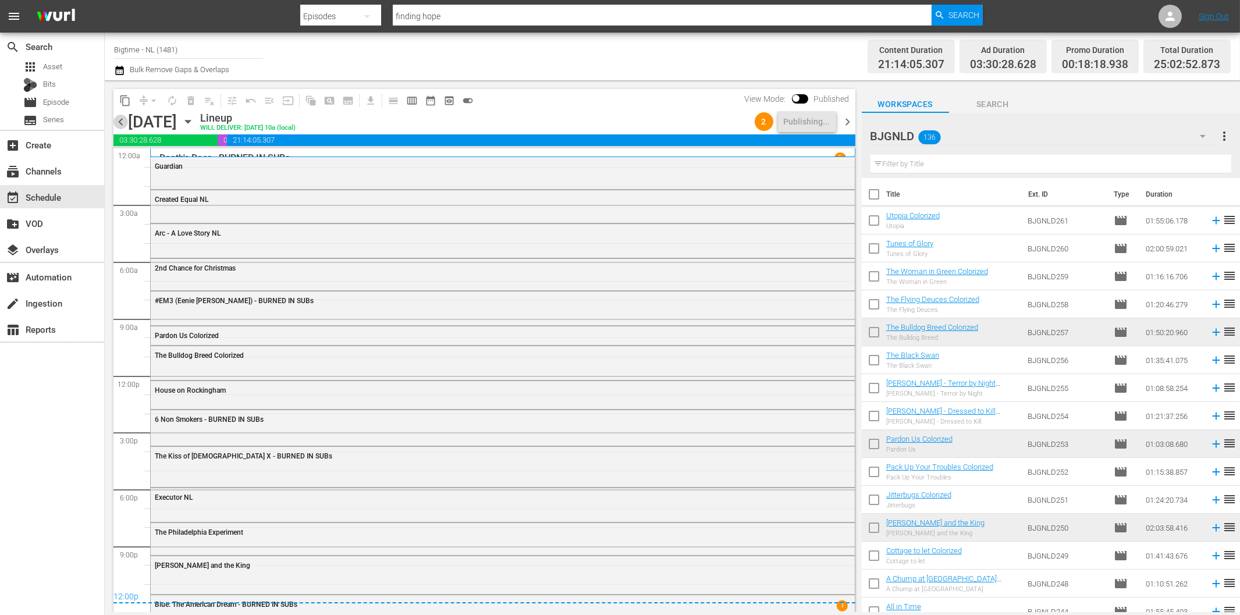
click at [118, 120] on span "chevron_left" at bounding box center [120, 122] width 15 height 15
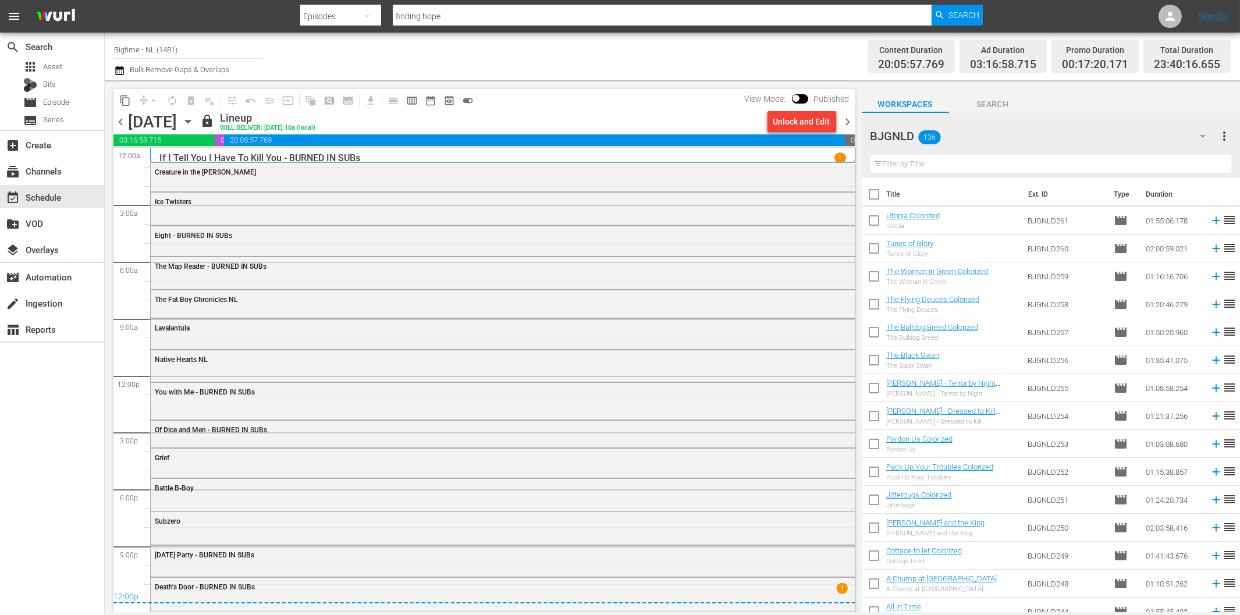
click at [852, 119] on span "chevron_right" at bounding box center [848, 122] width 15 height 15
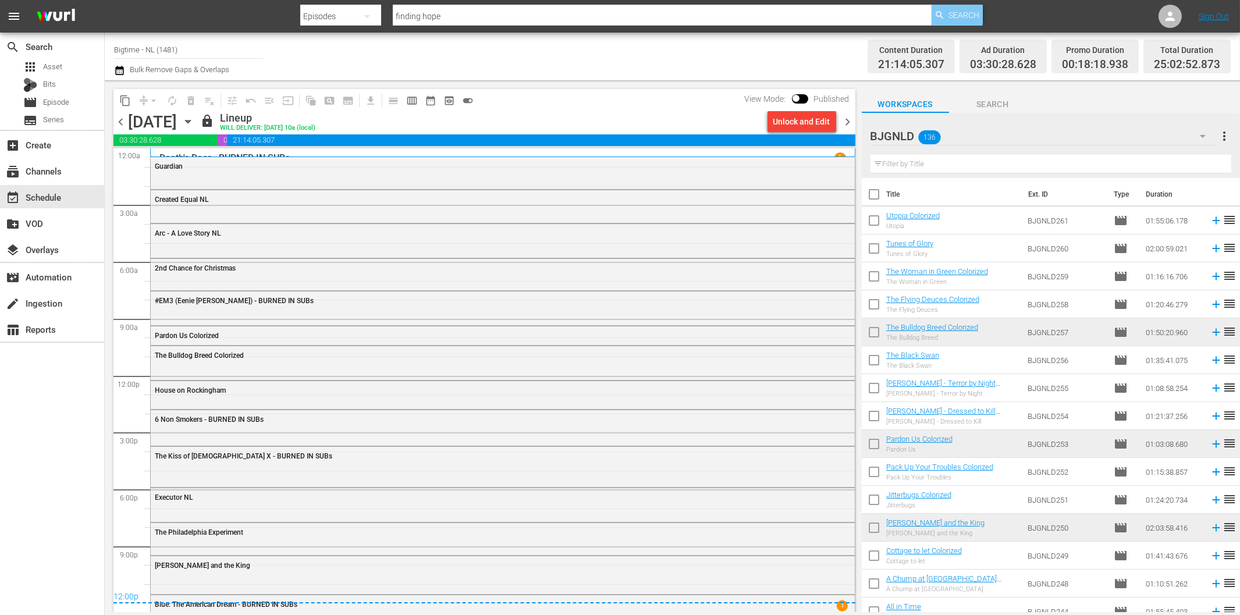
click at [951, 19] on span "Search" at bounding box center [963, 15] width 31 height 21
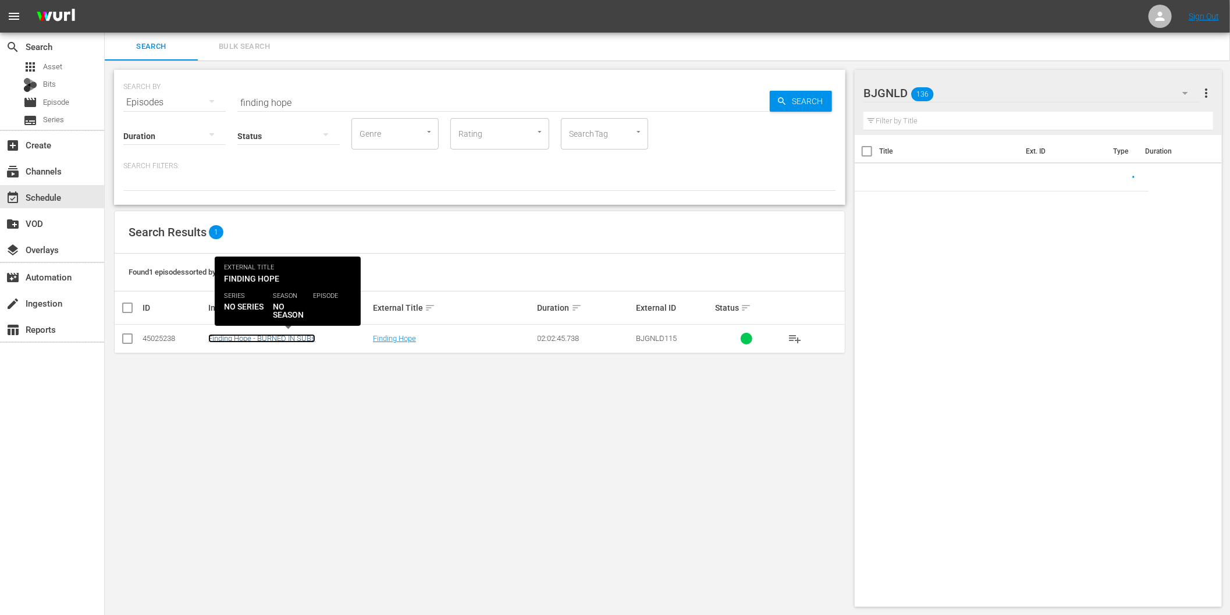
click at [245, 337] on link "Finding Hope - BURNED IN SUBs" at bounding box center [261, 338] width 107 height 9
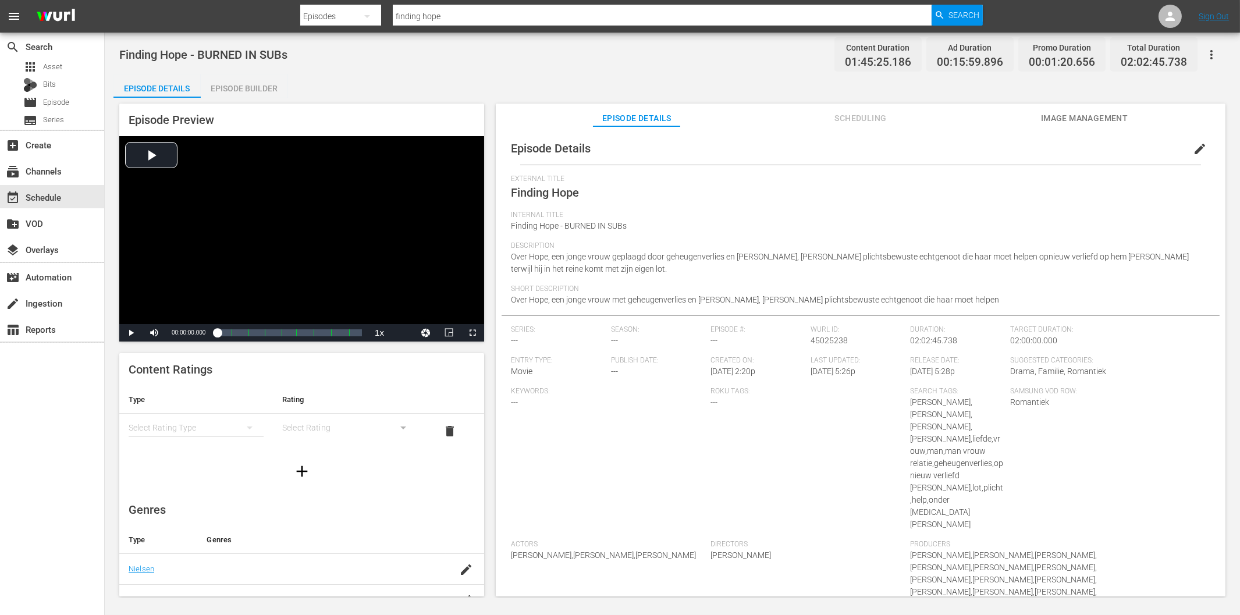
click at [1214, 53] on icon "button" at bounding box center [1211, 55] width 14 height 14
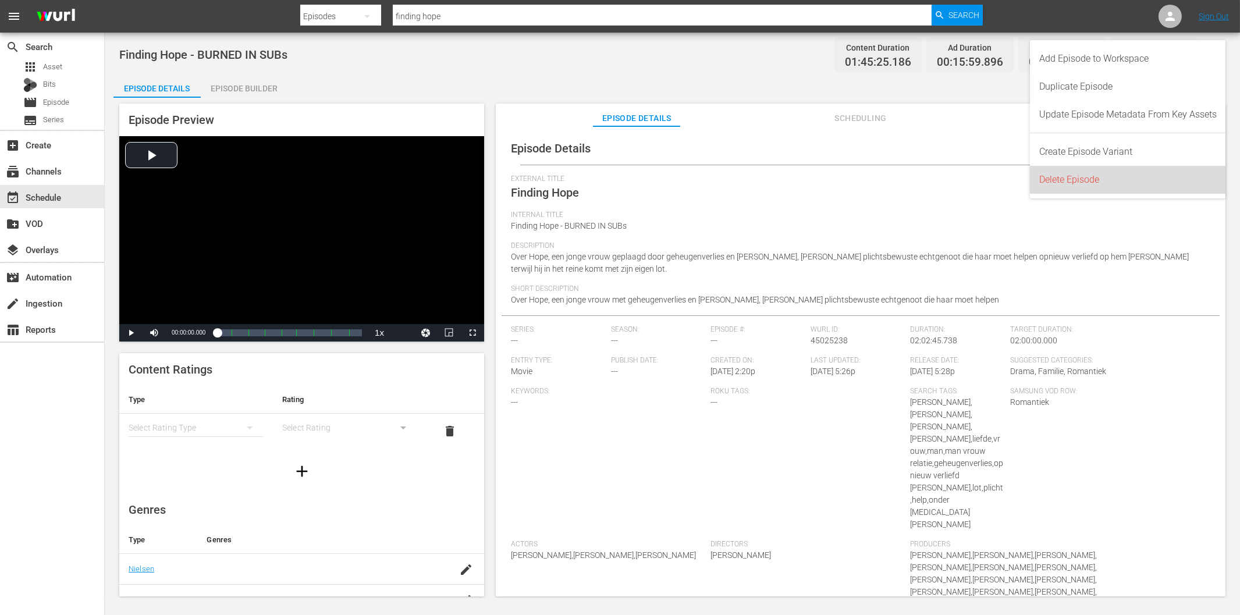
click at [1145, 169] on div "Delete Episode" at bounding box center [1127, 180] width 177 height 28
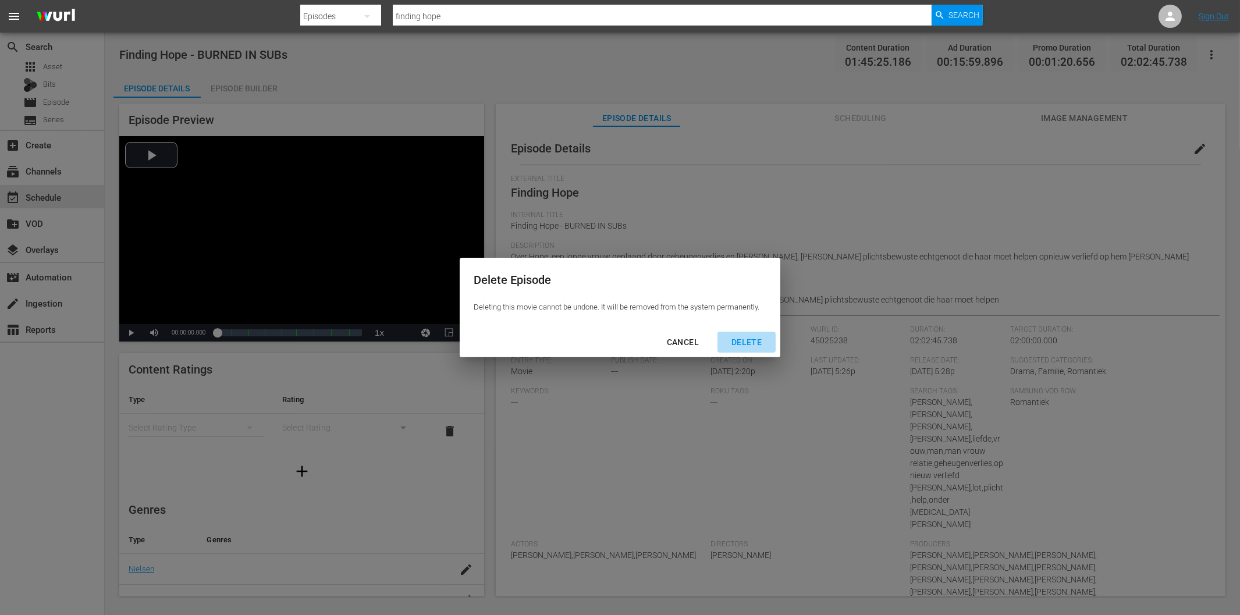
click at [755, 342] on div "DELETE" at bounding box center [746, 342] width 49 height 15
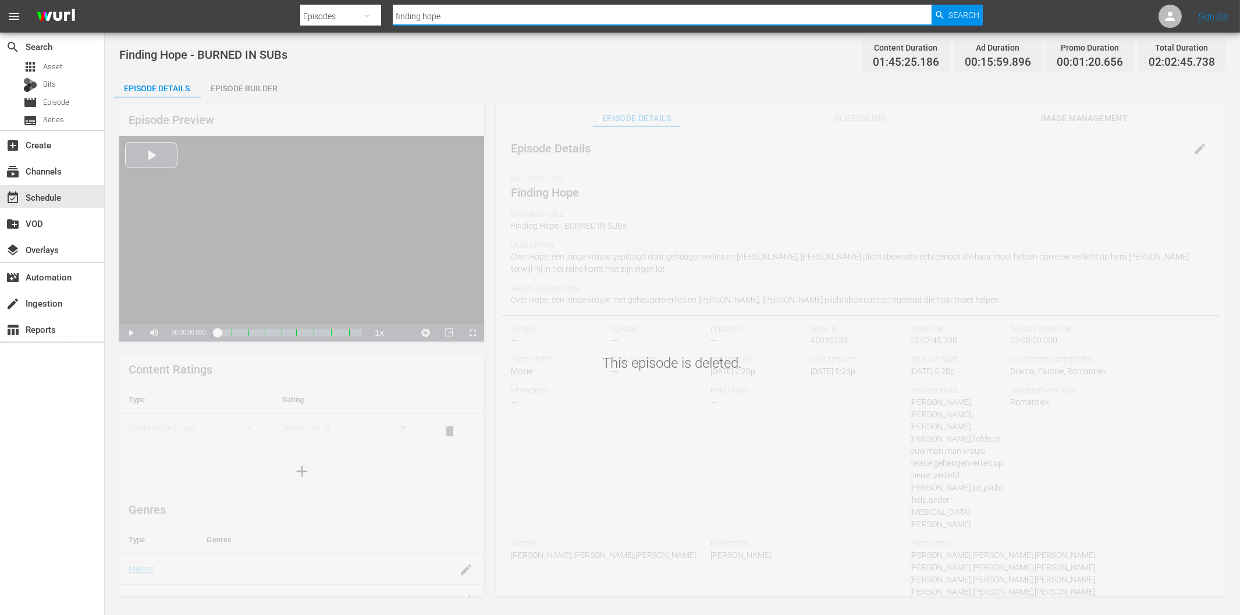
click at [489, 22] on input "finding hope" at bounding box center [662, 16] width 538 height 28
click at [340, 10] on div "Episodes" at bounding box center [340, 16] width 81 height 33
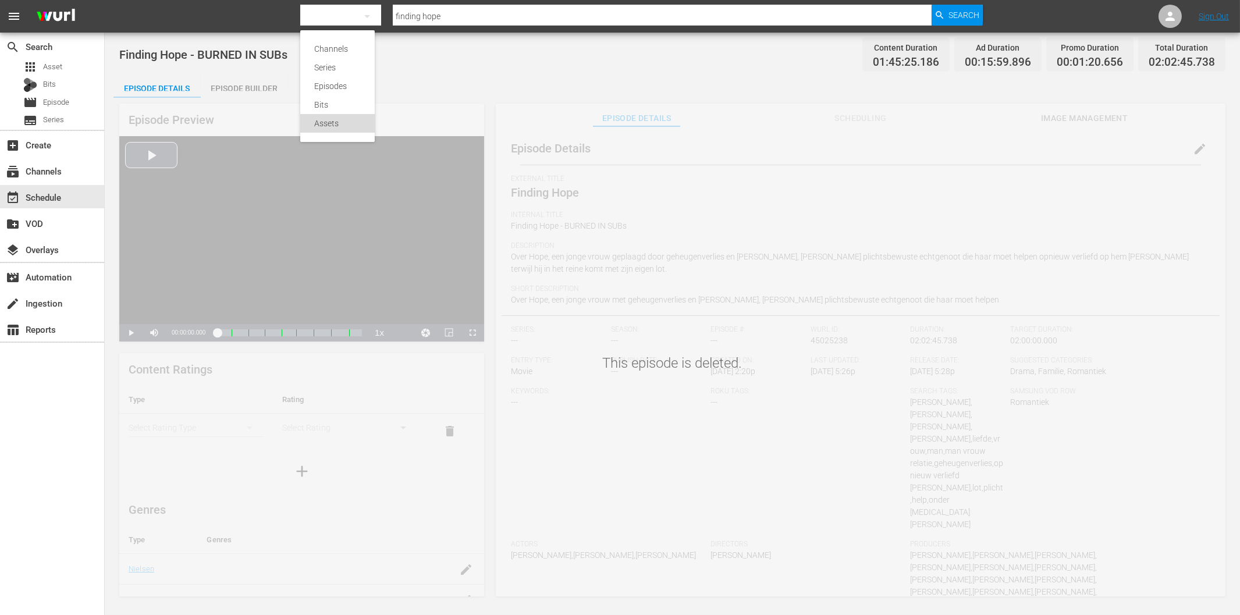
click at [337, 122] on div "Assets" at bounding box center [337, 123] width 47 height 19
click at [446, 16] on input "finding hope" at bounding box center [662, 16] width 538 height 28
click at [952, 18] on span "Search" at bounding box center [963, 15] width 31 height 21
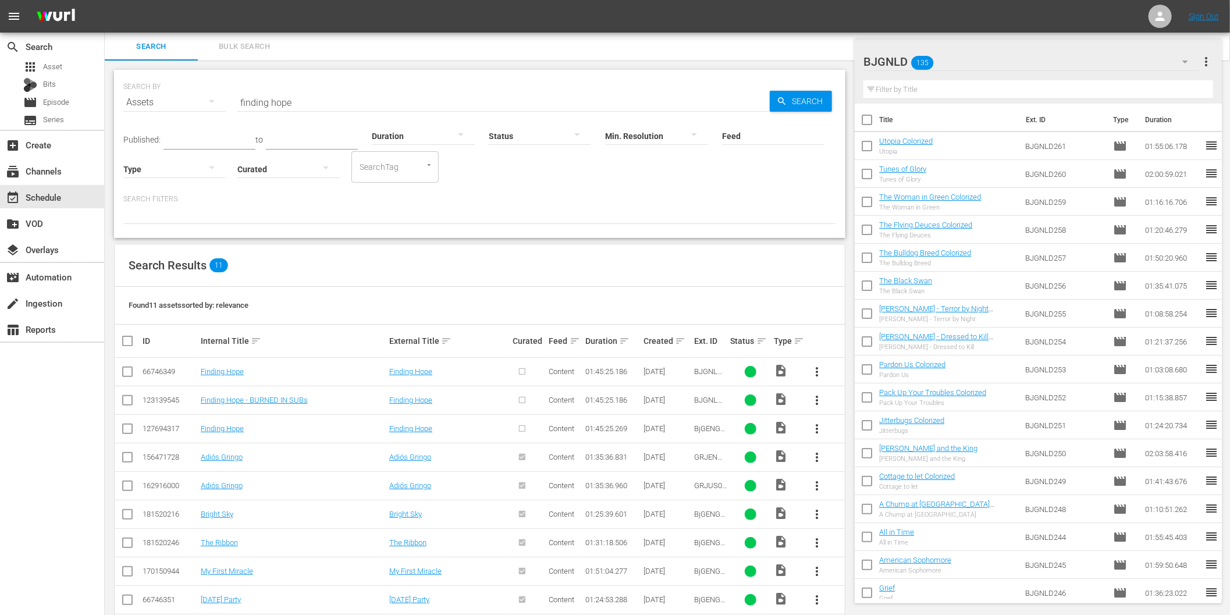
scroll to position [78, 0]
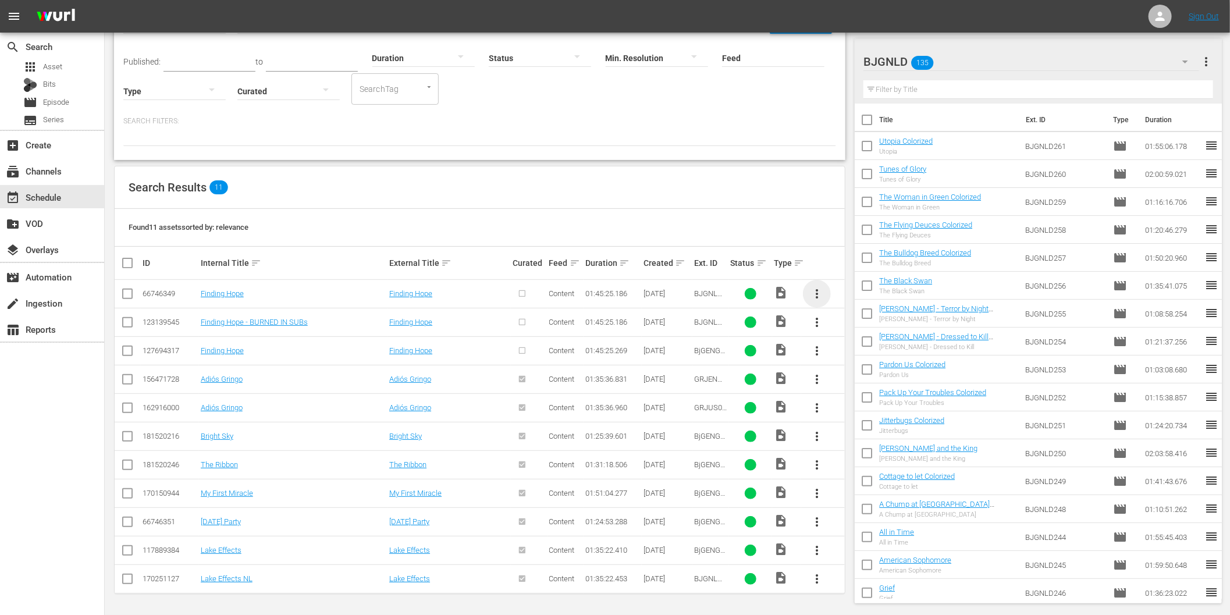
click at [818, 293] on span "more_vert" at bounding box center [817, 294] width 14 height 14
click at [580, 201] on div "Search Results 11" at bounding box center [480, 187] width 730 height 42
click at [127, 294] on input "checkbox" at bounding box center [127, 296] width 14 height 14
checkbox input "true"
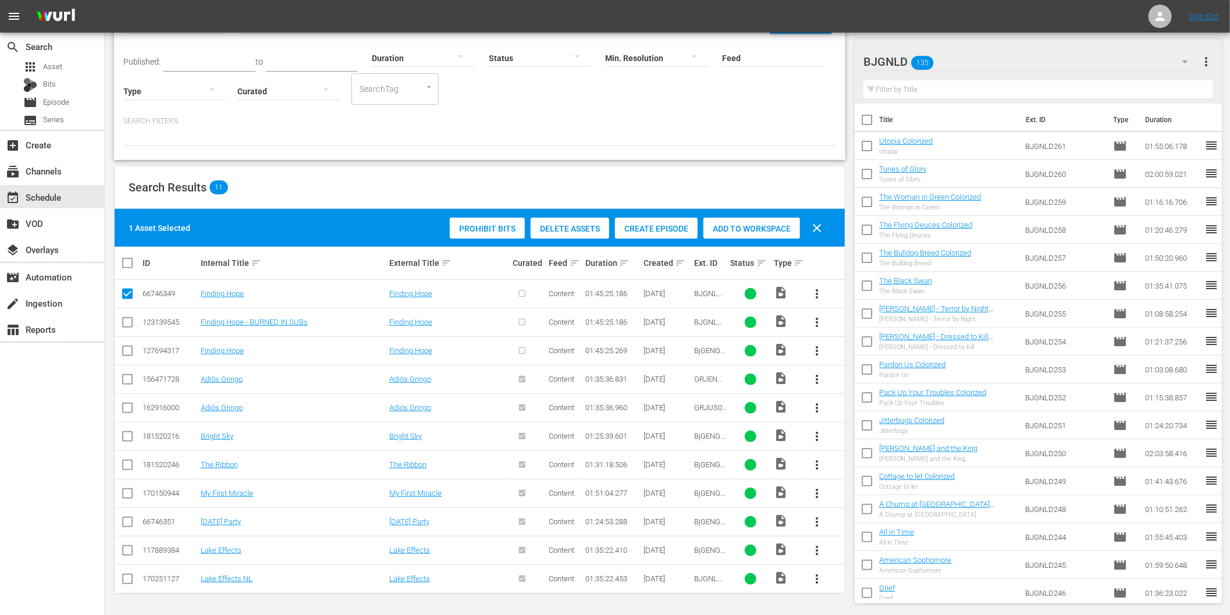
click at [125, 319] on input "checkbox" at bounding box center [127, 325] width 14 height 14
checkbox input "true"
click at [126, 353] on input "checkbox" at bounding box center [127, 353] width 14 height 14
checkbox input "true"
click at [564, 227] on span "Delete Assets" at bounding box center [570, 228] width 79 height 9
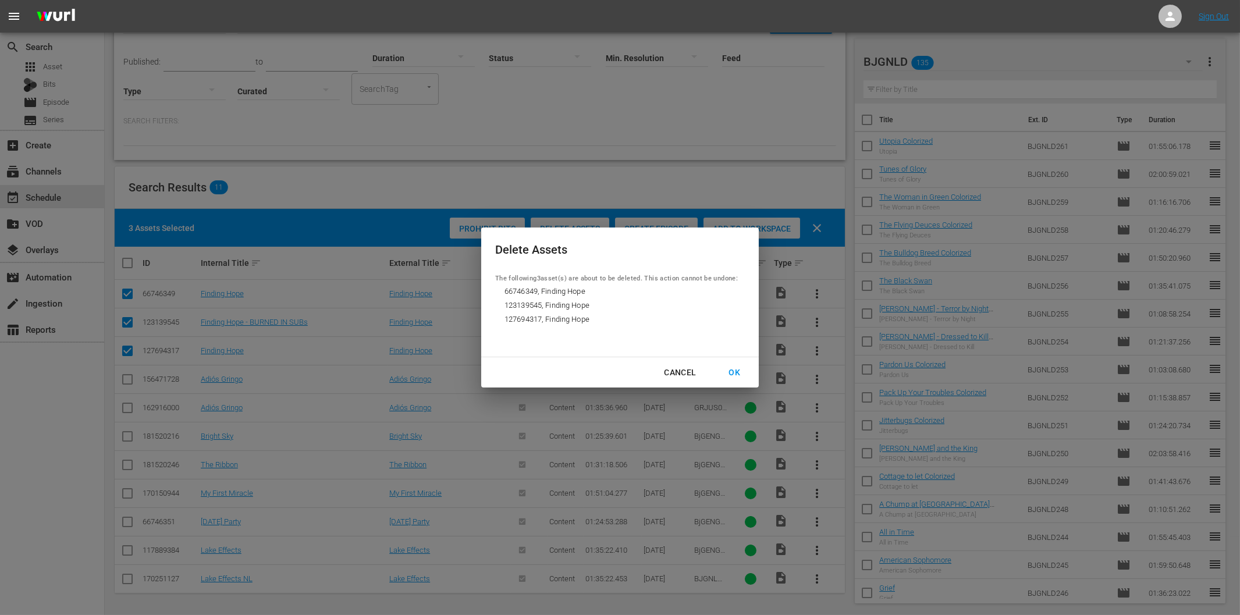
click at [734, 371] on div "OK" at bounding box center [734, 372] width 30 height 15
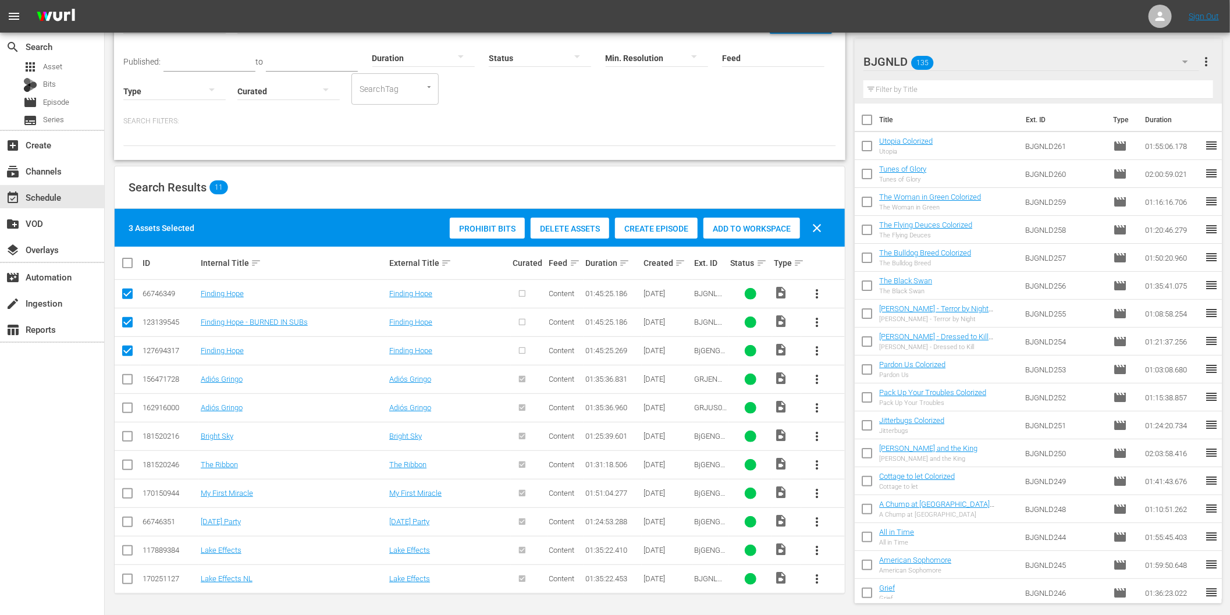
scroll to position [0, 0]
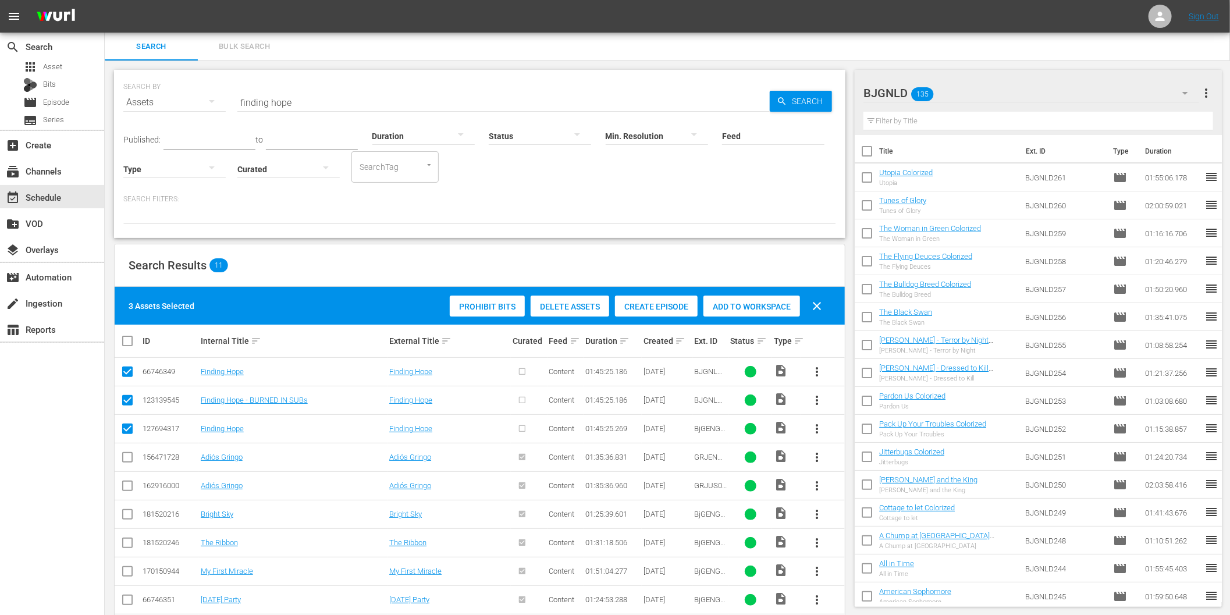
click at [1184, 95] on icon "button" at bounding box center [1185, 93] width 14 height 14
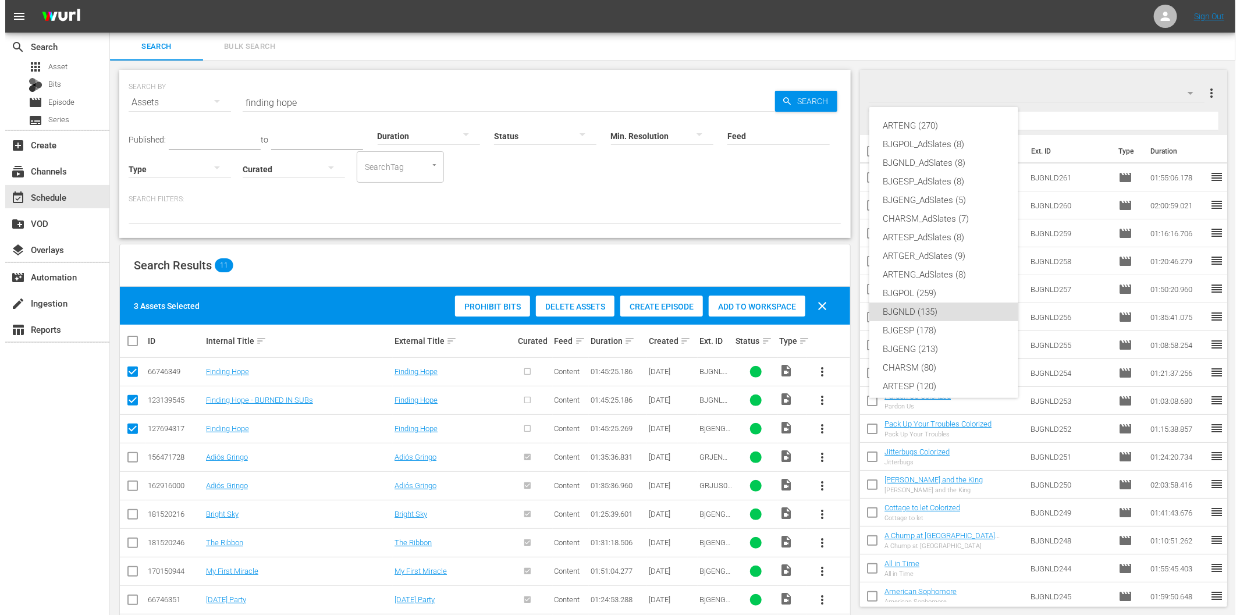
scroll to position [44, 0]
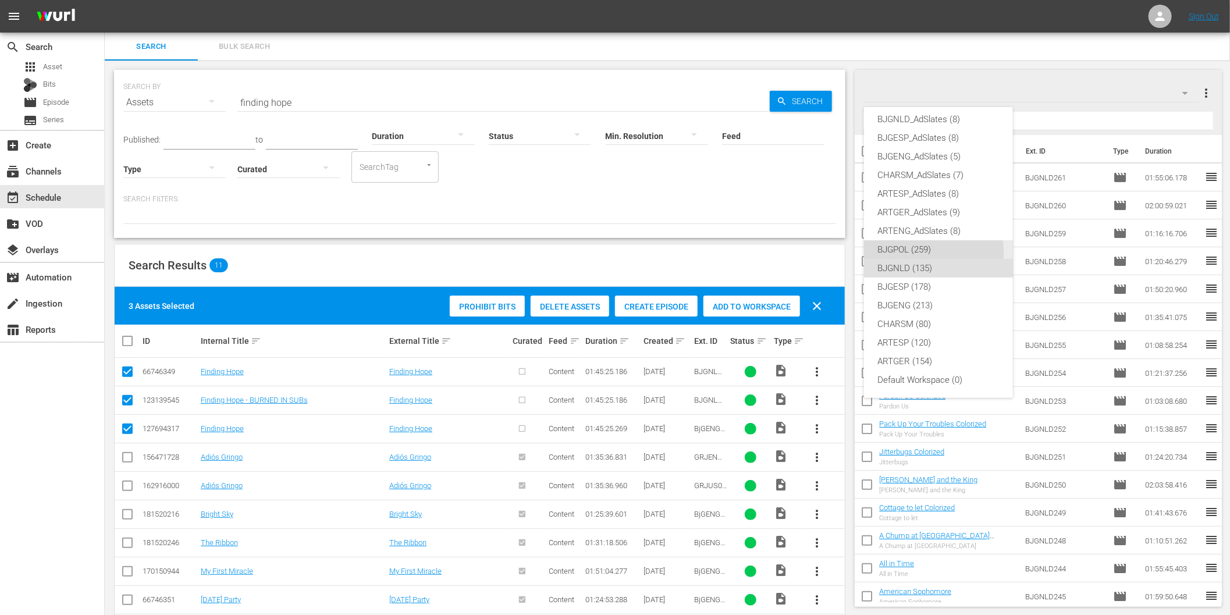
click at [905, 253] on div "BJGPOL (259)" at bounding box center [938, 249] width 121 height 19
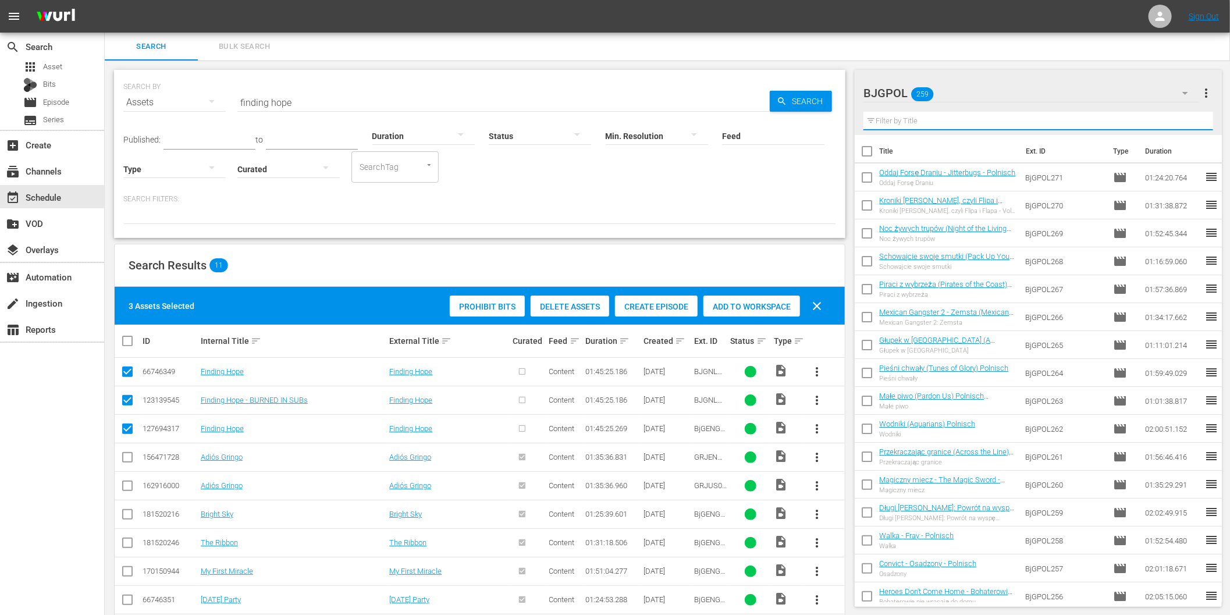
click at [912, 123] on input "text" at bounding box center [1039, 121] width 350 height 19
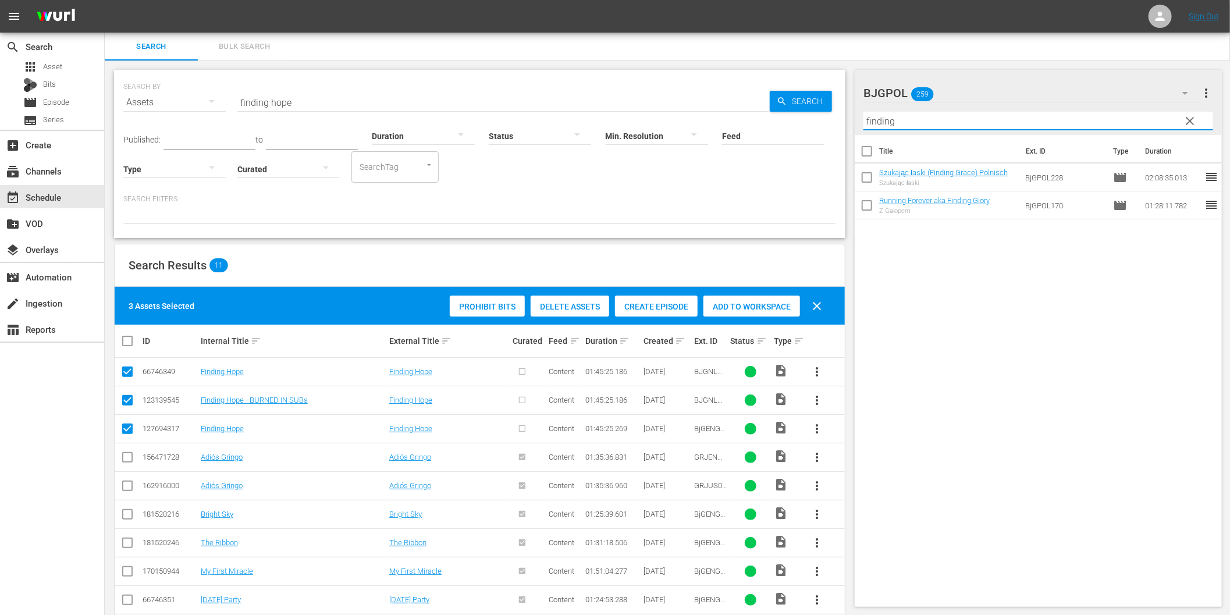
type input "finding"
click at [1191, 114] on span "clear" at bounding box center [1190, 121] width 14 height 14
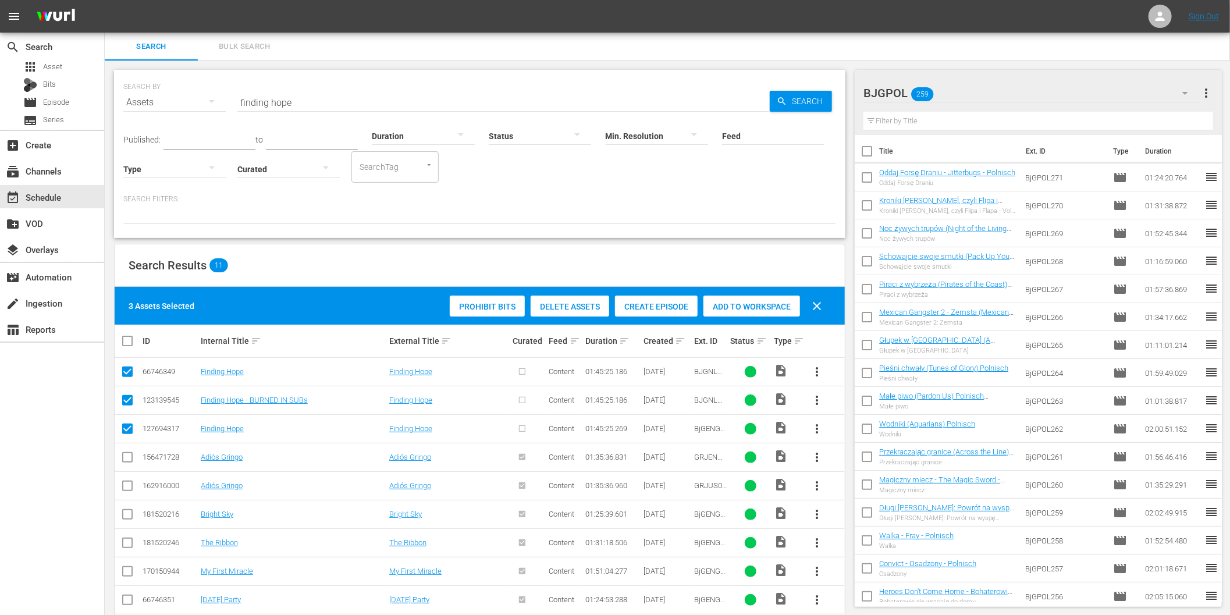
click at [428, 260] on div "Search Results 11" at bounding box center [480, 265] width 730 height 42
click at [787, 100] on span "Search" at bounding box center [809, 101] width 45 height 21
click at [265, 109] on input "finding hope" at bounding box center [503, 102] width 532 height 28
click at [49, 189] on div "event_available Schedule" at bounding box center [52, 196] width 104 height 23
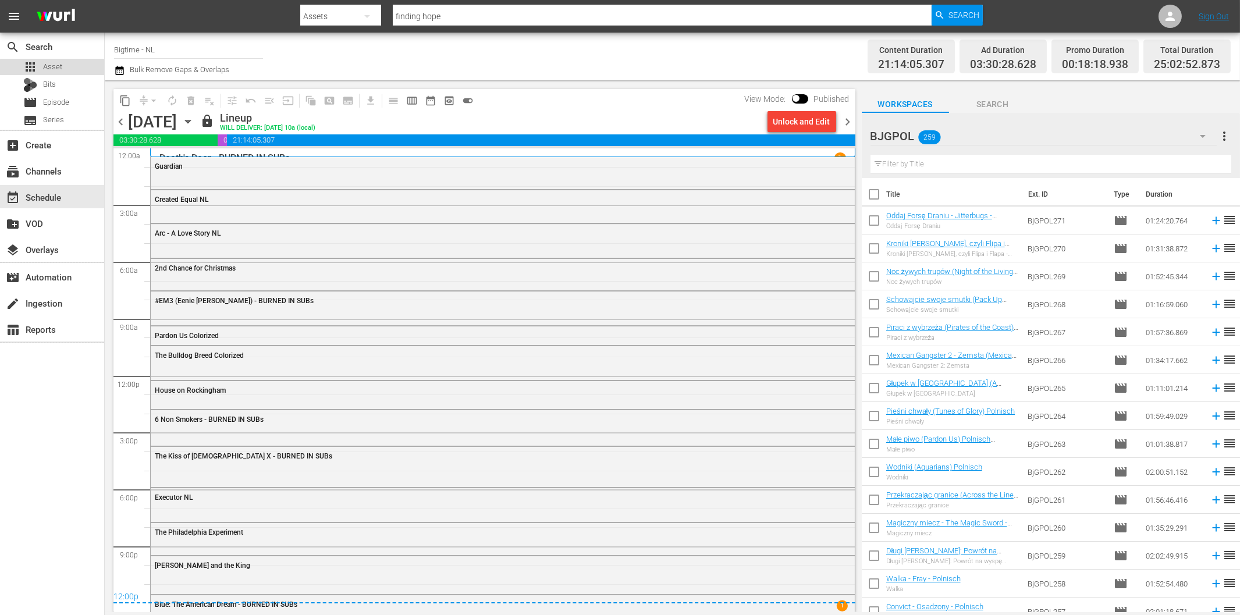
click at [55, 67] on span "Asset" at bounding box center [52, 67] width 19 height 12
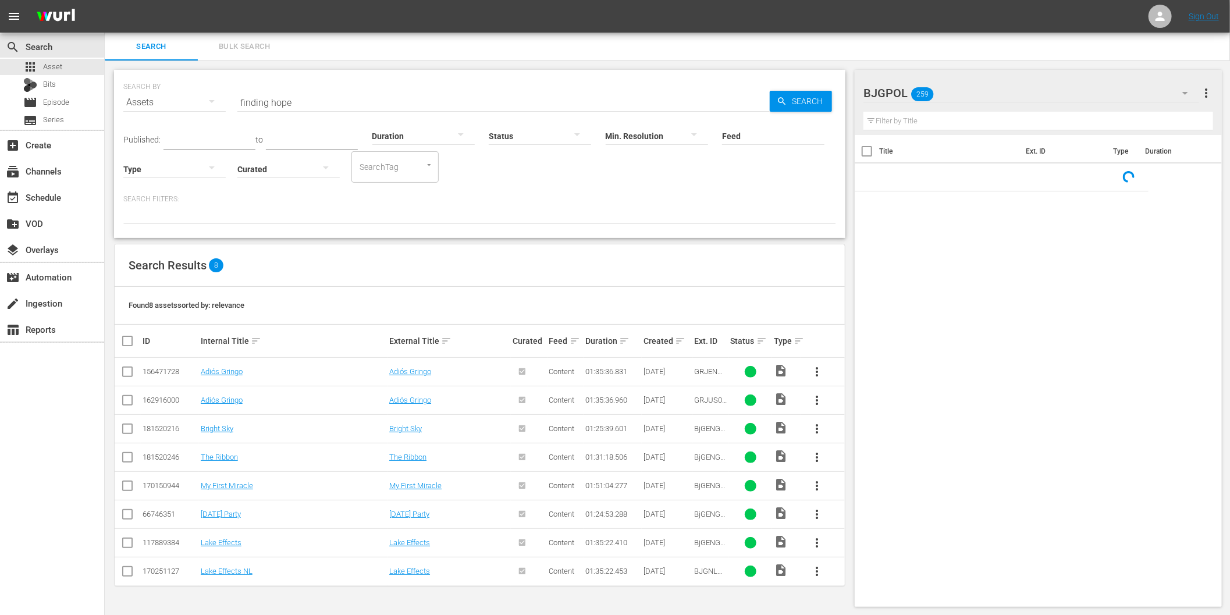
click at [321, 102] on input "finding hope" at bounding box center [503, 102] width 532 height 28
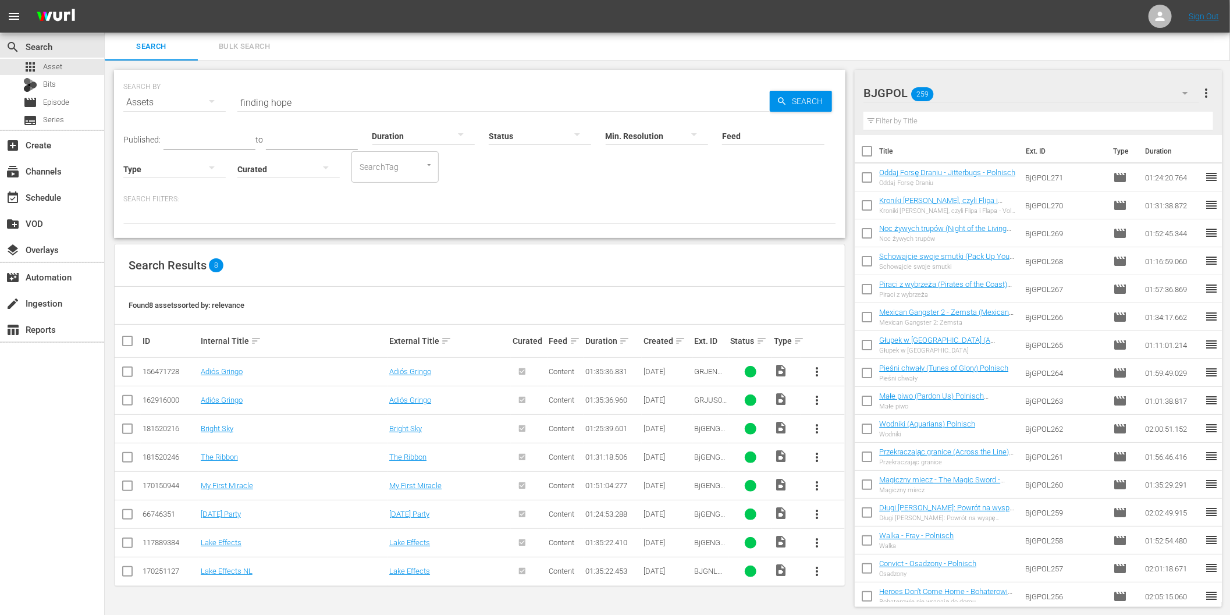
click at [376, 261] on div "Search Results 8" at bounding box center [480, 265] width 730 height 42
click at [38, 304] on div "create Ingestion" at bounding box center [32, 301] width 65 height 10
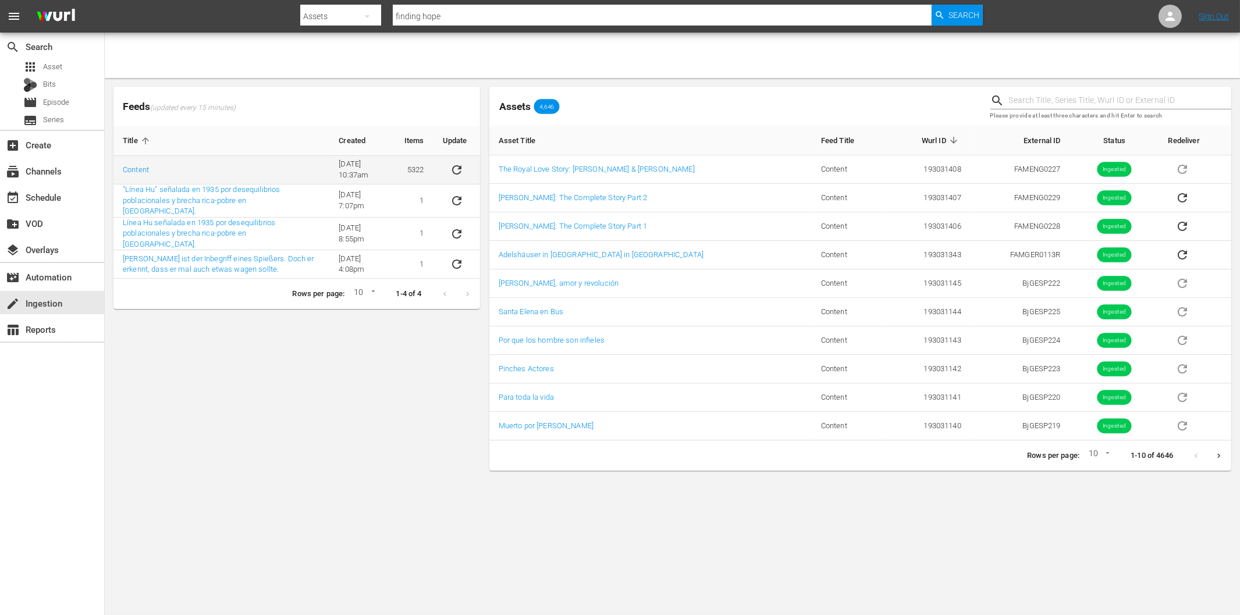
click at [456, 165] on icon "sticky table" at bounding box center [457, 170] width 14 height 14
click at [219, 399] on div "Feeds (updated every 15 minutes) Title Created Items Update Content 6/8/22 @ 10…" at bounding box center [297, 278] width 376 height 393
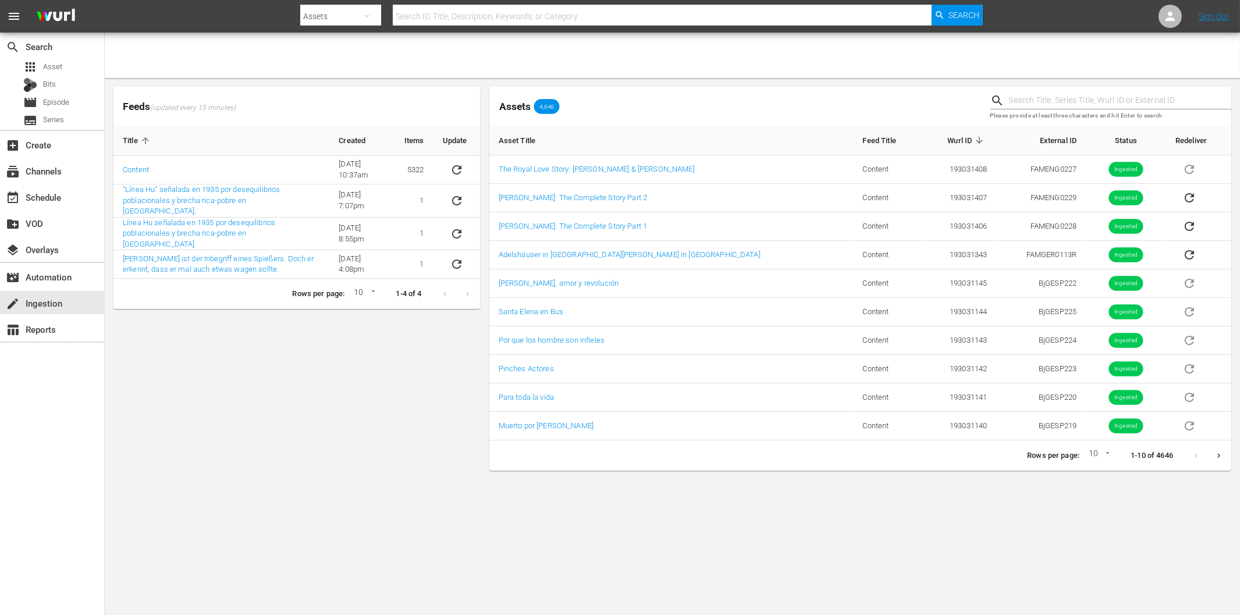
click at [225, 414] on div "Feeds (updated every 15 minutes) Title Created Items Update Content [DATE] 10:3…" at bounding box center [297, 278] width 376 height 393
click at [1036, 100] on input "text" at bounding box center [1120, 100] width 222 height 17
type input "famger0115"
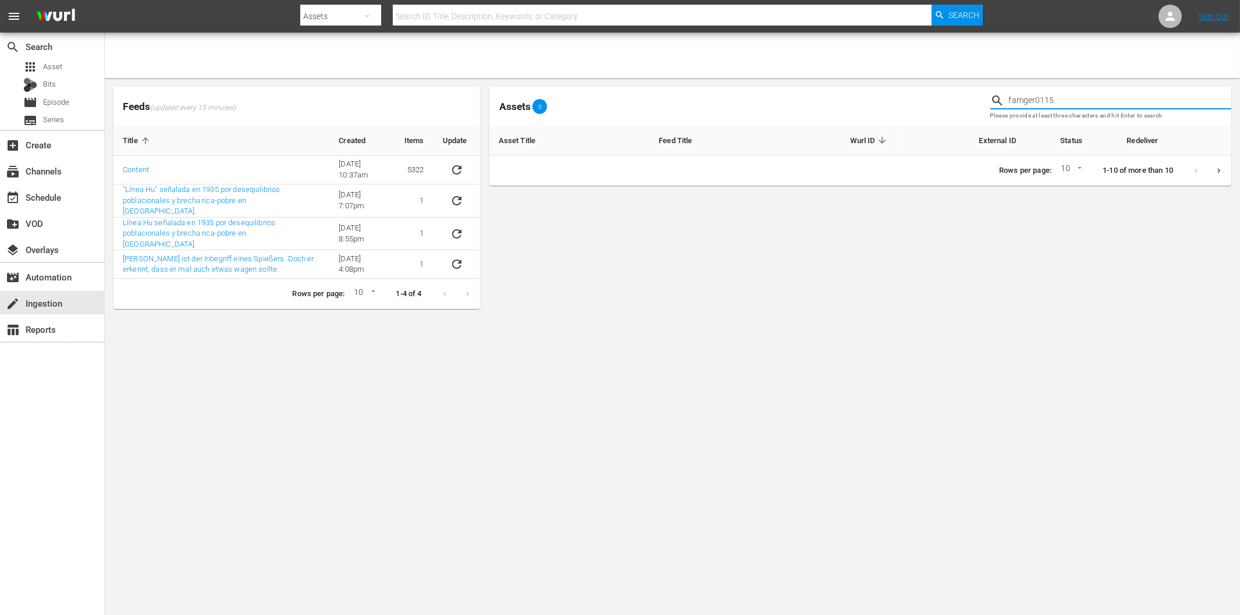
click at [1092, 102] on input "famger0115" at bounding box center [1120, 100] width 222 height 17
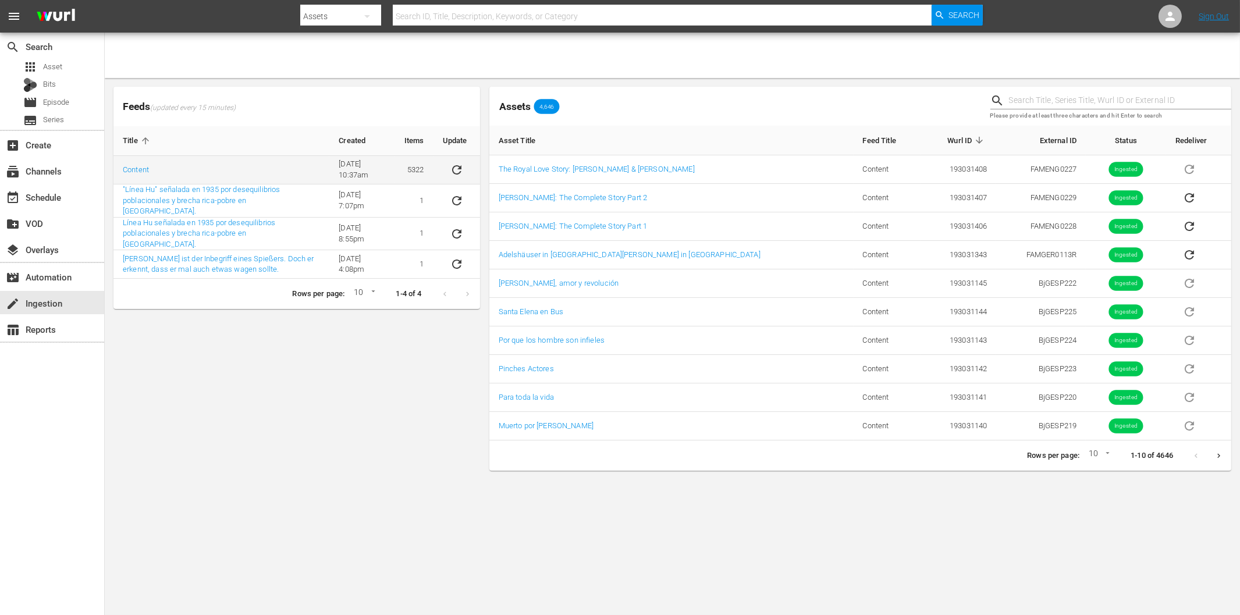
click at [450, 170] on icon "sticky table" at bounding box center [457, 170] width 14 height 14
click at [187, 377] on div "Feeds (updated every 15 minutes) Title Created Items Update Content [DATE] 10:3…" at bounding box center [297, 278] width 376 height 393
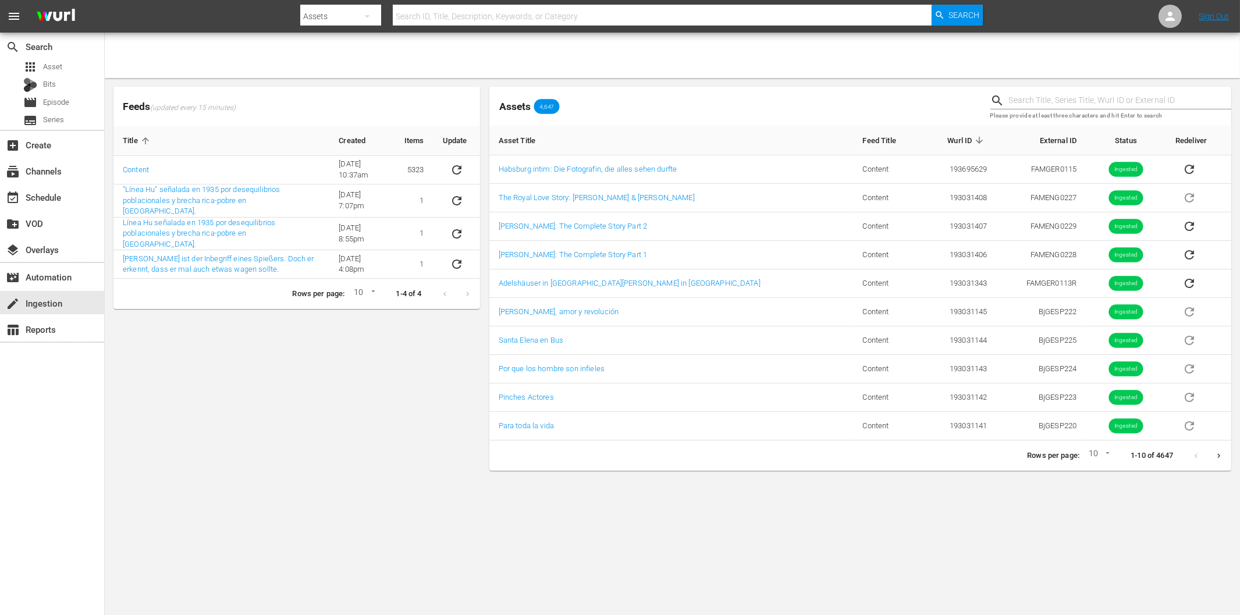
drag, startPoint x: 348, startPoint y: 382, endPoint x: 287, endPoint y: 335, distance: 77.1
click at [346, 382] on div "Feeds (updated every 15 minutes) Title Created Items Update Content [DATE] 10:3…" at bounding box center [297, 278] width 376 height 393
click at [54, 193] on div "event_available Schedule" at bounding box center [32, 195] width 65 height 10
